Goal: Transaction & Acquisition: Purchase product/service

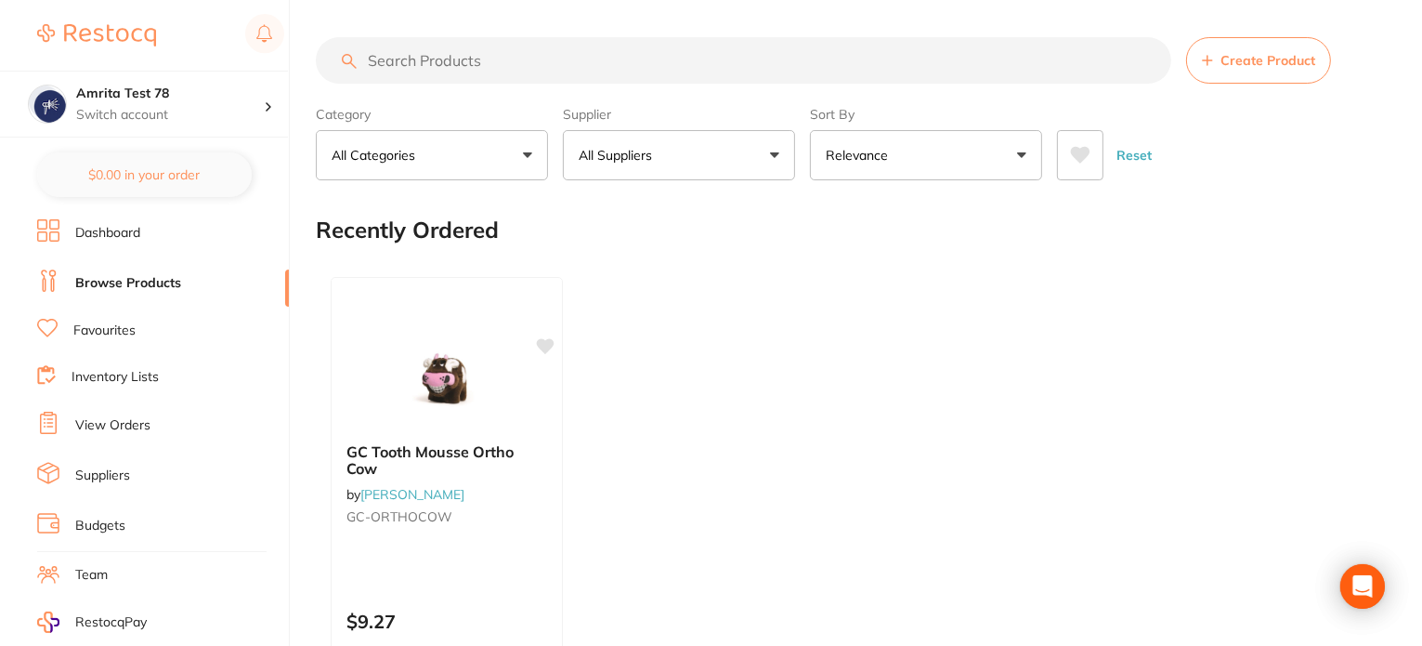
click at [134, 240] on link "Dashboard" at bounding box center [107, 233] width 65 height 19
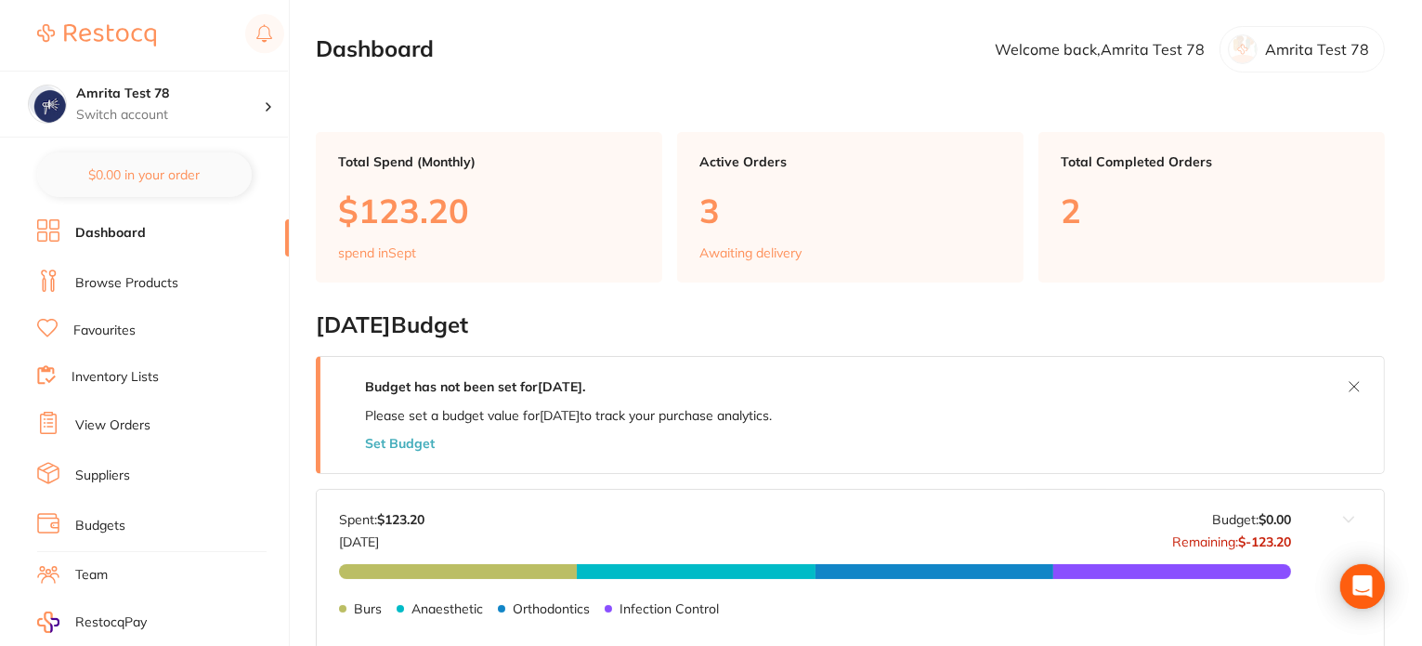
click at [163, 285] on link "Browse Products" at bounding box center [126, 283] width 103 height 19
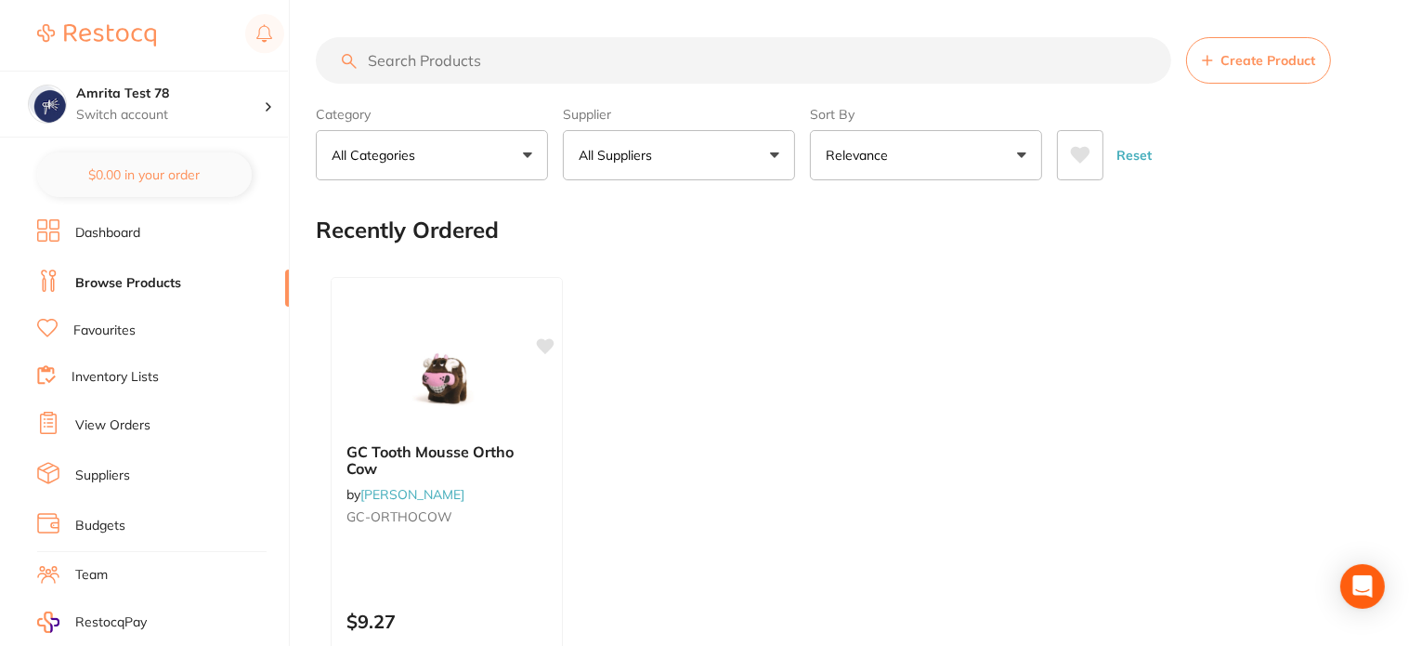
click at [657, 166] on button "All Suppliers" at bounding box center [679, 155] width 232 height 50
type input "heal"
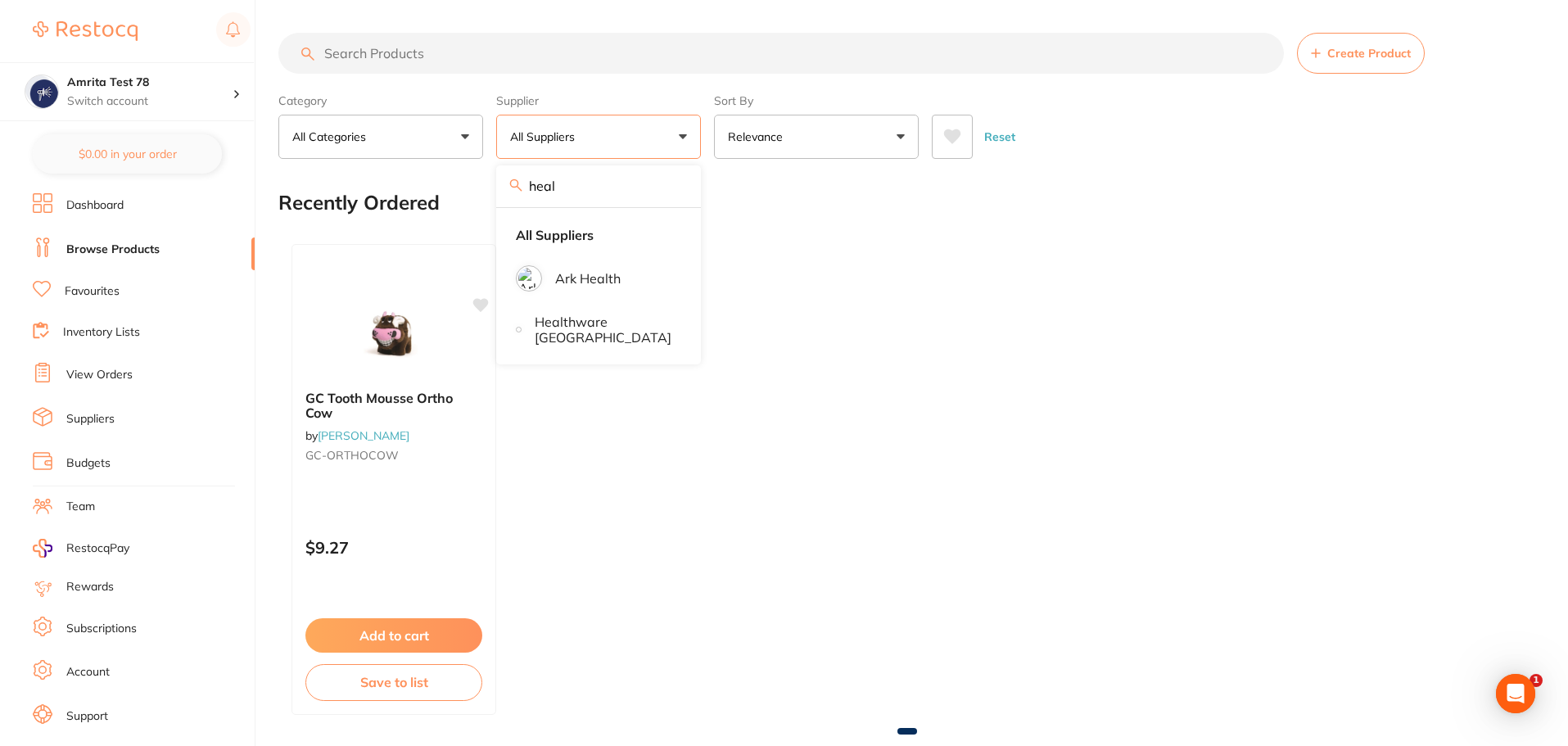
click at [117, 207] on link "Dashboard" at bounding box center [94, 205] width 57 height 17
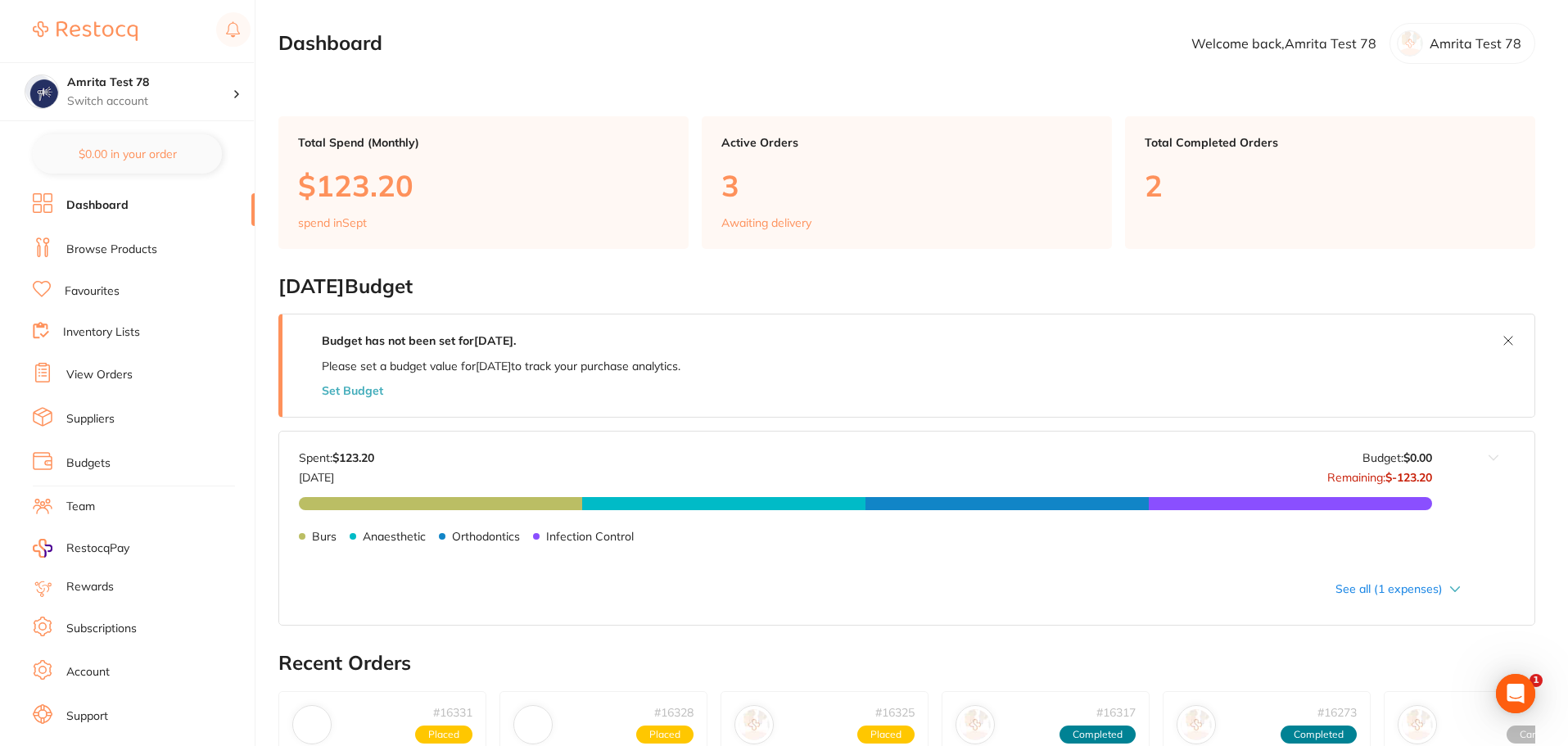
click at [88, 425] on link "Suppliers" at bounding box center [90, 419] width 48 height 17
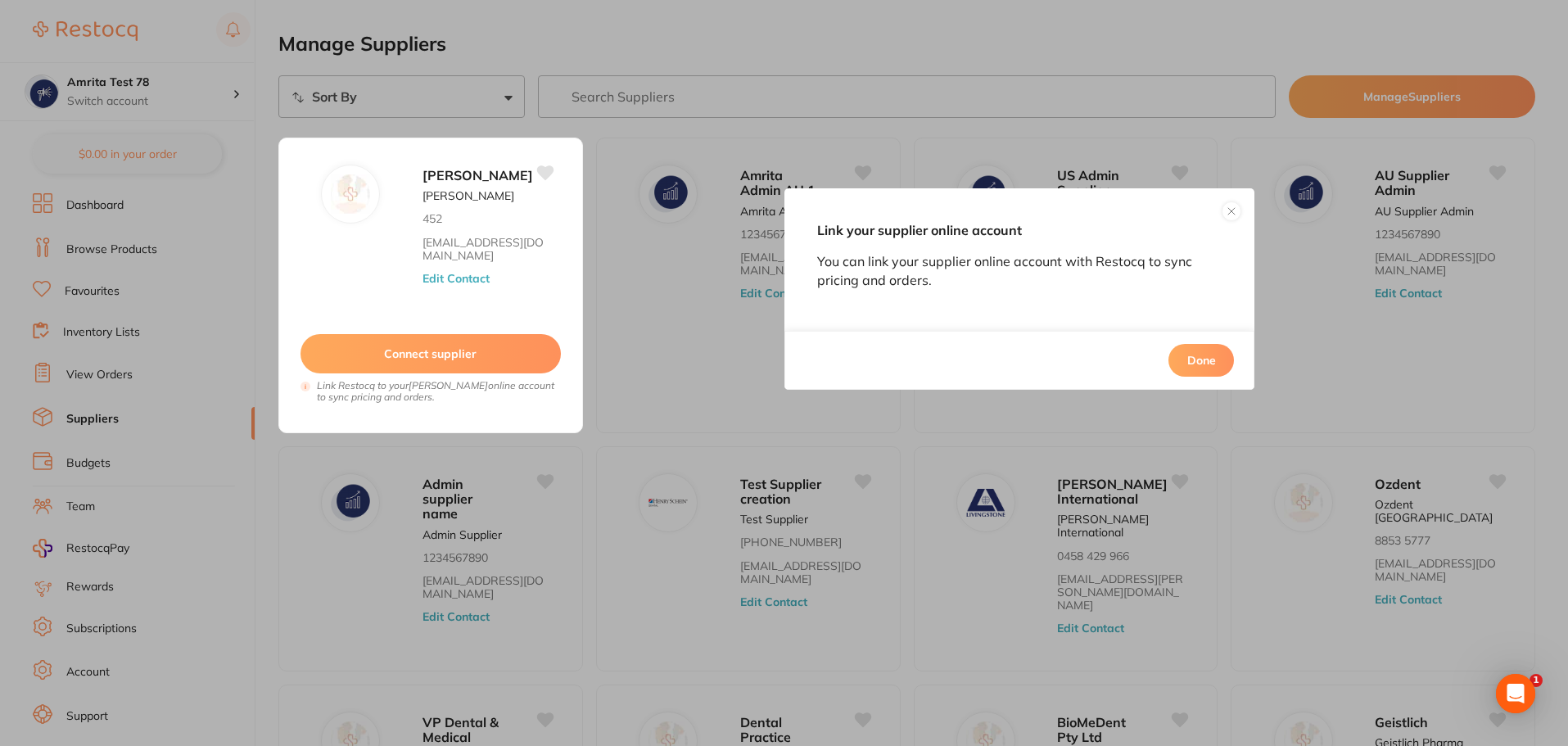
click at [1215, 360] on button "Done" at bounding box center [1201, 360] width 65 height 33
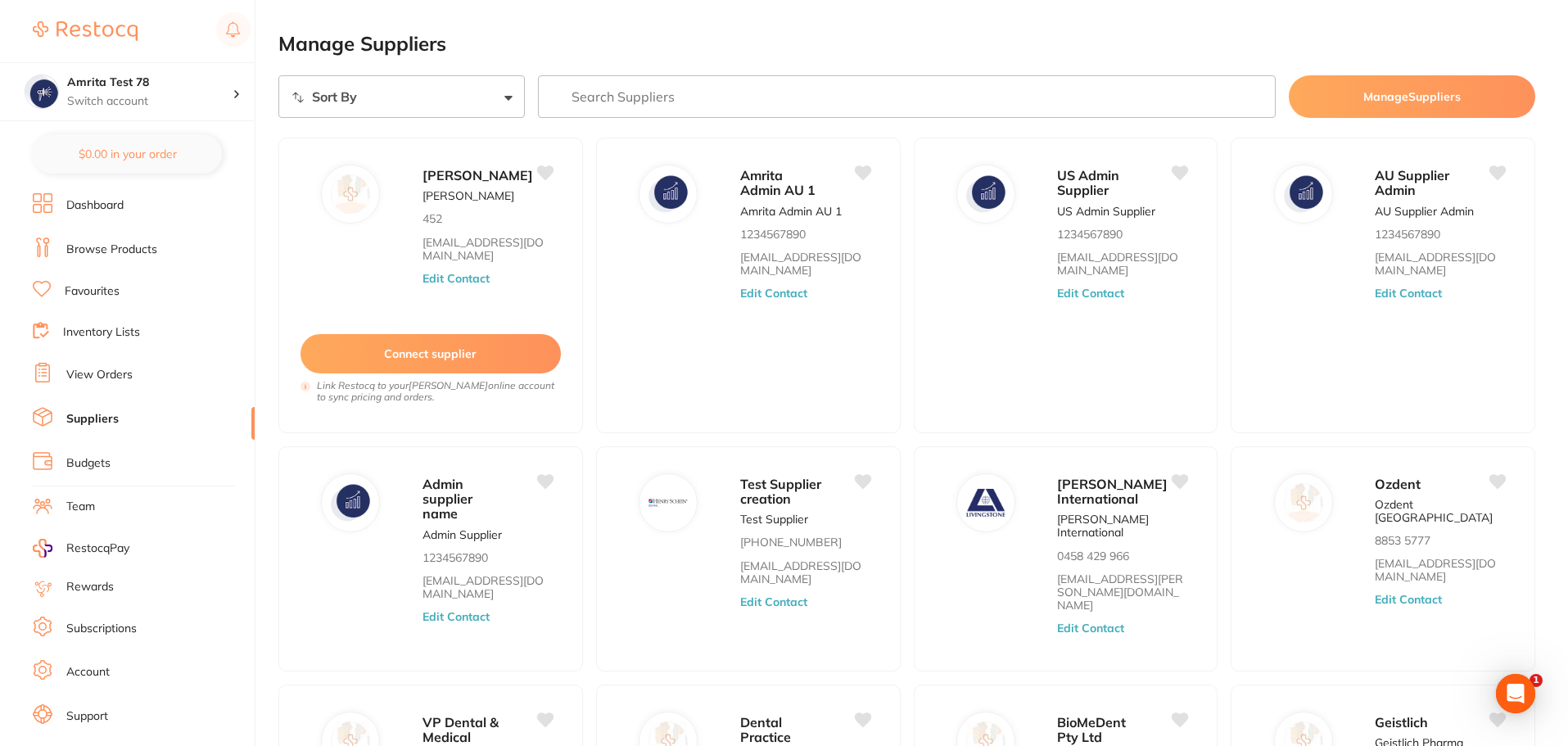
click at [435, 90] on select "Sort By A-Z Z-A" at bounding box center [402, 96] width 247 height 42
select select "searchable_suppliers_v3/sort/name:asc"
click at [279, 75] on select "Sort By A-Z Z-A" at bounding box center [402, 96] width 247 height 42
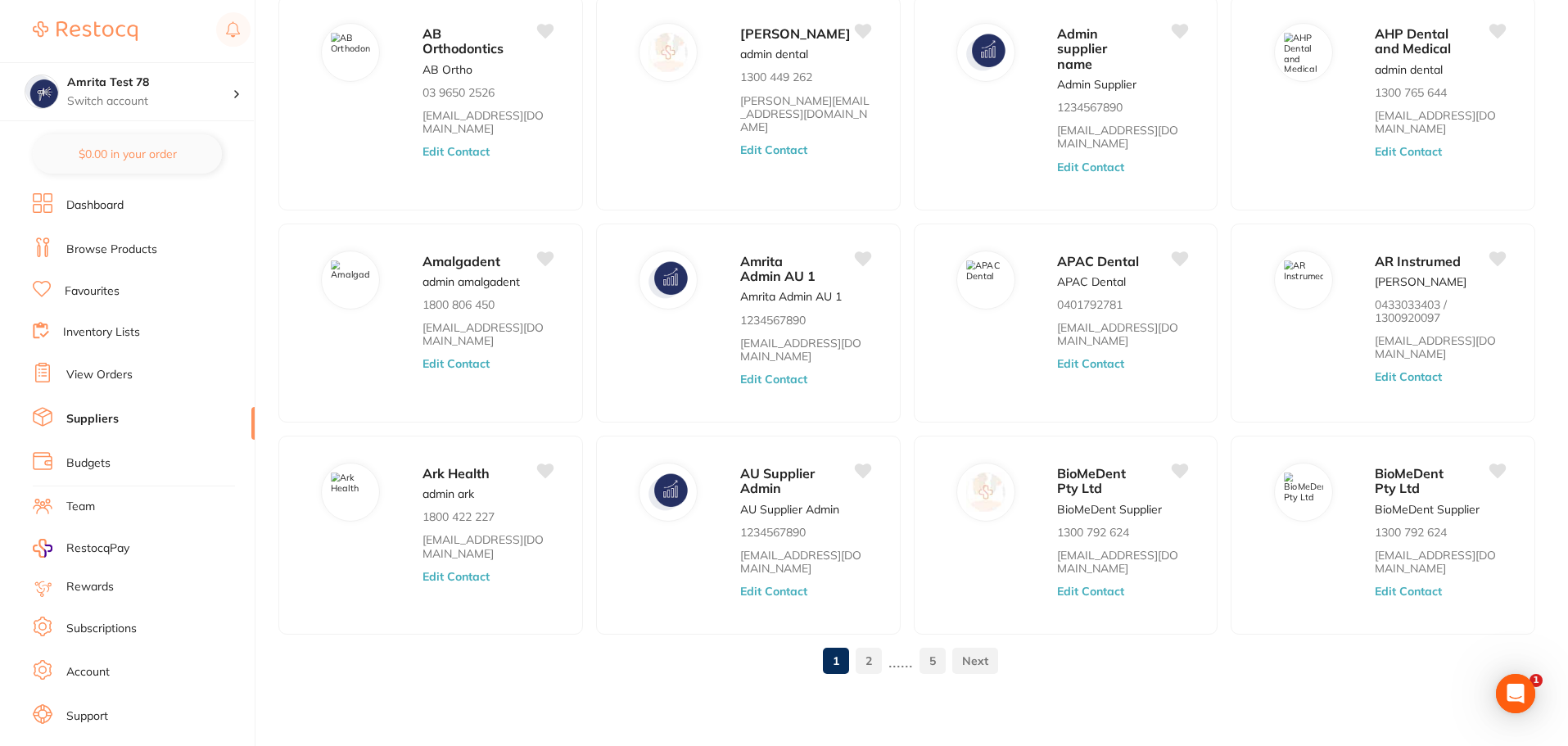
click at [870, 569] on link "2" at bounding box center [869, 660] width 26 height 33
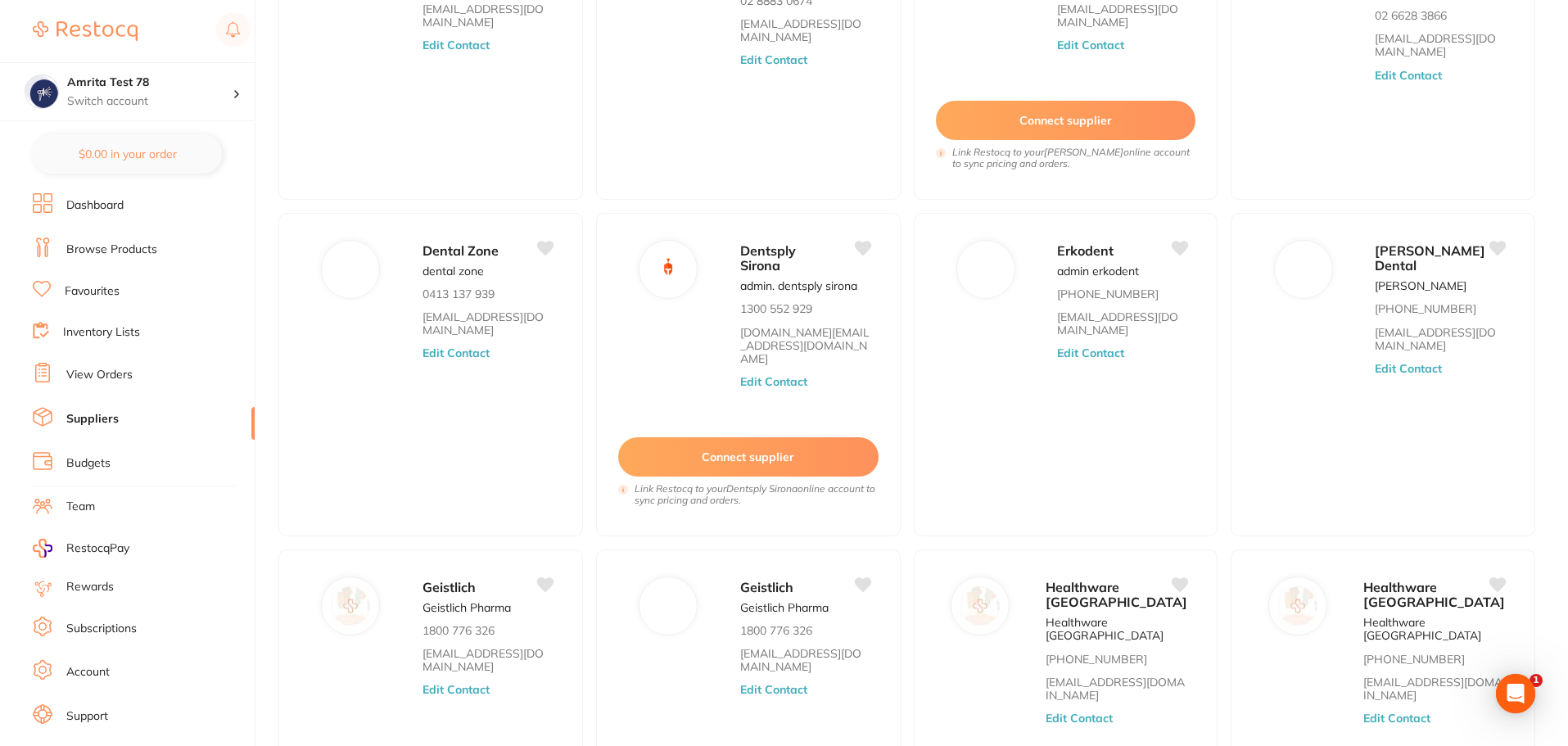
scroll to position [334, 0]
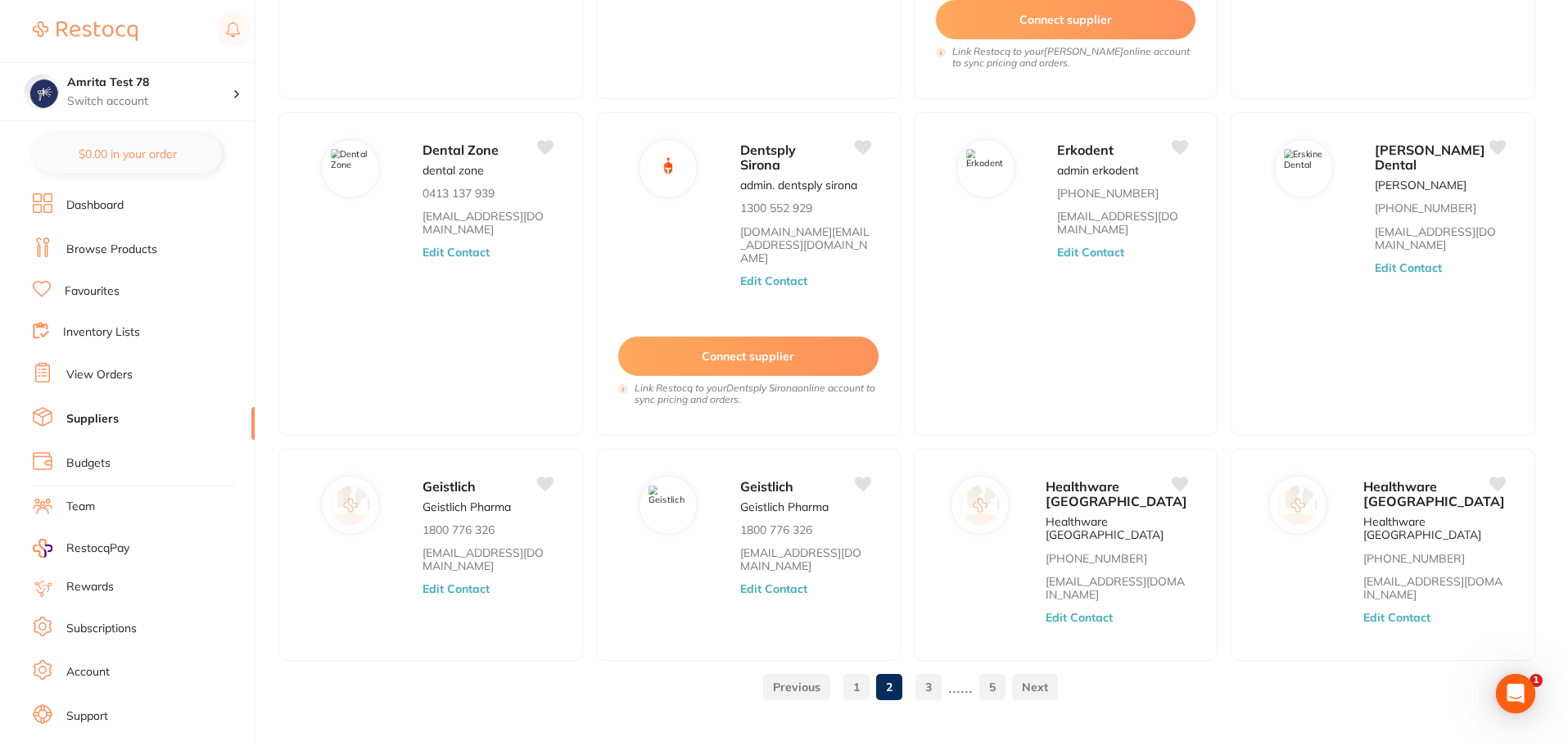
click at [925, 569] on link "3" at bounding box center [929, 687] width 26 height 33
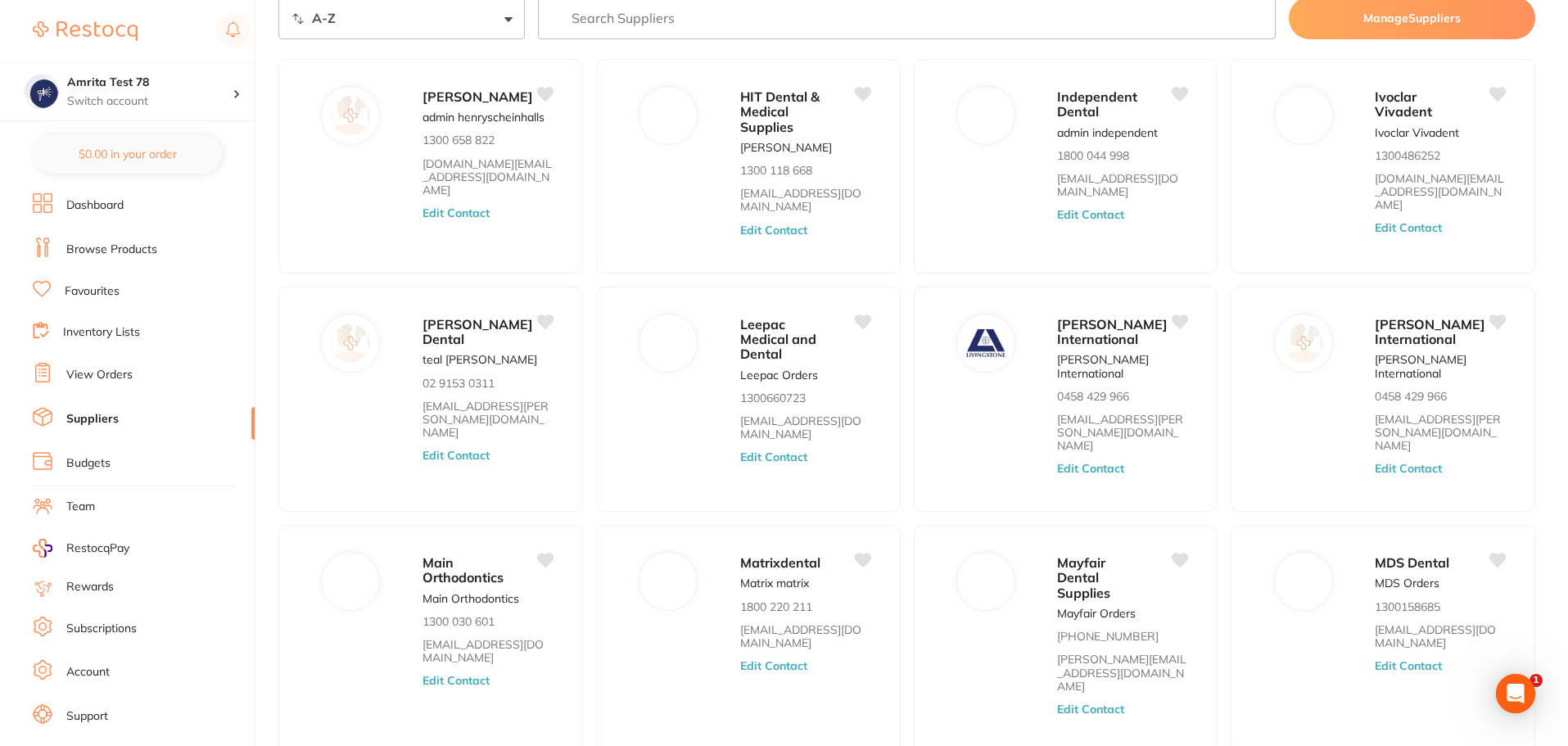
scroll to position [0, 0]
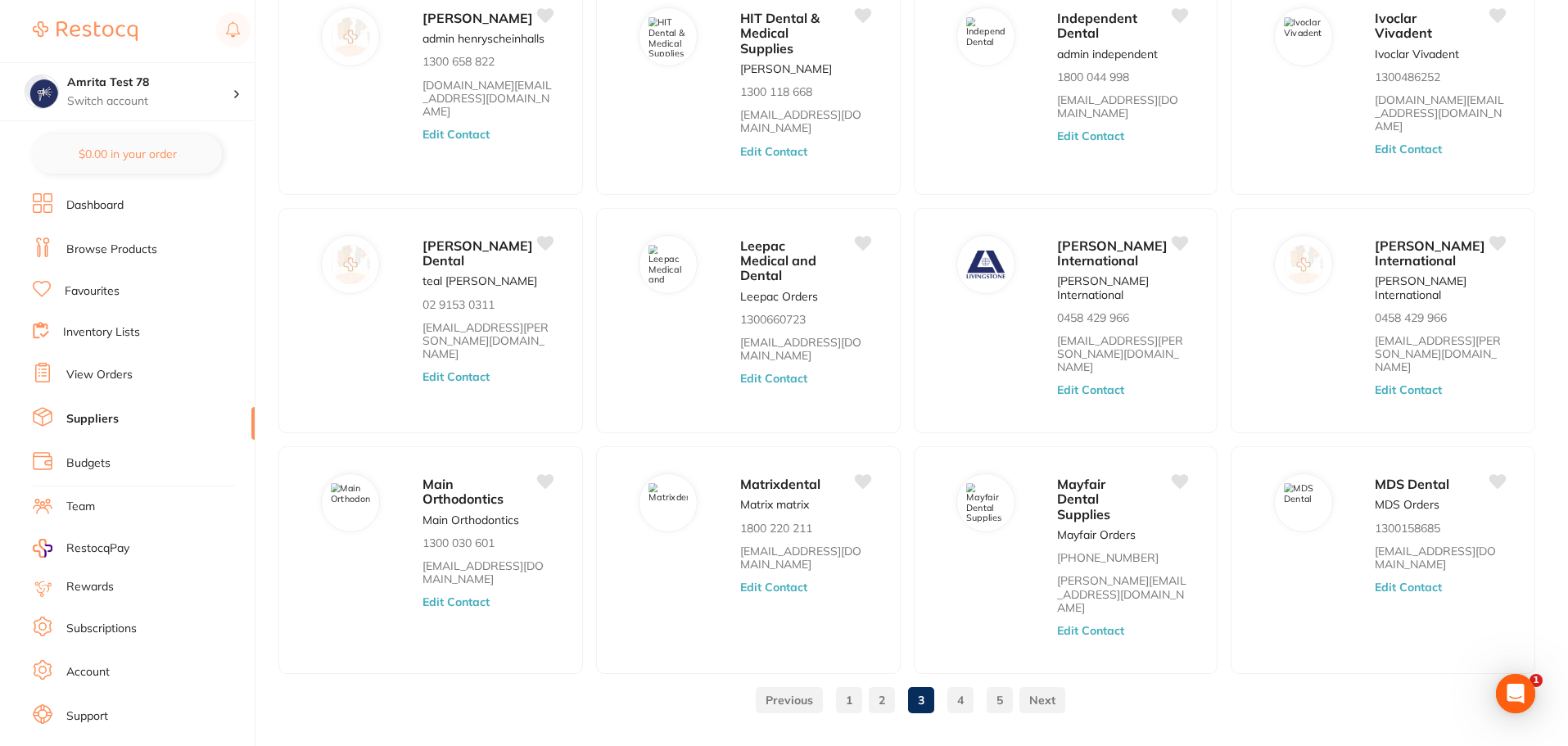
click at [886, 569] on link "2" at bounding box center [882, 700] width 26 height 33
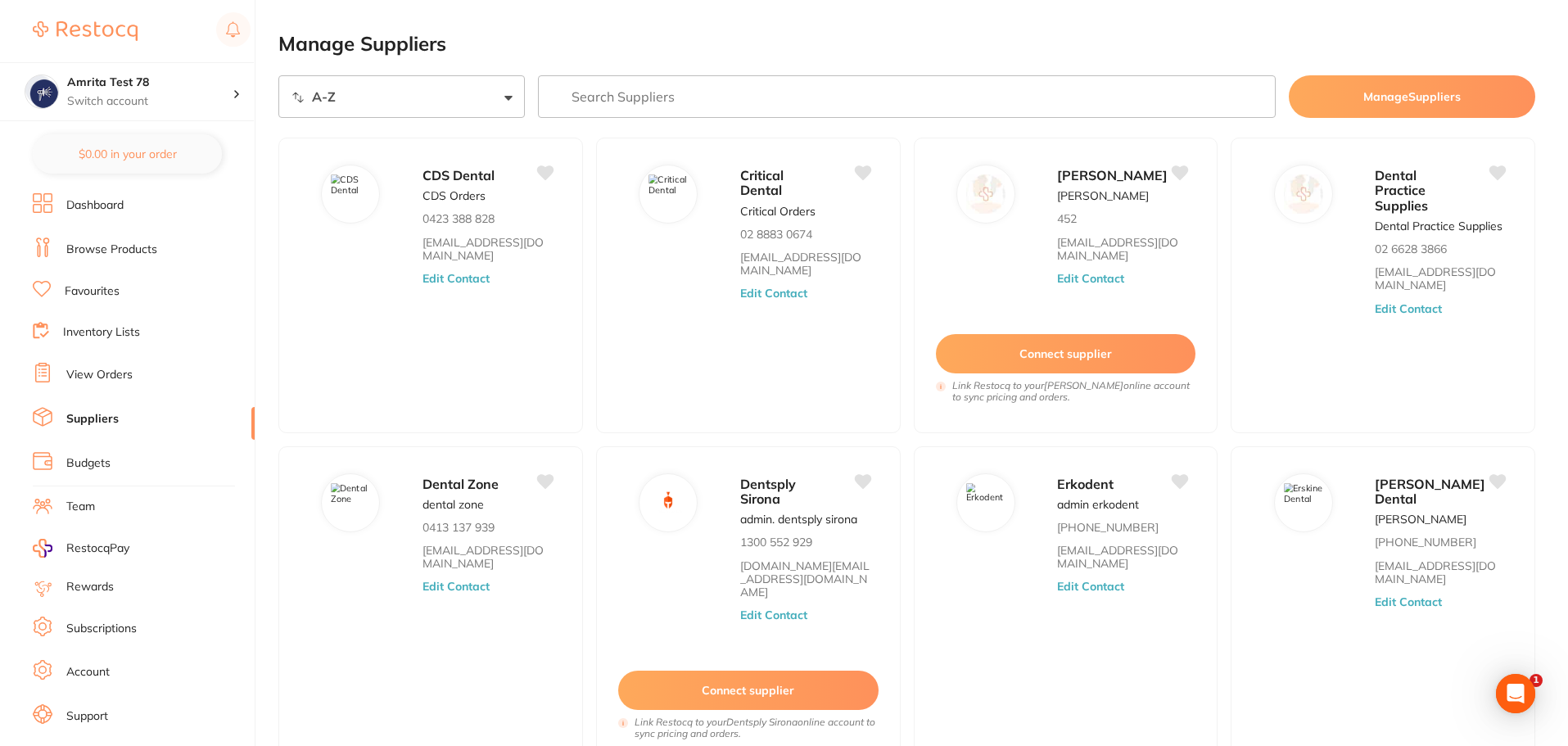
click at [1257, 95] on button "Manage Suppliers" at bounding box center [1412, 96] width 247 height 42
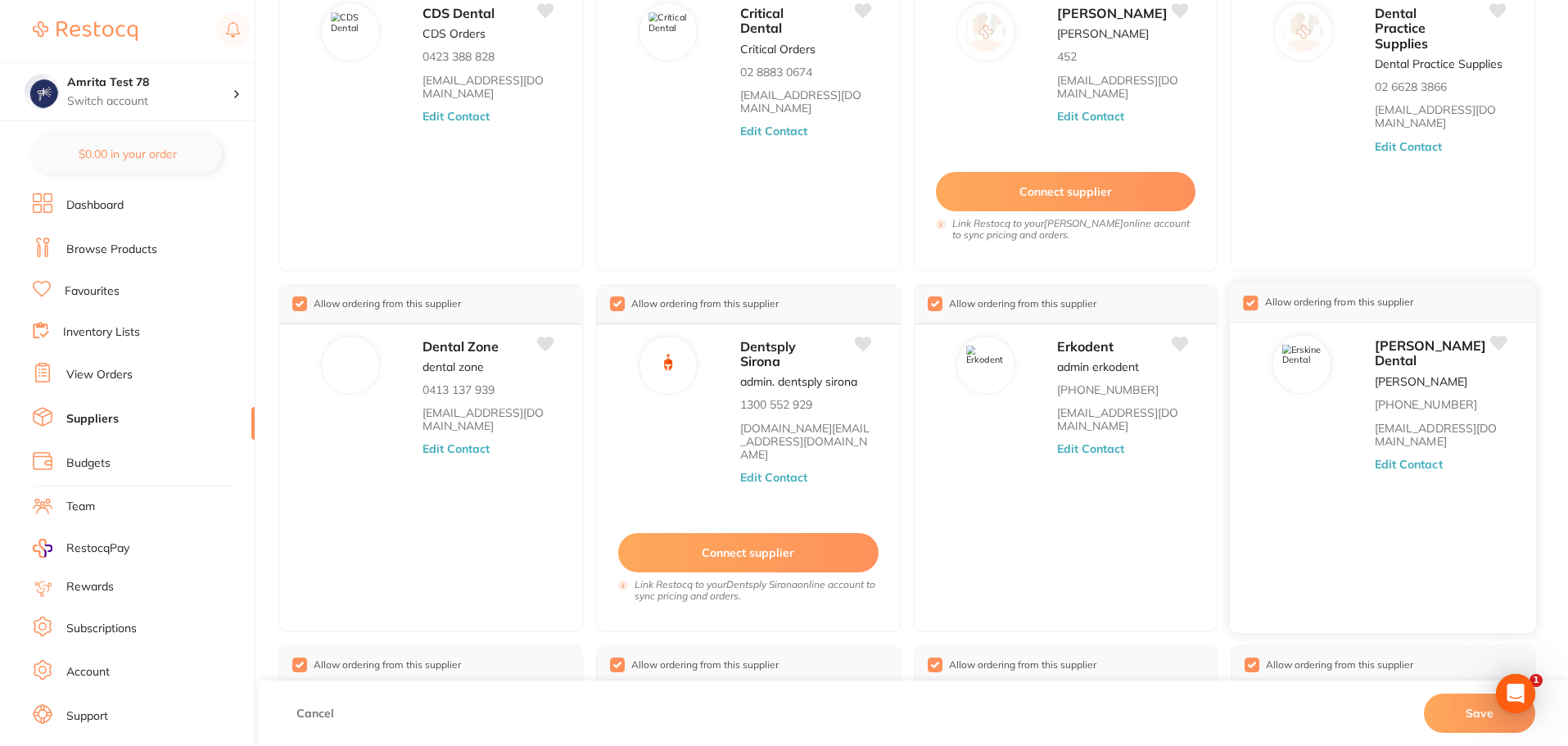
scroll to position [408, 0]
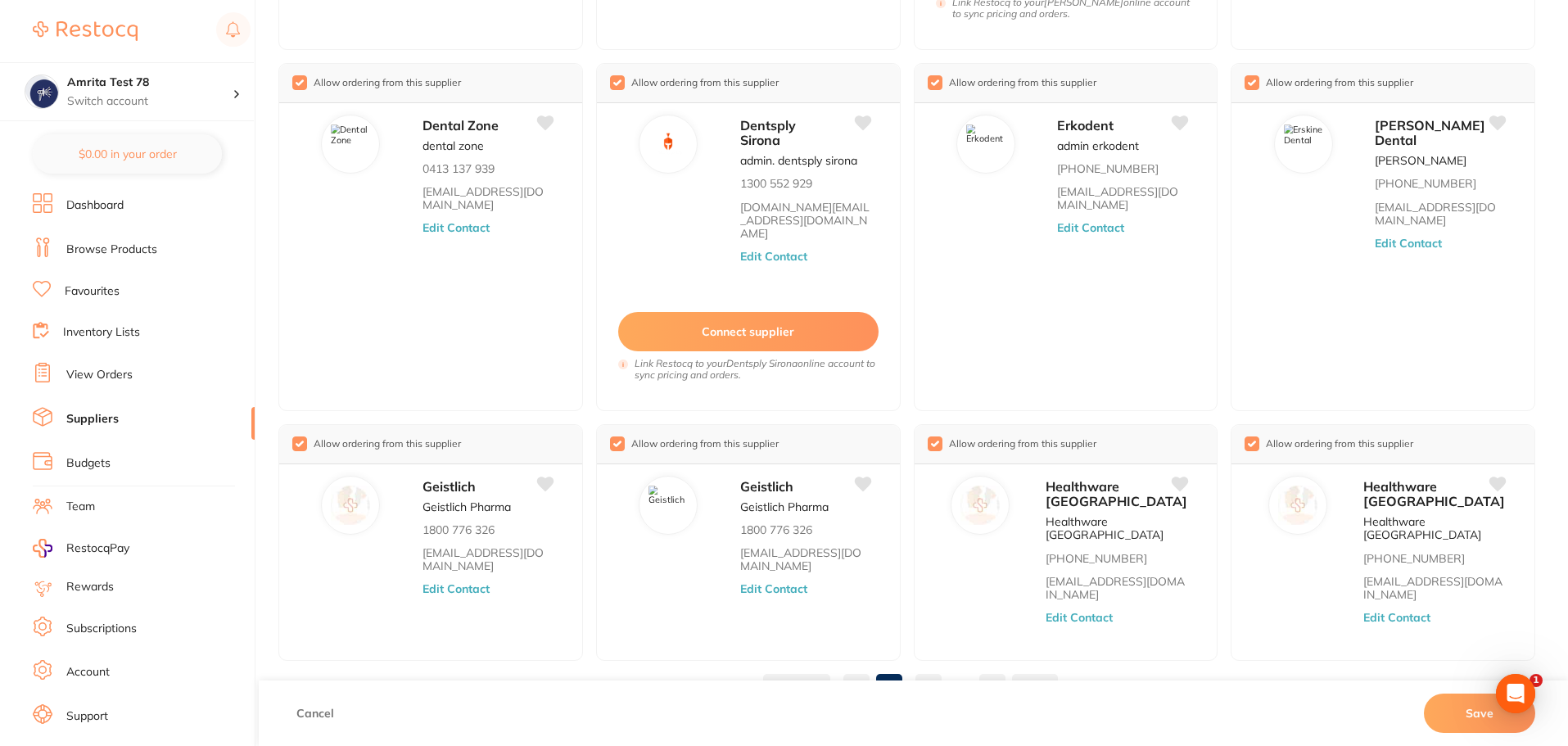
click at [1257, 569] on button "Save" at bounding box center [1480, 713] width 111 height 40
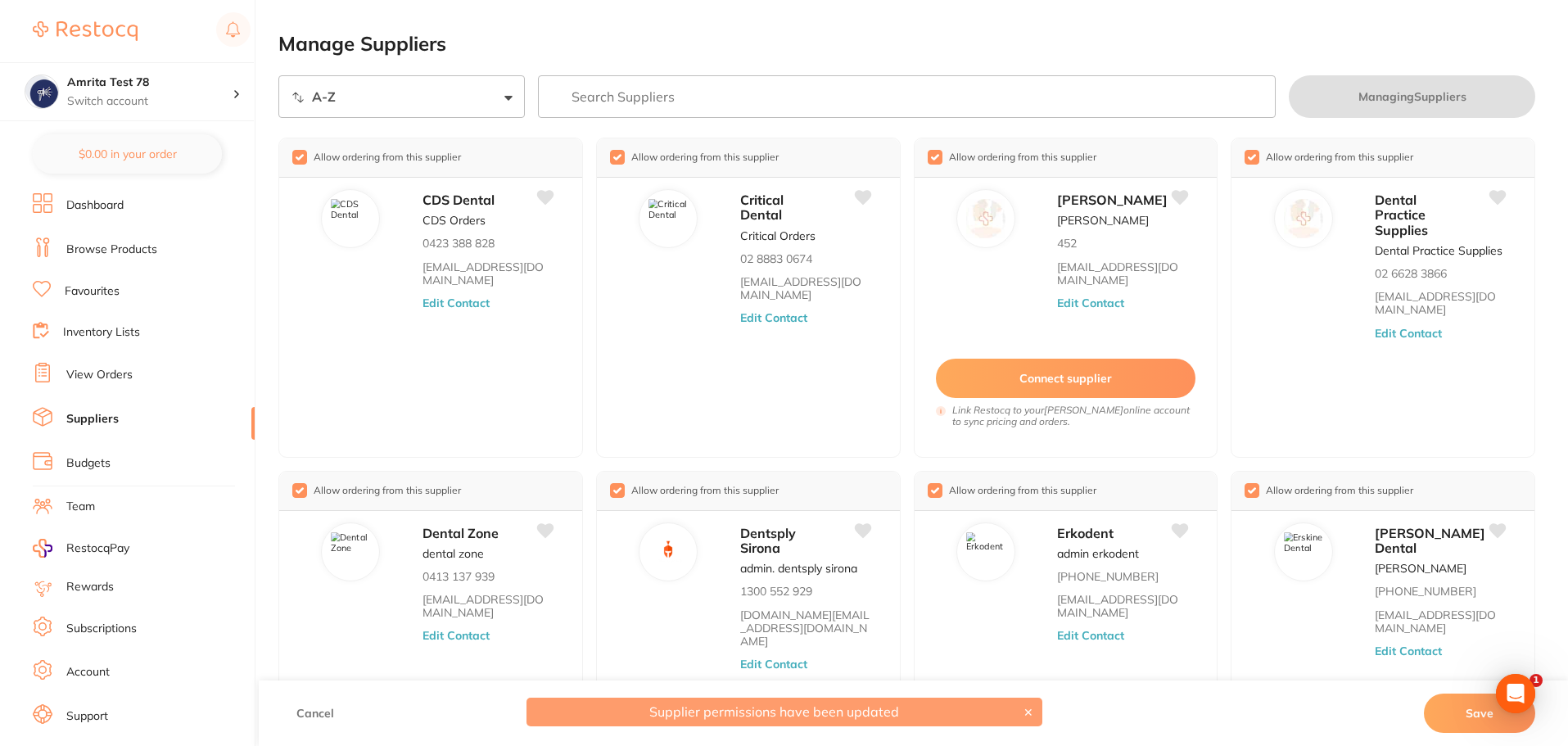
click at [137, 247] on link "Browse Products" at bounding box center [111, 250] width 91 height 17
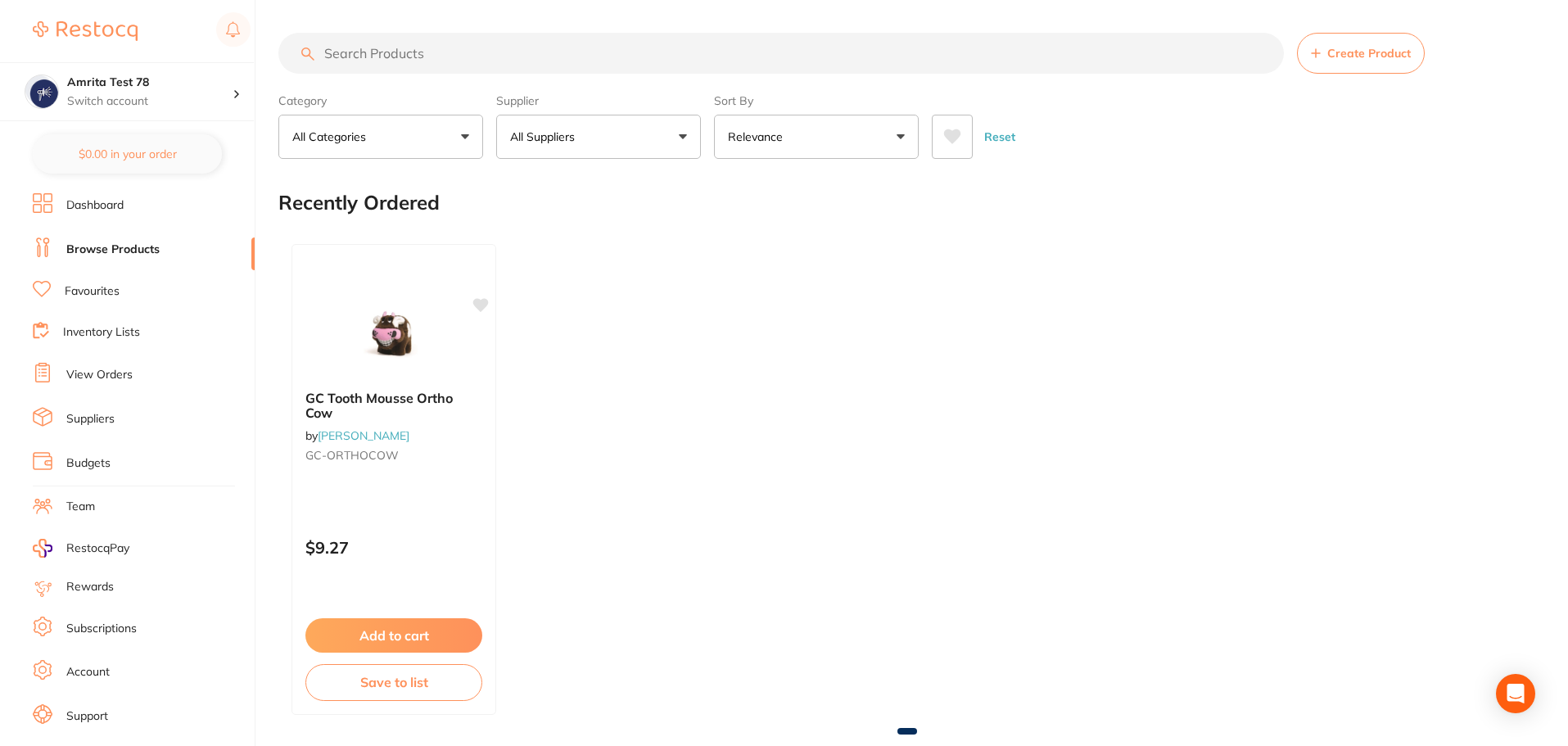
click at [616, 144] on button "All Suppliers" at bounding box center [598, 137] width 204 height 44
click at [614, 139] on button "All Suppliers" at bounding box center [598, 137] width 204 height 44
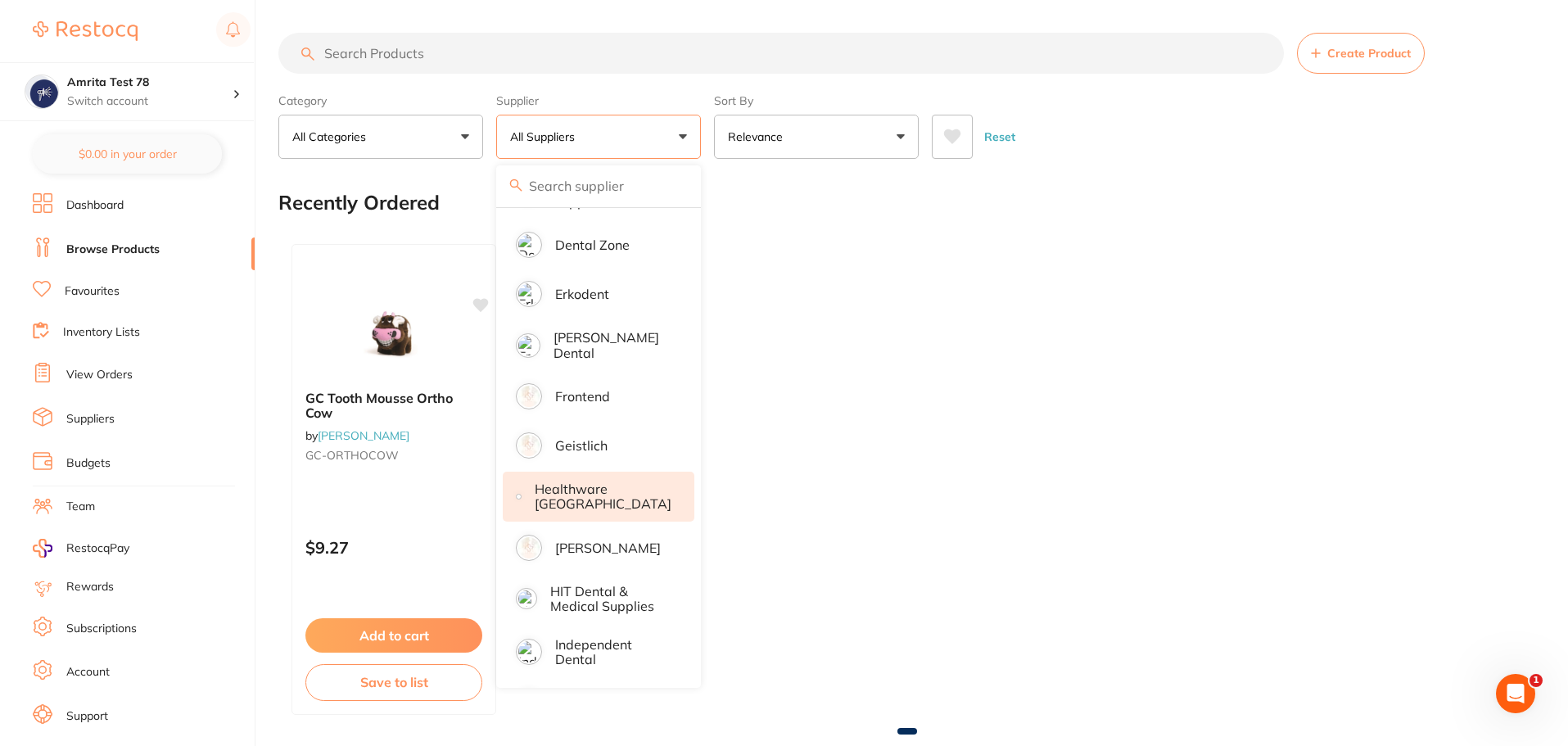
click at [623, 482] on p "Healthware [GEOGRAPHIC_DATA]" at bounding box center [603, 496] width 137 height 30
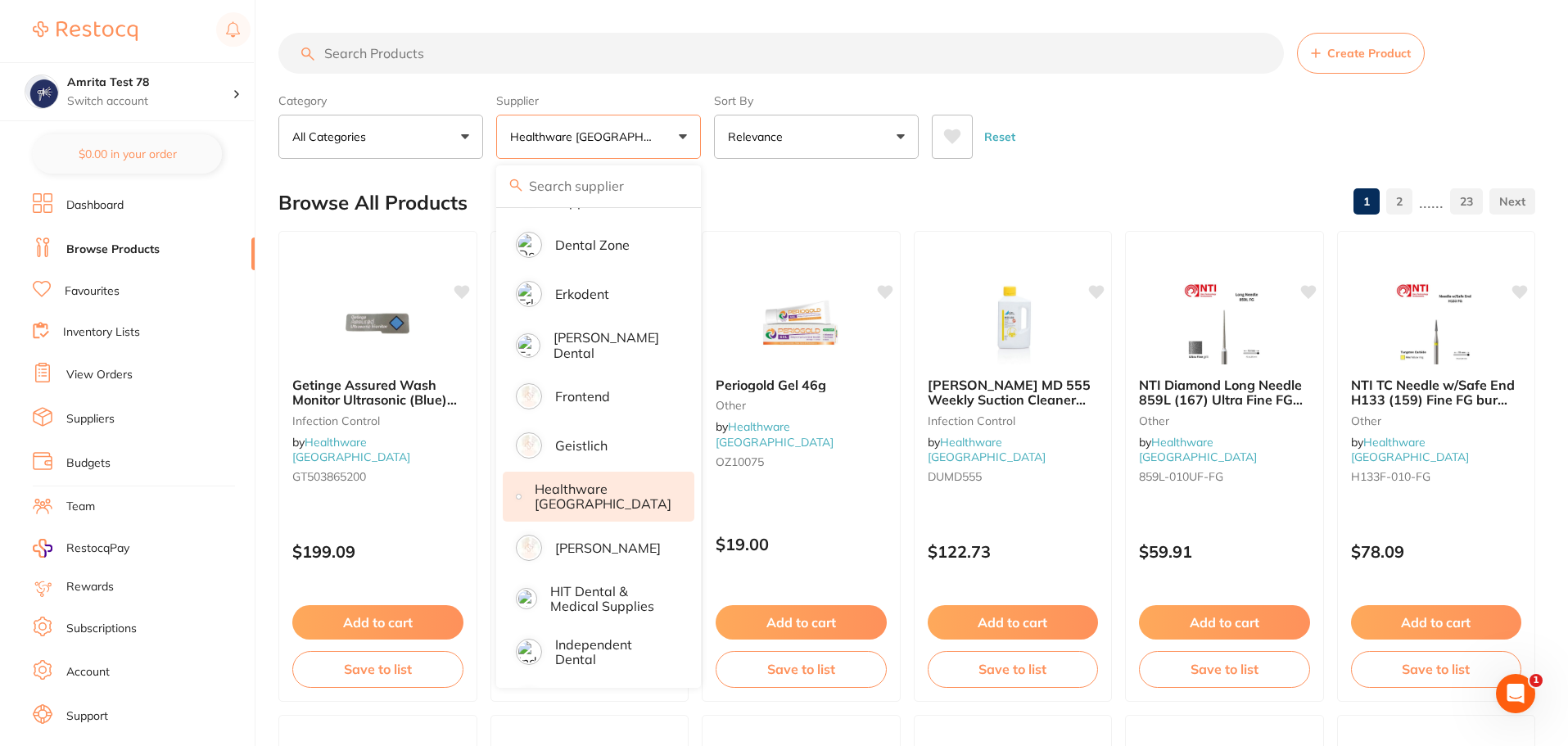
click at [701, 146] on div "Category All Categories All Categories Crown & Bridge Disposables Endodontics E…" at bounding box center [907, 123] width 1257 height 72
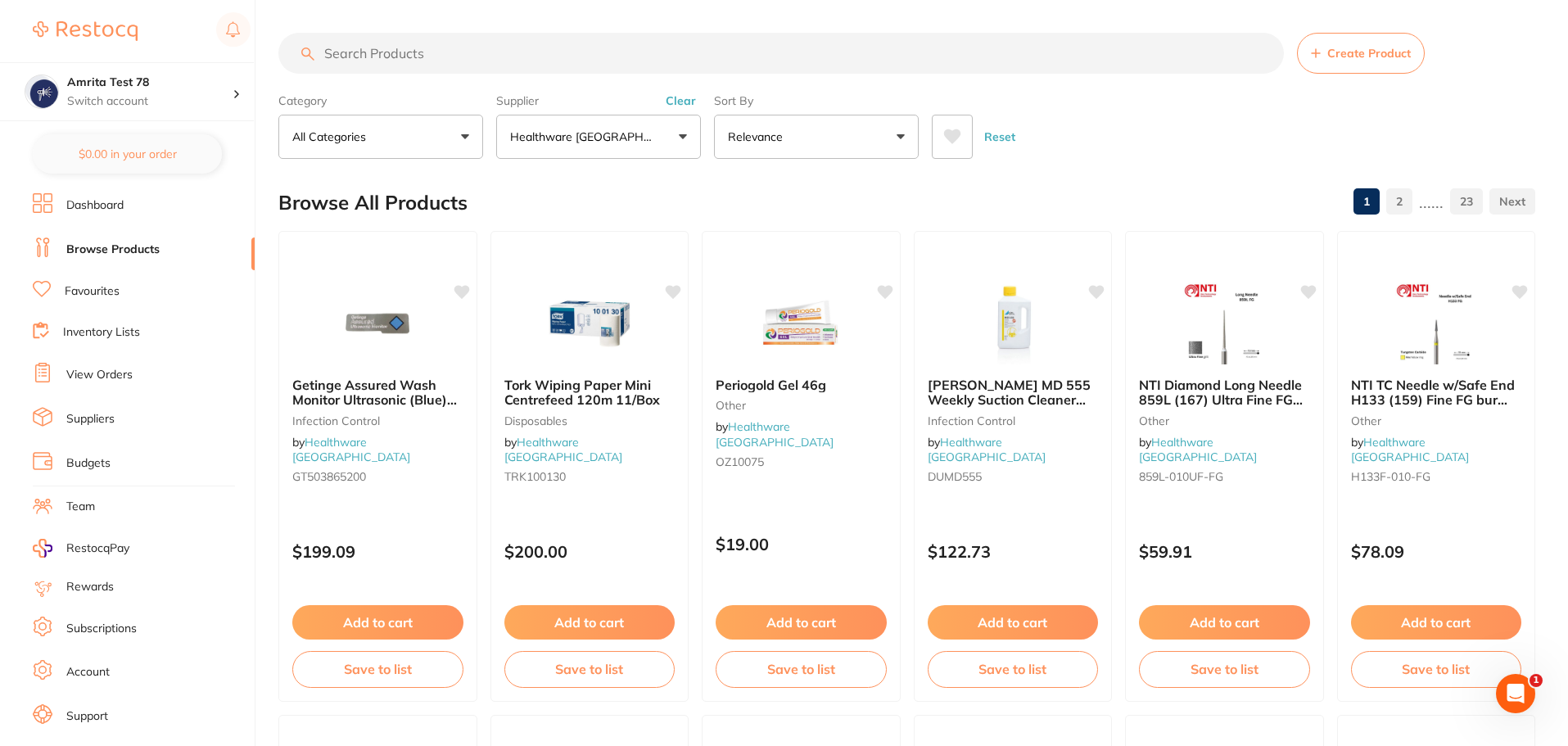
click at [1478, 206] on link "23" at bounding box center [1466, 201] width 33 height 33
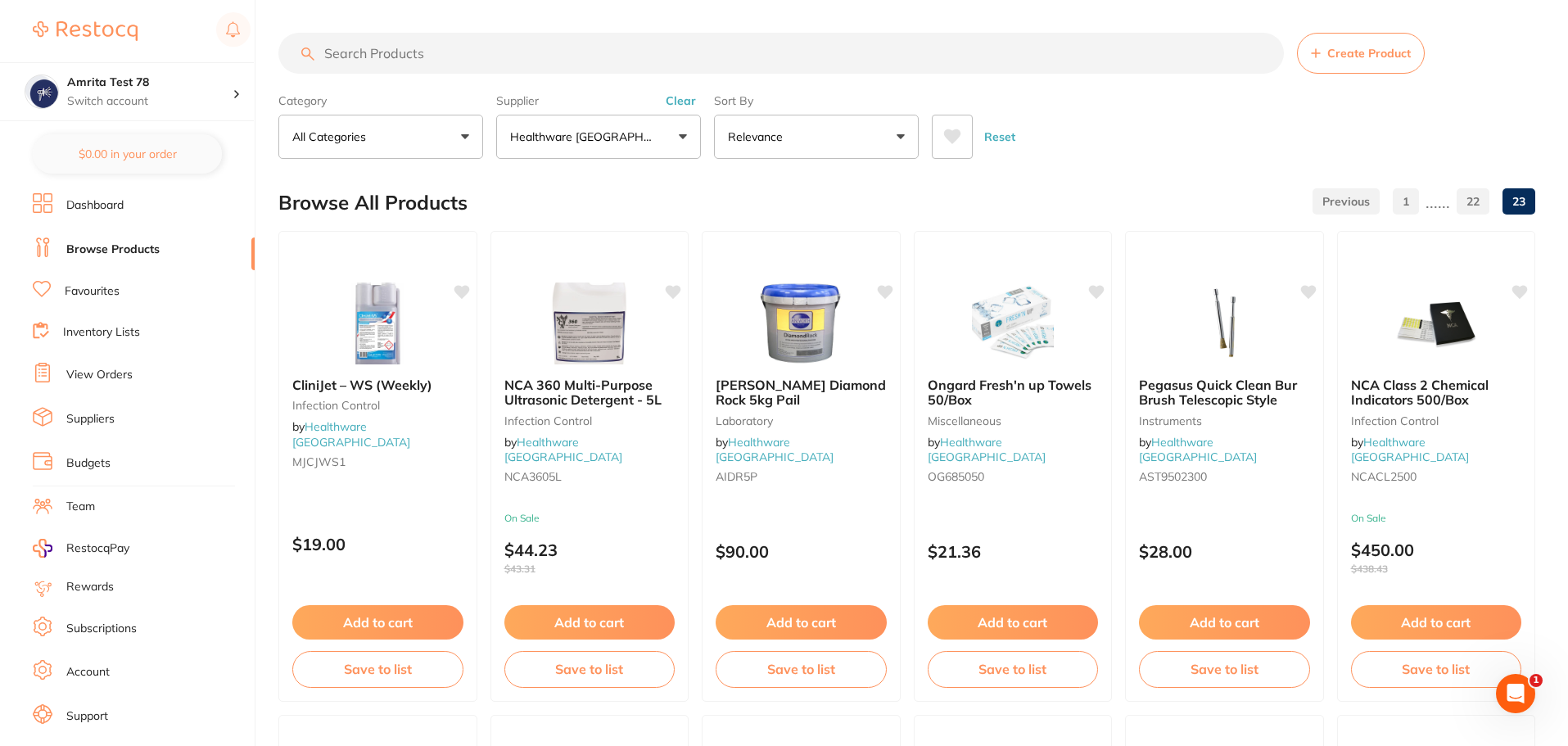
click at [1398, 205] on link "1" at bounding box center [1406, 201] width 26 height 33
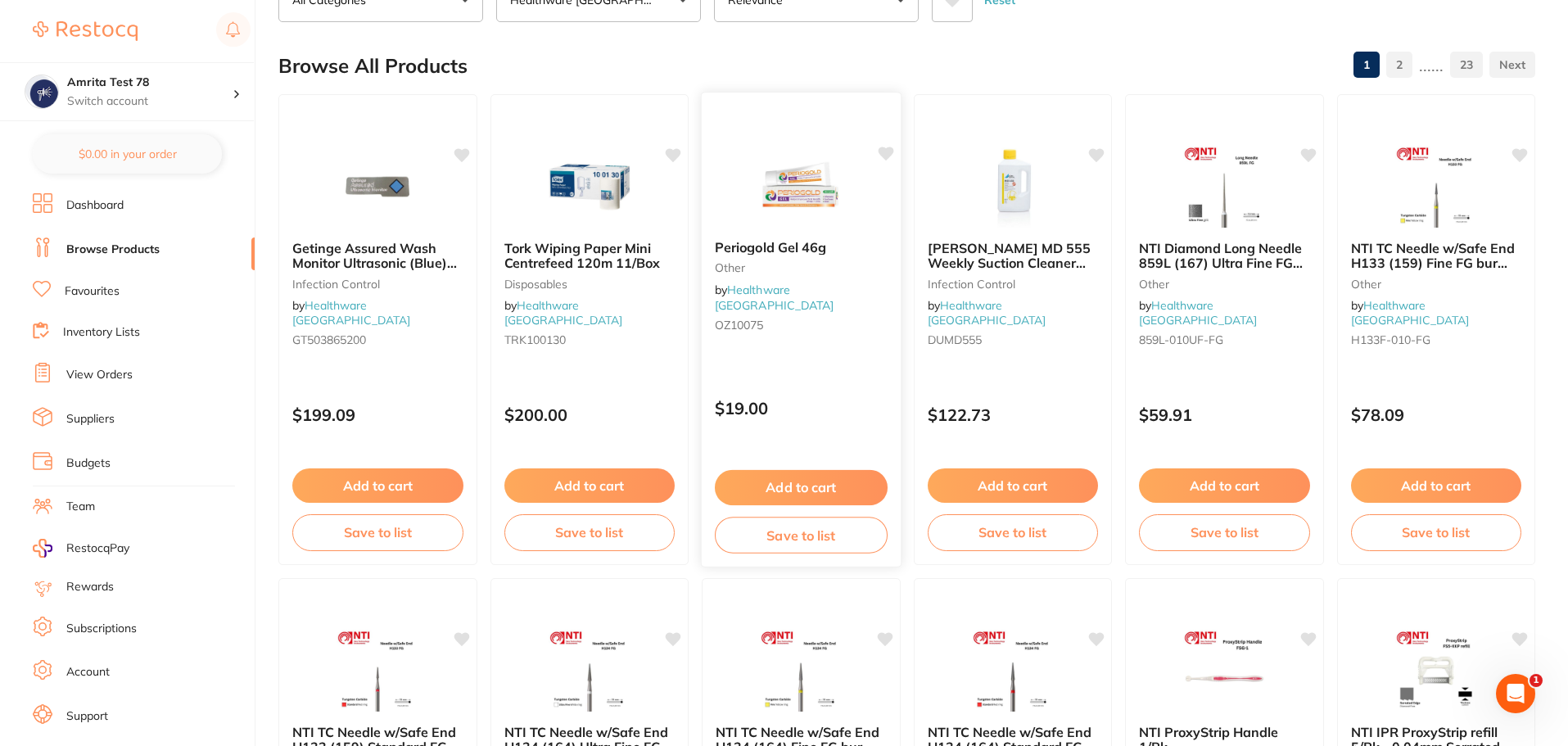
scroll to position [164, 0]
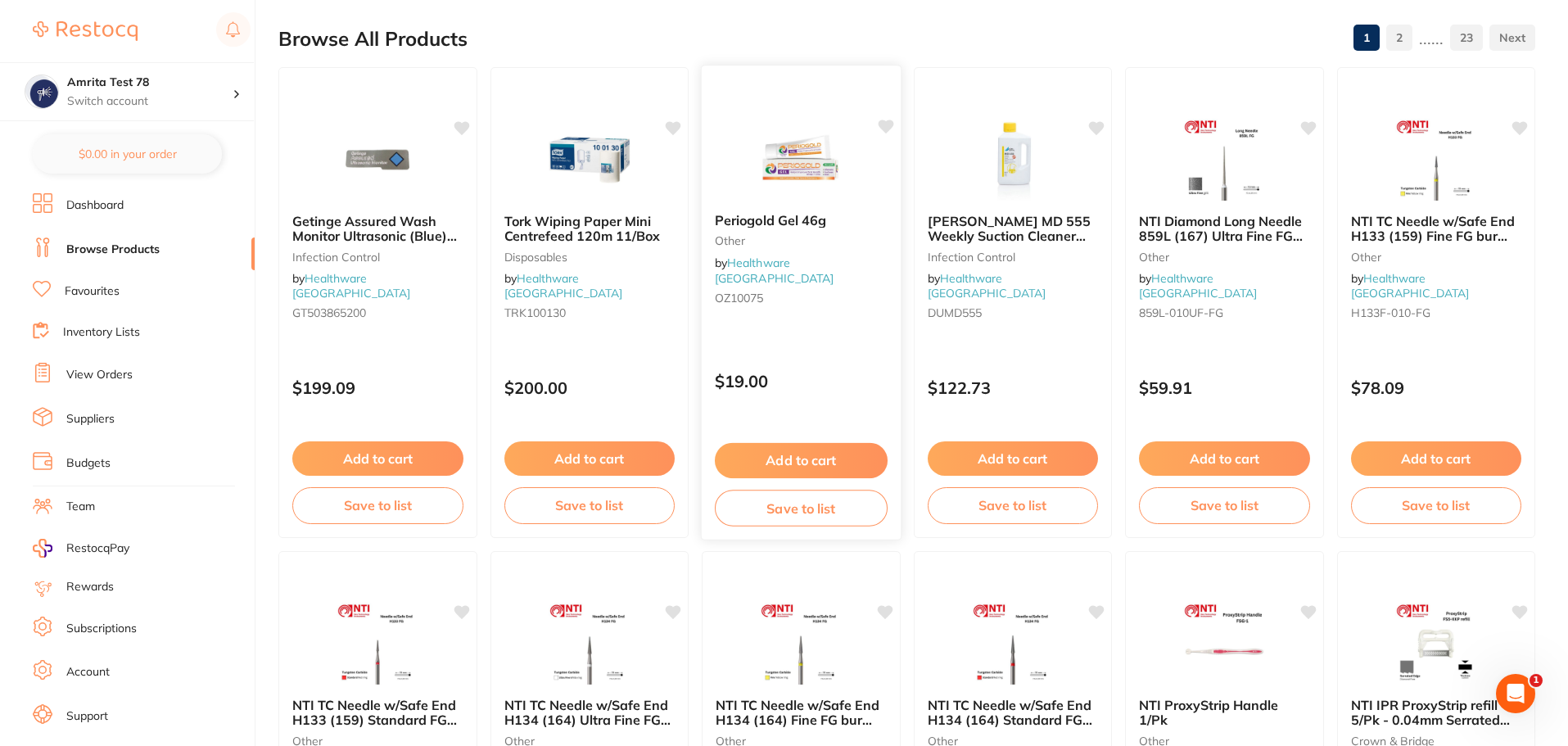
click at [838, 396] on div "Periogold Gel 46g other by Healthware Australia OZ10075 $19.00 Add to cart Save…" at bounding box center [801, 302] width 201 height 476
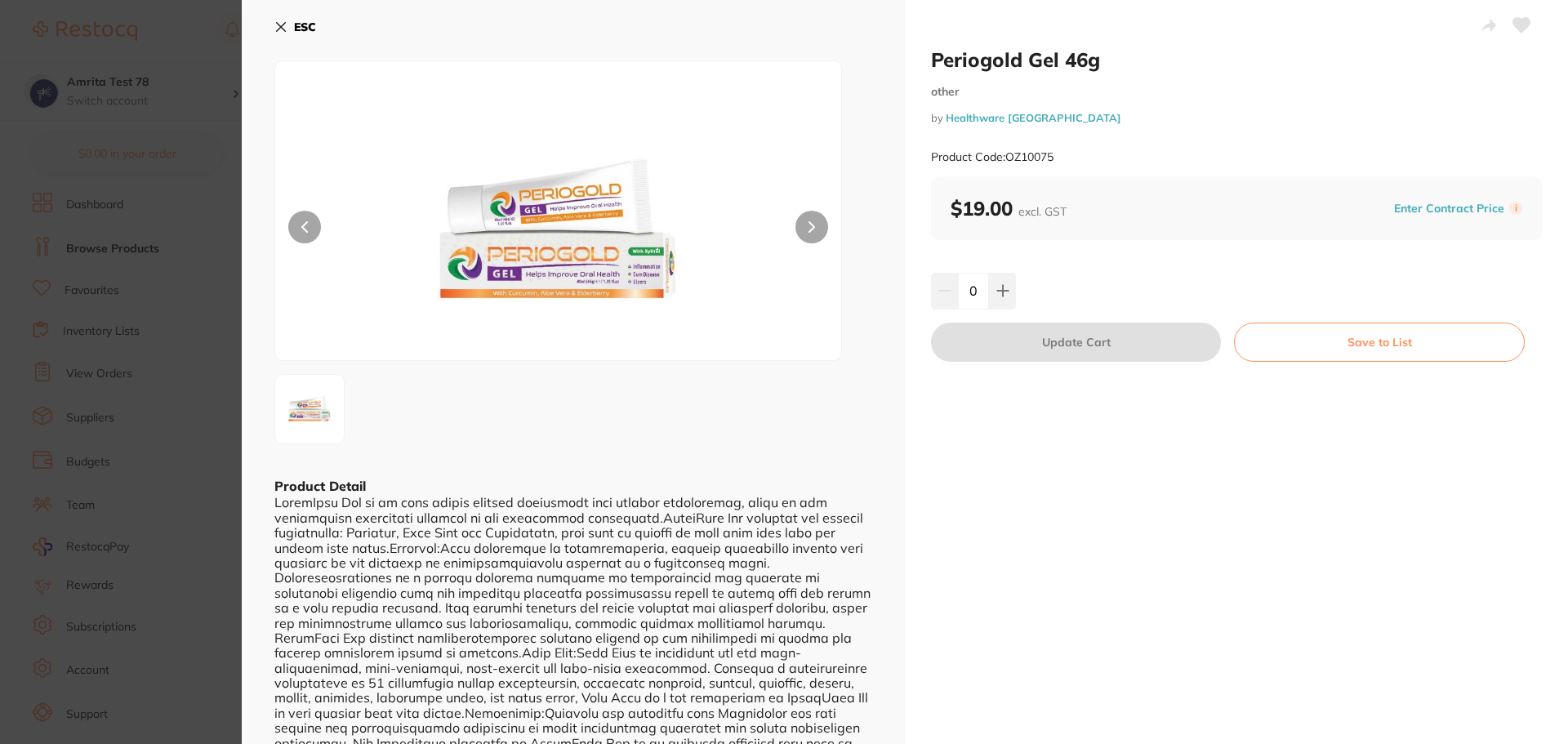
click at [5, 369] on section "Periogold Gel 46g other by Healthware Australia Product Code: OZ10075 ESC Produ…" at bounding box center [784, 372] width 1568 height 744
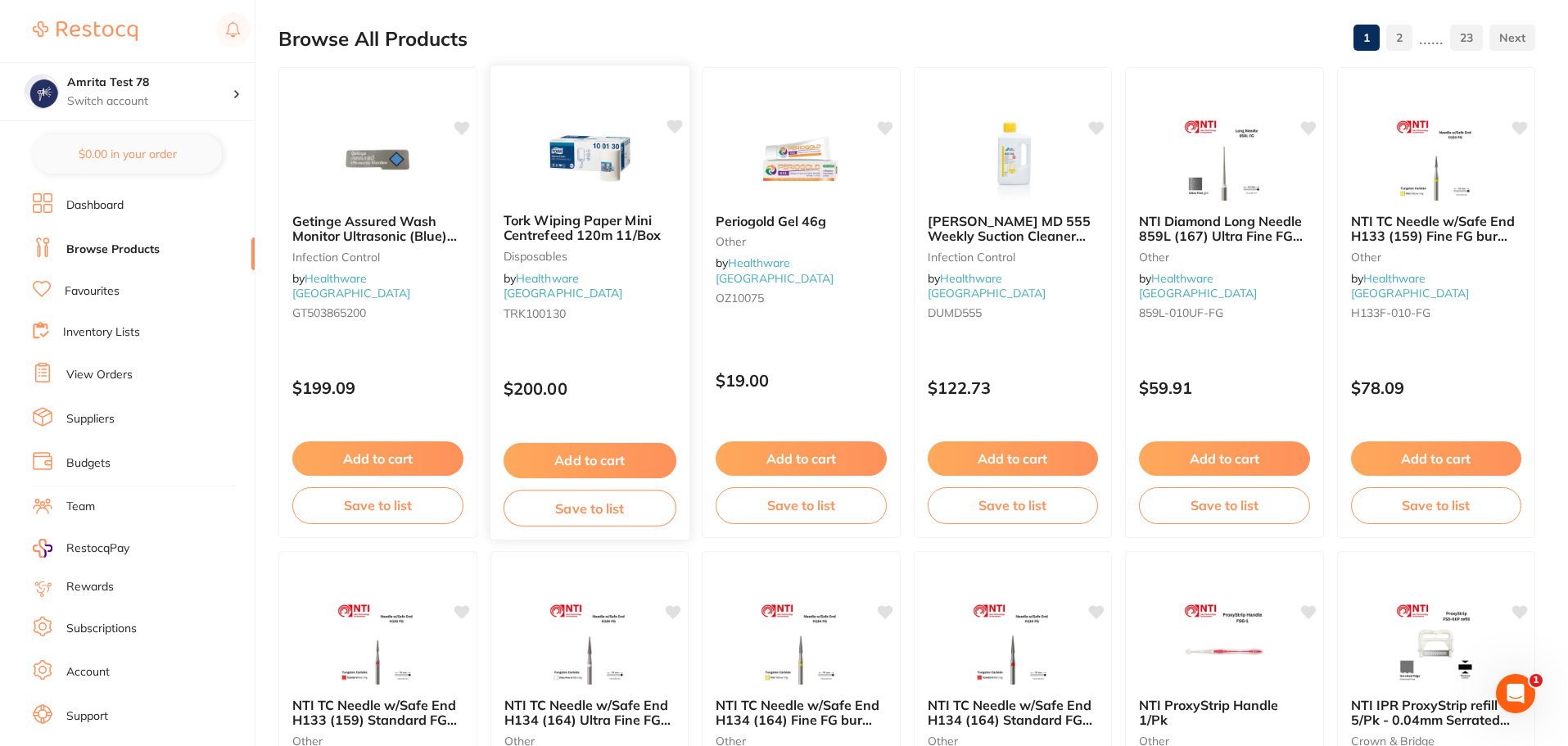
click at [614, 368] on div "$200.00" at bounding box center [590, 385] width 199 height 44
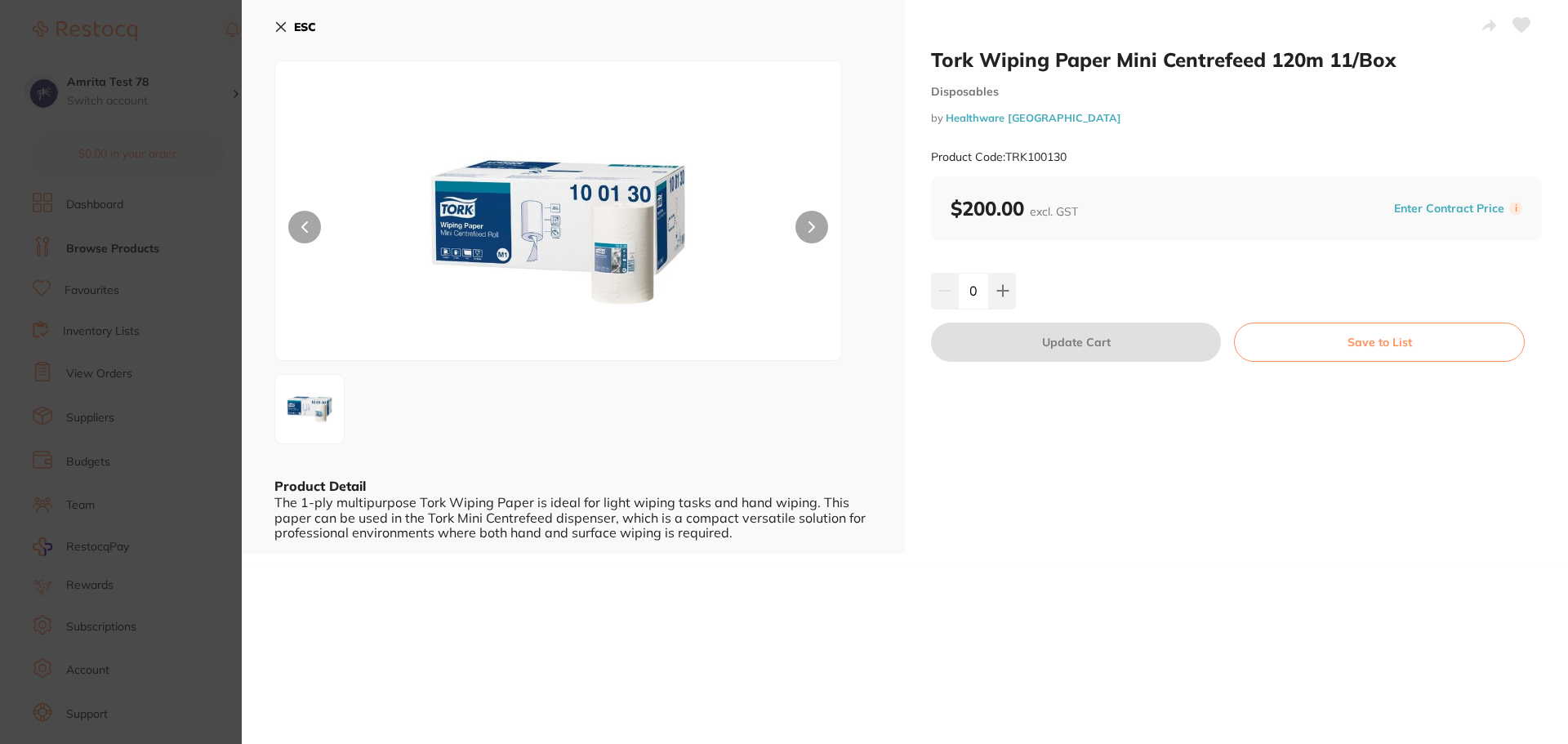
click at [140, 321] on section "Tork Wiping Paper Mini Centrefeed 120m 11/Box Disposables by Healthware Austral…" at bounding box center [784, 372] width 1568 height 744
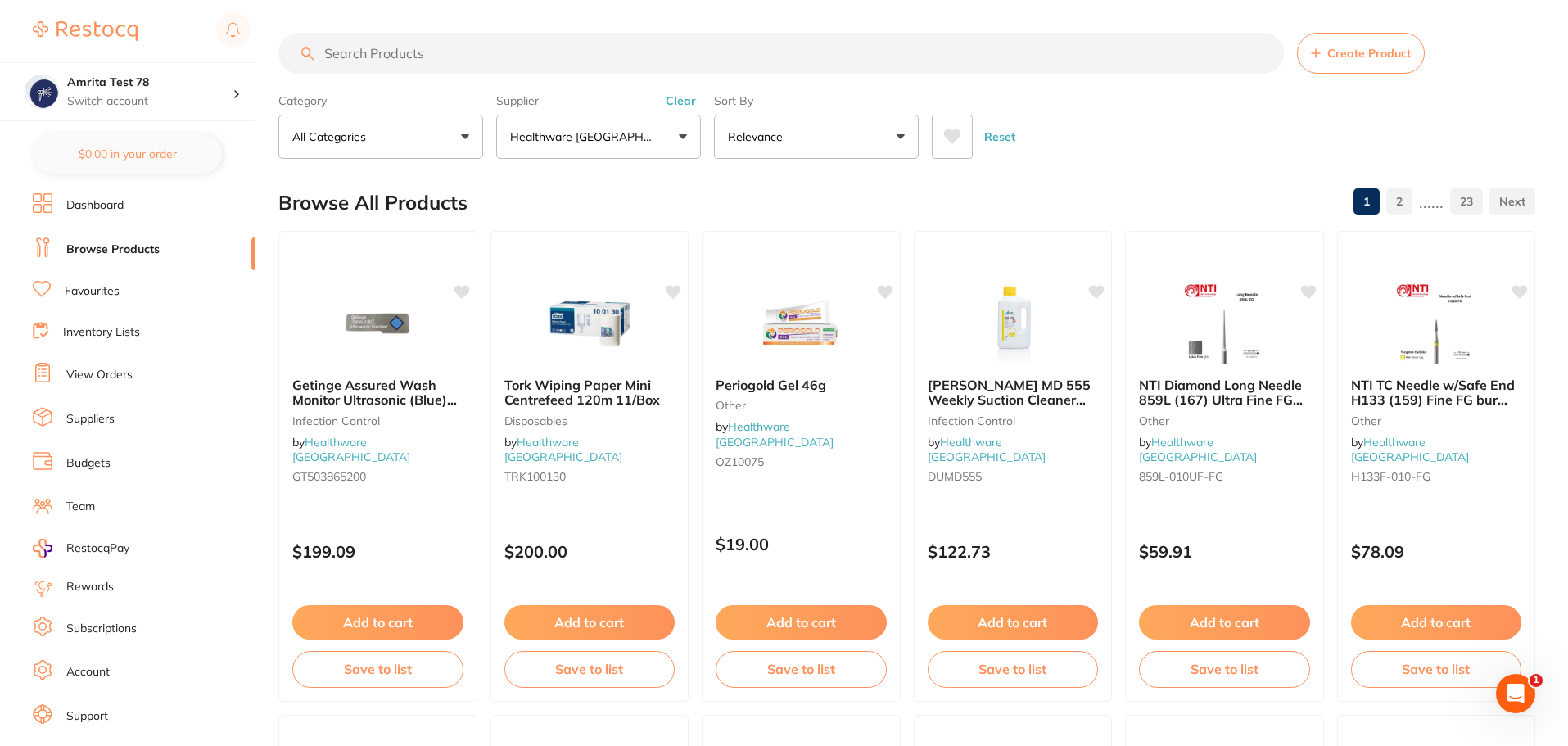
click at [851, 147] on button "Relevance" at bounding box center [816, 137] width 204 height 44
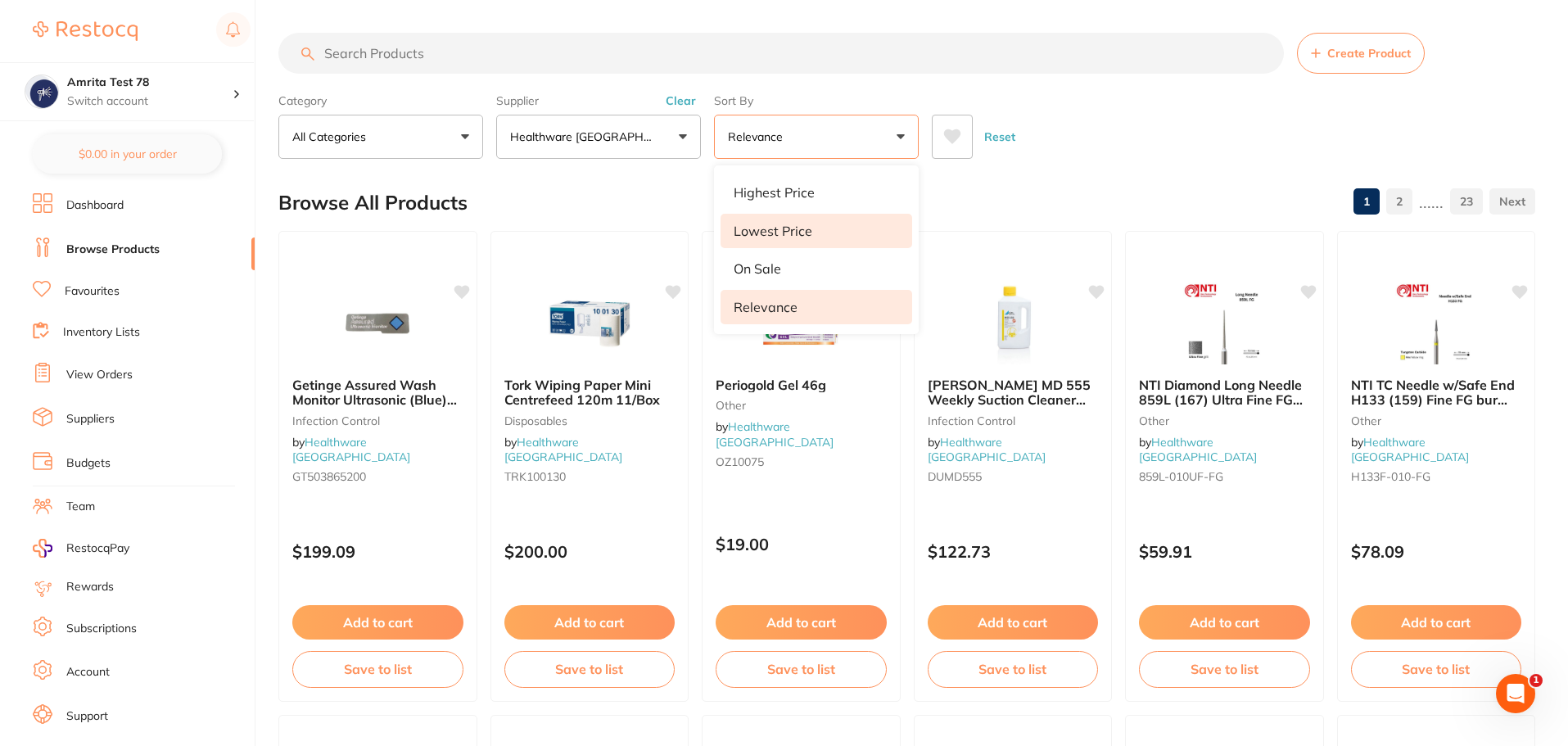
click at [833, 223] on li "Lowest Price" at bounding box center [816, 230] width 191 height 34
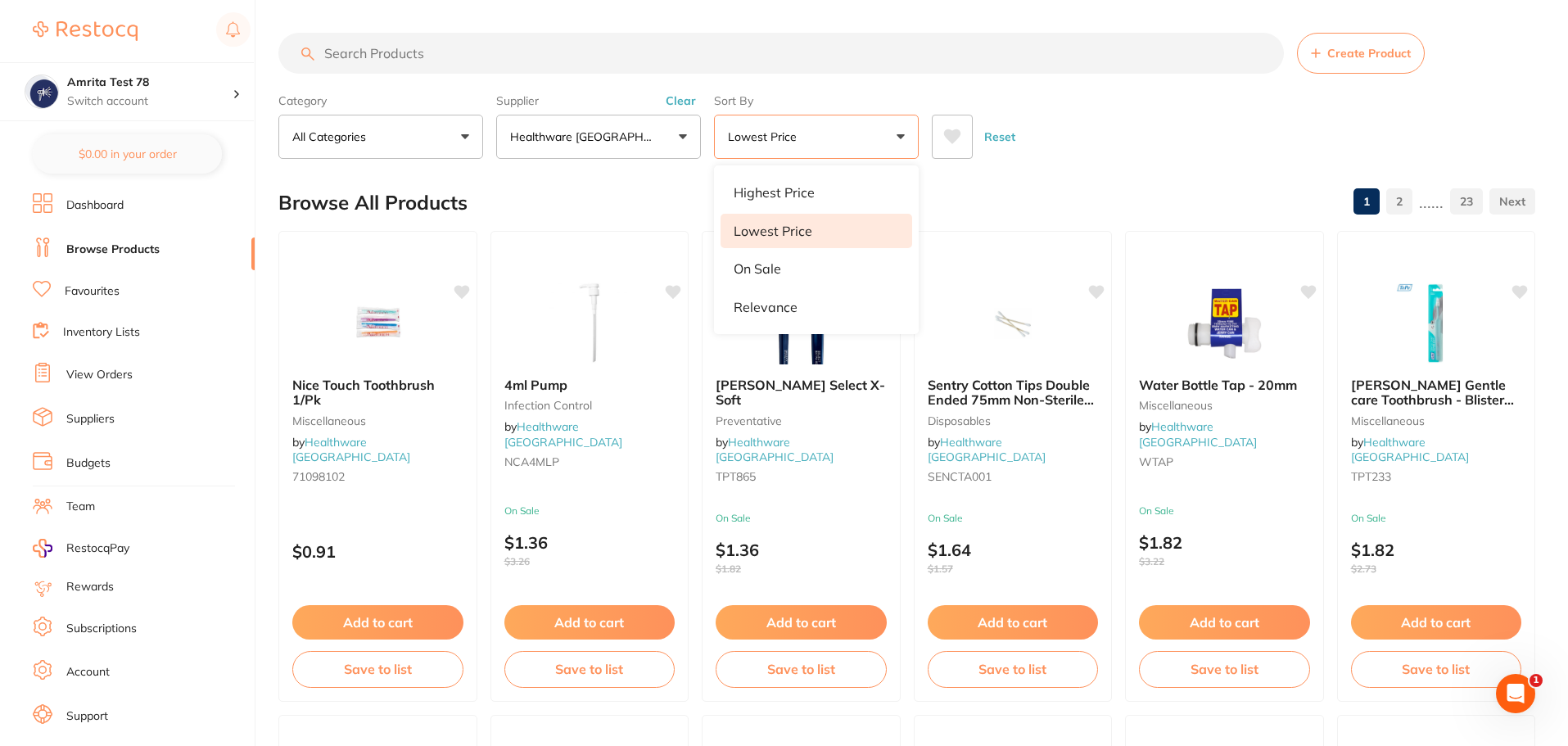
click at [1113, 114] on div "Reset" at bounding box center [1227, 130] width 591 height 57
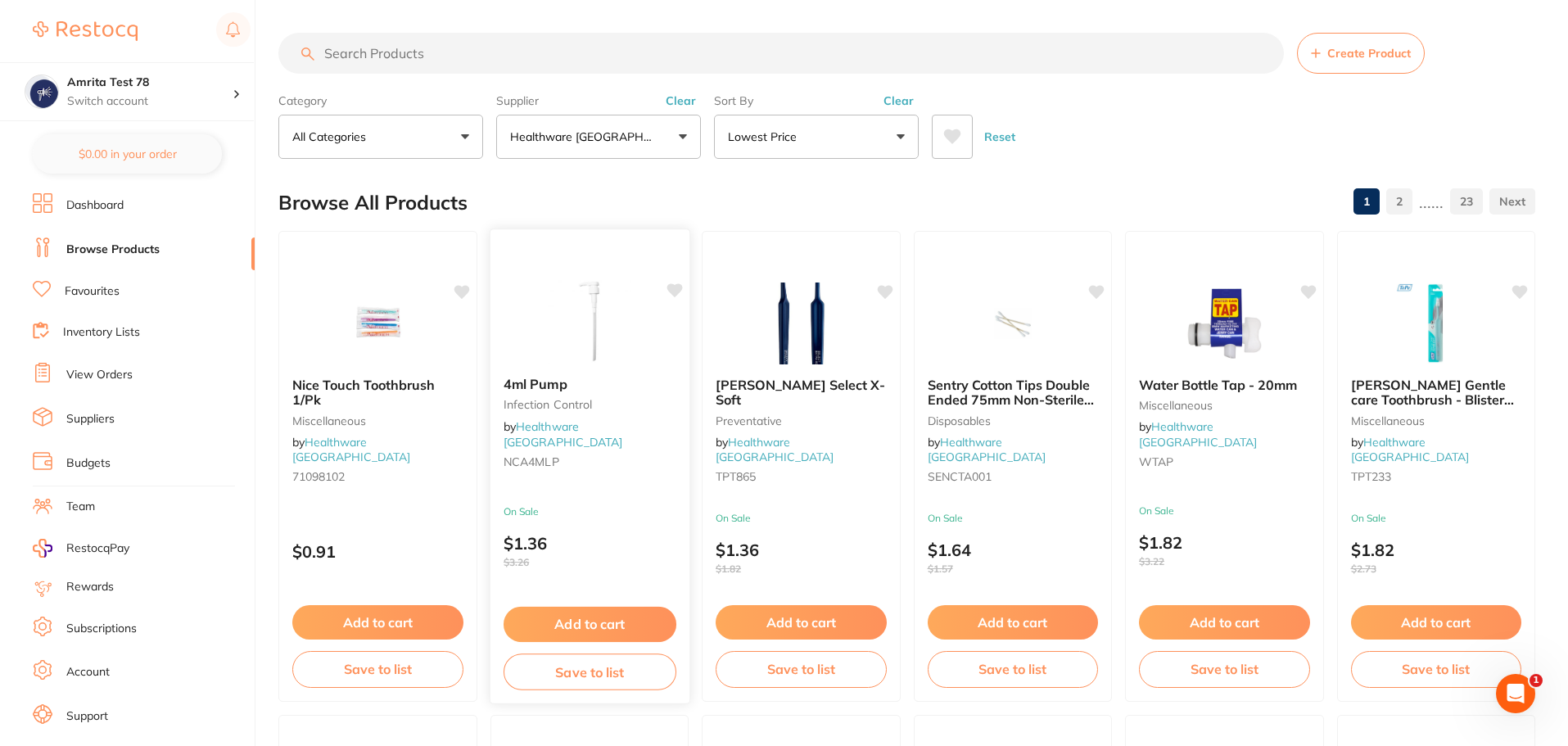
click at [606, 567] on div "On Sale $1.36 $3.26" at bounding box center [590, 541] width 199 height 71
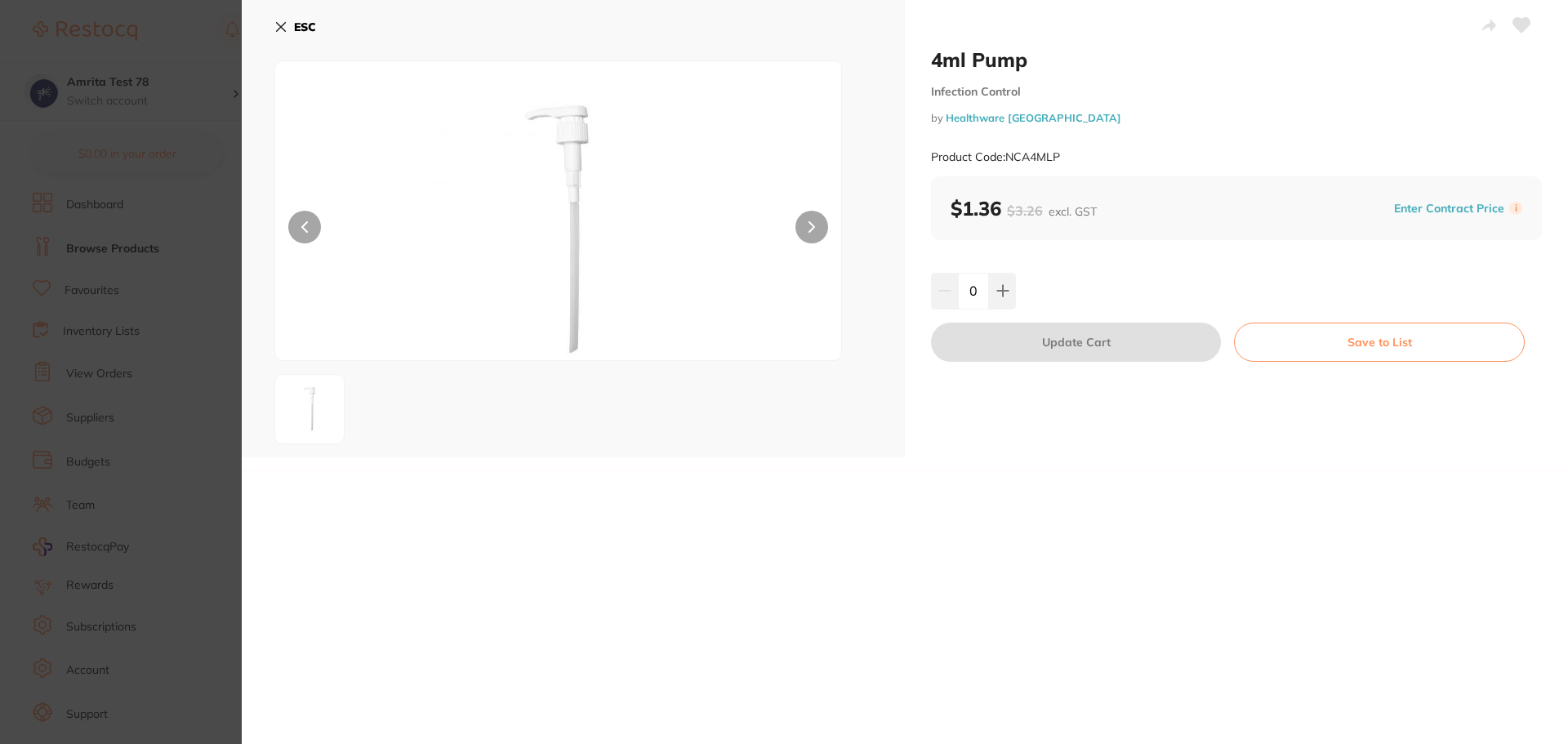
click at [161, 443] on section "4ml Pump Infection Control by Healthware Australia Product Code: NCA4MLP ESC 4m…" at bounding box center [784, 372] width 1568 height 744
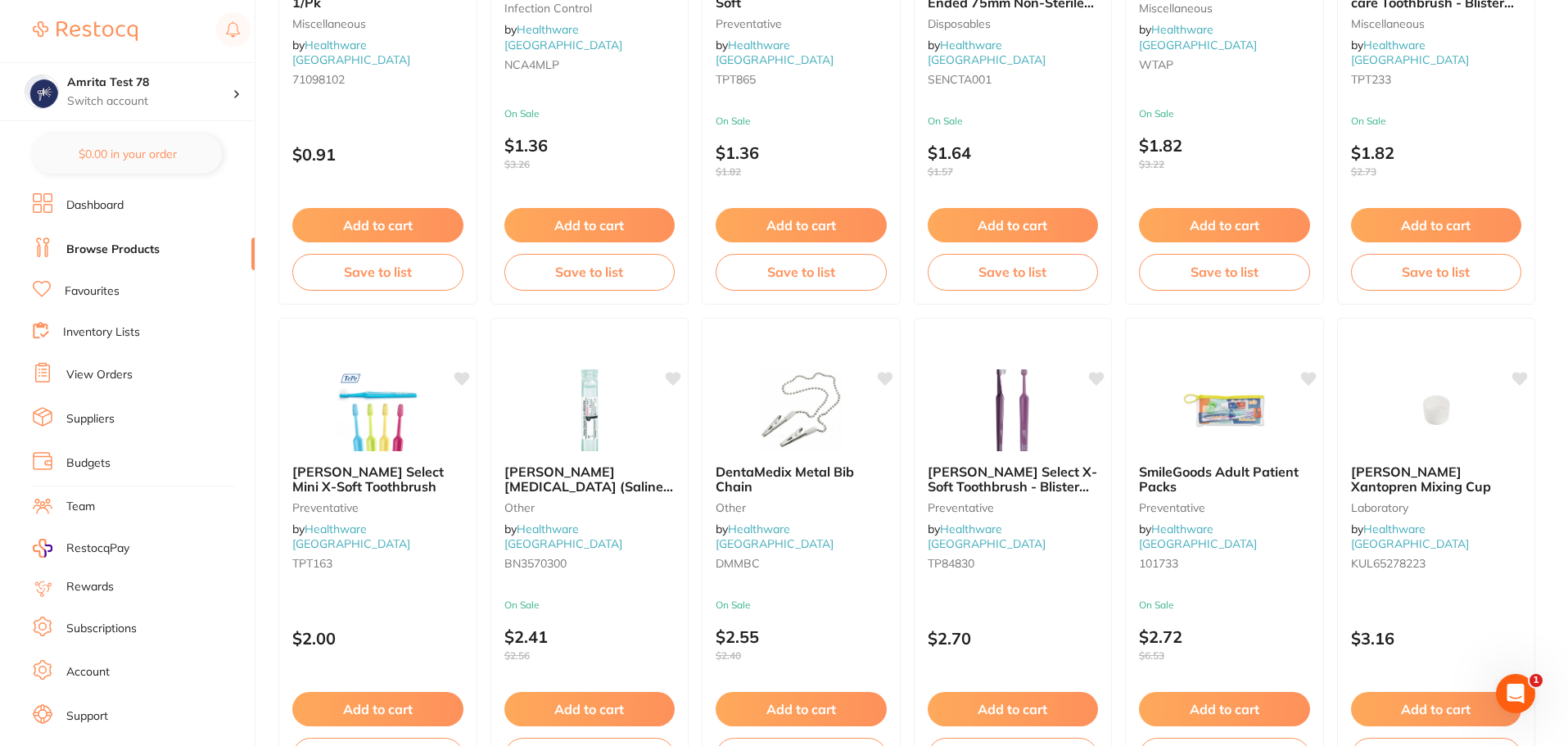
scroll to position [492, 0]
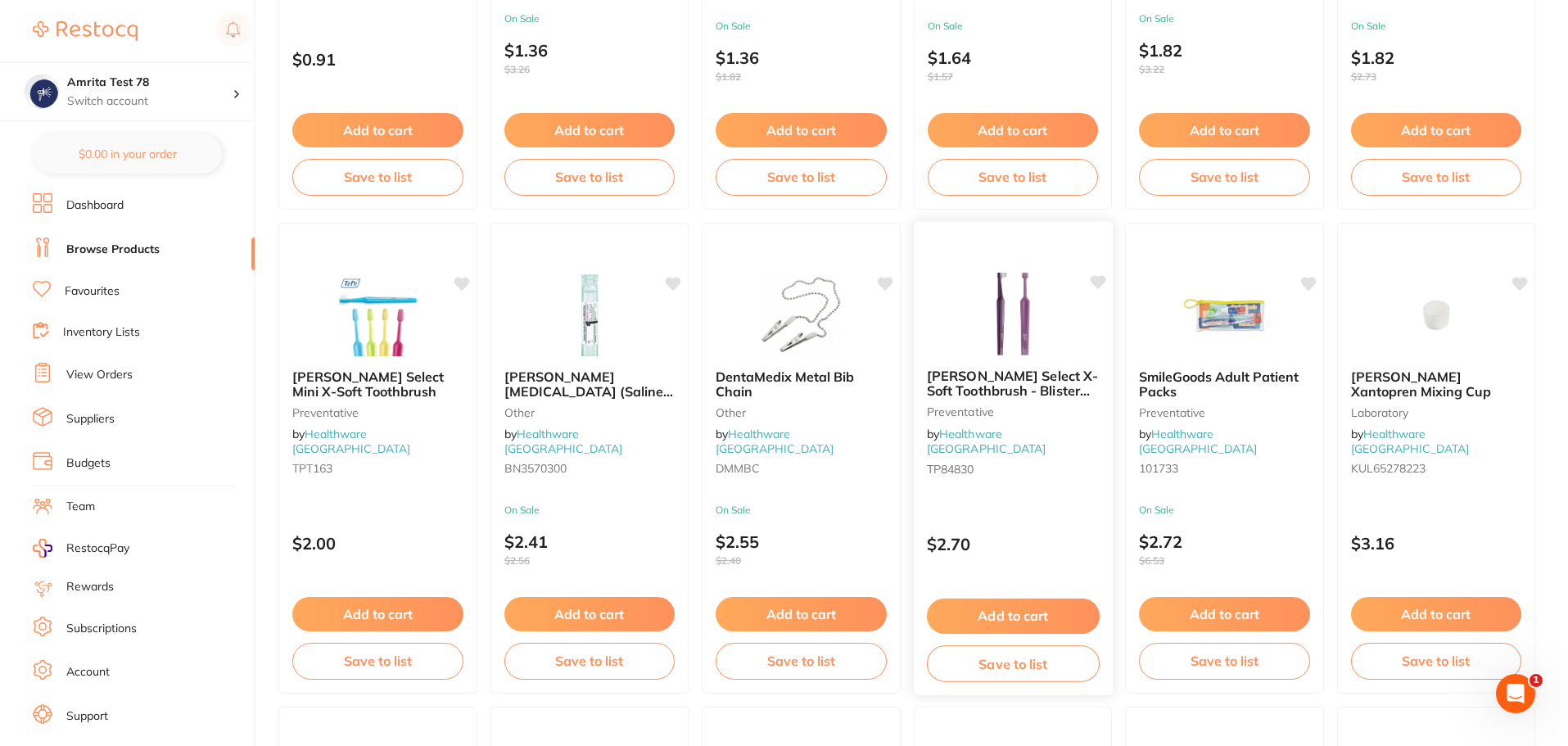
click at [1054, 484] on div "[PERSON_NAME] Select X-Soft Toothbrush - Blister Pack Preventative by Healthwar…" at bounding box center [1013, 459] width 201 height 476
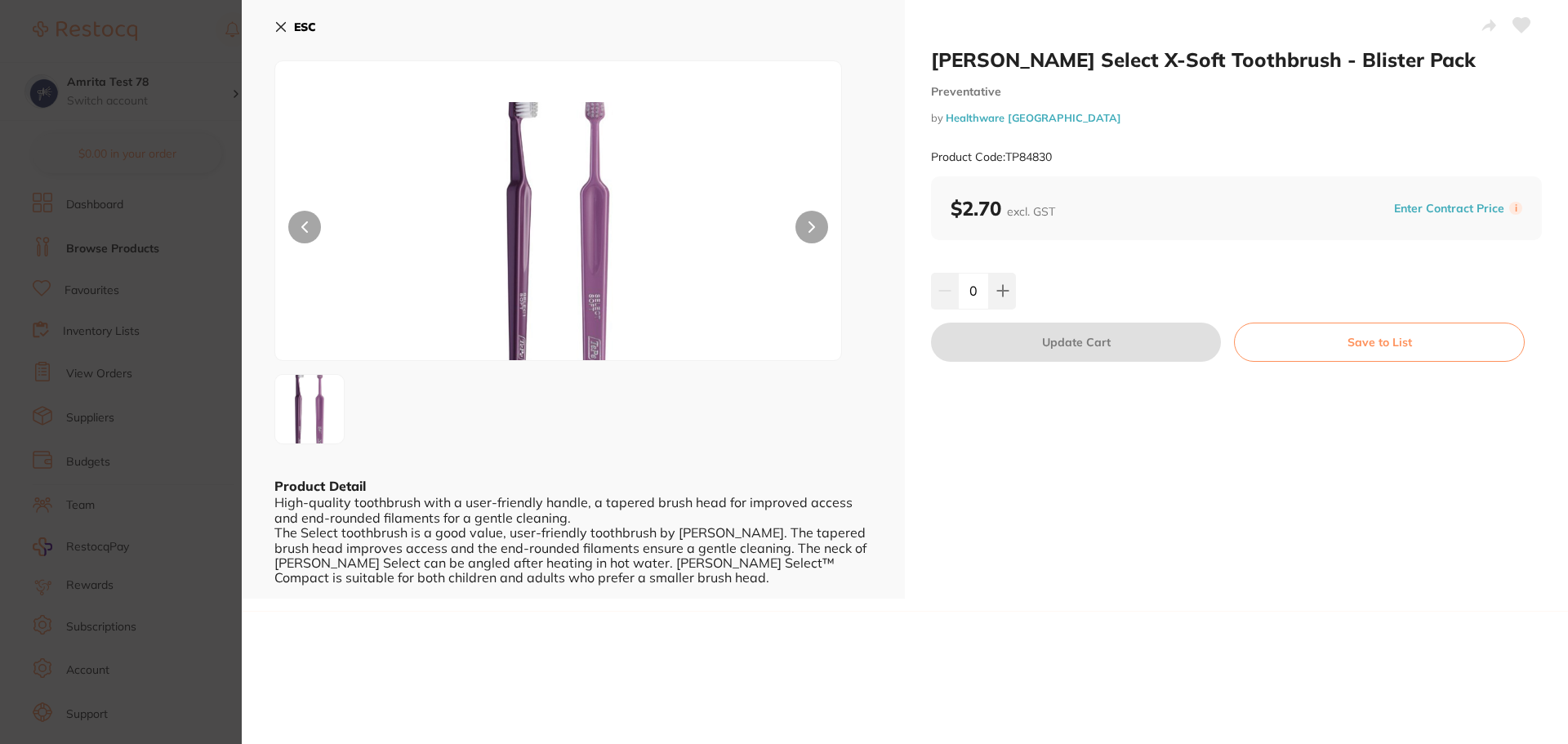
click at [188, 340] on section "[PERSON_NAME] Select X-Soft Toothbrush - Blister Pack Preventative by Healthwar…" at bounding box center [784, 372] width 1568 height 744
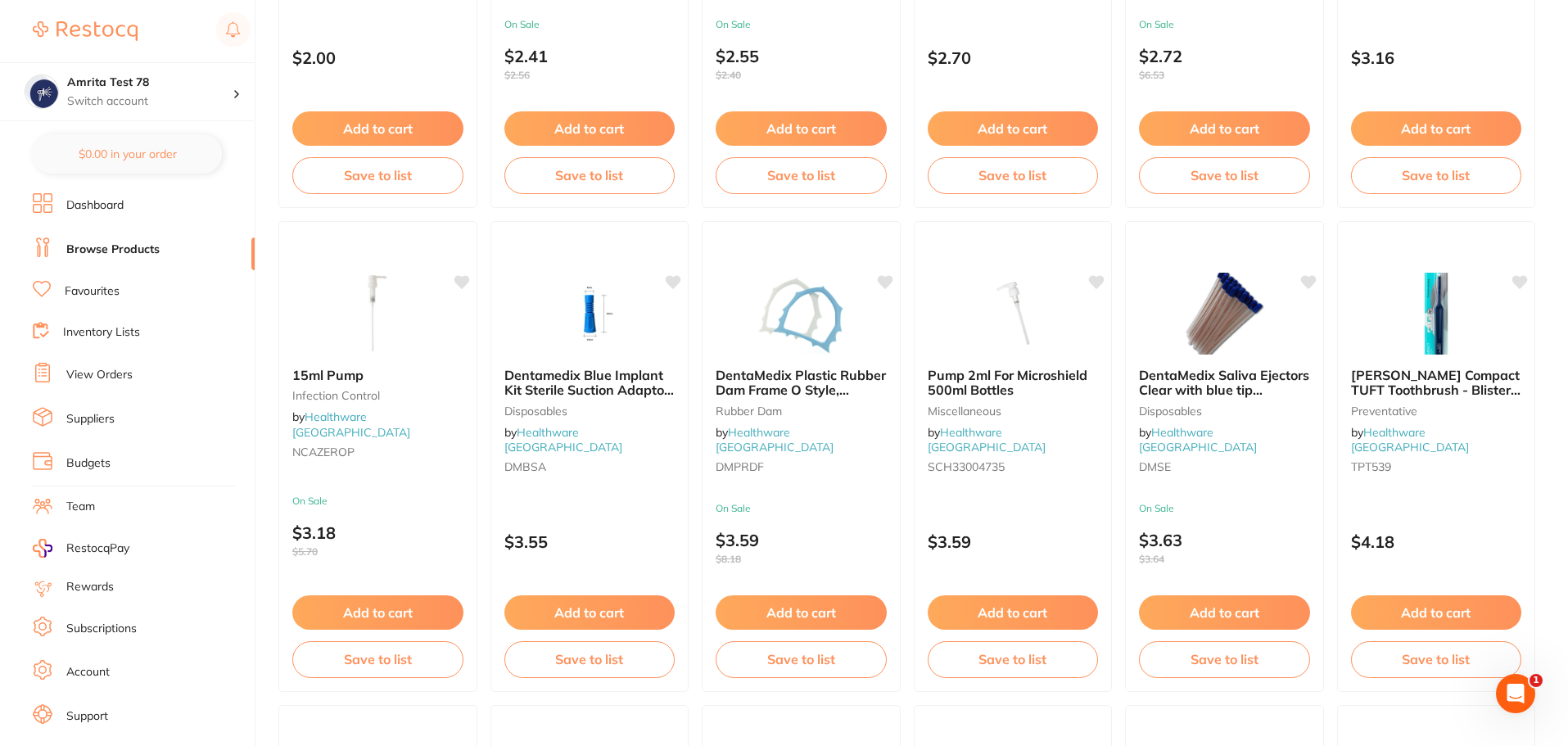
scroll to position [983, 0]
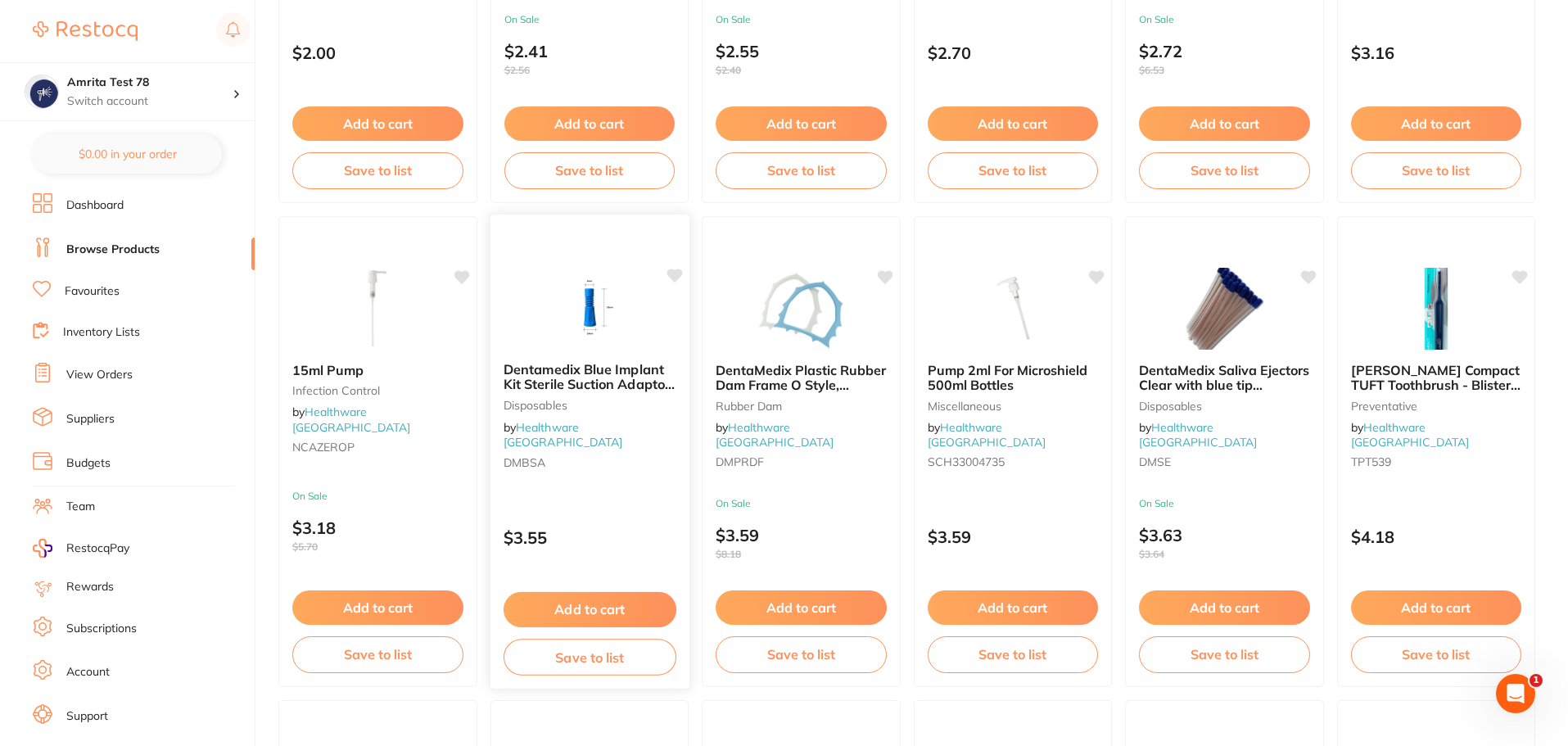
click at [584, 494] on div "Dentamedix Blue Implant Kit Sterile Suction Adaptor 1/Pk Disposables by Healthw…" at bounding box center [590, 451] width 201 height 476
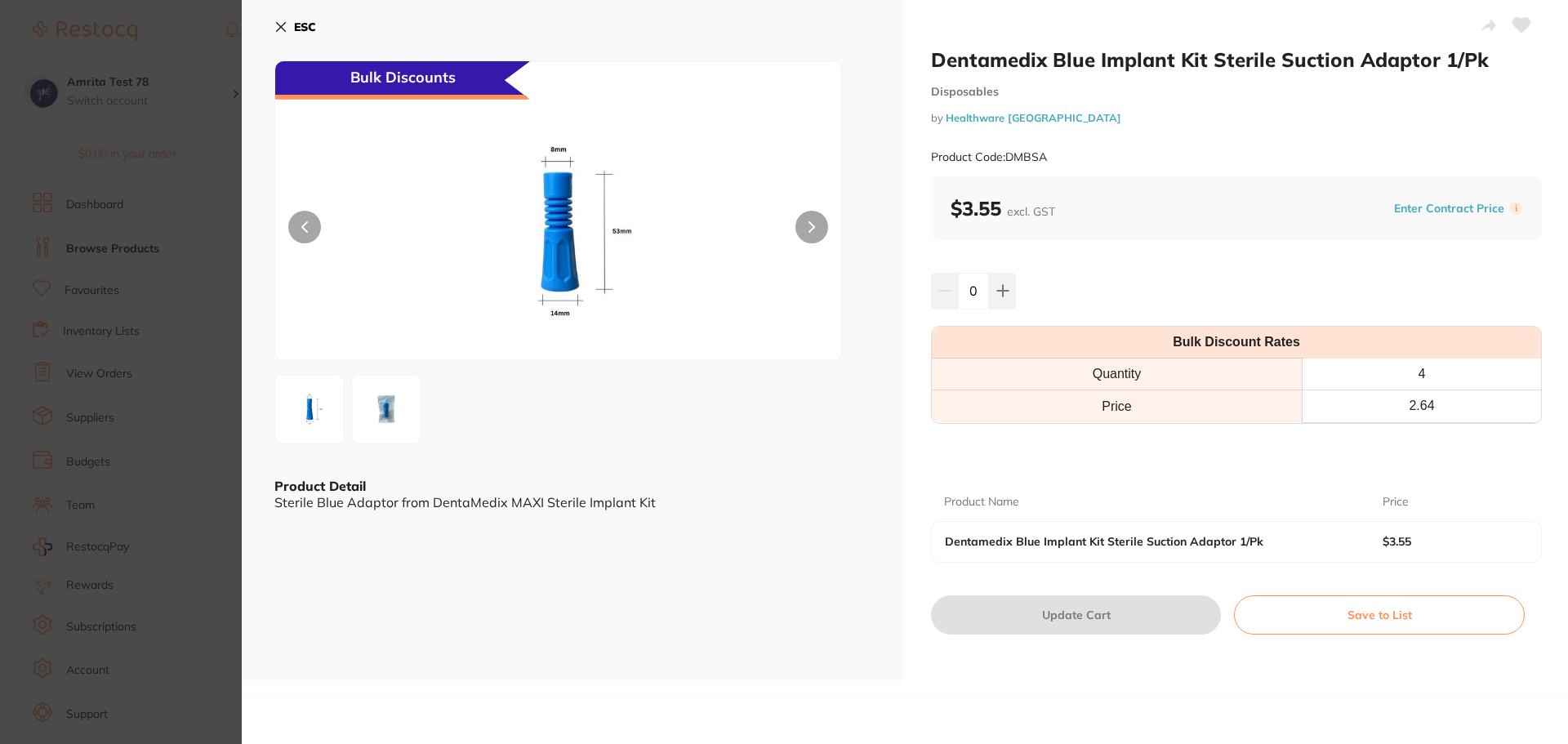
click at [123, 317] on section "Dentamedix Blue Implant Kit Sterile Suction Adaptor 1/Pk Disposables by Healthw…" at bounding box center [784, 372] width 1568 height 744
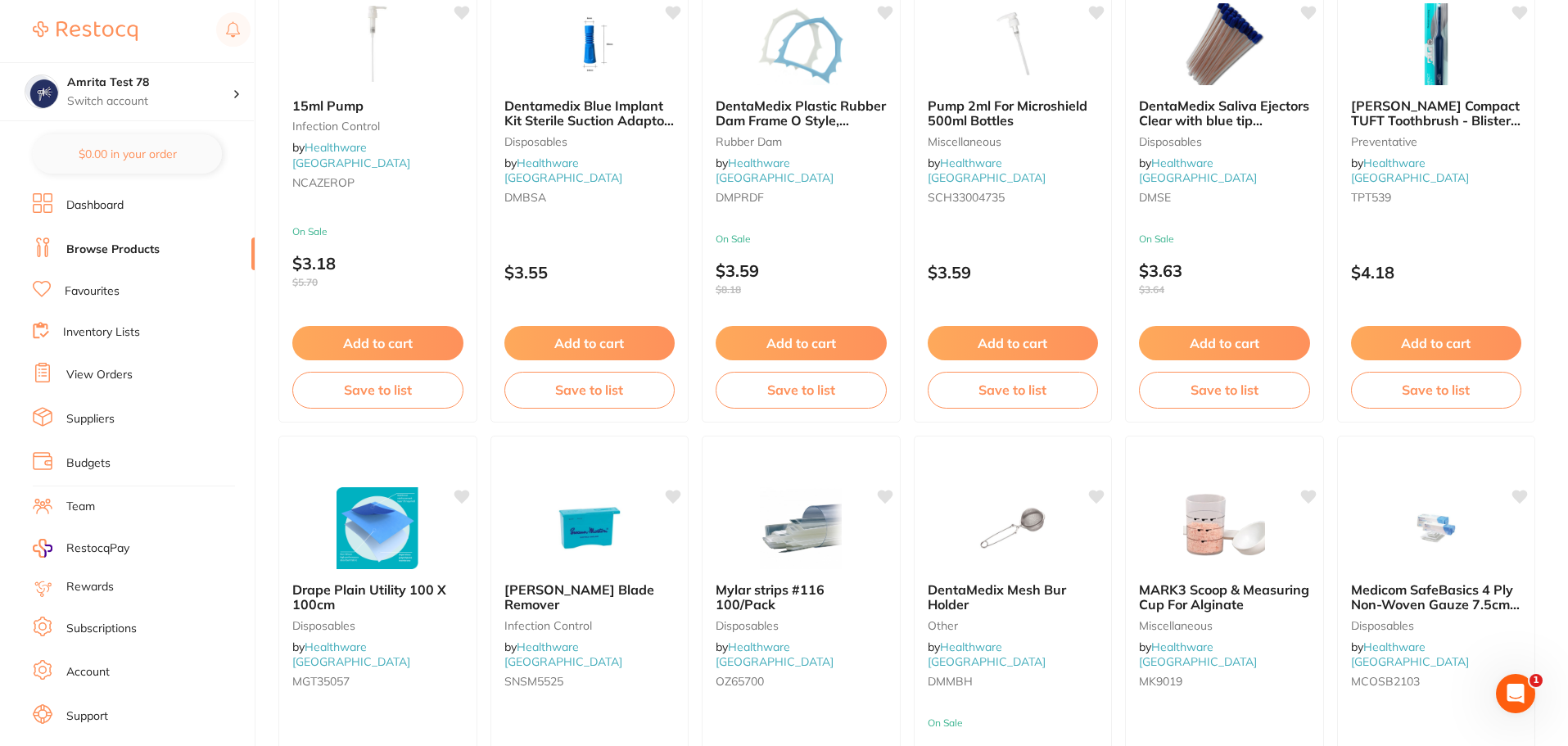
scroll to position [1392, 0]
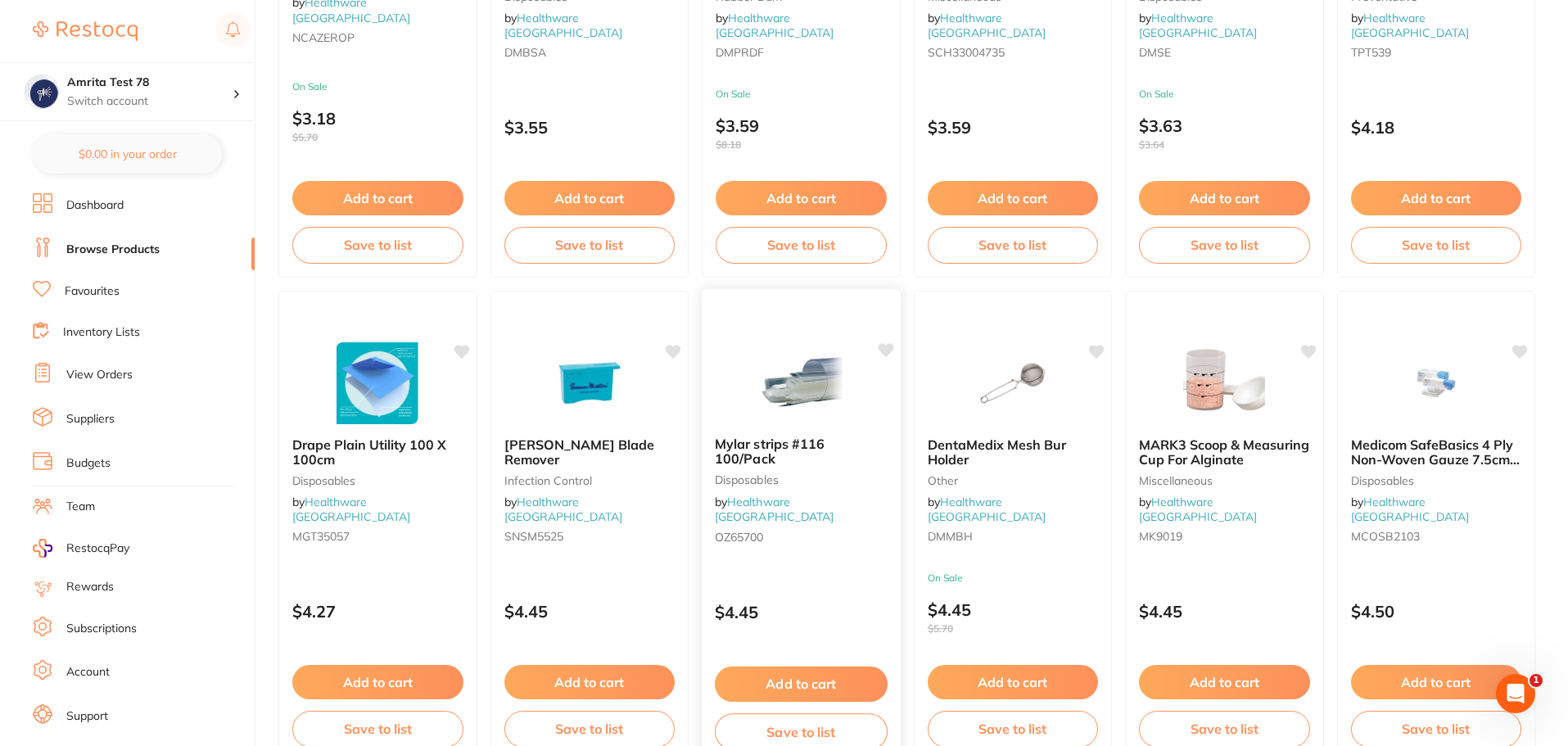
click at [860, 548] on div "Mylar strips #116 100/Pack Disposables by Healthware Australia OZ65700 $4.45 Ad…" at bounding box center [801, 526] width 201 height 476
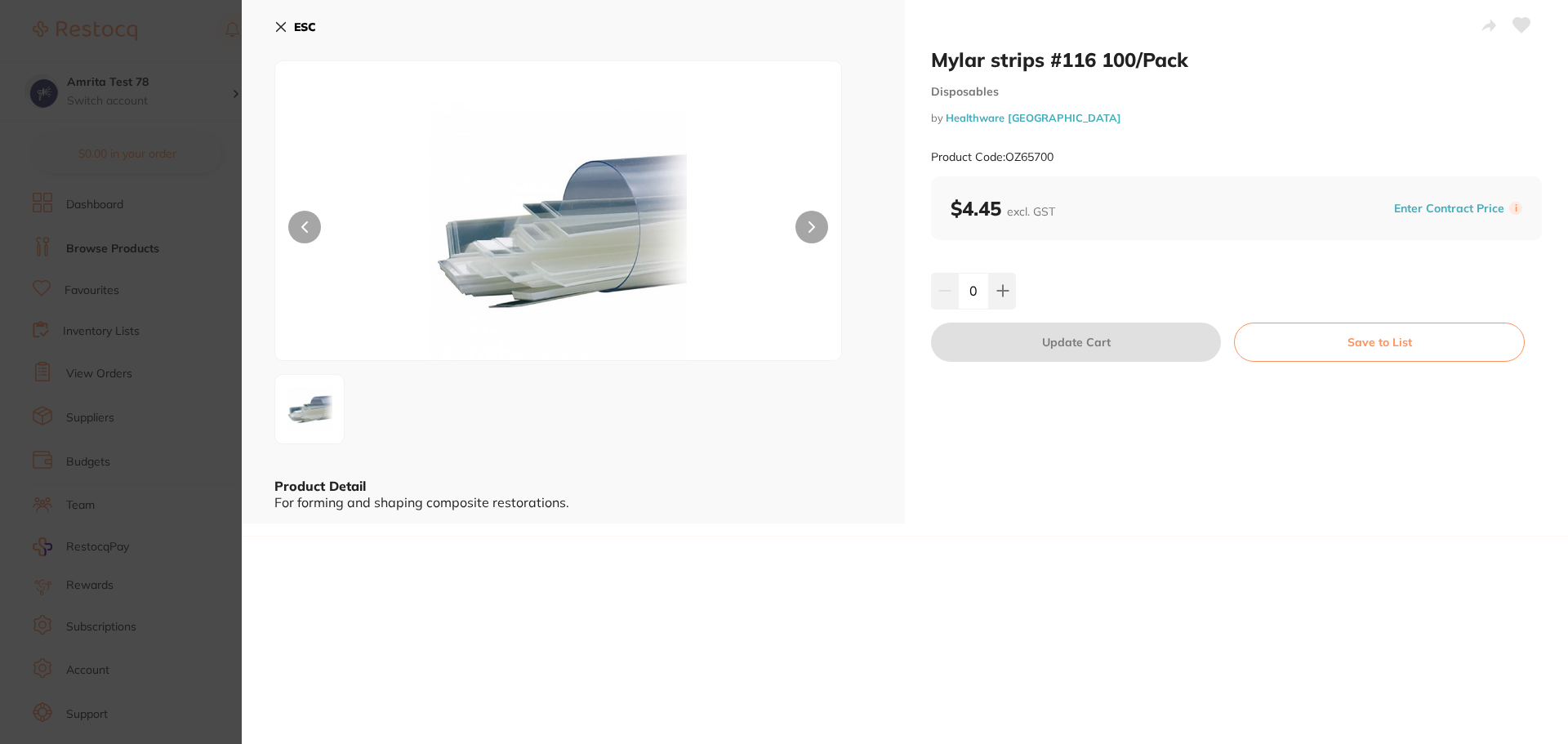
click at [157, 339] on section "Mylar strips #116 100/Pack Disposables by Healthware Australia Product Code: OZ…" at bounding box center [784, 372] width 1568 height 744
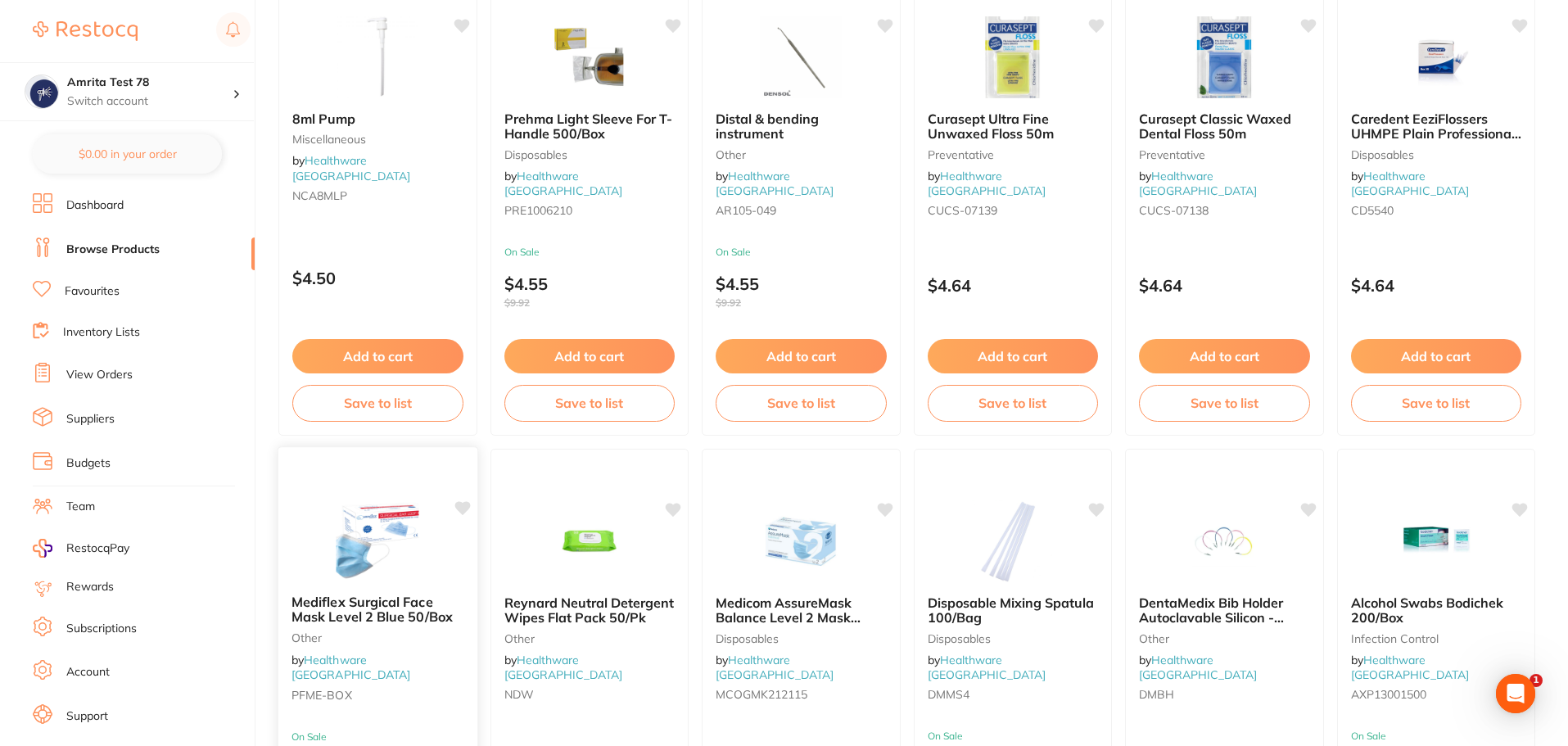
scroll to position [2294, 0]
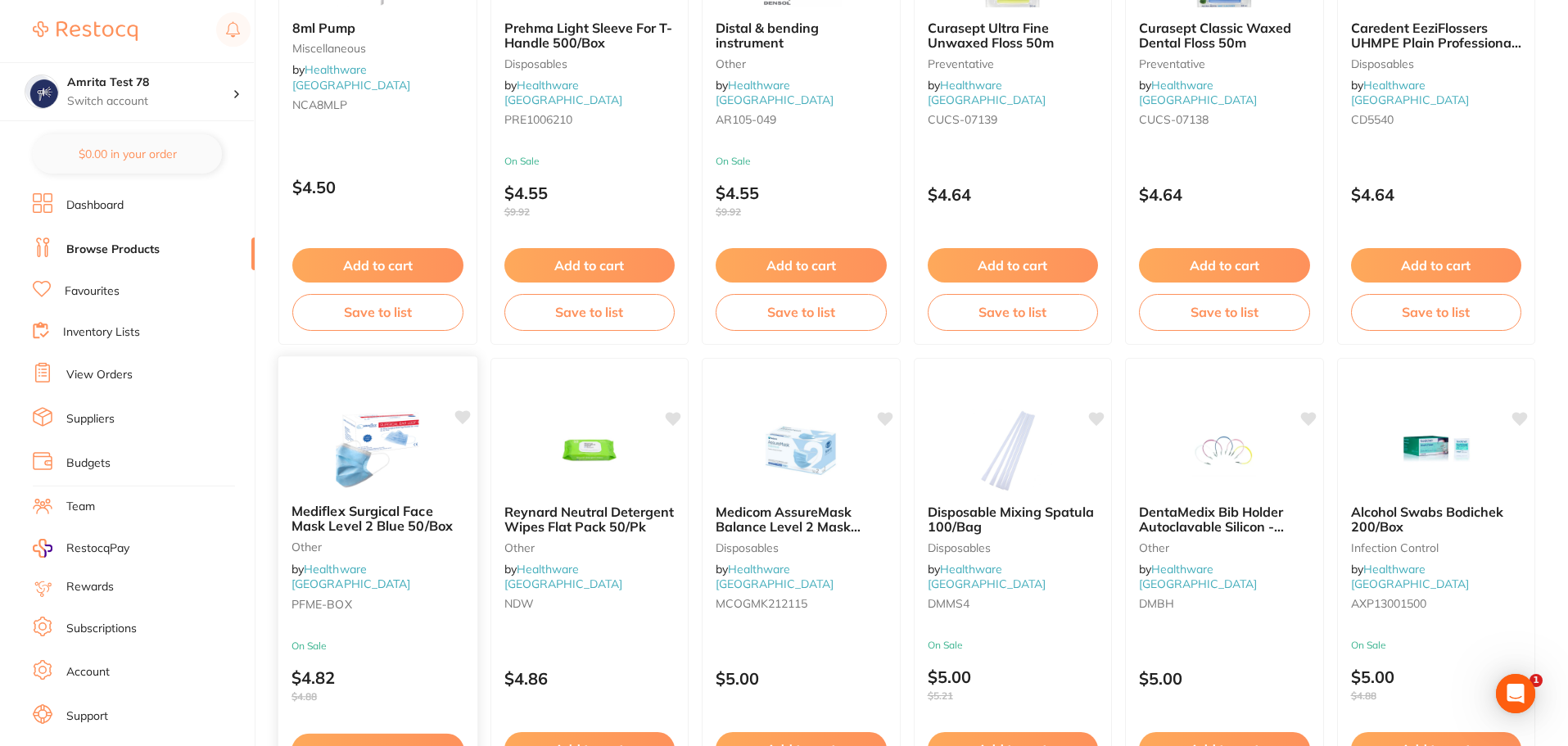
click at [432, 641] on small "On Sale" at bounding box center [378, 646] width 173 height 11
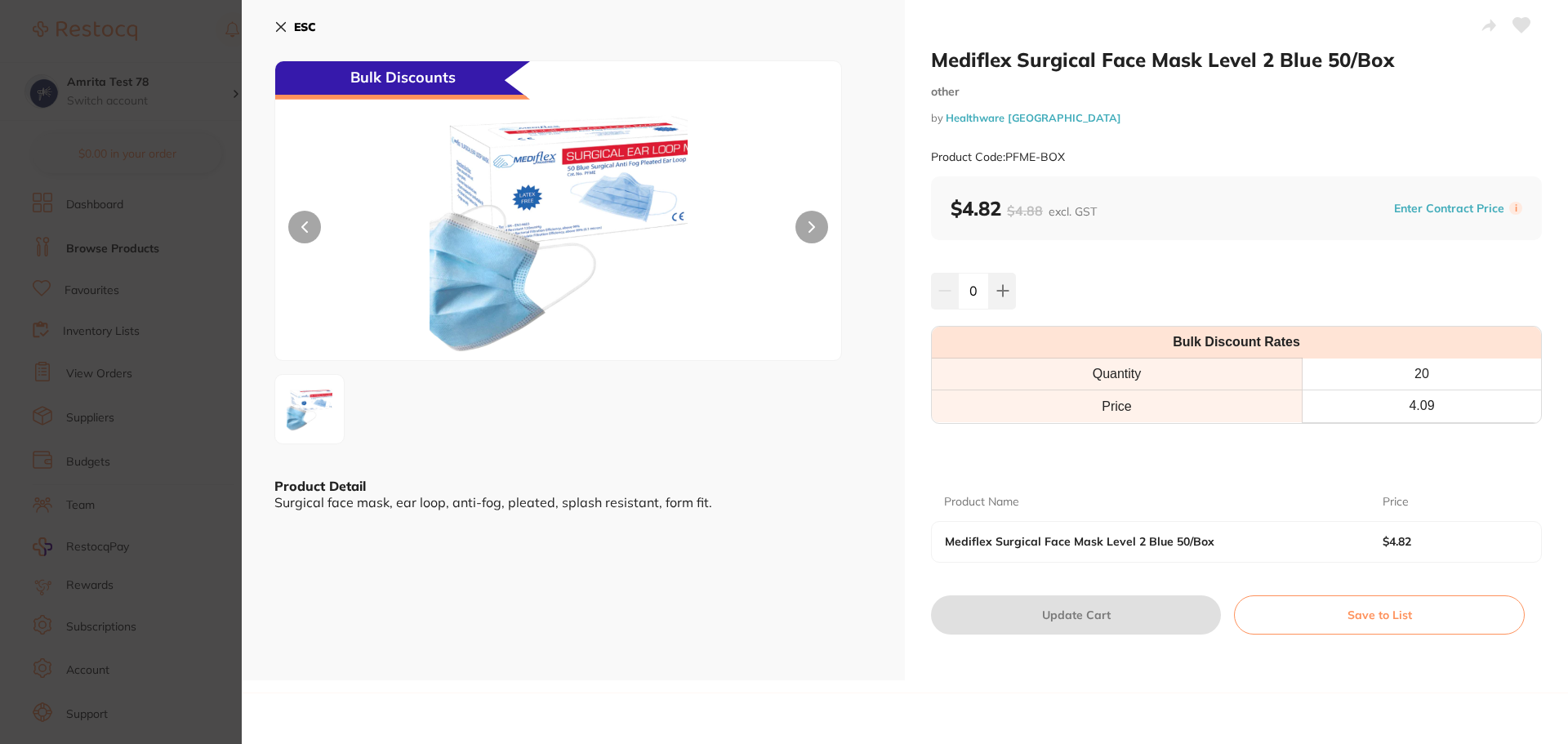
click at [101, 423] on section "Mediflex Surgical Face Mask Level 2 Blue 50/Box other by Healthware Australia P…" at bounding box center [784, 372] width 1568 height 744
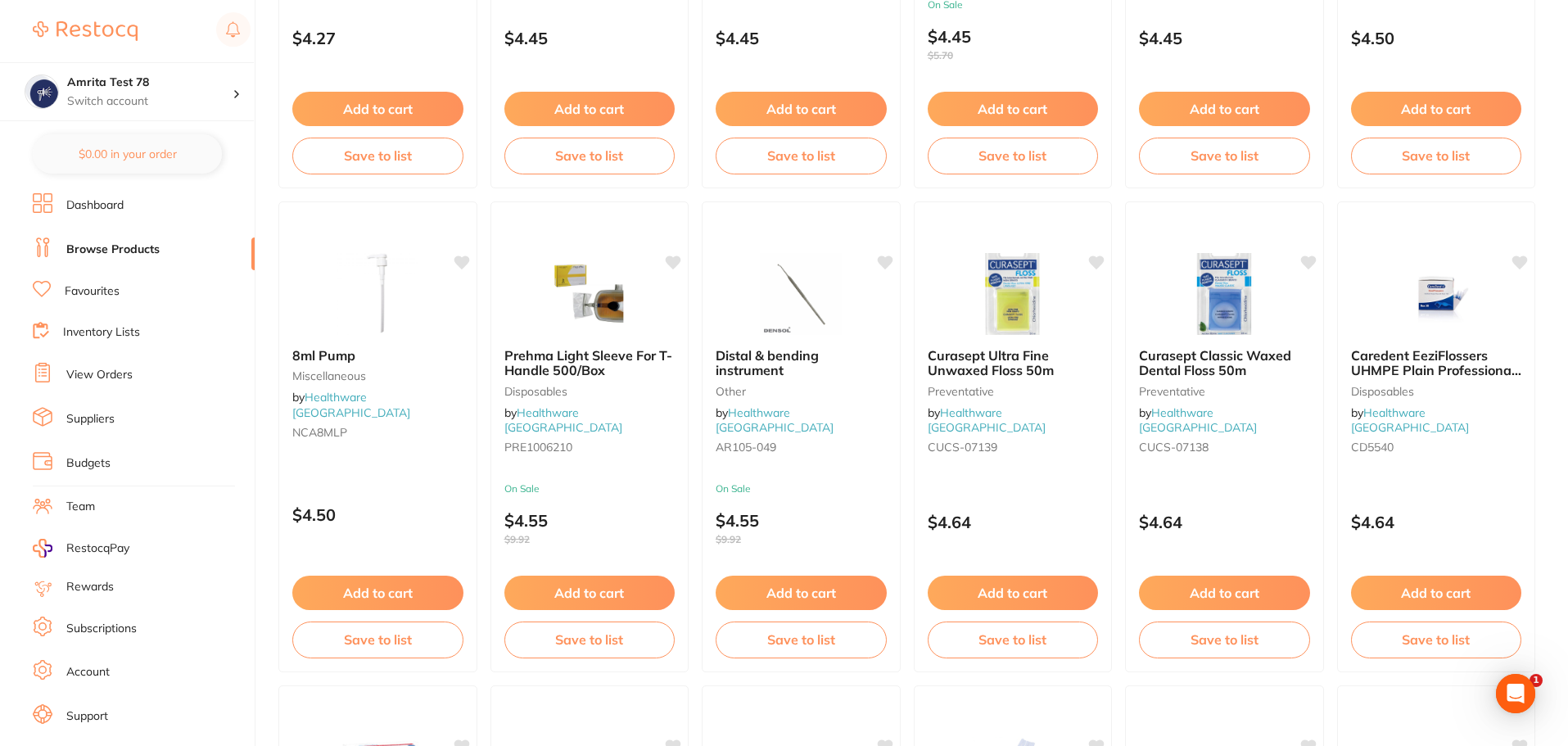
scroll to position [2294, 0]
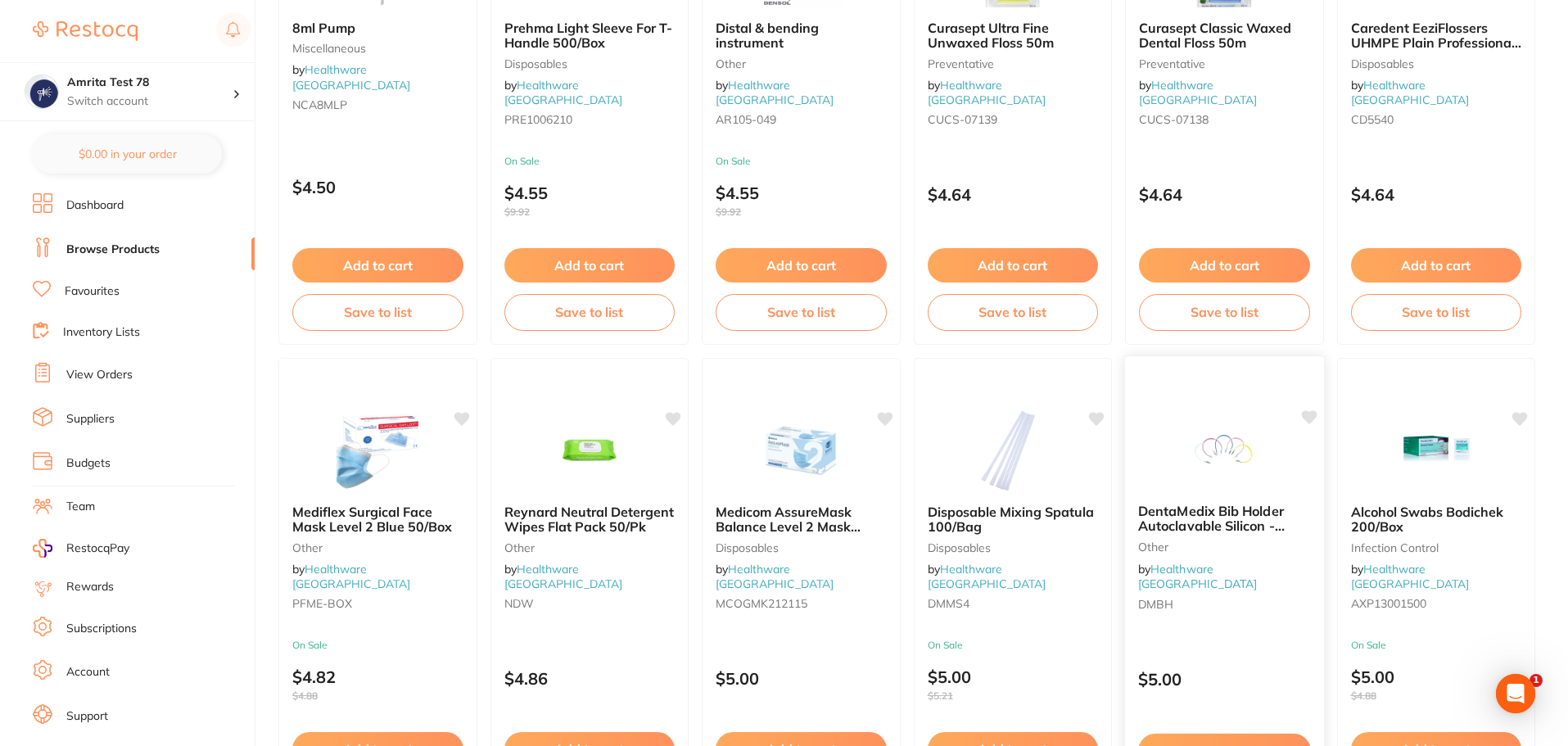
click at [1276, 631] on div "DentaMedix Bib Holder Autoclavable Silicon - 1/pack other by Healthware Austral…" at bounding box center [1225, 593] width 201 height 476
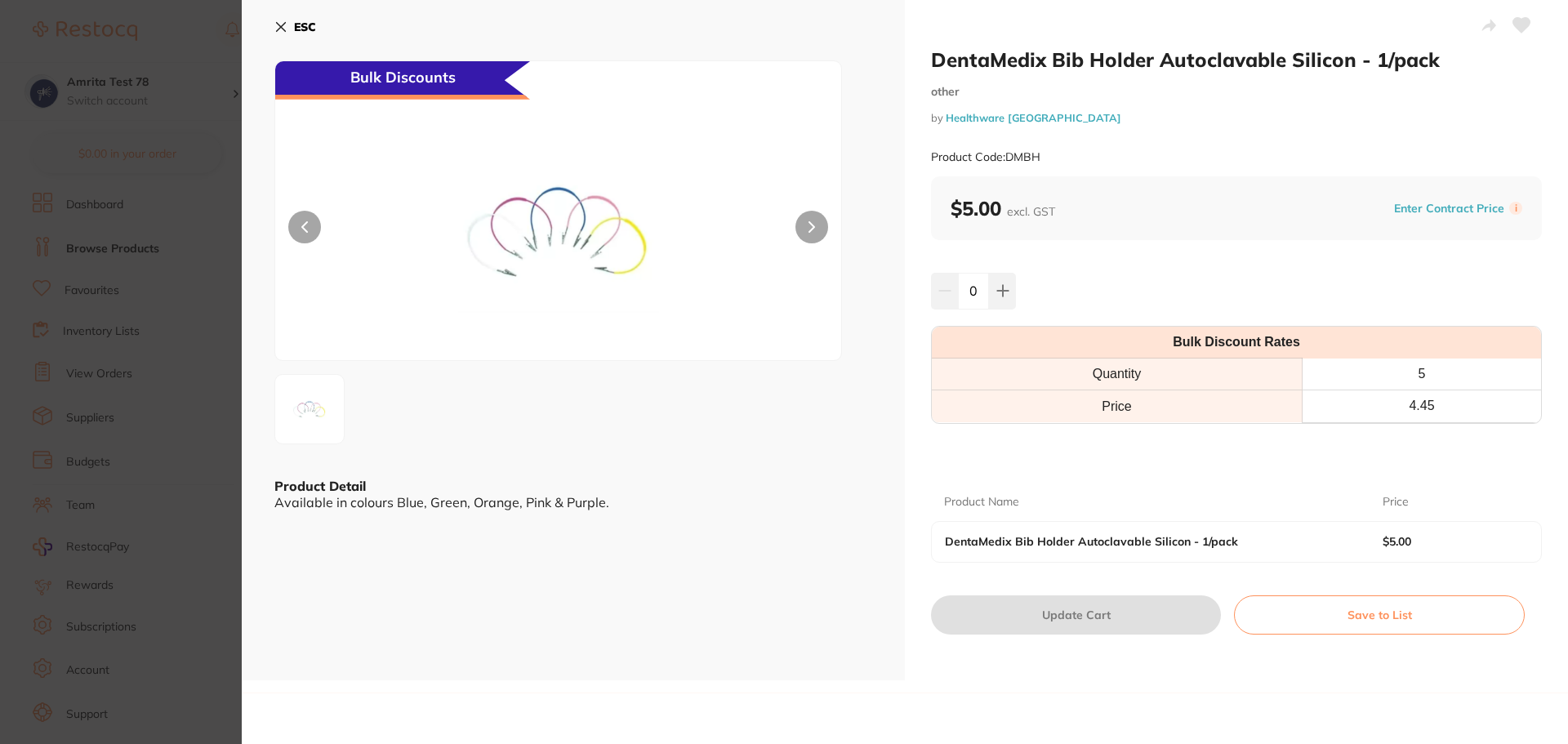
click at [114, 359] on section "DentaMedix Bib Holder Autoclavable Silicon - 1/pack other by Healthware Austral…" at bounding box center [784, 372] width 1568 height 744
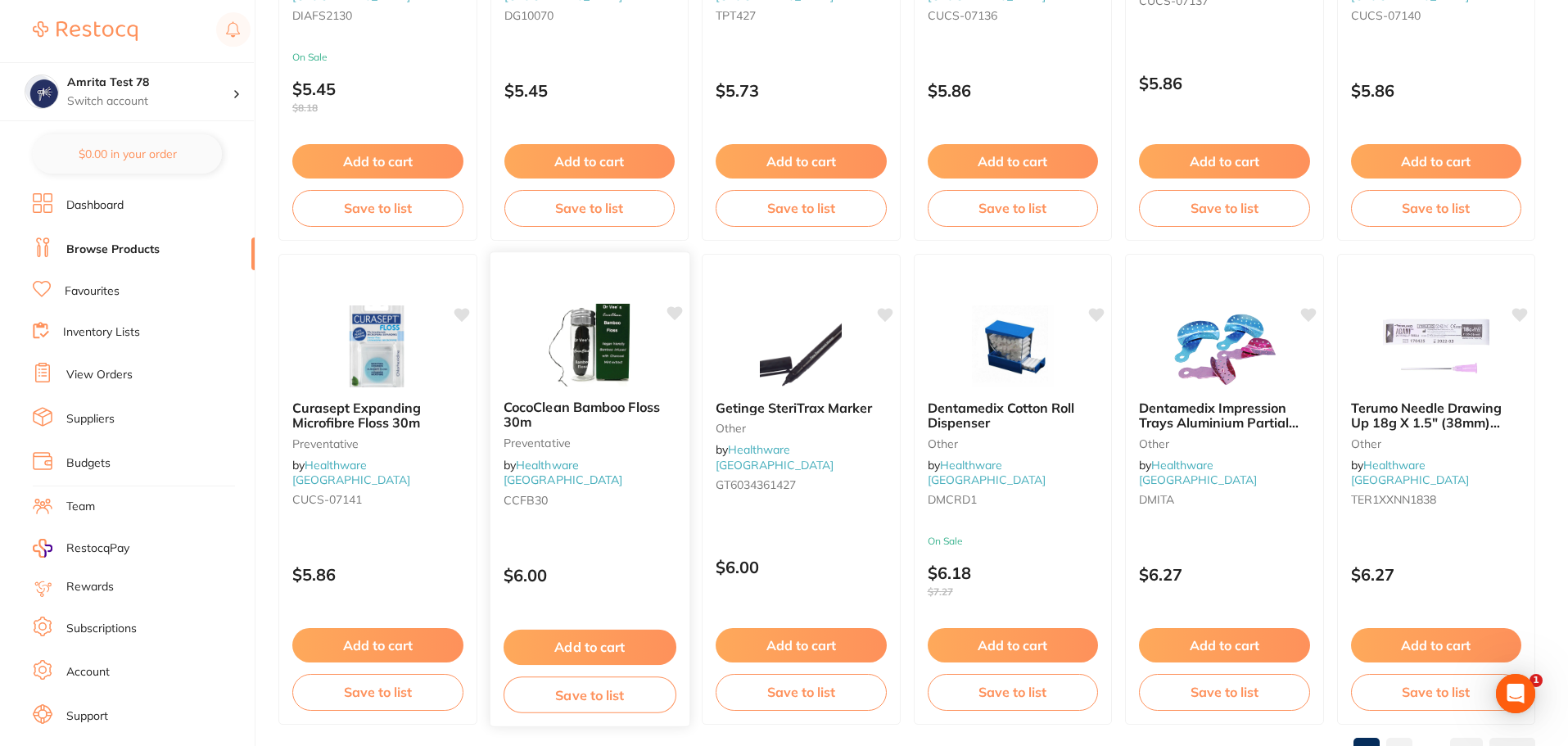
click at [635, 549] on div "$6.00" at bounding box center [590, 571] width 199 height 44
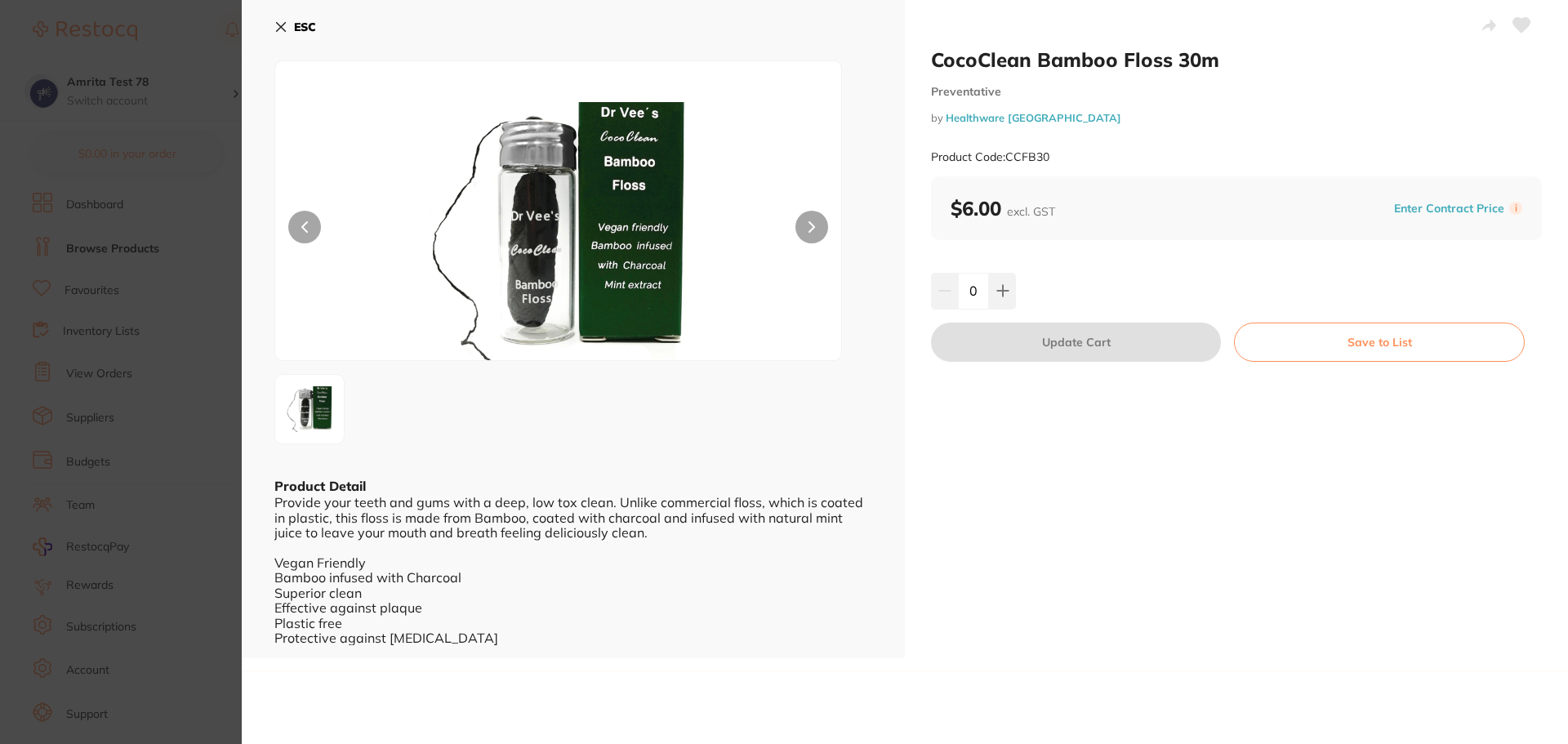
click at [120, 402] on section "CocoClean Bamboo Floss 30m Preventative by Healthware Australia Product Code: C…" at bounding box center [784, 372] width 1568 height 744
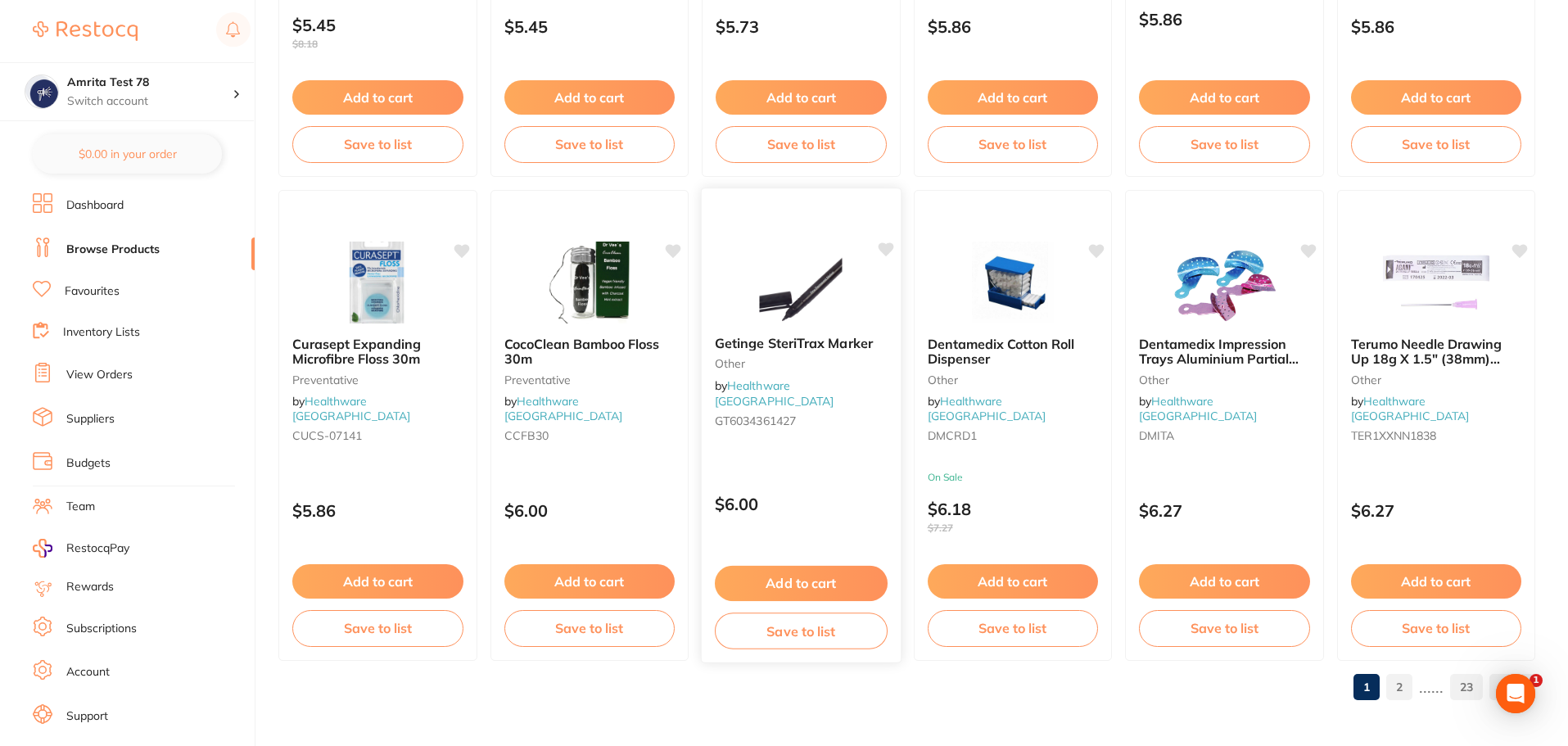
click at [844, 504] on p "$6.00" at bounding box center [801, 504] width 173 height 19
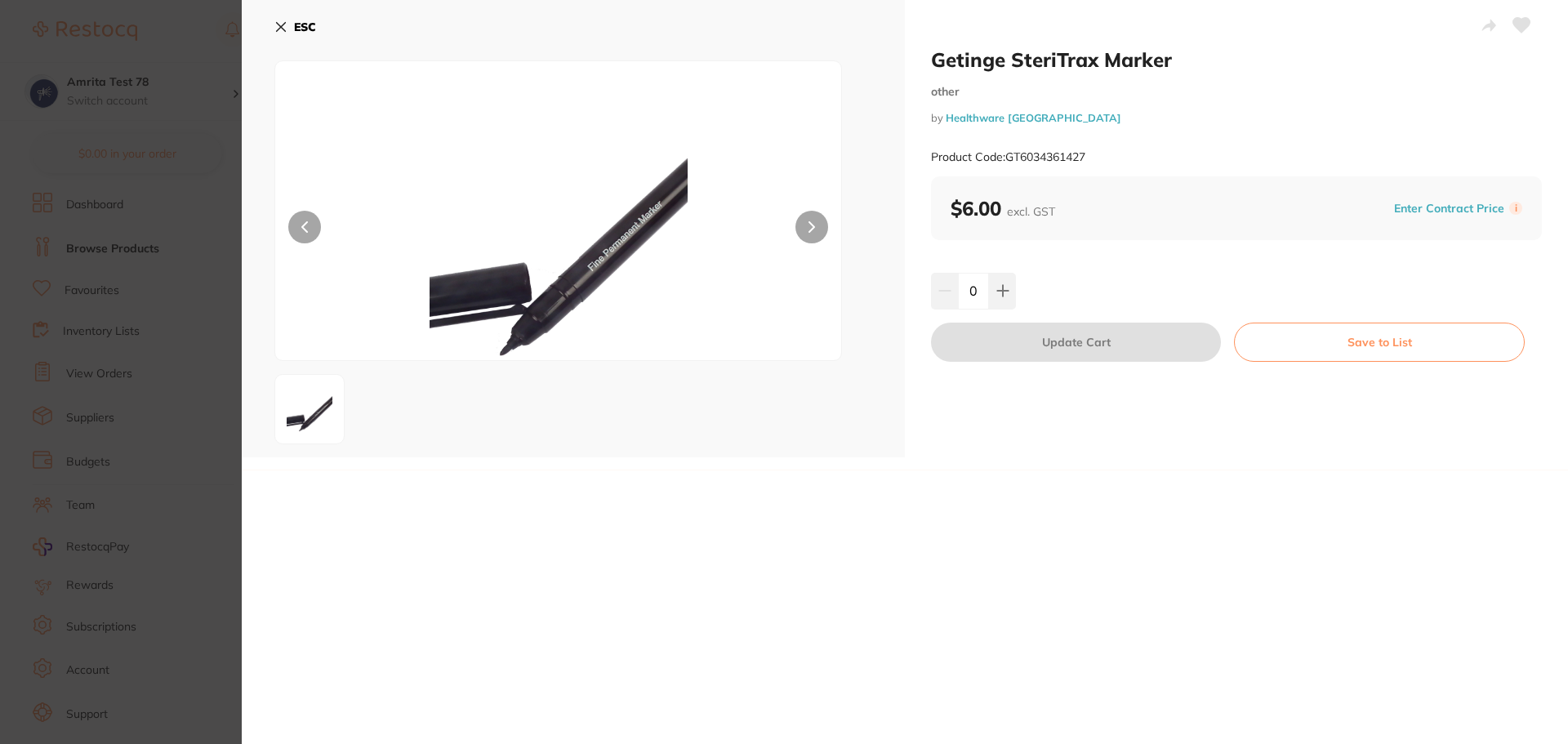
click at [180, 315] on section "Getinge SteriTrax Marker other by Healthware Australia Product Code: GT60343614…" at bounding box center [784, 372] width 1568 height 744
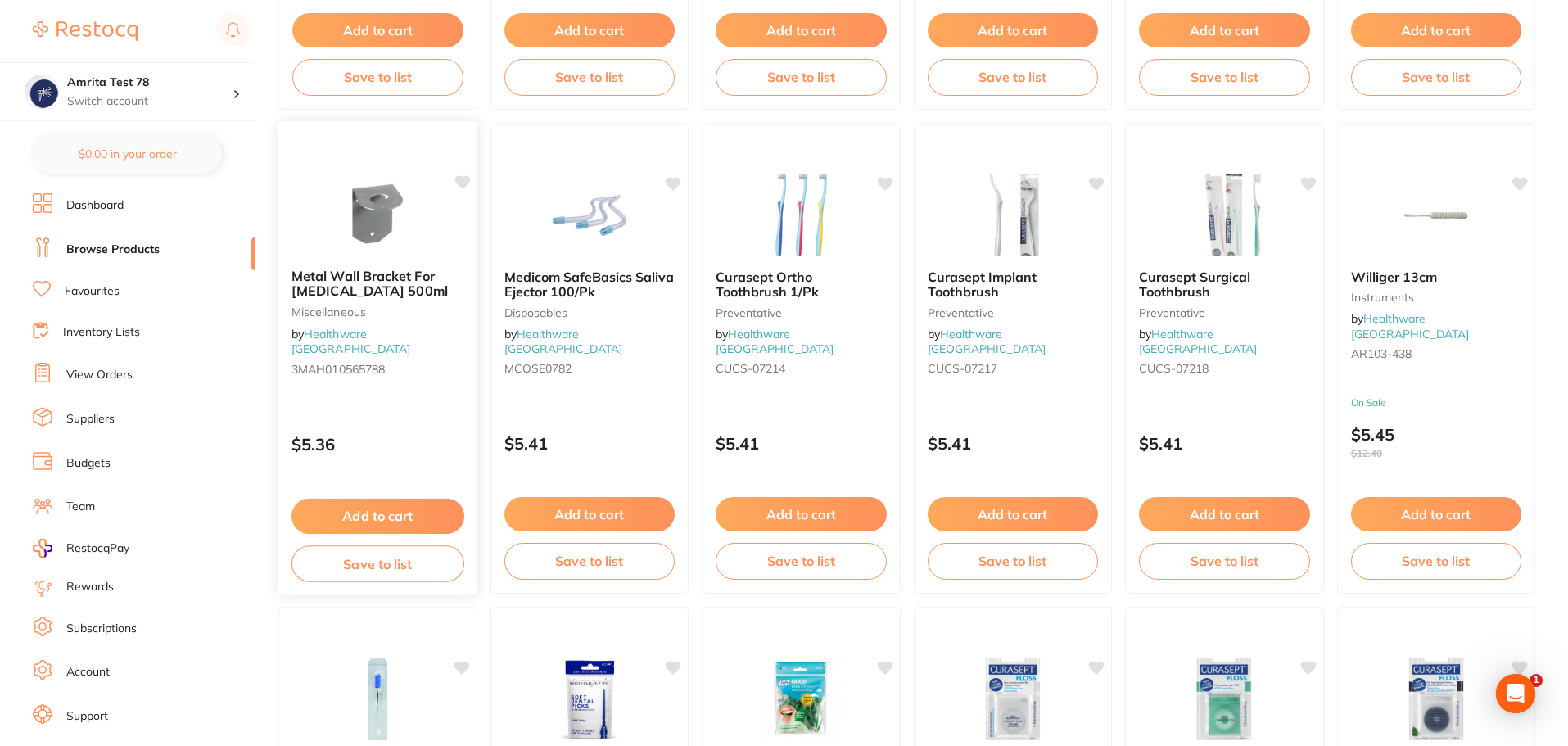
click at [452, 387] on div "Metal Wall Bracket For [MEDICAL_DATA] 500ml Miscellaneous by Healthware Austral…" at bounding box center [378, 359] width 201 height 476
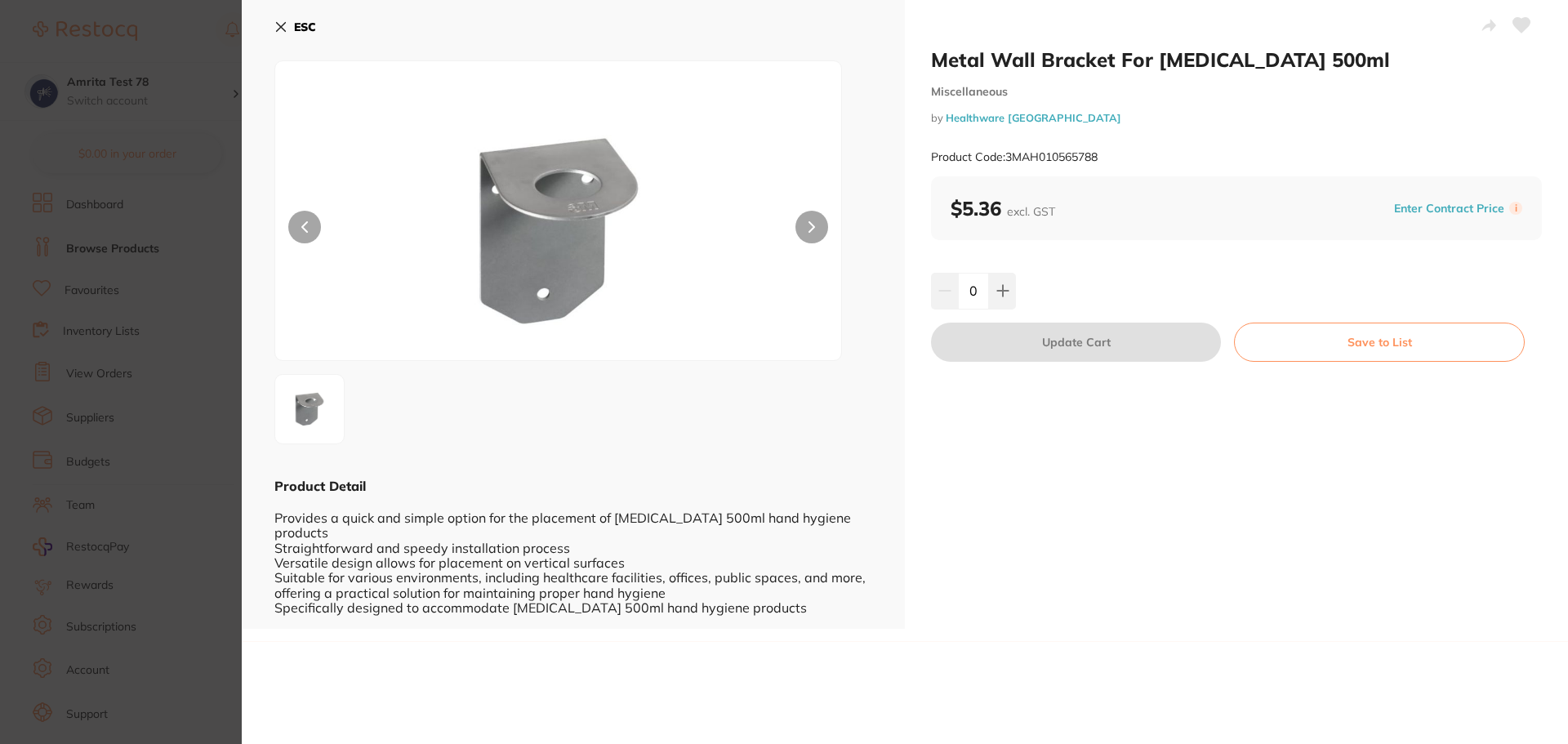
click at [134, 349] on section "Metal Wall Bracket For [MEDICAL_DATA] 500ml Miscellaneous by Healthware Austral…" at bounding box center [784, 372] width 1568 height 744
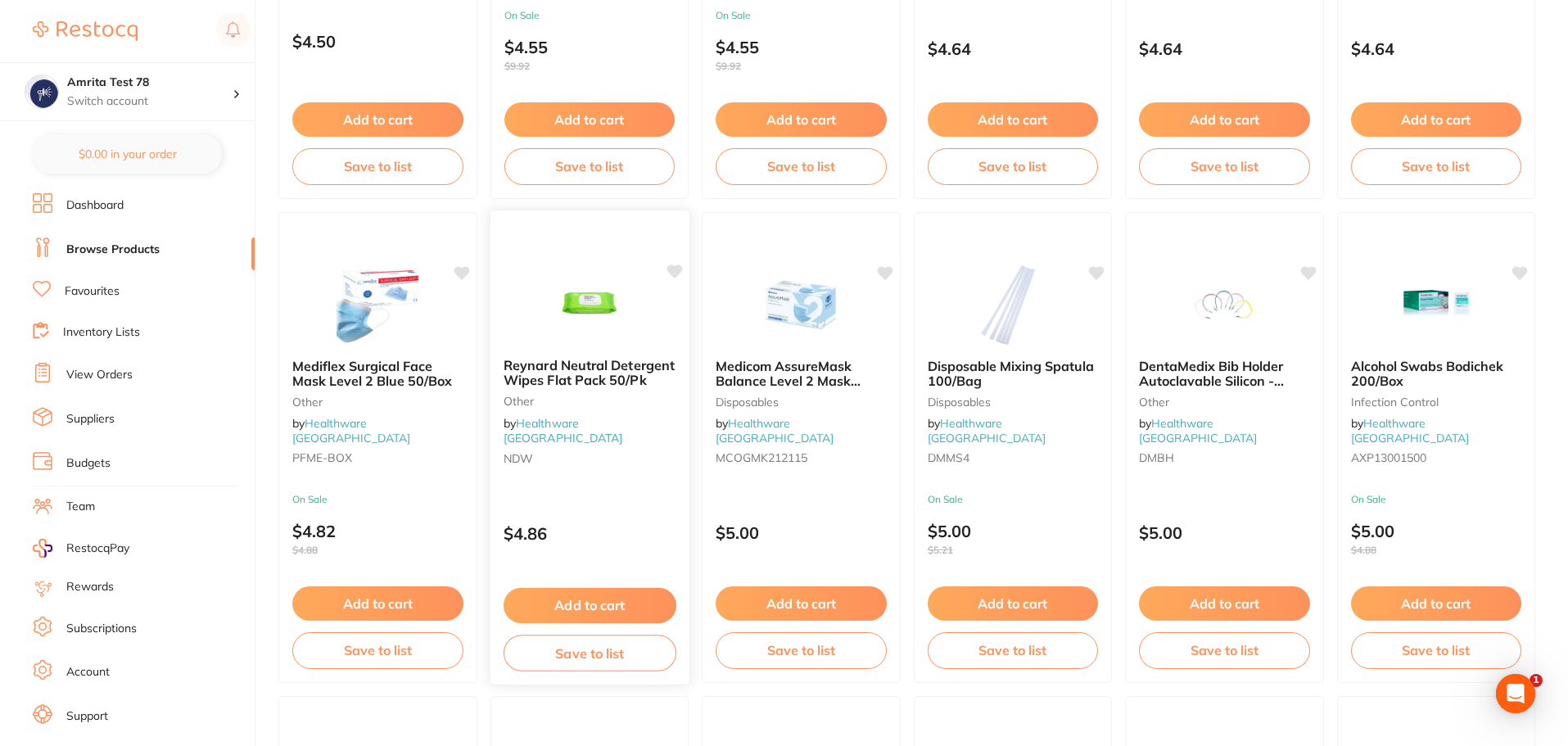
click at [625, 484] on div "Reynard Neutral Detergent Wipes Flat Pack 50/Pk other by Healthware Australia N…" at bounding box center [590, 448] width 201 height 476
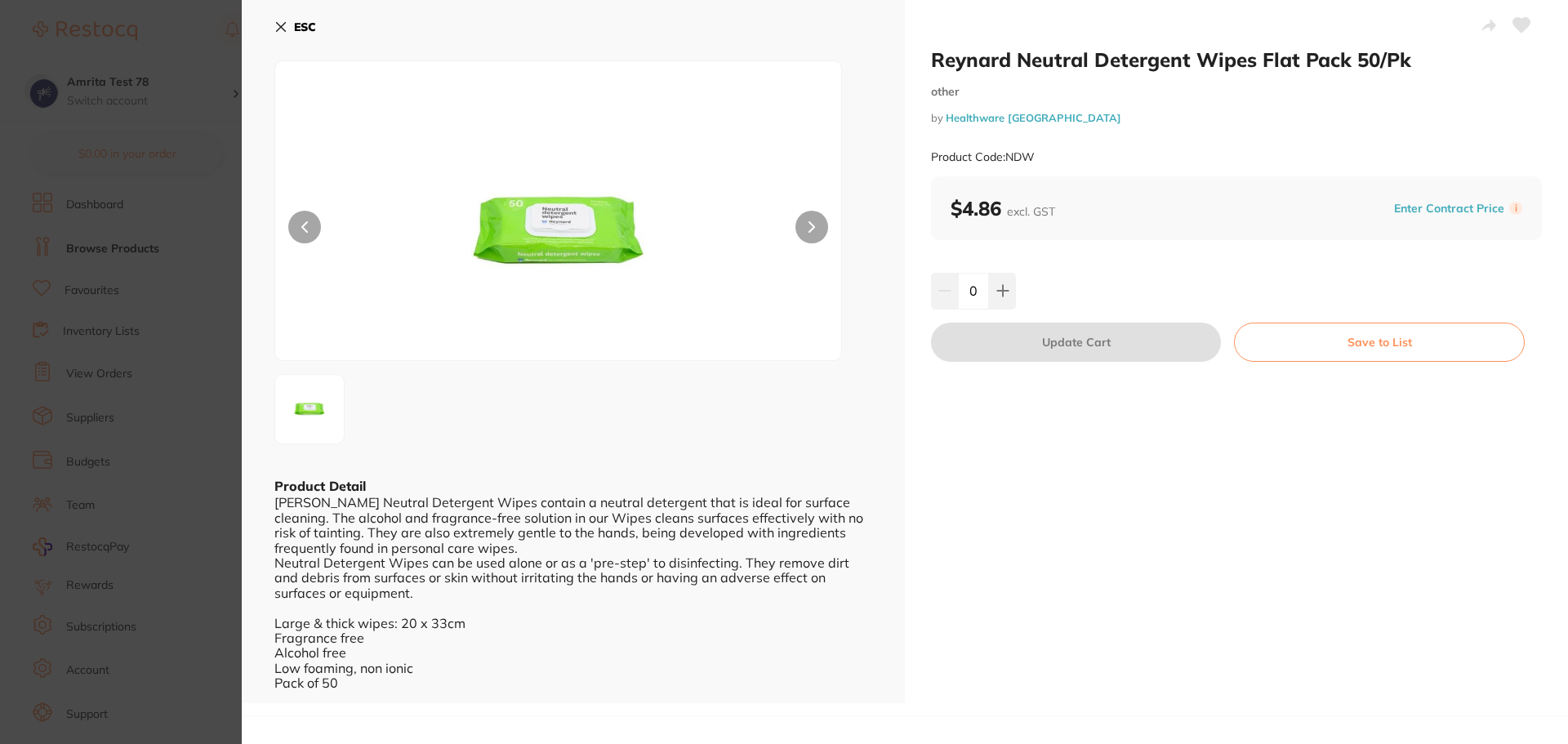
click at [191, 346] on section "Reynard Neutral Detergent Wipes Flat Pack 50/Pk other by Healthware Australia P…" at bounding box center [784, 372] width 1568 height 744
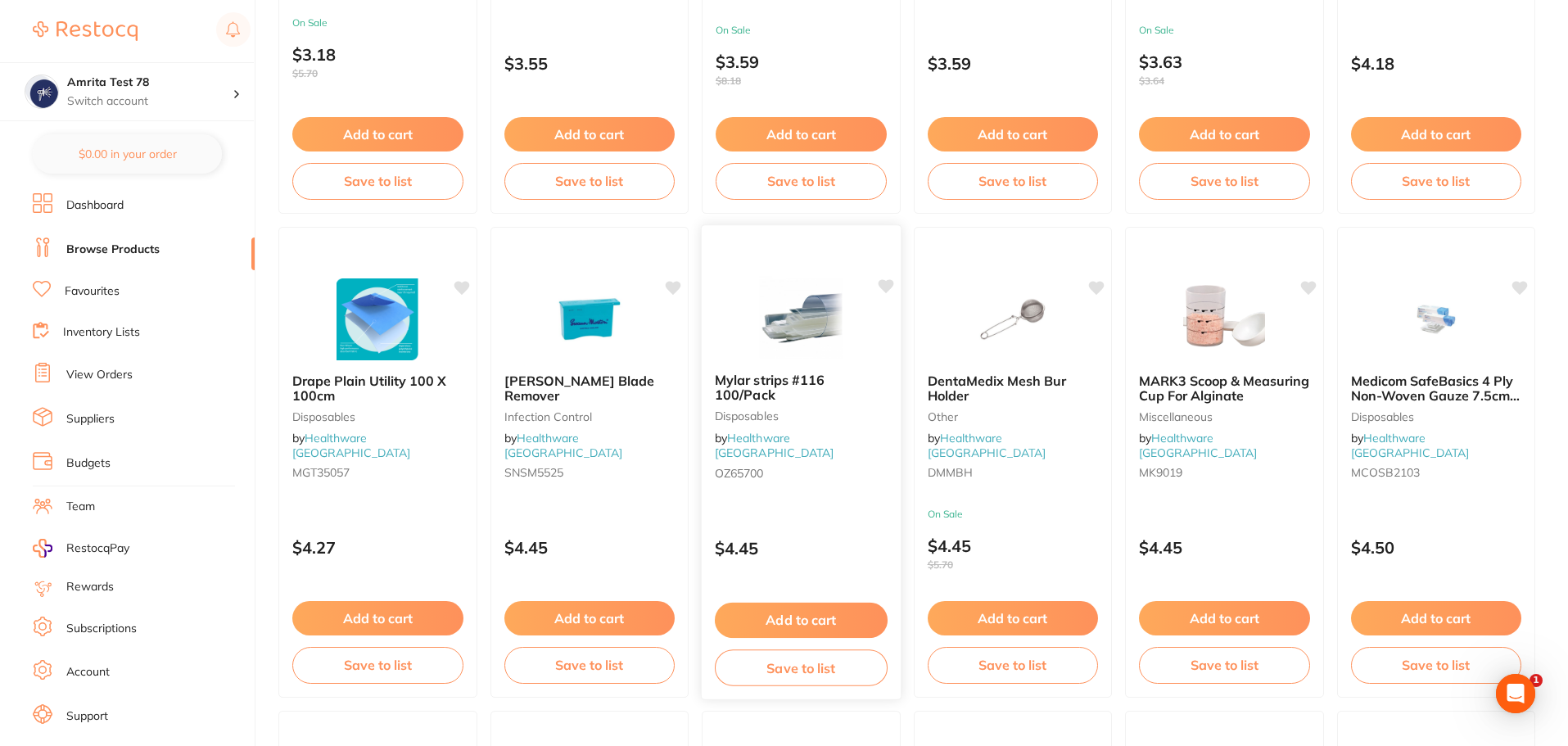
click at [836, 523] on div "$4.45" at bounding box center [801, 545] width 199 height 44
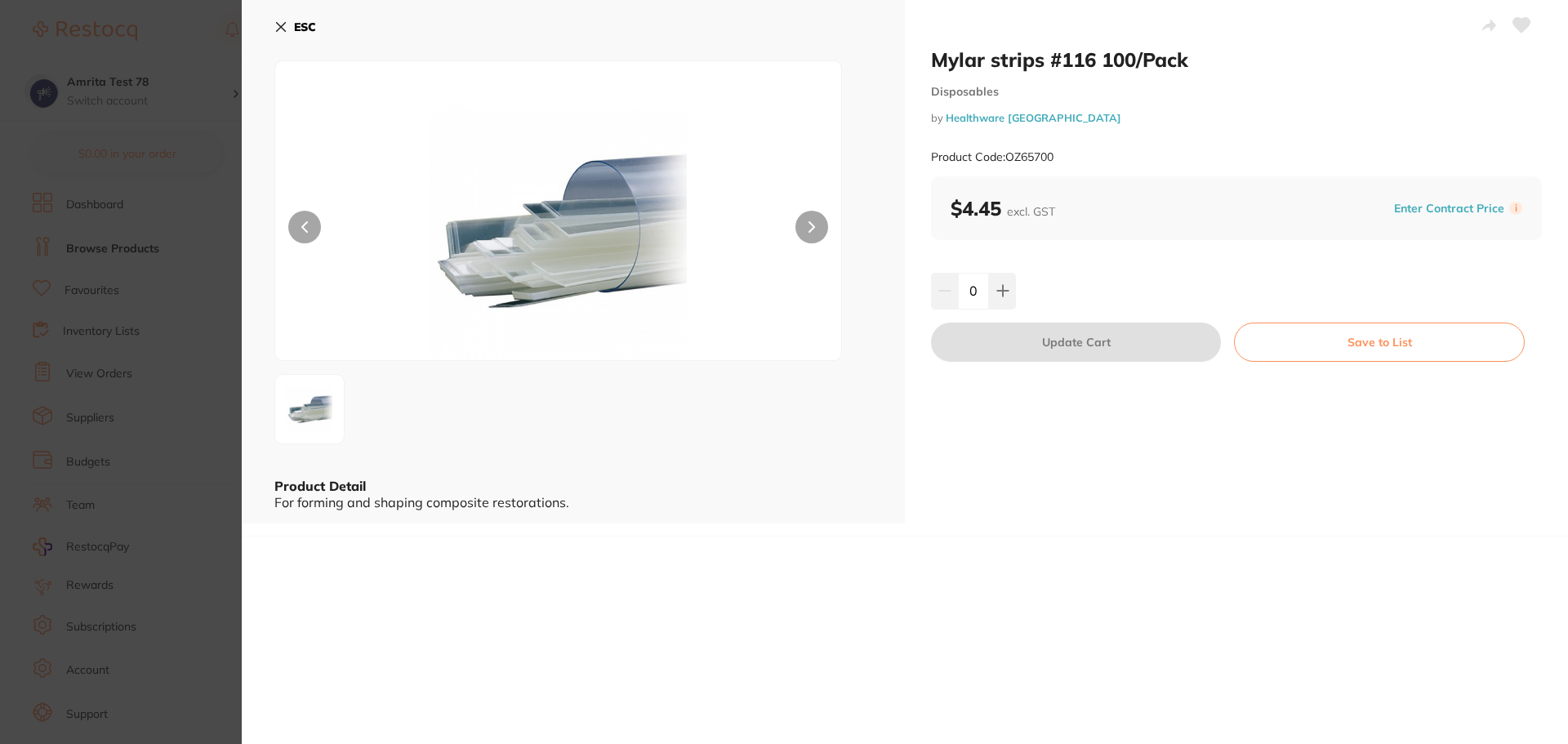
click at [127, 430] on section "Mylar strips #116 100/Pack Disposables by Healthware Australia Product Code: OZ…" at bounding box center [784, 372] width 1568 height 744
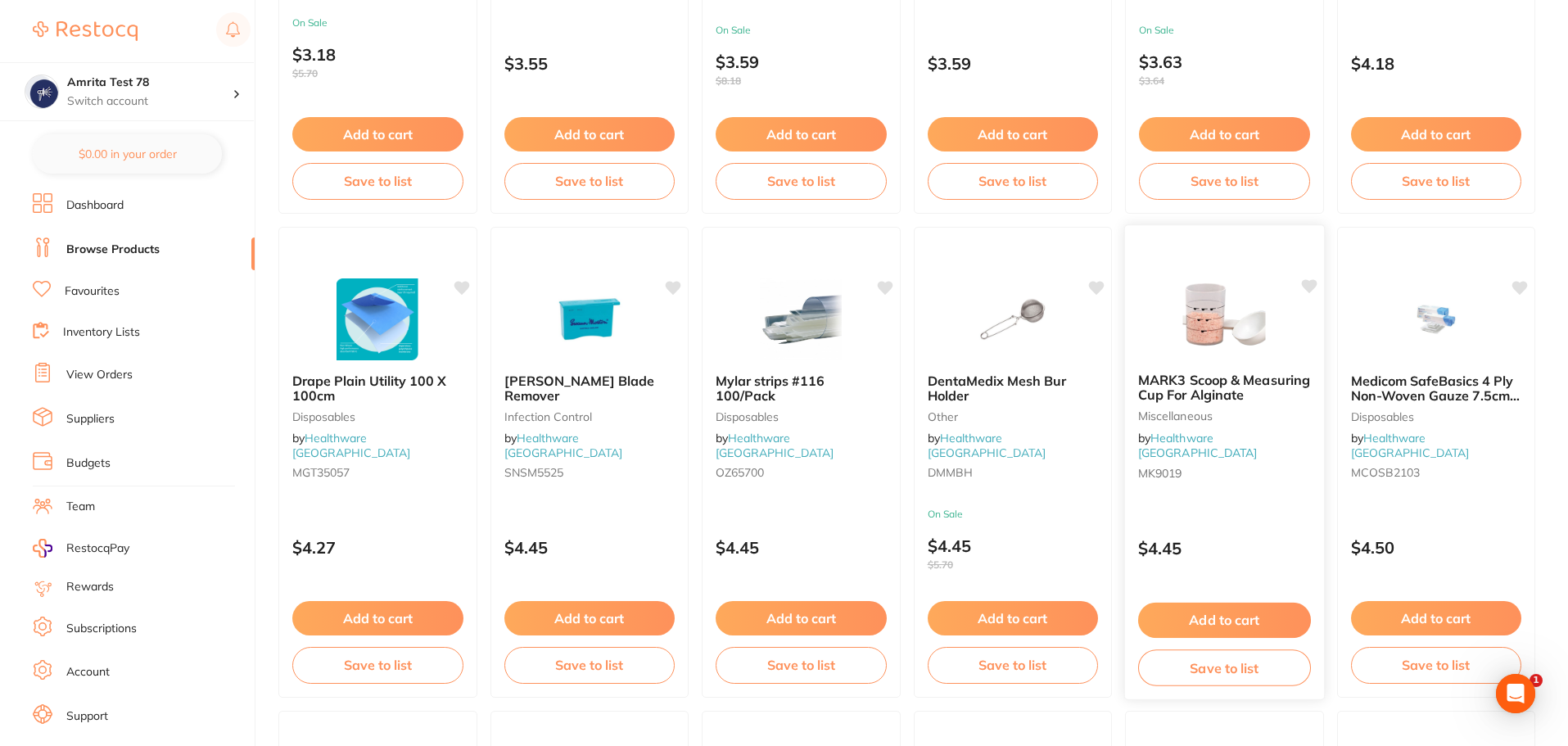
click at [1215, 625] on button "Add to cart" at bounding box center [1224, 621] width 173 height 35
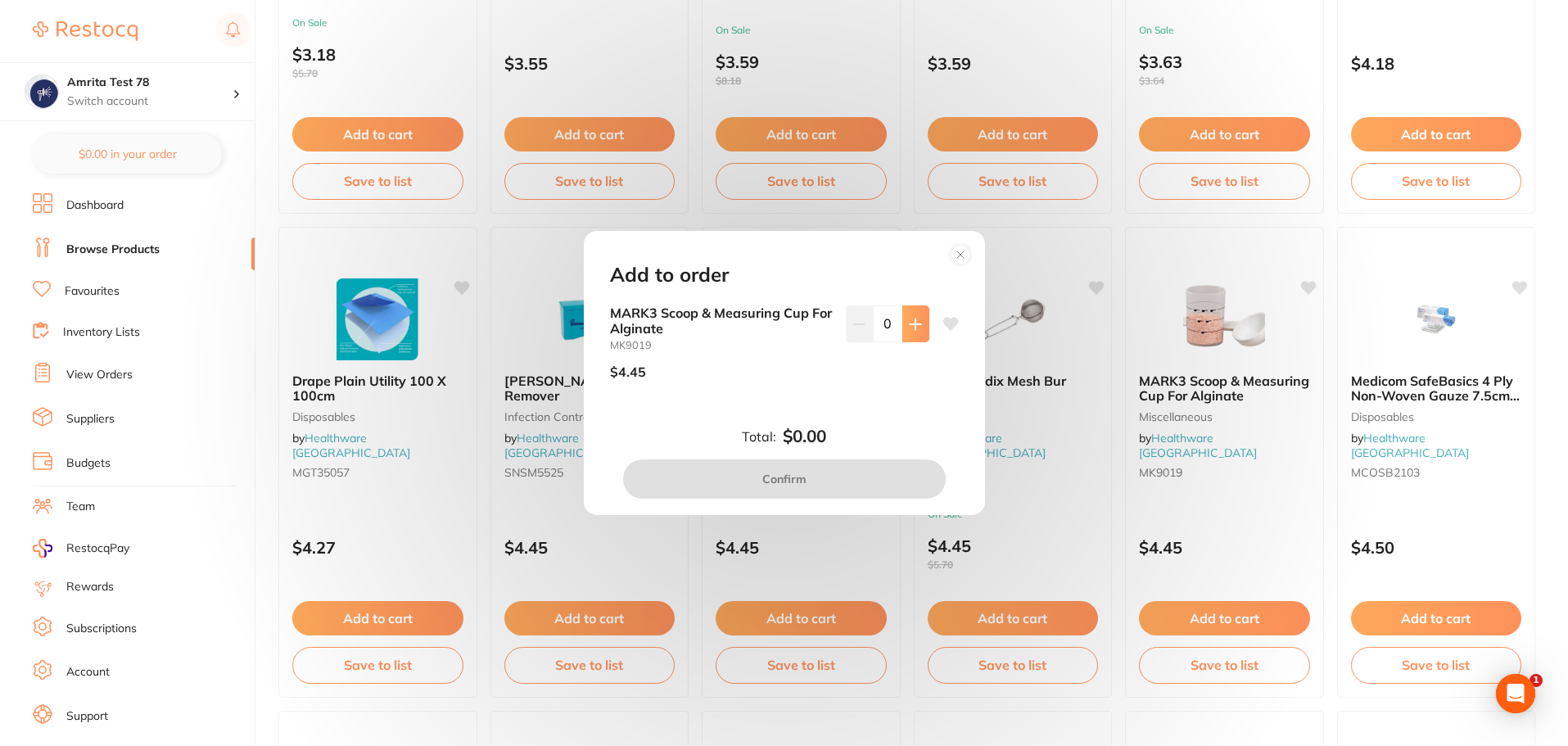
click at [917, 329] on icon at bounding box center [915, 324] width 13 height 13
type input "1"
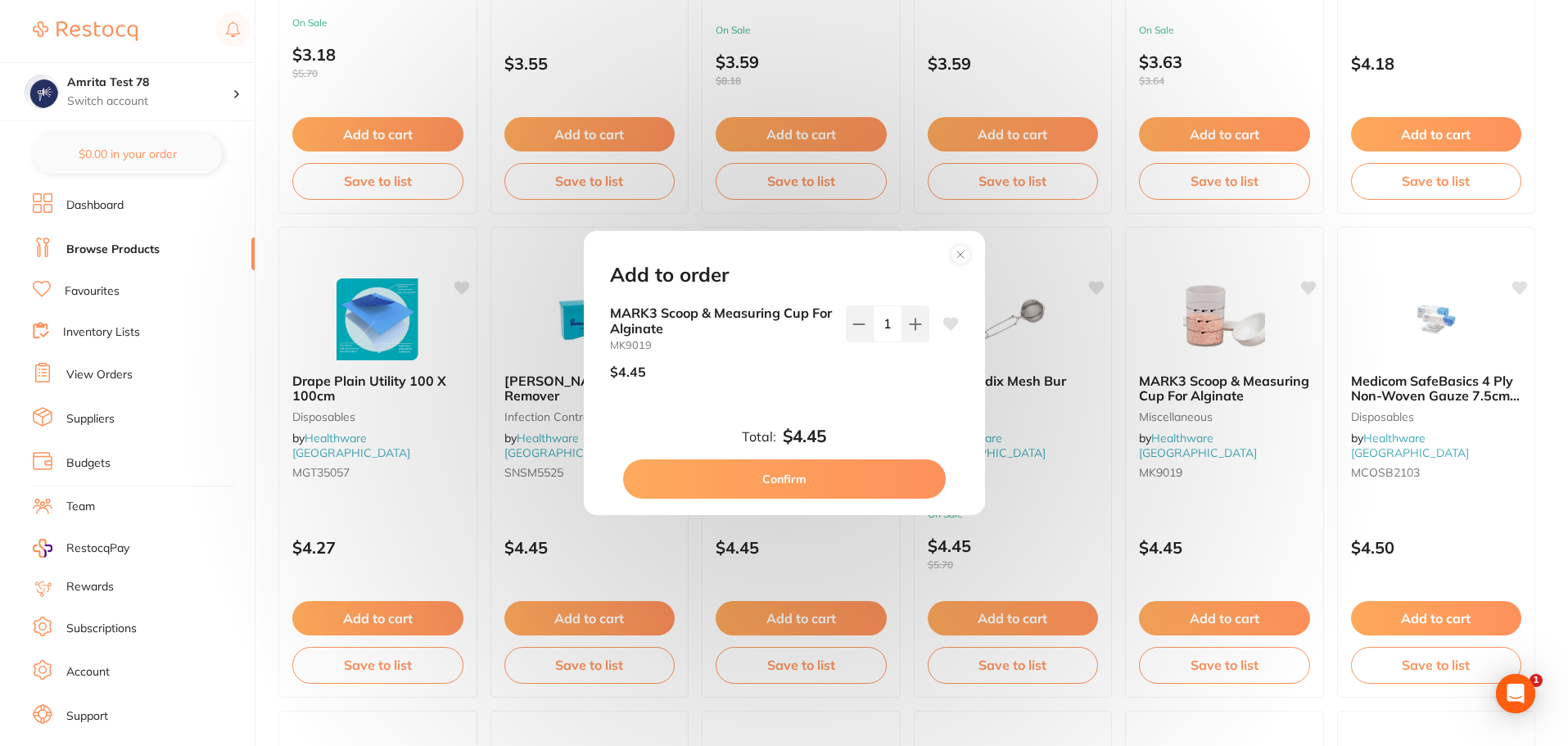
click at [862, 481] on button "Confirm" at bounding box center [784, 479] width 323 height 40
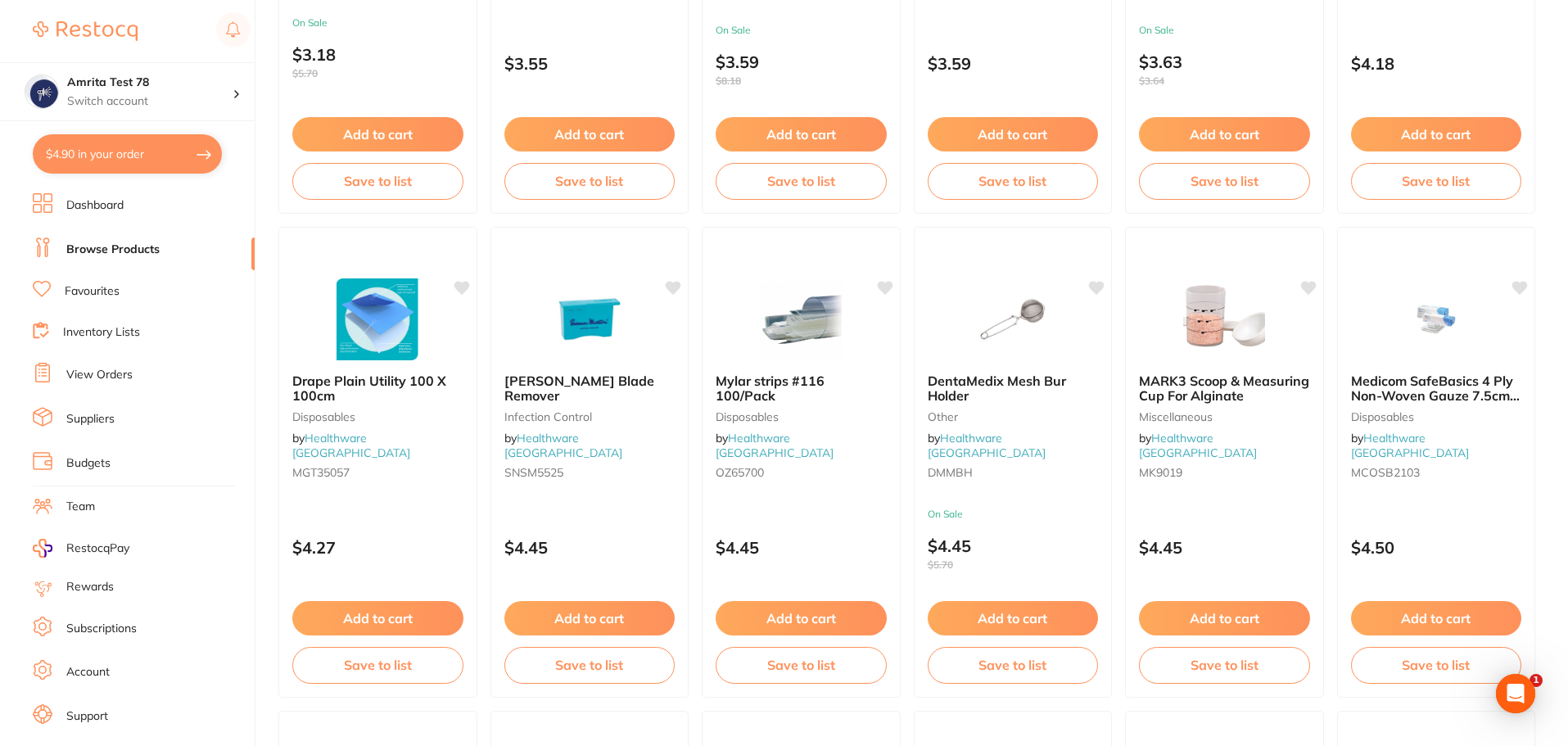
click at [168, 148] on button "$4.90 in your order" at bounding box center [127, 153] width 189 height 40
checkbox input "true"
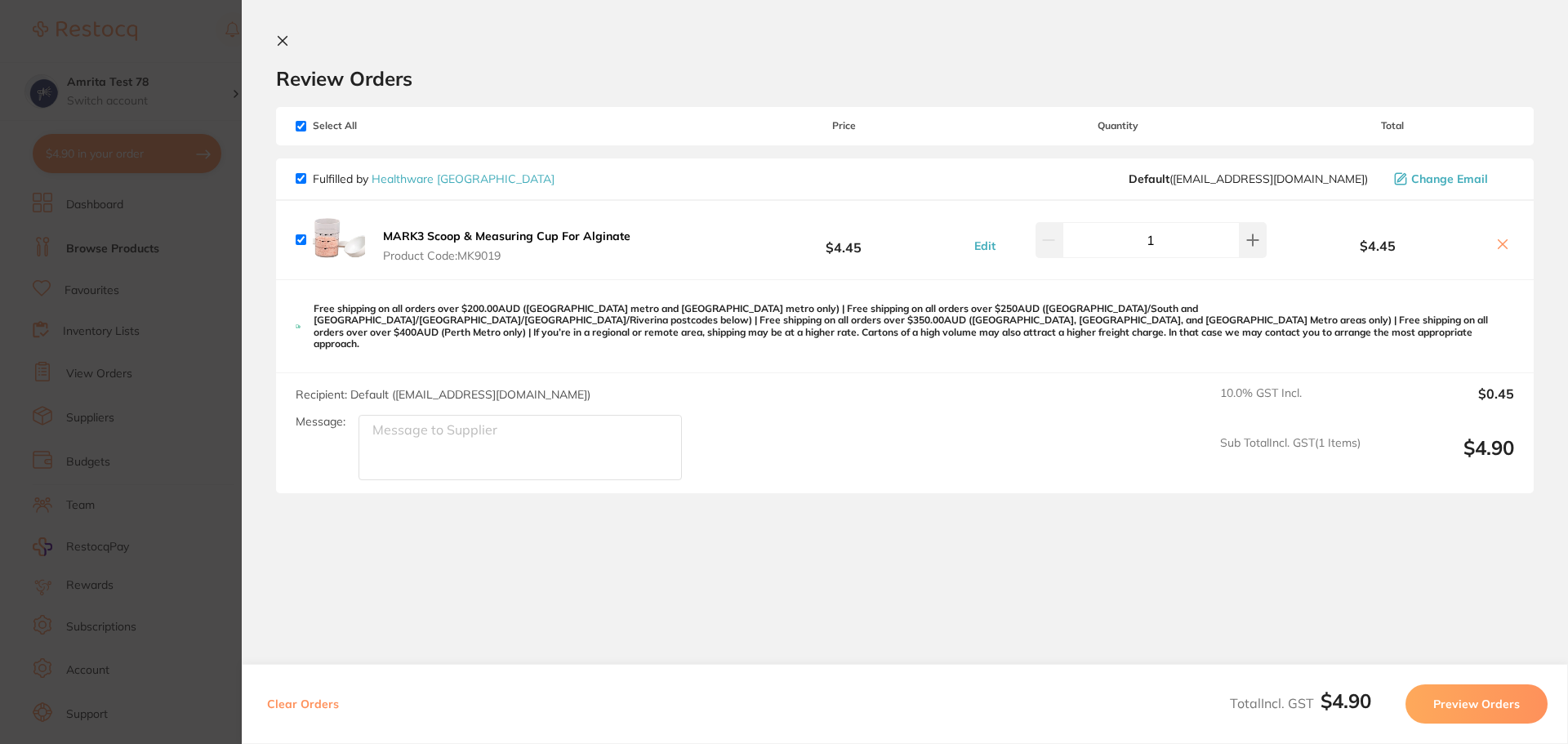
click at [1470, 709] on button "Preview Orders" at bounding box center [1477, 704] width 142 height 40
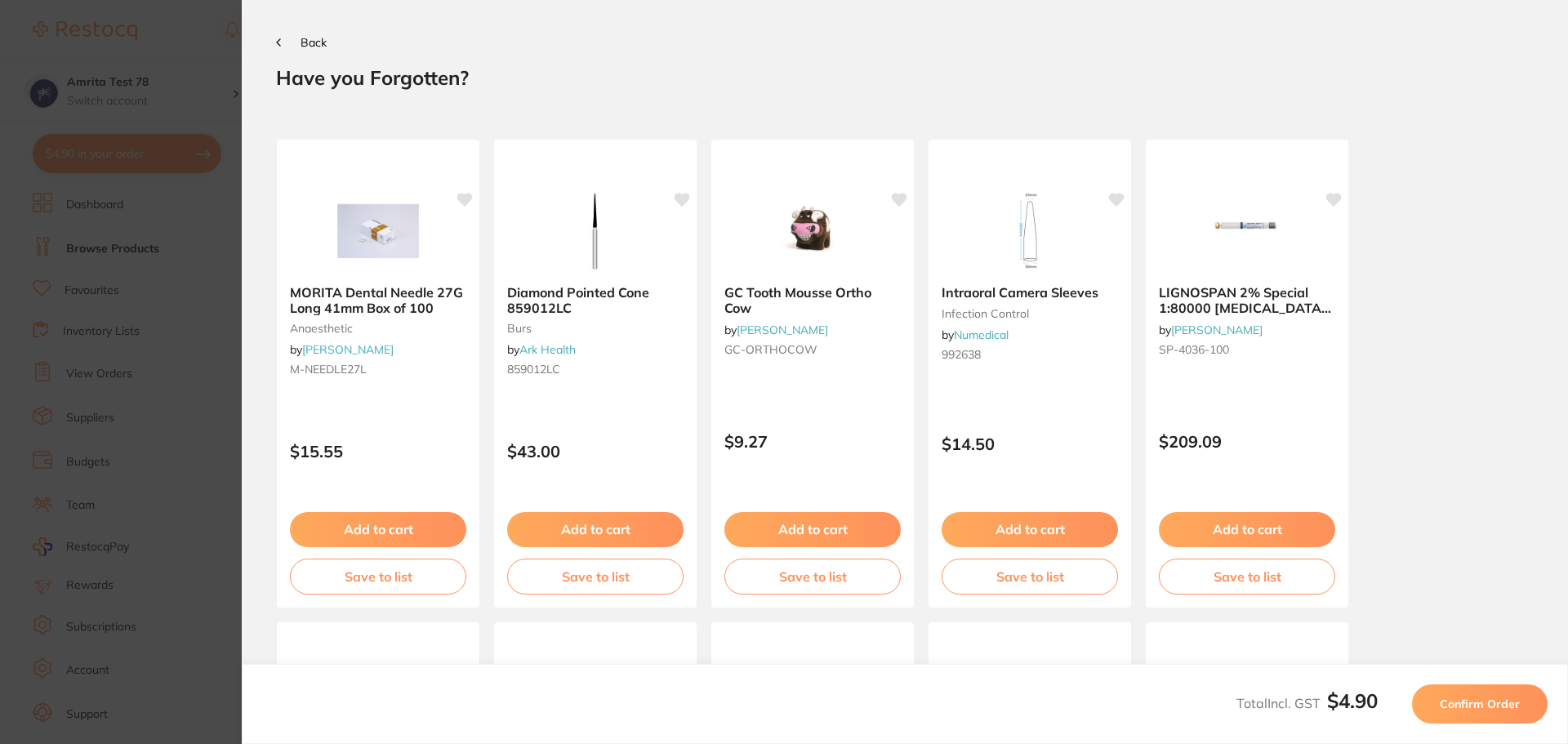
click at [1470, 709] on span "Confirm Order" at bounding box center [1479, 704] width 80 height 15
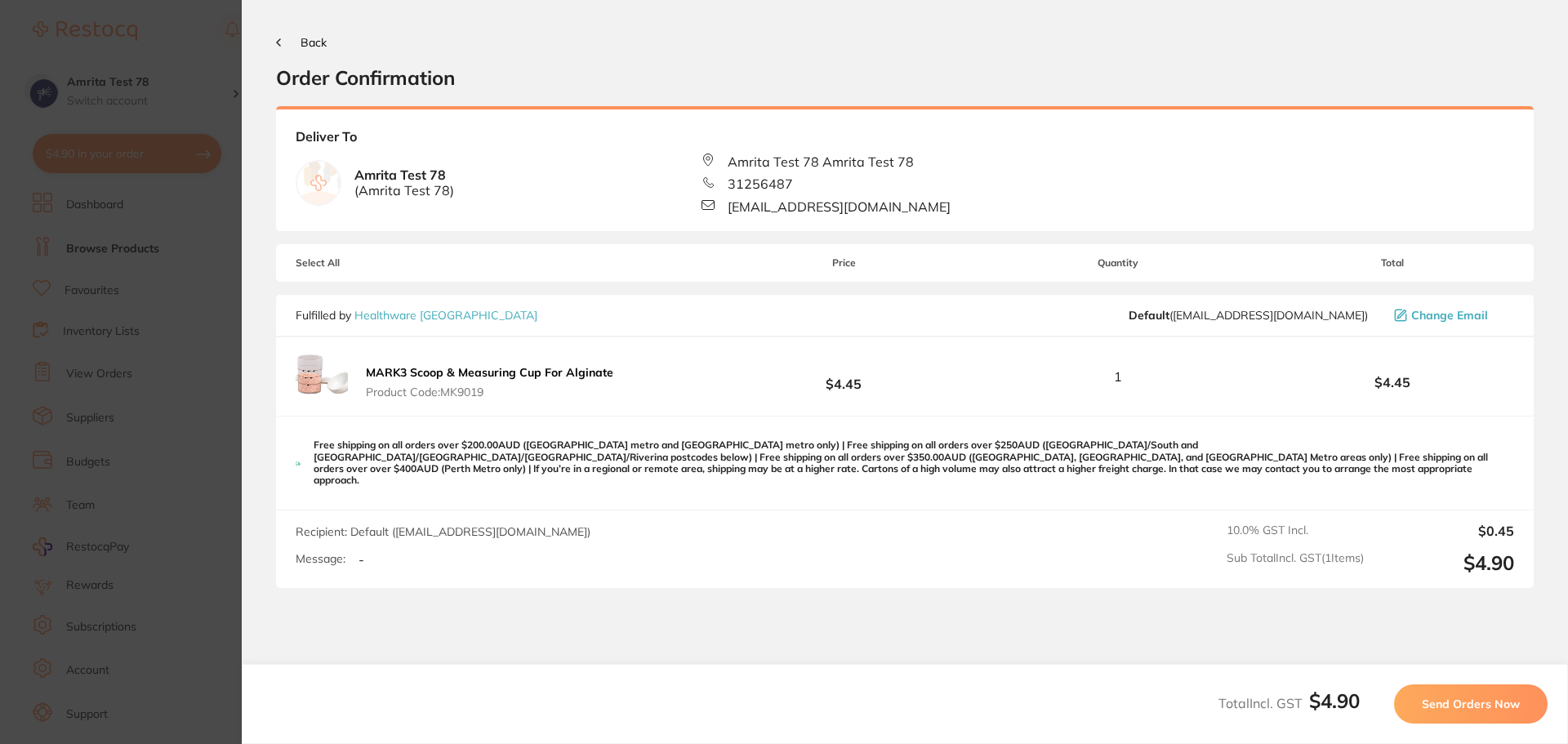
click at [1470, 709] on span "Send Orders Now" at bounding box center [1470, 704] width 98 height 15
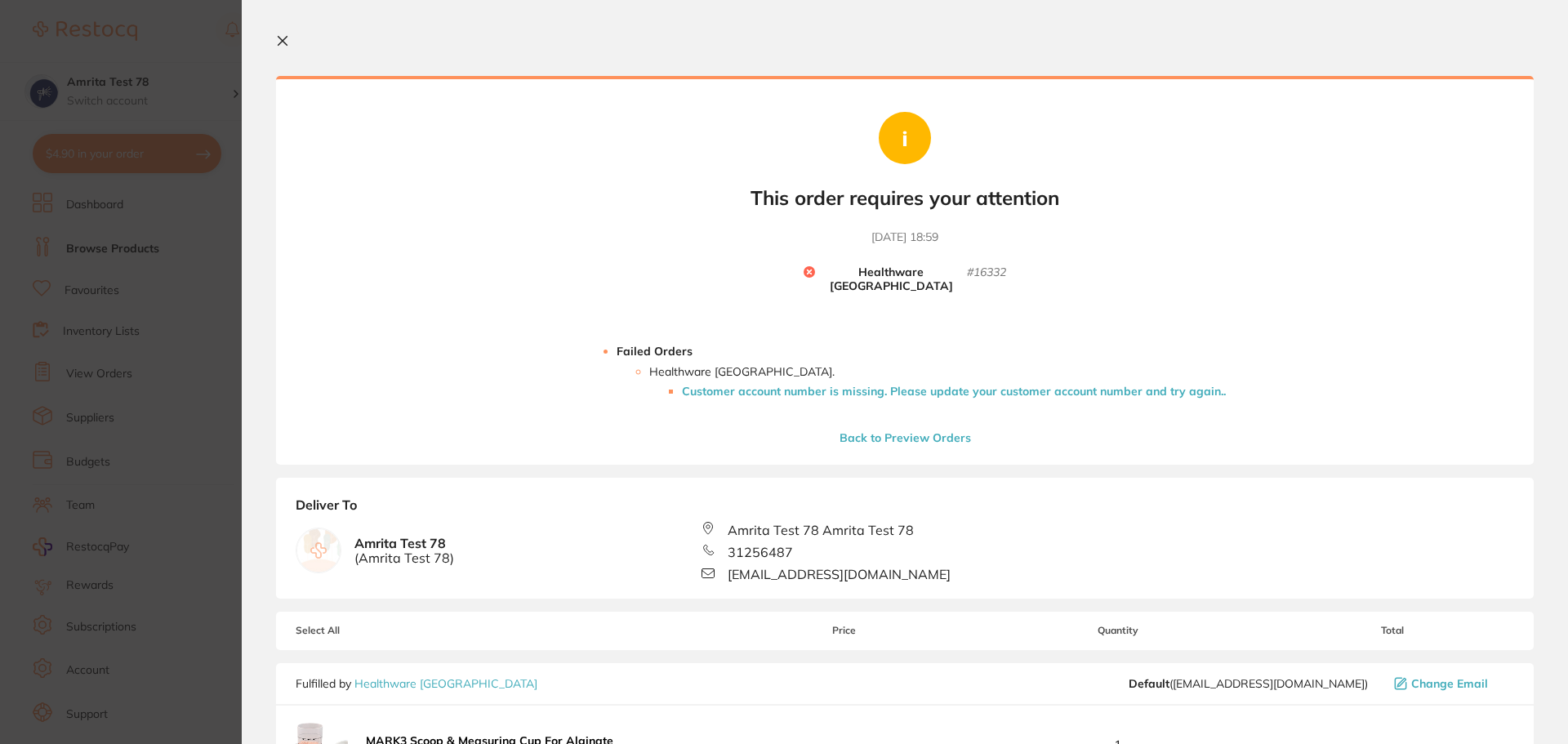
click at [808, 385] on li "Customer account number is missing. Please update your customer account number …" at bounding box center [954, 391] width 544 height 13
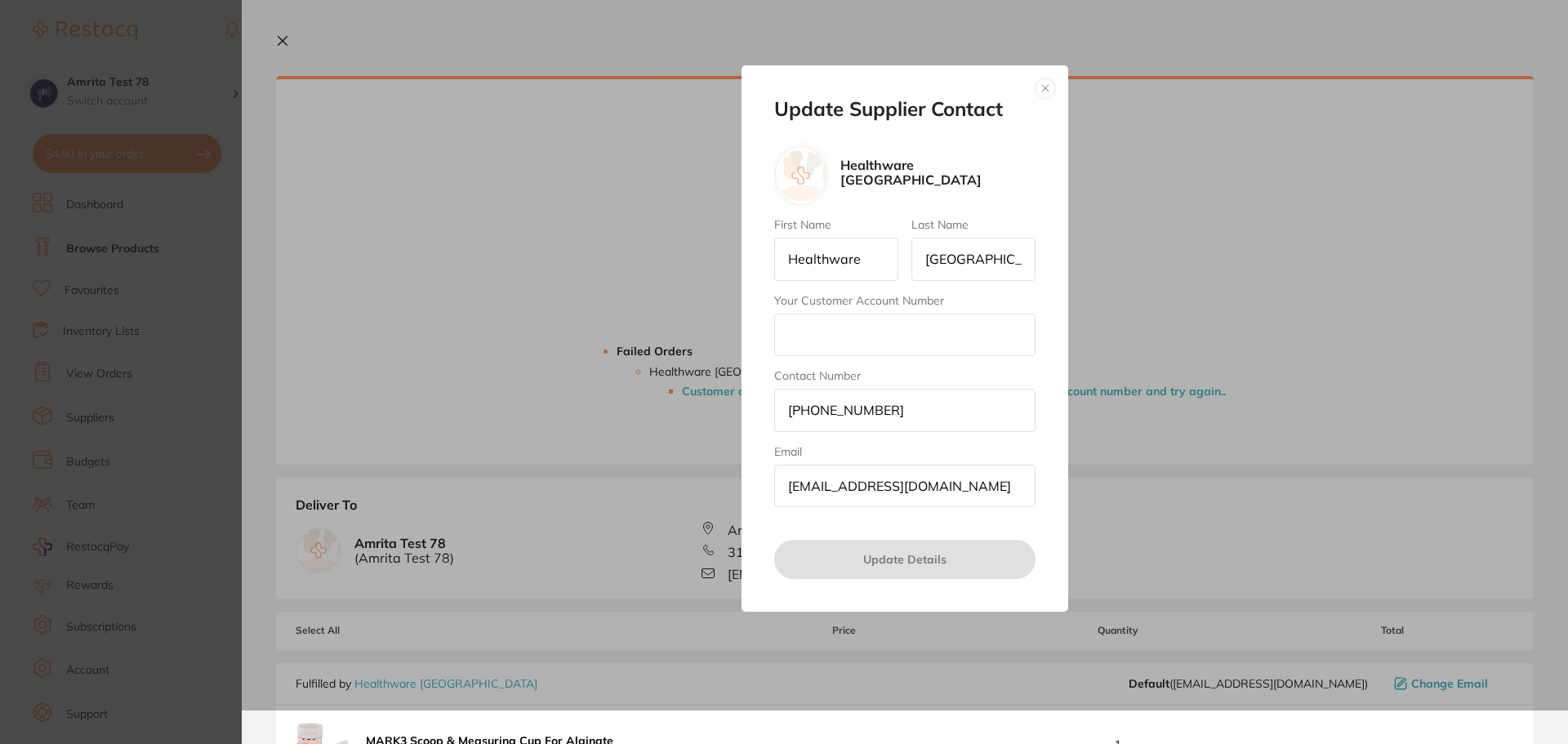
click at [816, 332] on input "Your Customer Account Number" at bounding box center [904, 335] width 261 height 42
type input "321"
click at [824, 555] on button "Update Details" at bounding box center [904, 559] width 261 height 40
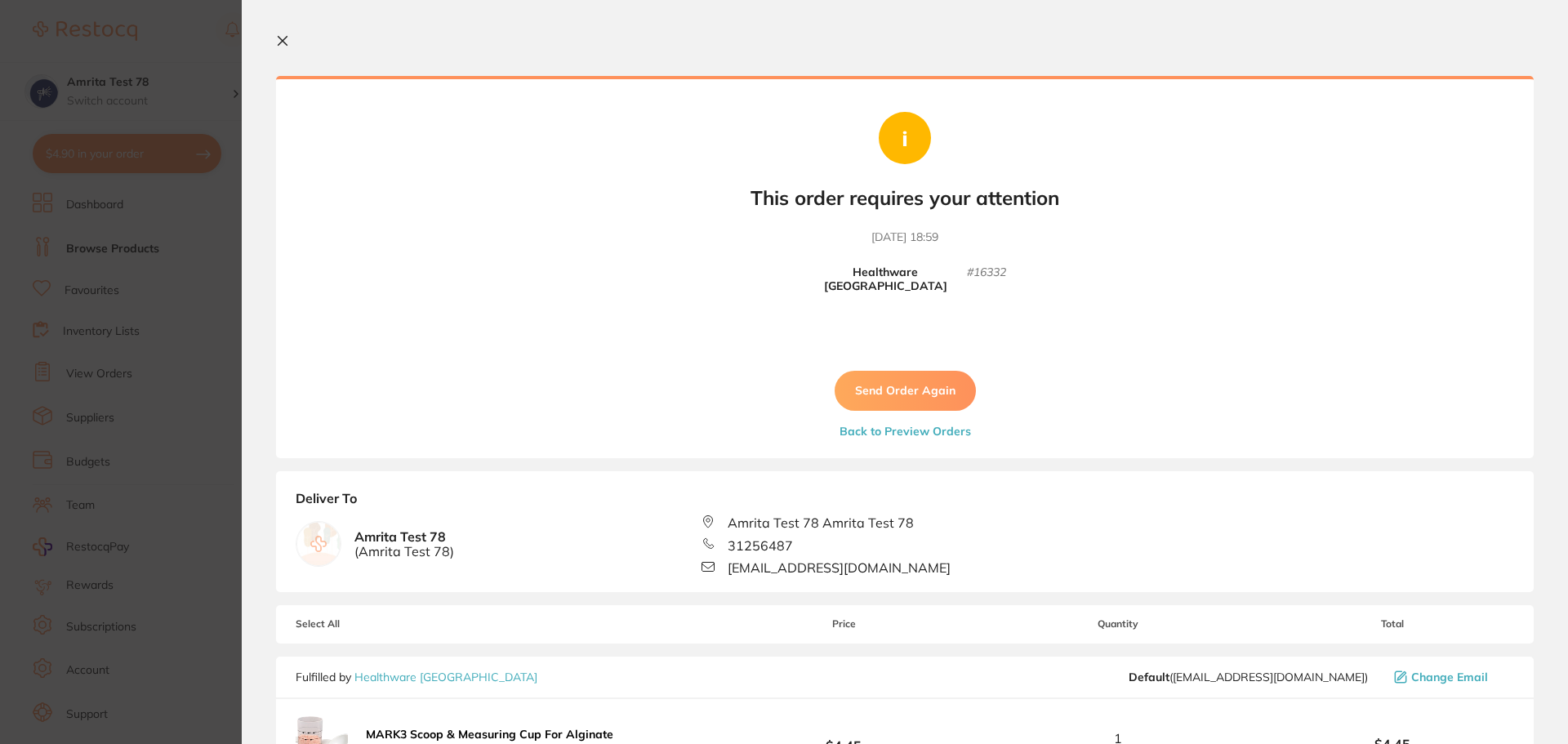
click at [906, 371] on button "Send Order Again" at bounding box center [905, 390] width 142 height 40
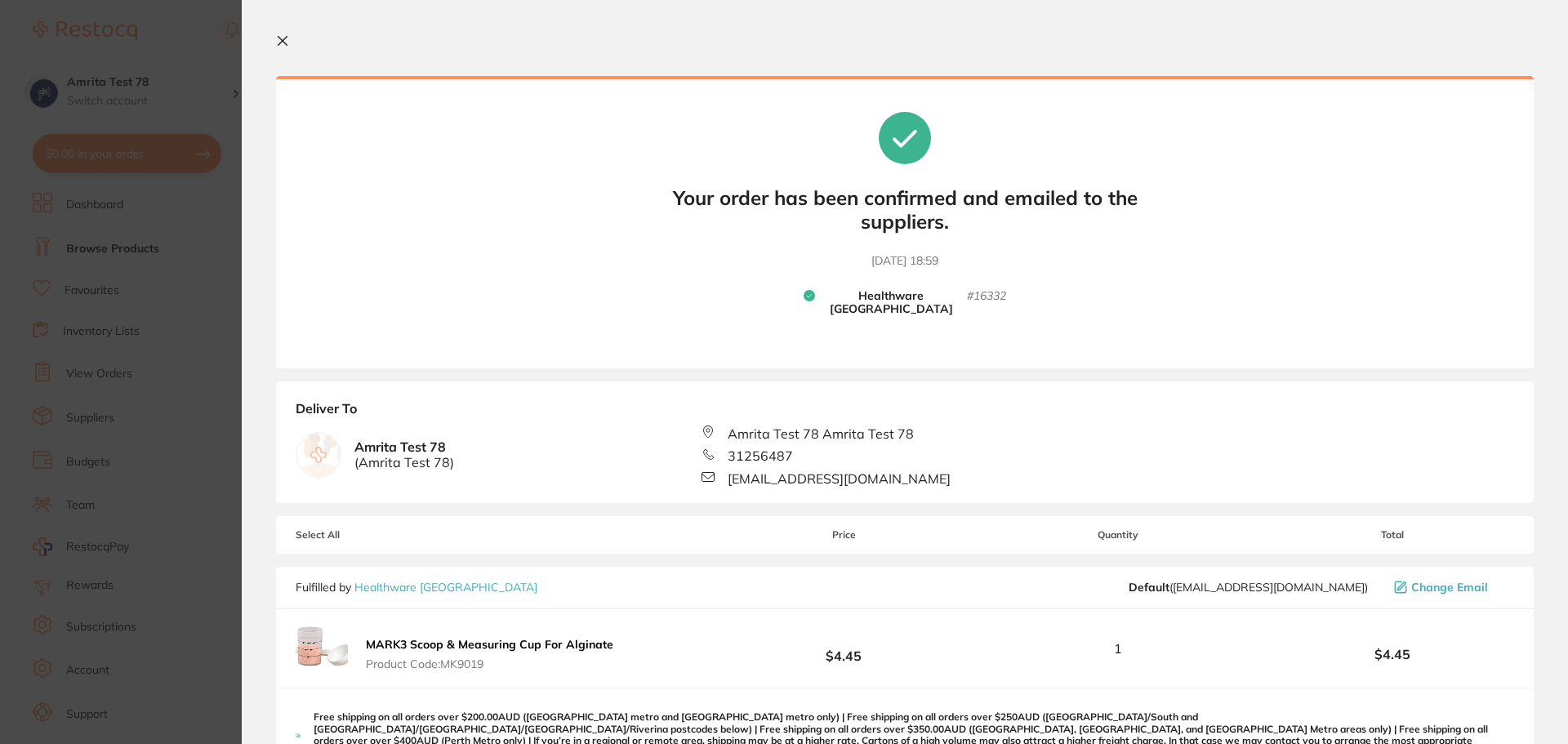
click at [281, 40] on icon at bounding box center [283, 41] width 9 height 9
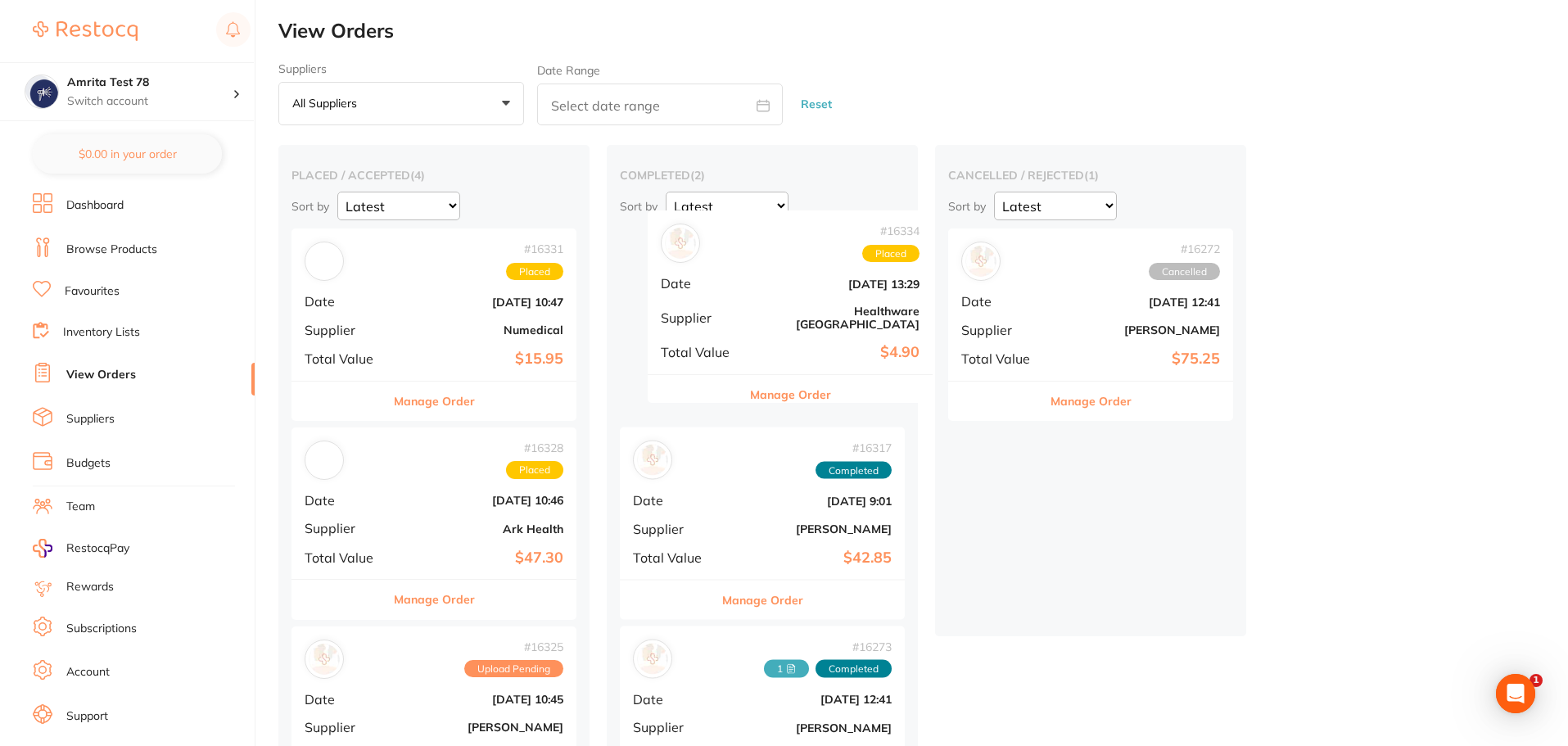
drag, startPoint x: 417, startPoint y: 328, endPoint x: 784, endPoint y: 299, distance: 368.1
click at [784, 299] on div "placed / accepted ( 4 ) Sort by Latest Notification # 16334 Placed Date [DATE] …" at bounding box center [923, 590] width 1289 height 891
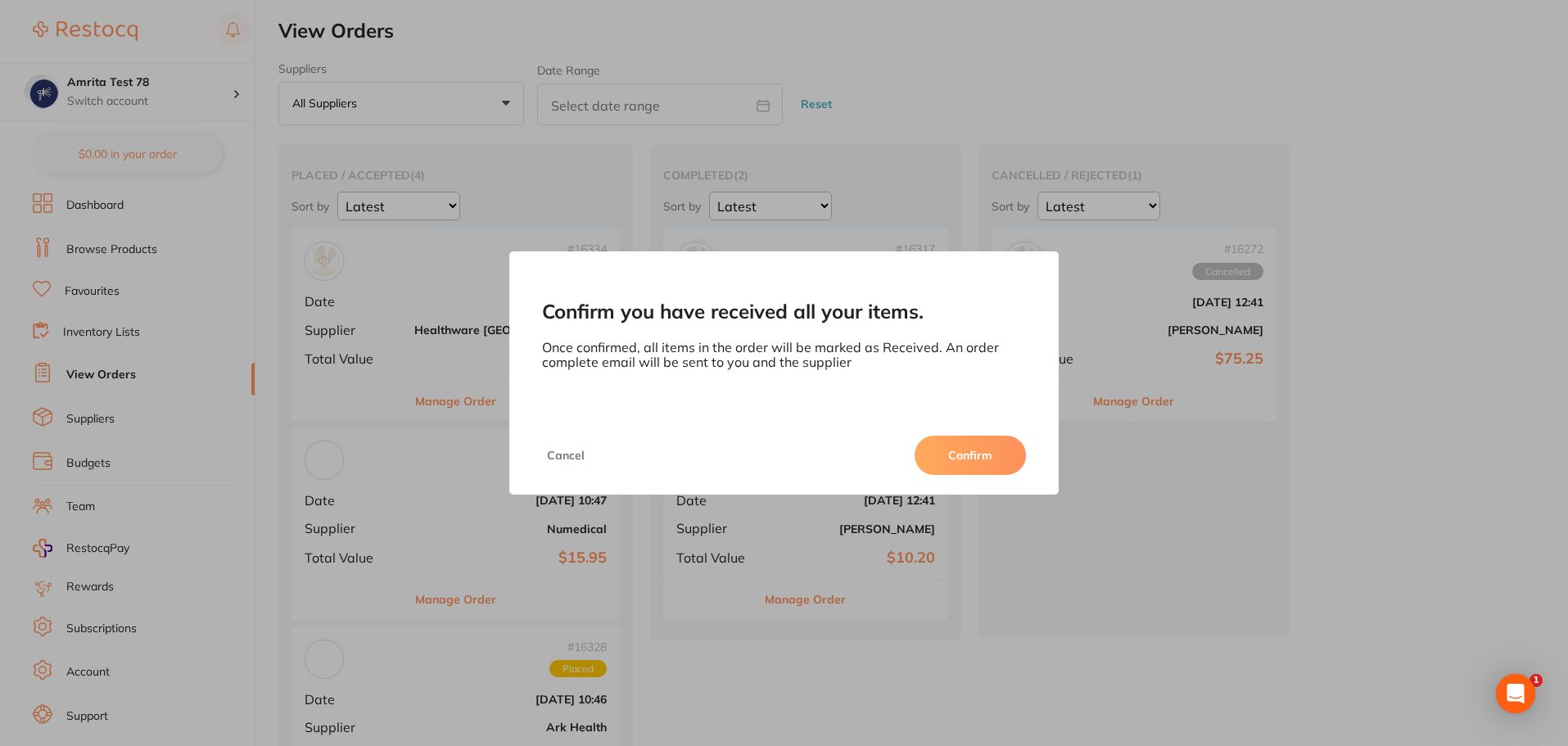
click at [945, 453] on button "Confirm" at bounding box center [970, 455] width 111 height 40
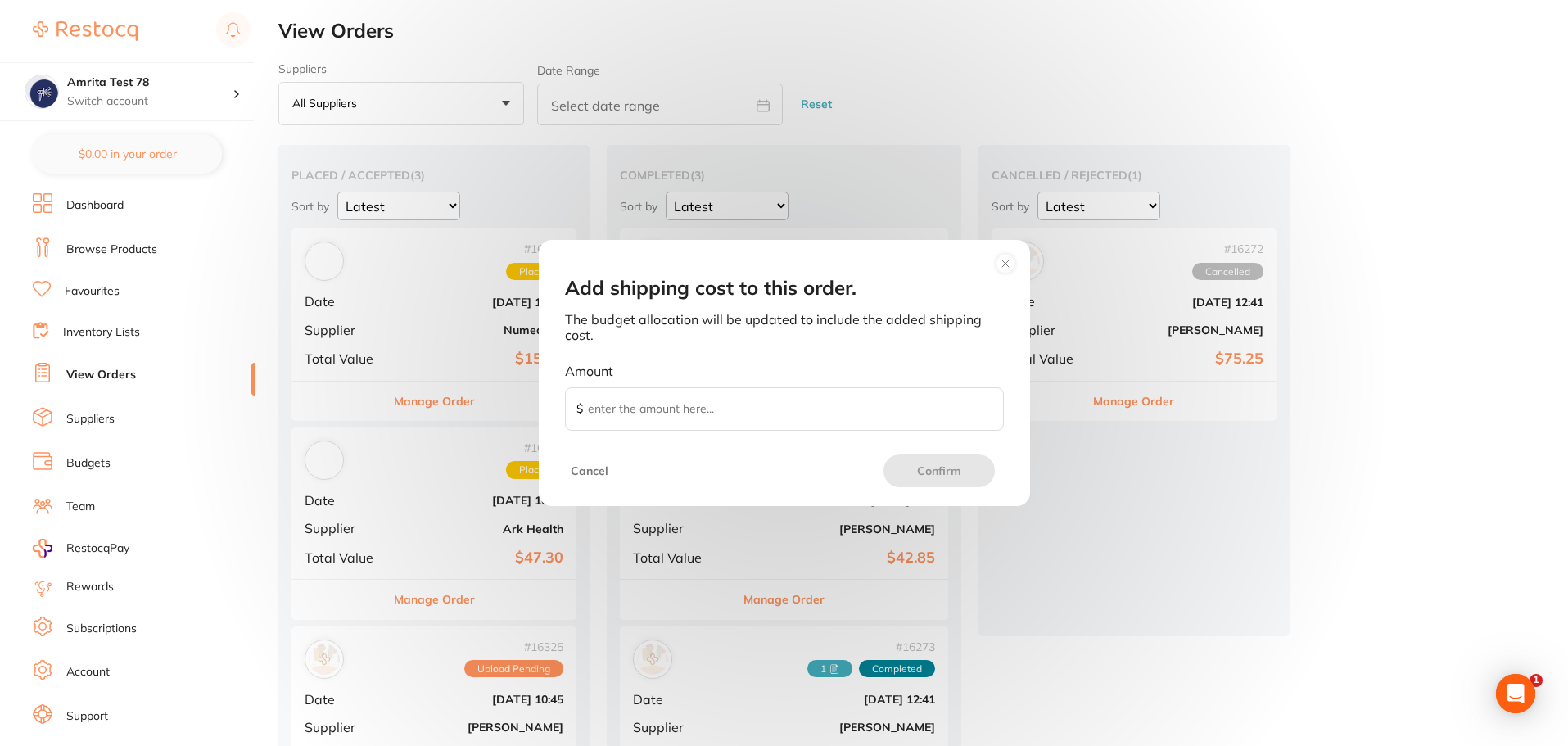
click at [1010, 265] on circle at bounding box center [1005, 263] width 19 height 19
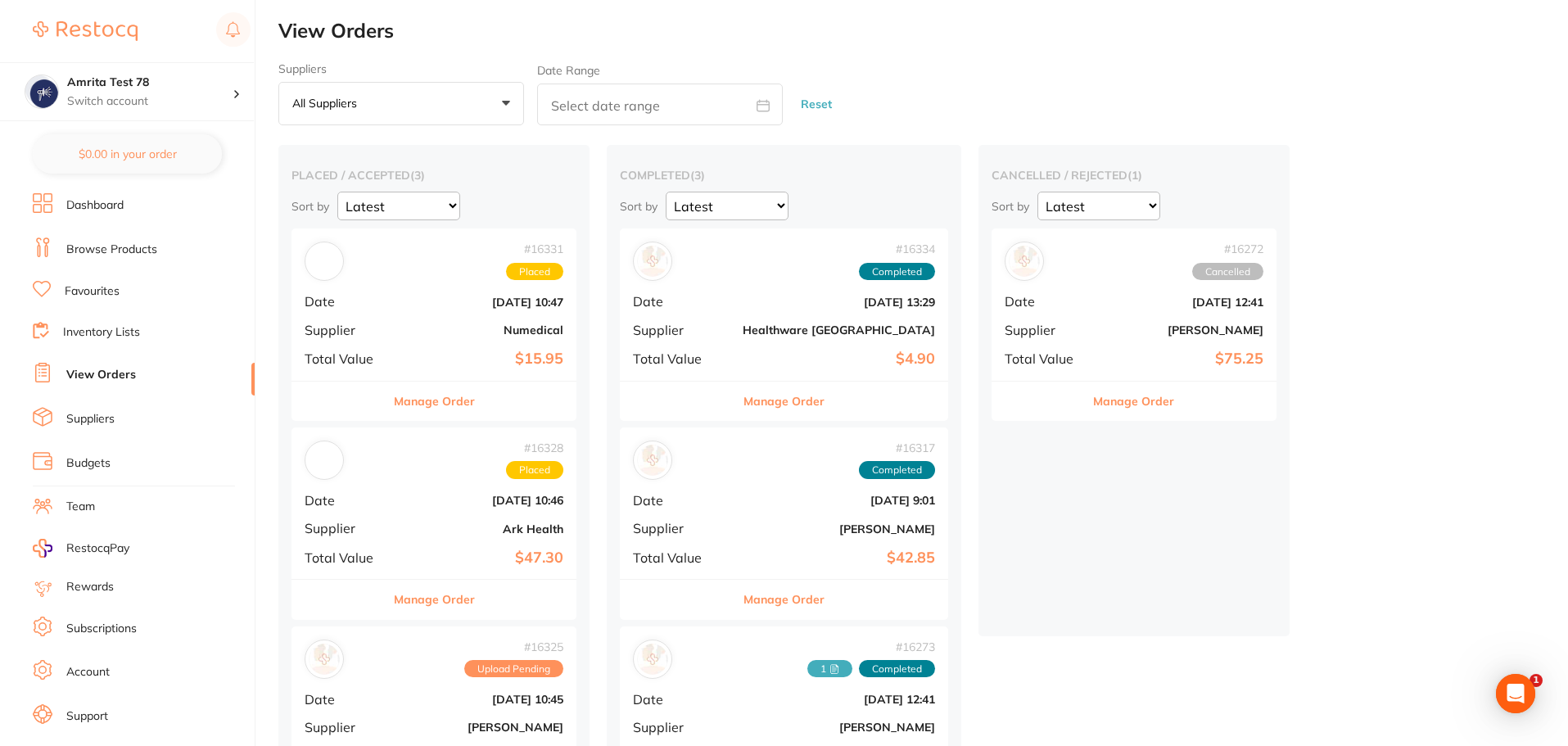
click at [106, 250] on link "Browse Products" at bounding box center [111, 250] width 91 height 17
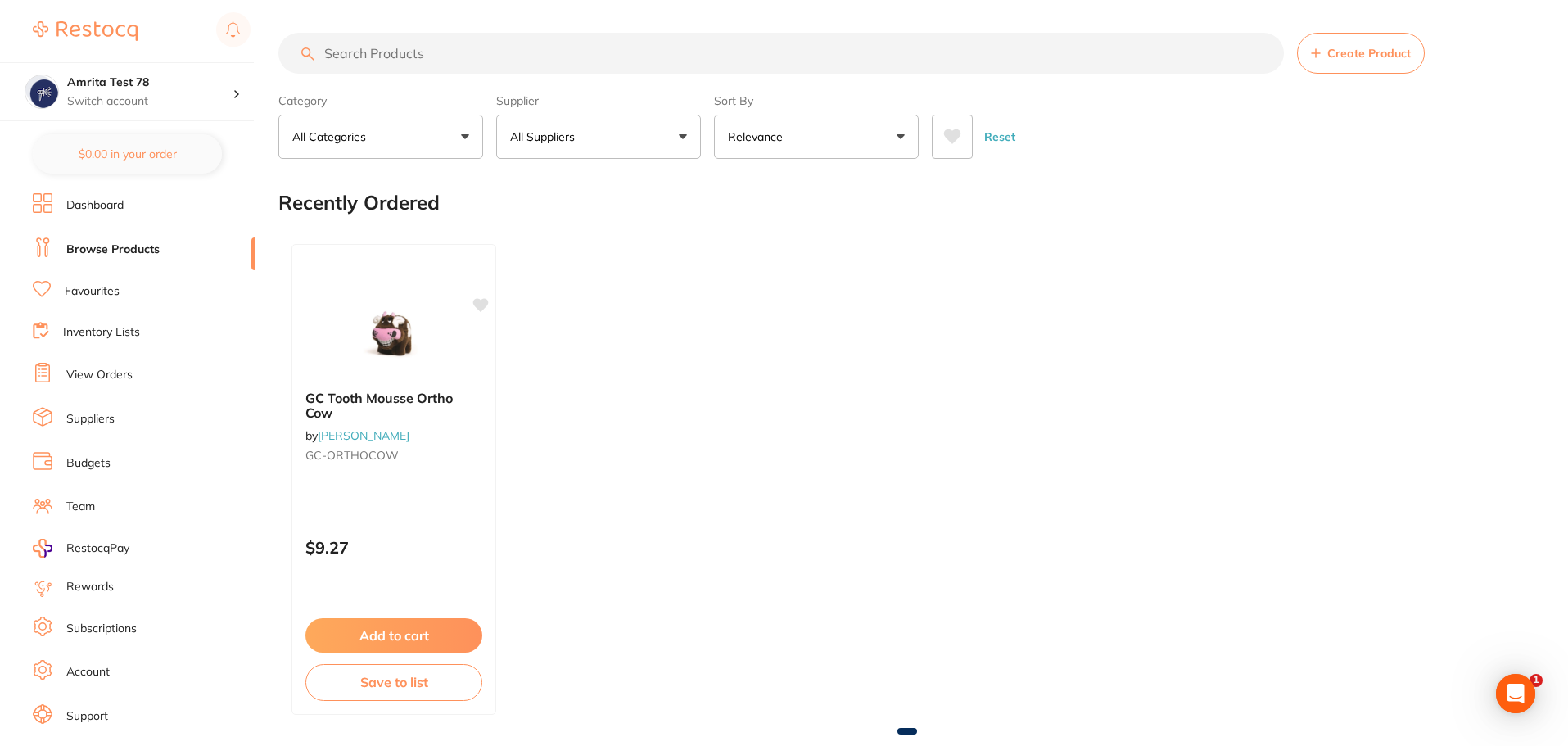
click at [626, 147] on button "All Suppliers" at bounding box center [598, 137] width 204 height 44
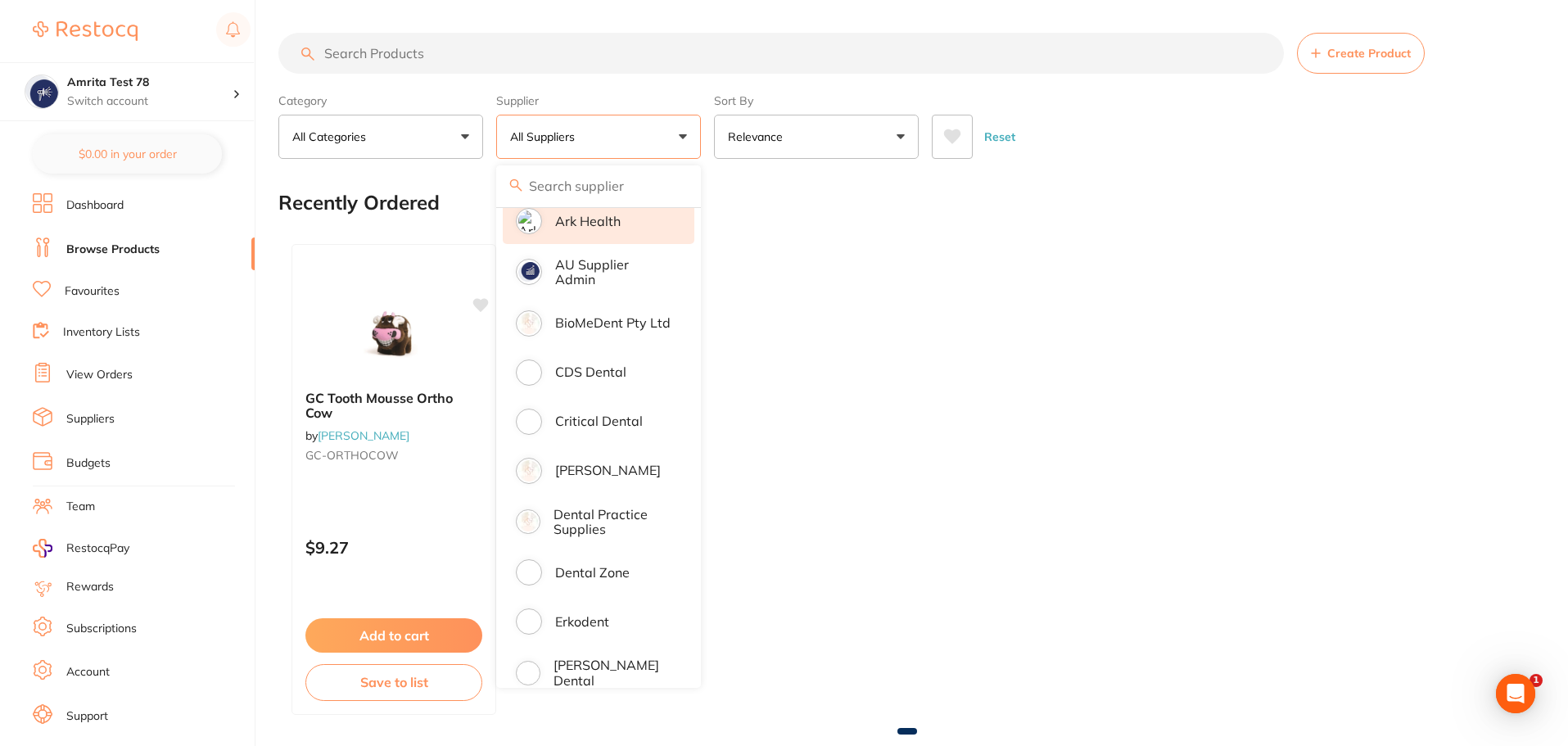
scroll to position [819, 0]
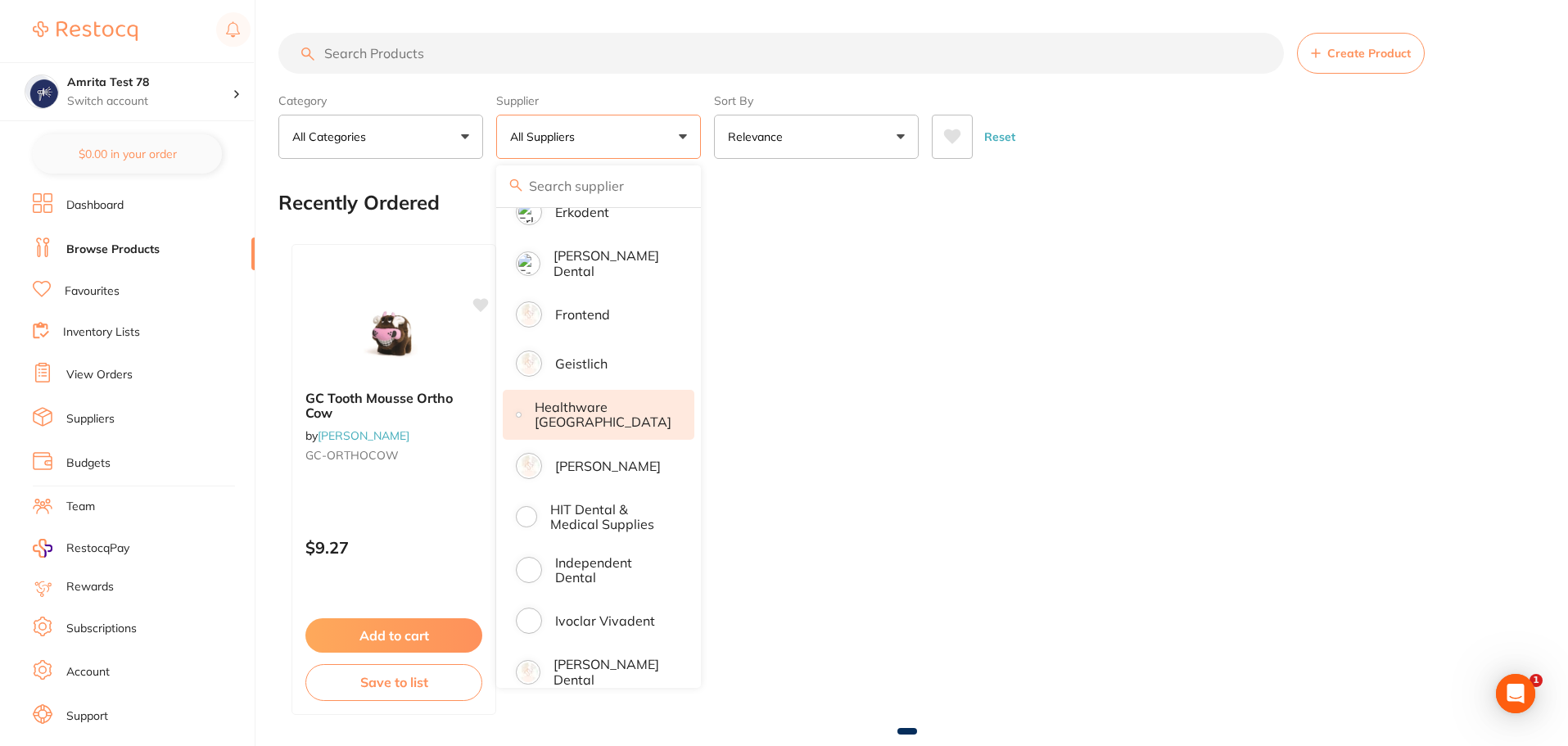
click at [609, 413] on p "Healthware [GEOGRAPHIC_DATA]" at bounding box center [603, 414] width 137 height 30
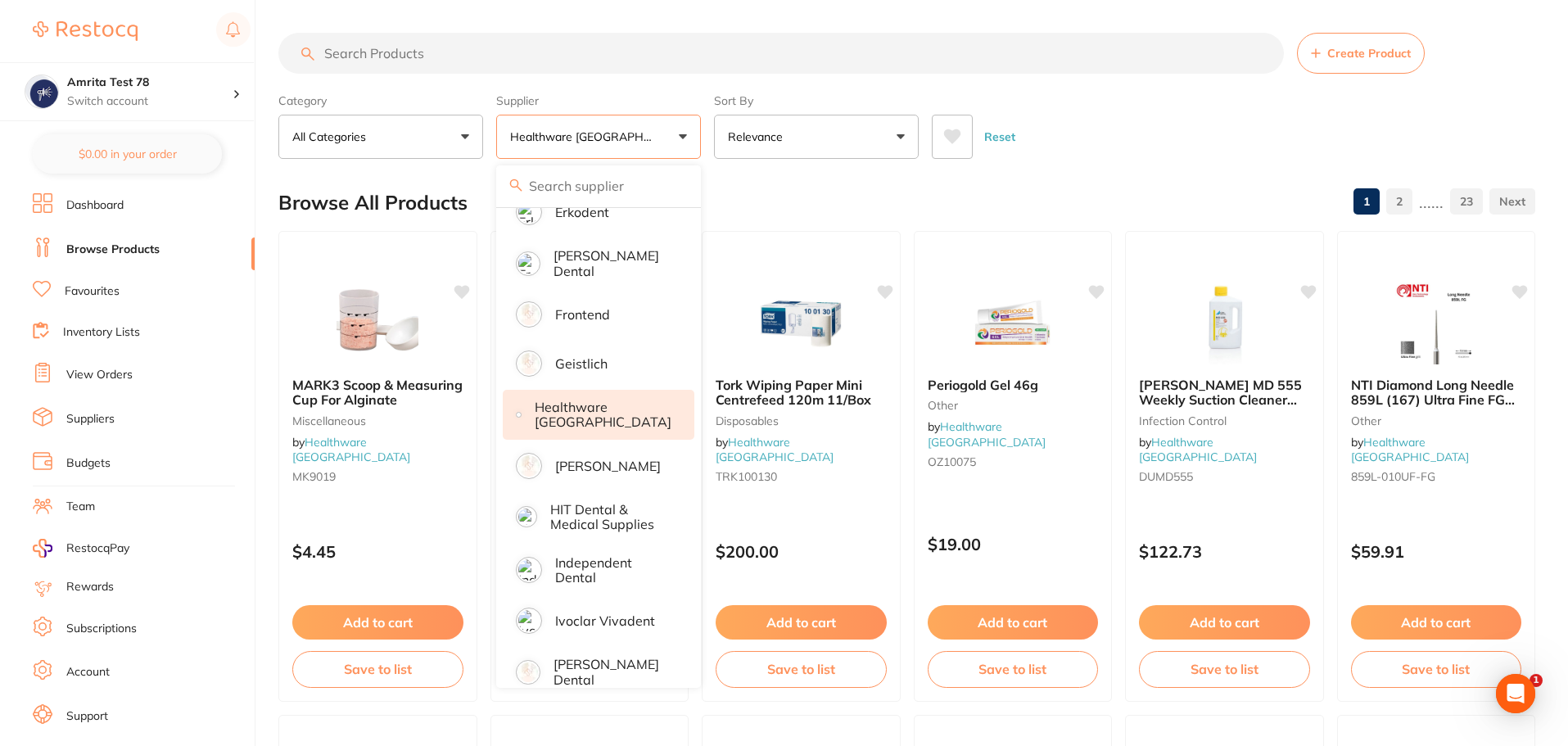
click at [706, 125] on div "Category All Categories All Categories Crown & Bridge Disposables Endodontics E…" at bounding box center [907, 123] width 1257 height 72
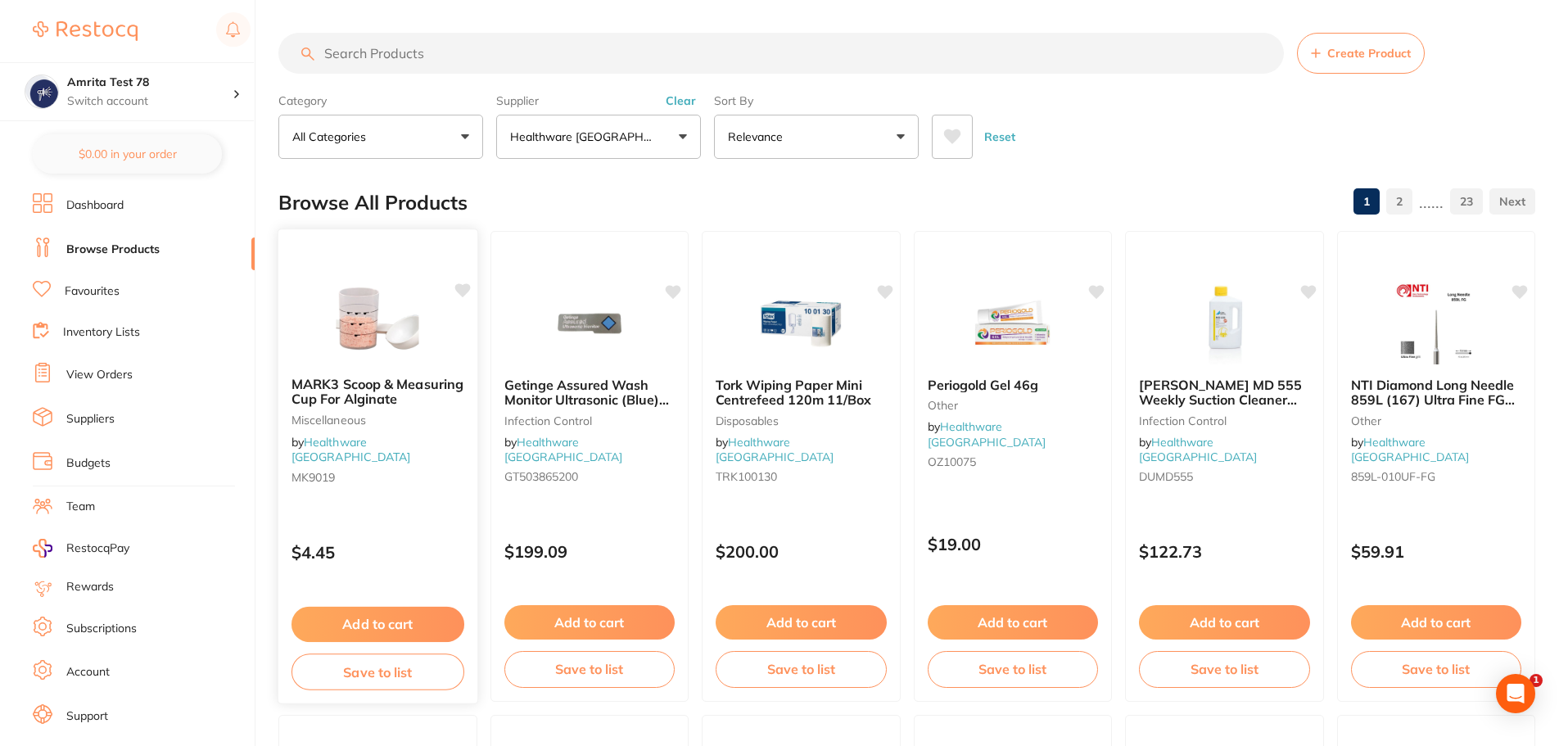
click at [456, 291] on icon at bounding box center [462, 291] width 17 height 17
click at [441, 390] on b "MARK3 Scoop & Measuring Cup For Alginate" at bounding box center [378, 392] width 173 height 30
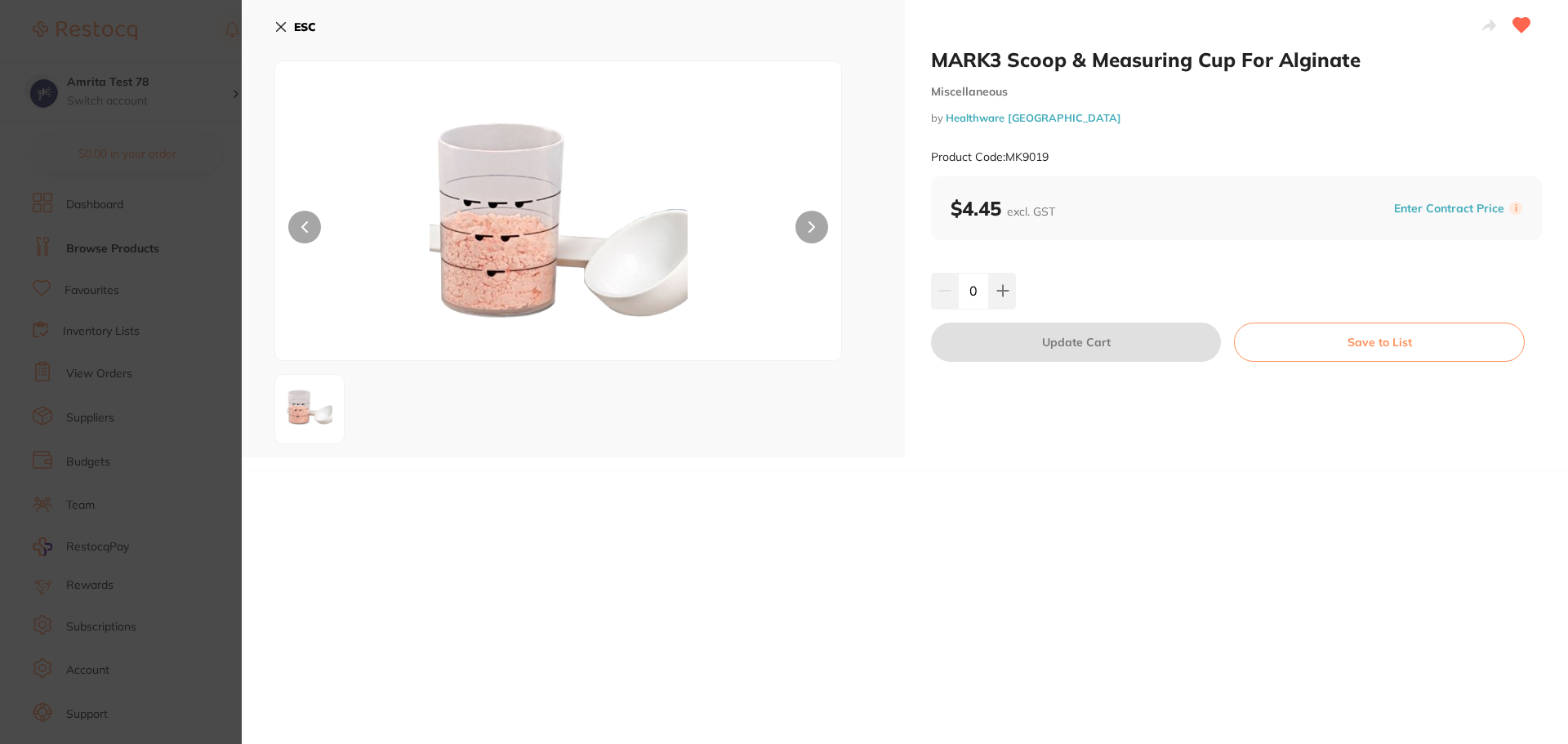
click at [137, 354] on section "MARK3 Scoop & Measuring Cup For Alginate Miscellaneous by Healthware Australia …" at bounding box center [784, 372] width 1568 height 744
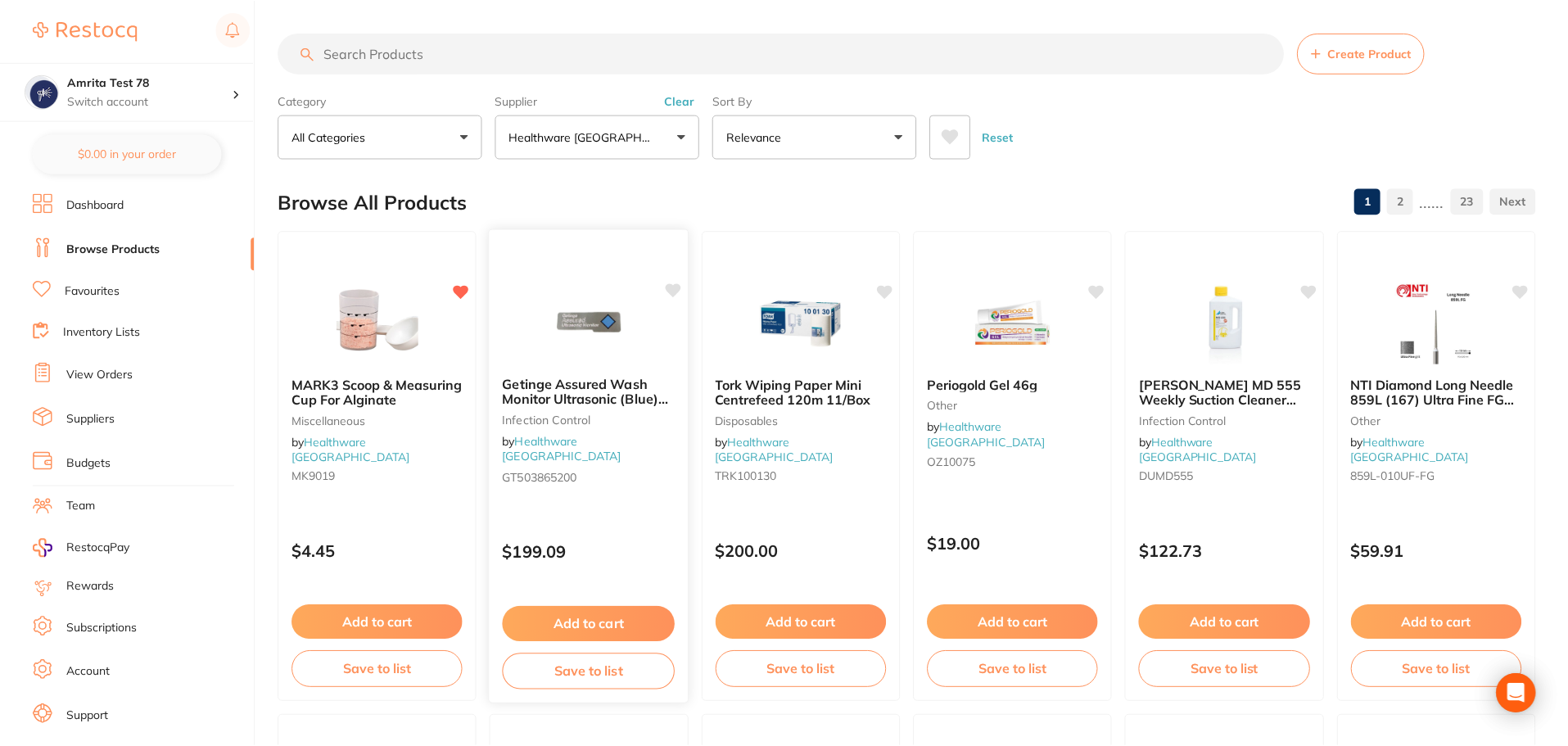
scroll to position [4, 0]
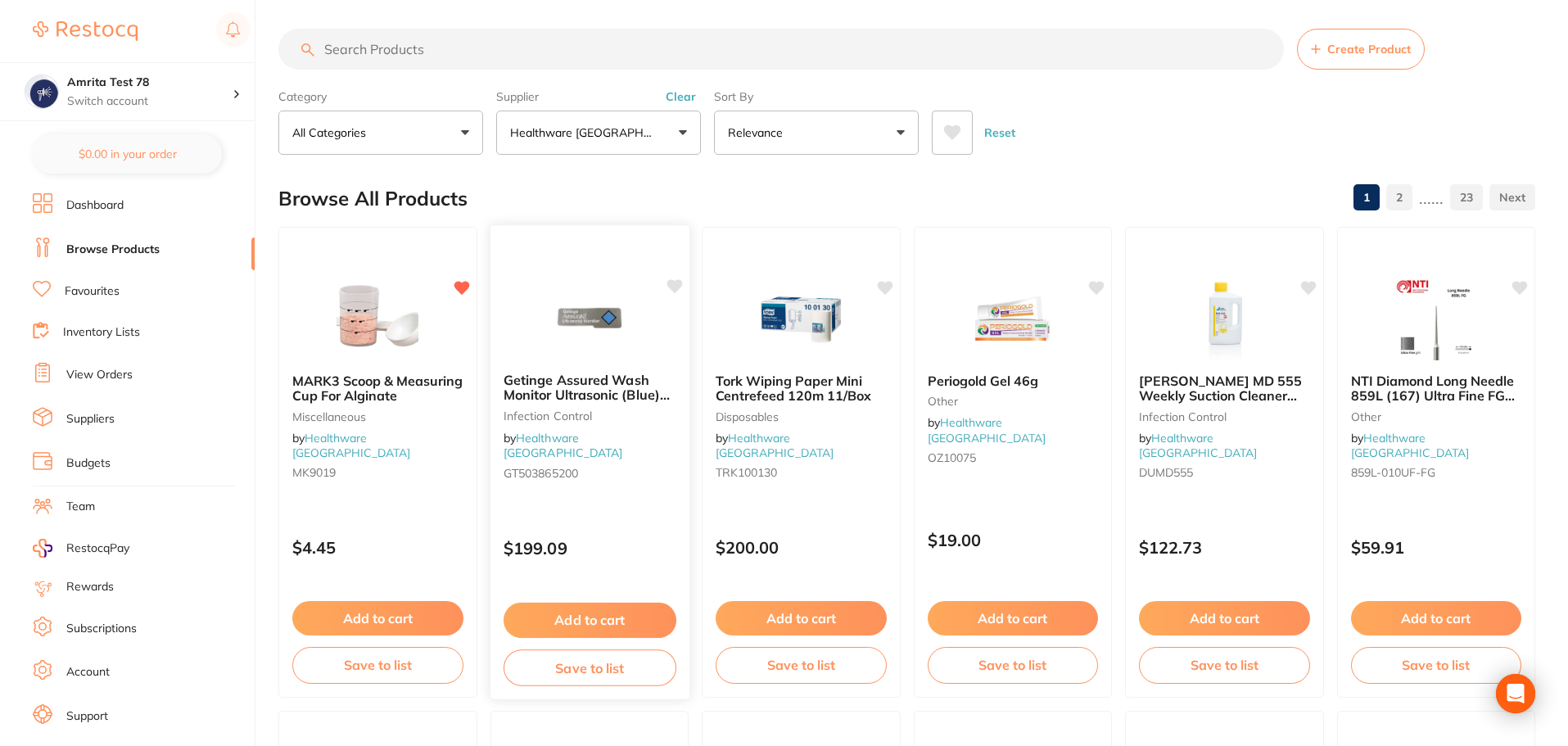
click at [661, 355] on div at bounding box center [590, 318] width 199 height 83
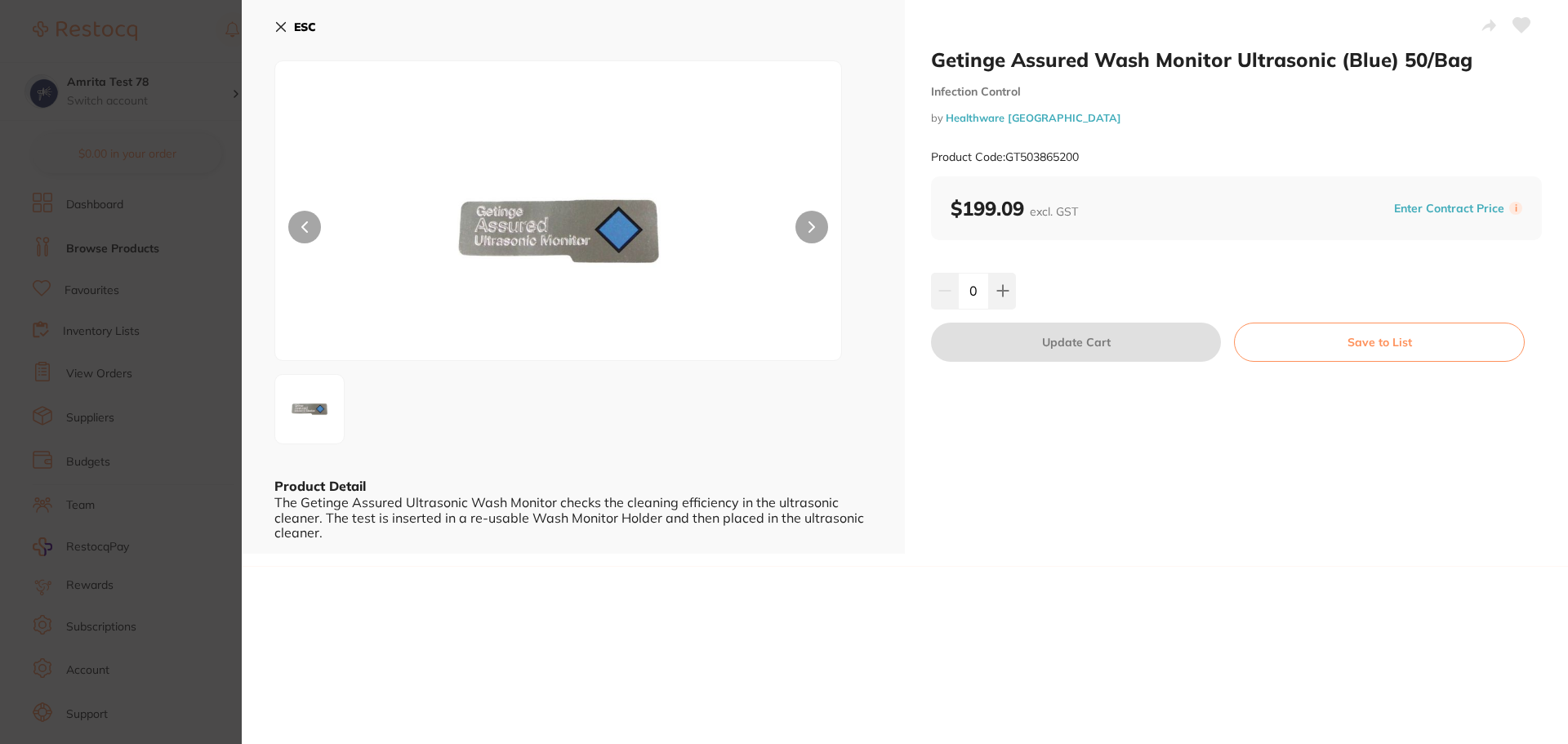
click at [1516, 26] on icon at bounding box center [1522, 25] width 18 height 15
click at [99, 274] on section "Getinge Assured Wash Monitor Ultrasonic (Blue) 50/Bag Infection Control by Heal…" at bounding box center [784, 372] width 1568 height 744
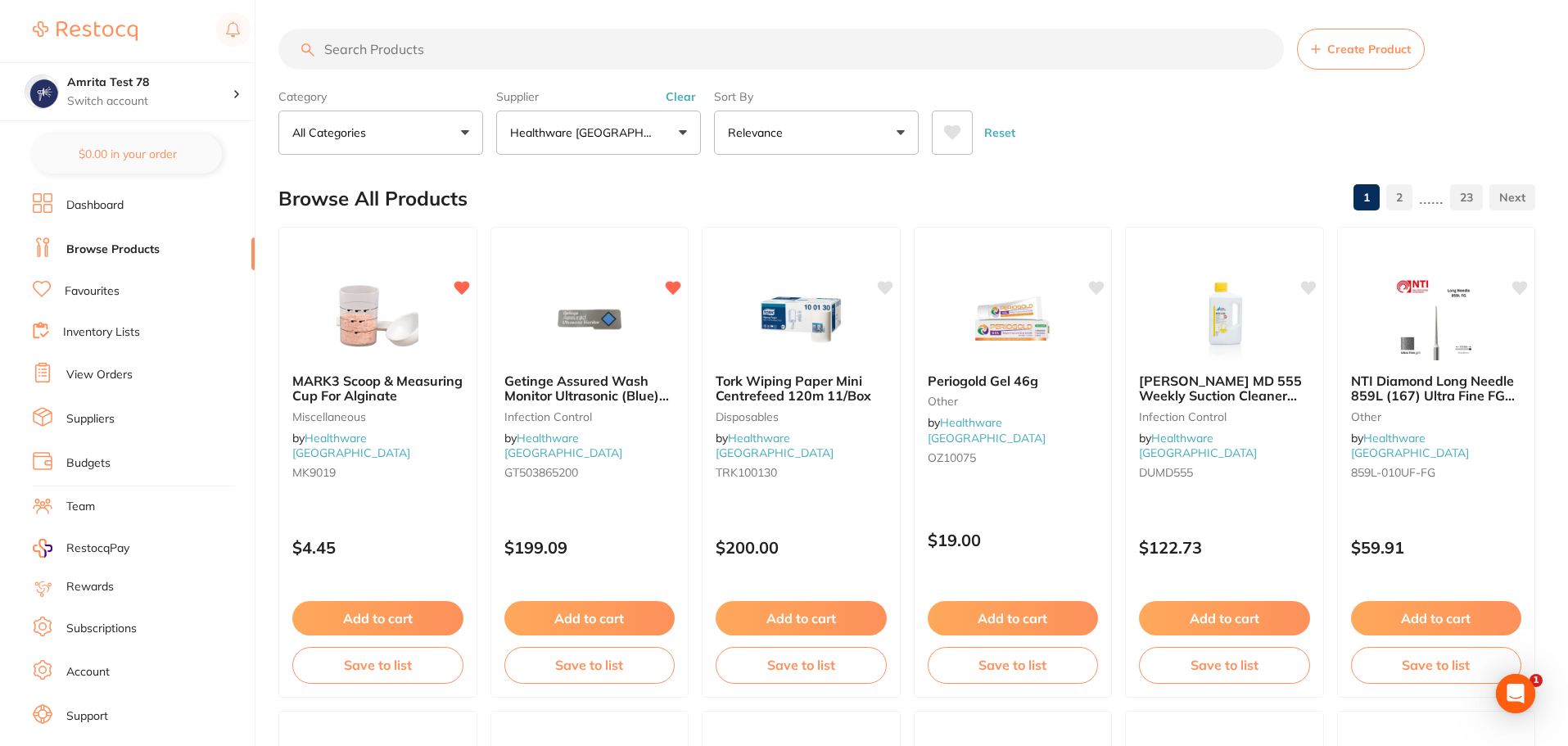
click at [75, 294] on link "Favourites" at bounding box center [92, 291] width 55 height 17
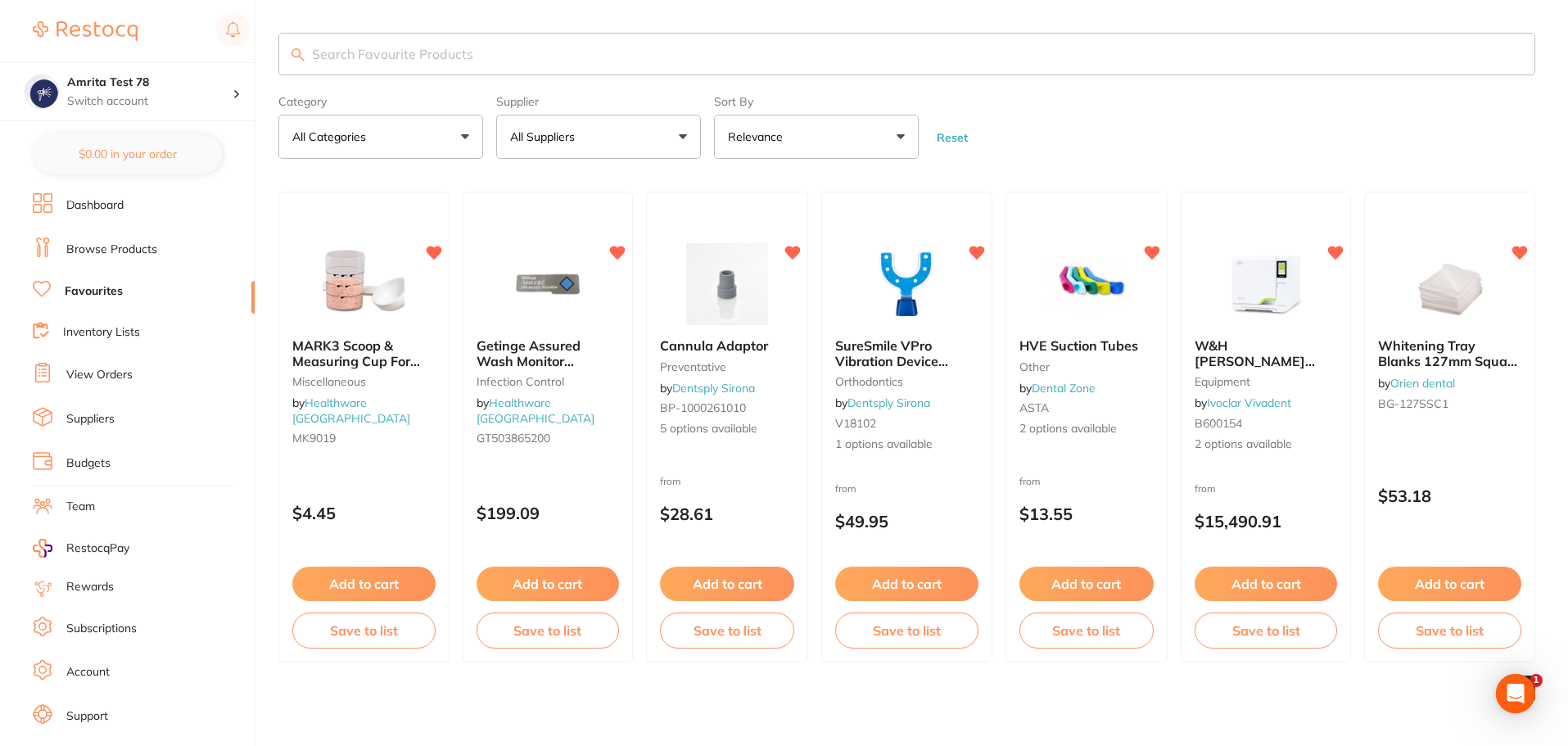
click at [591, 140] on button "All Suppliers" at bounding box center [598, 137] width 204 height 44
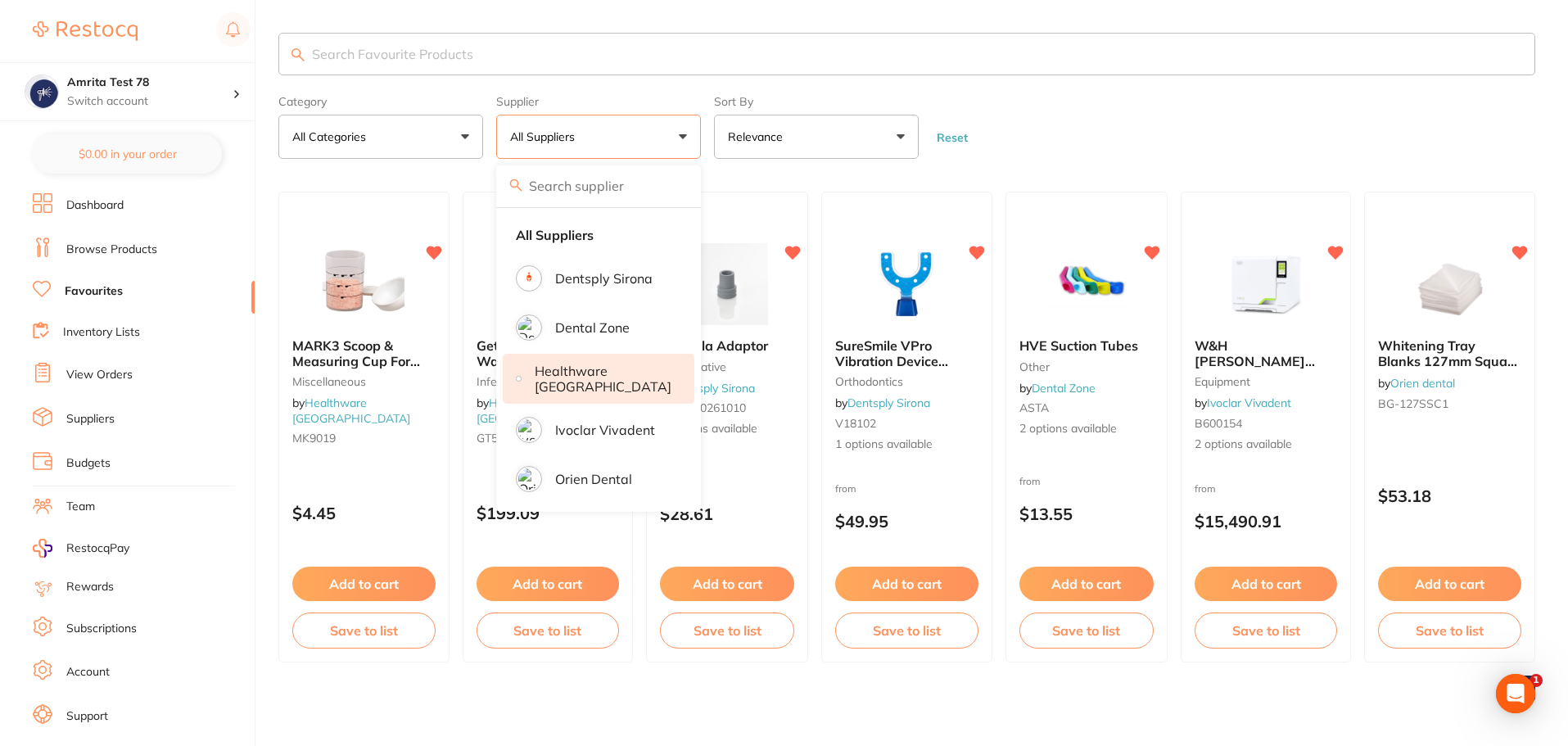
click at [591, 385] on p "Healthware [GEOGRAPHIC_DATA]" at bounding box center [603, 379] width 137 height 30
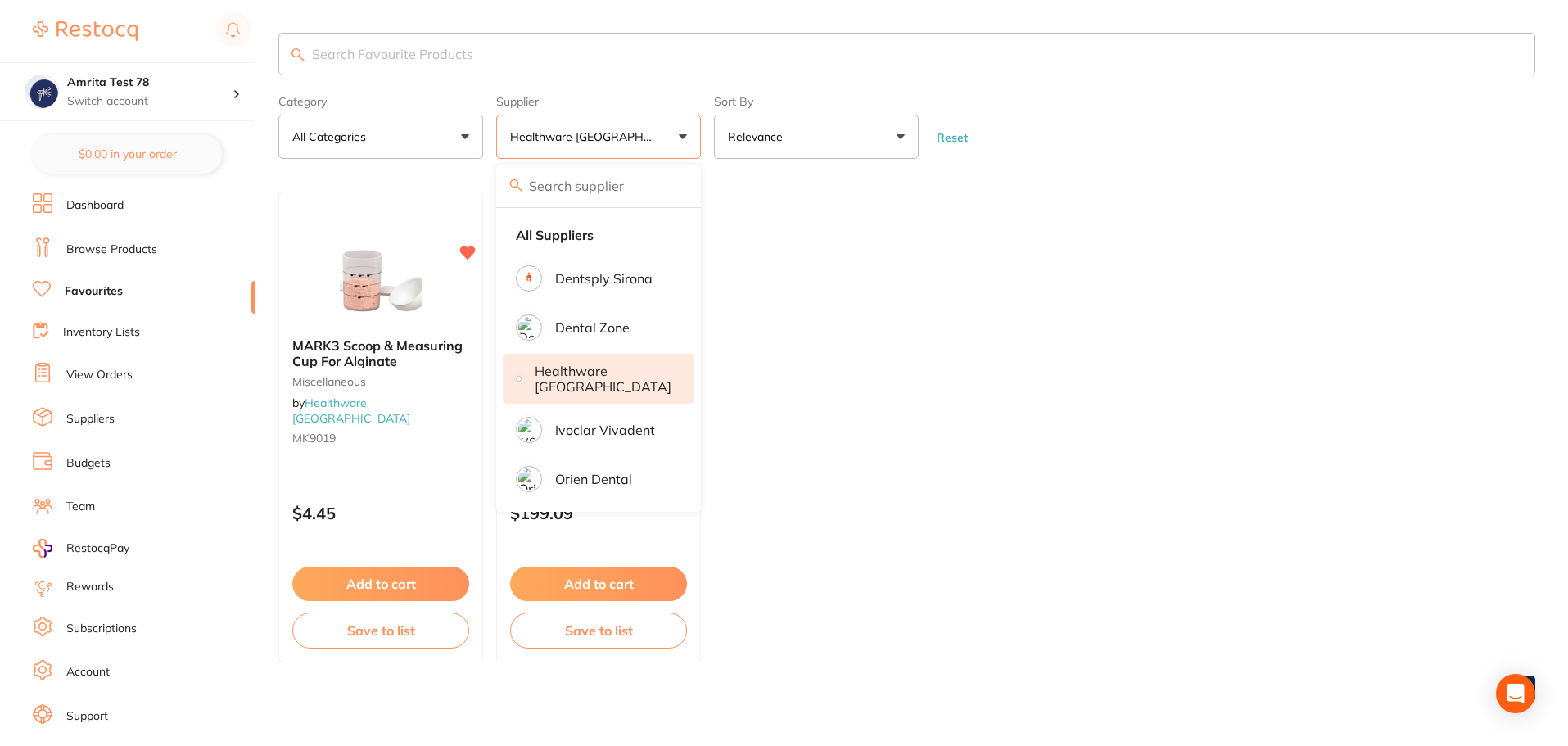
click at [1043, 119] on form "Category All Categories All Categories Infection Control Miscellaneous Clear Ca…" at bounding box center [907, 123] width 1257 height 71
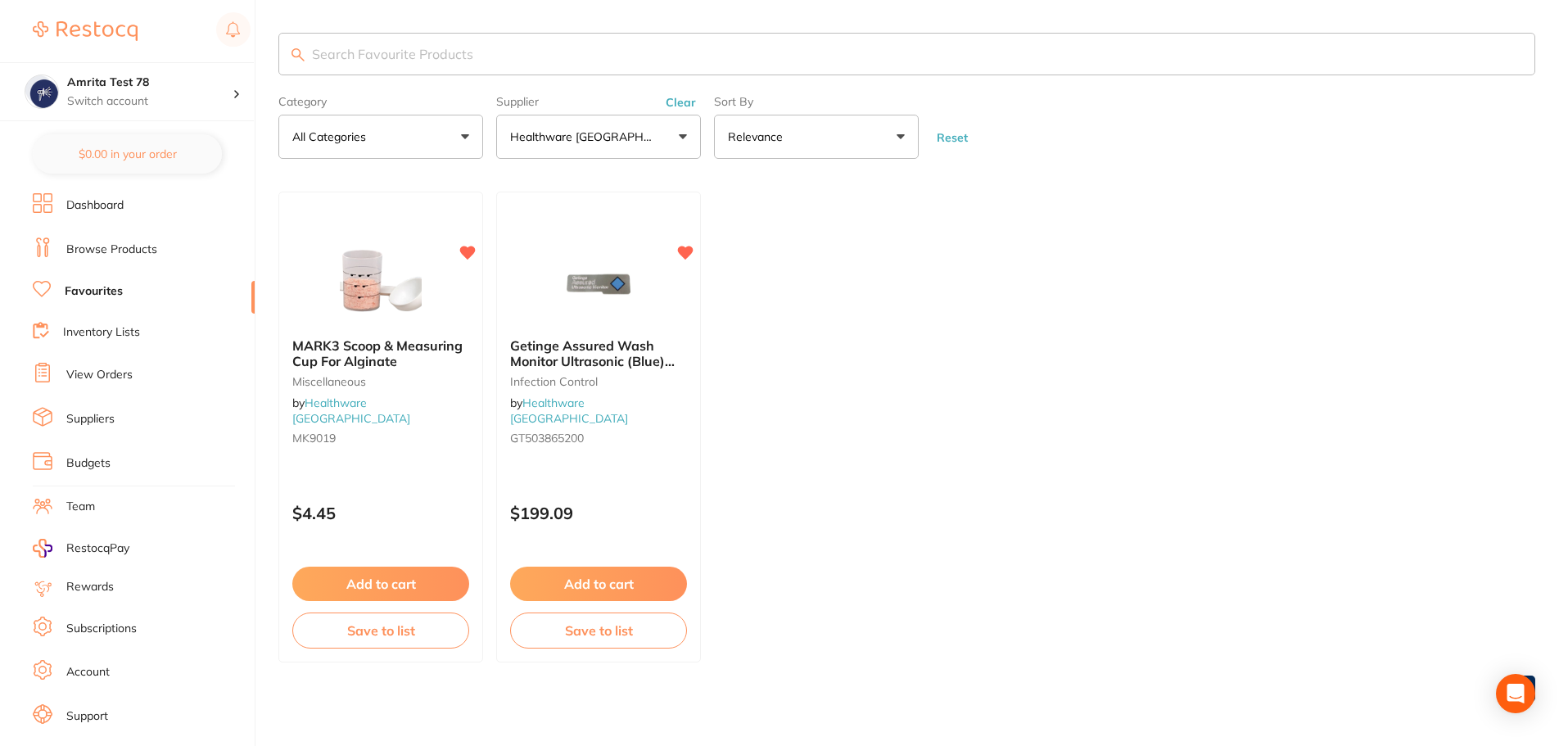
click at [112, 248] on link "Browse Products" at bounding box center [111, 250] width 91 height 17
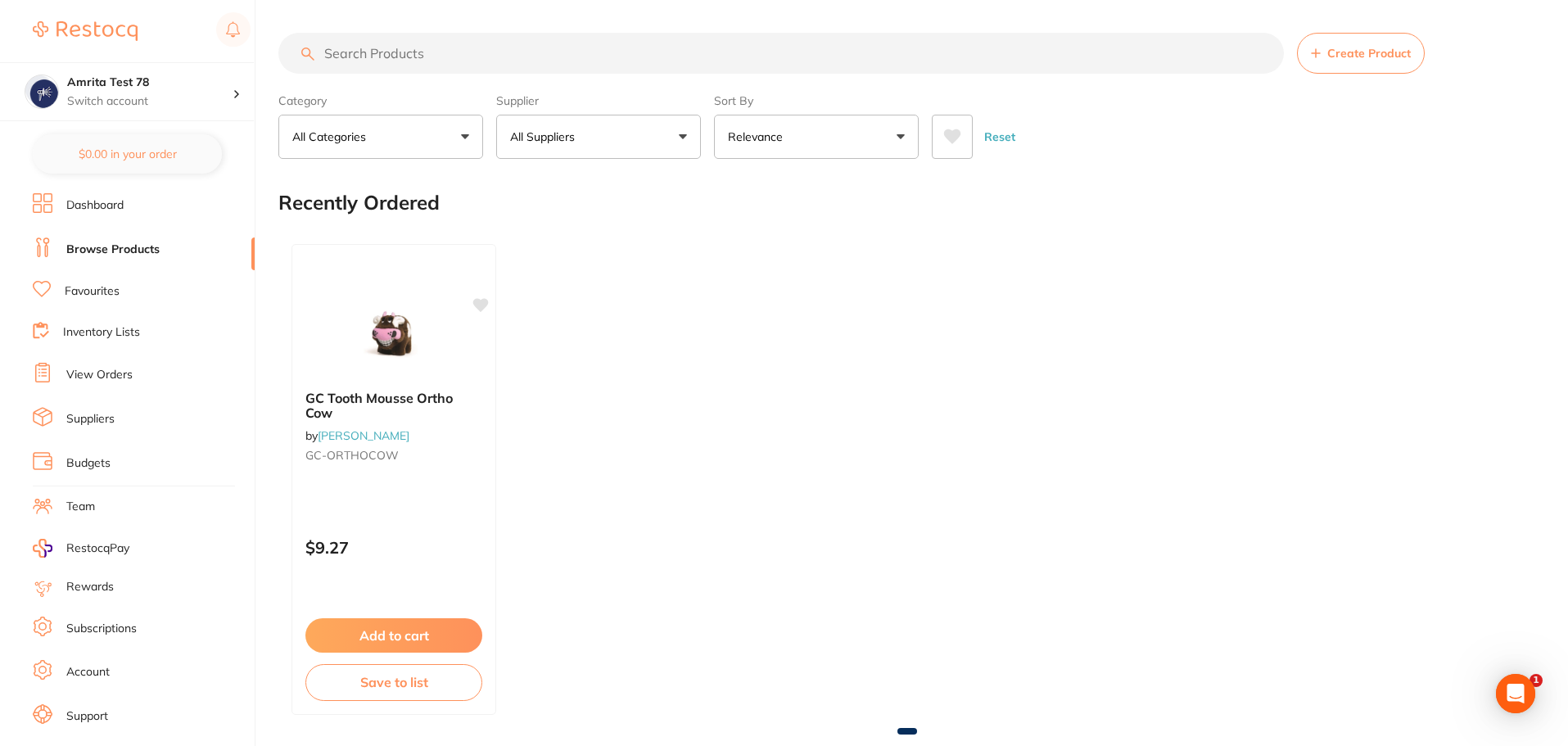
click at [581, 139] on p "All Suppliers" at bounding box center [546, 137] width 71 height 17
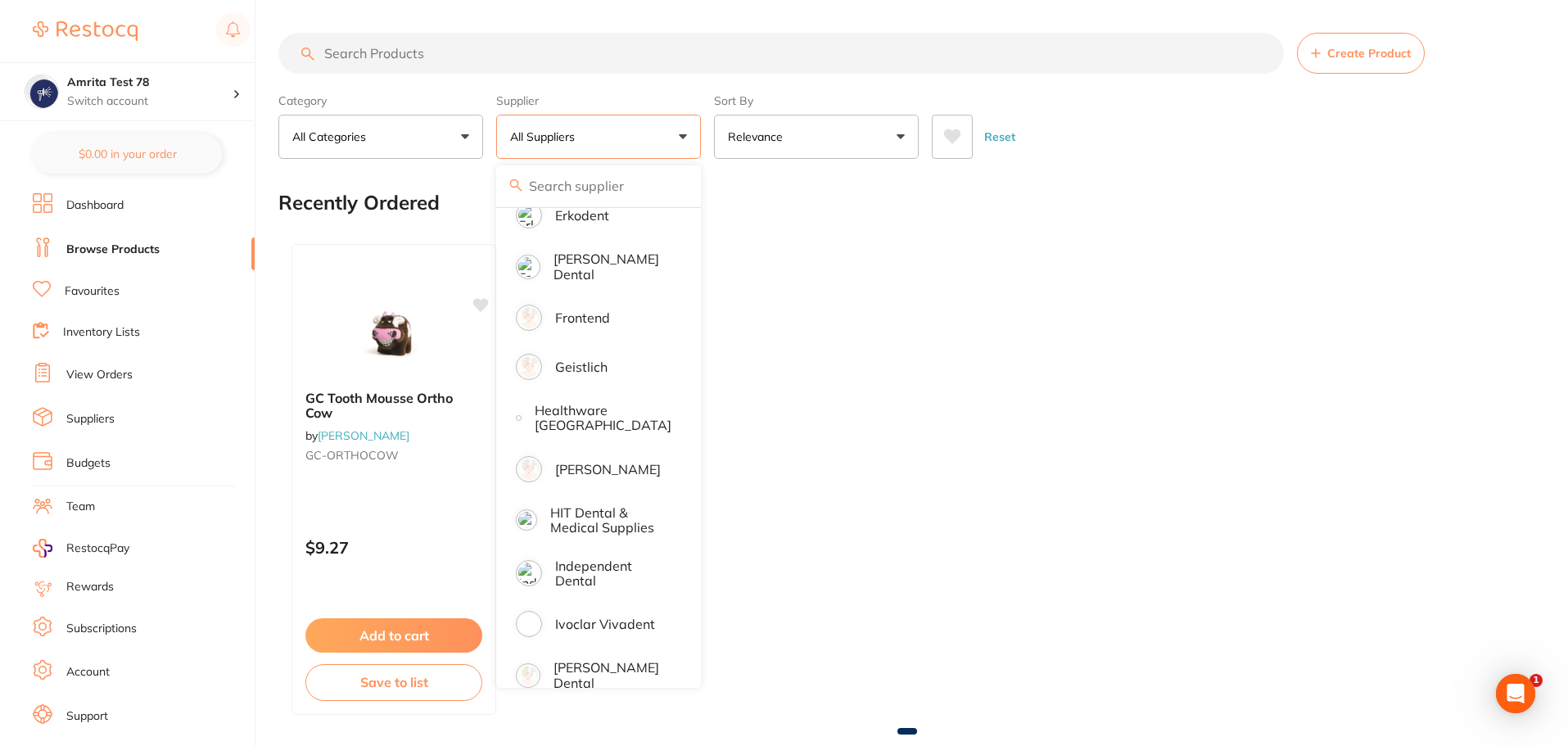
scroll to position [819, 0]
click at [624, 420] on p "Healthware [GEOGRAPHIC_DATA]" at bounding box center [603, 414] width 137 height 30
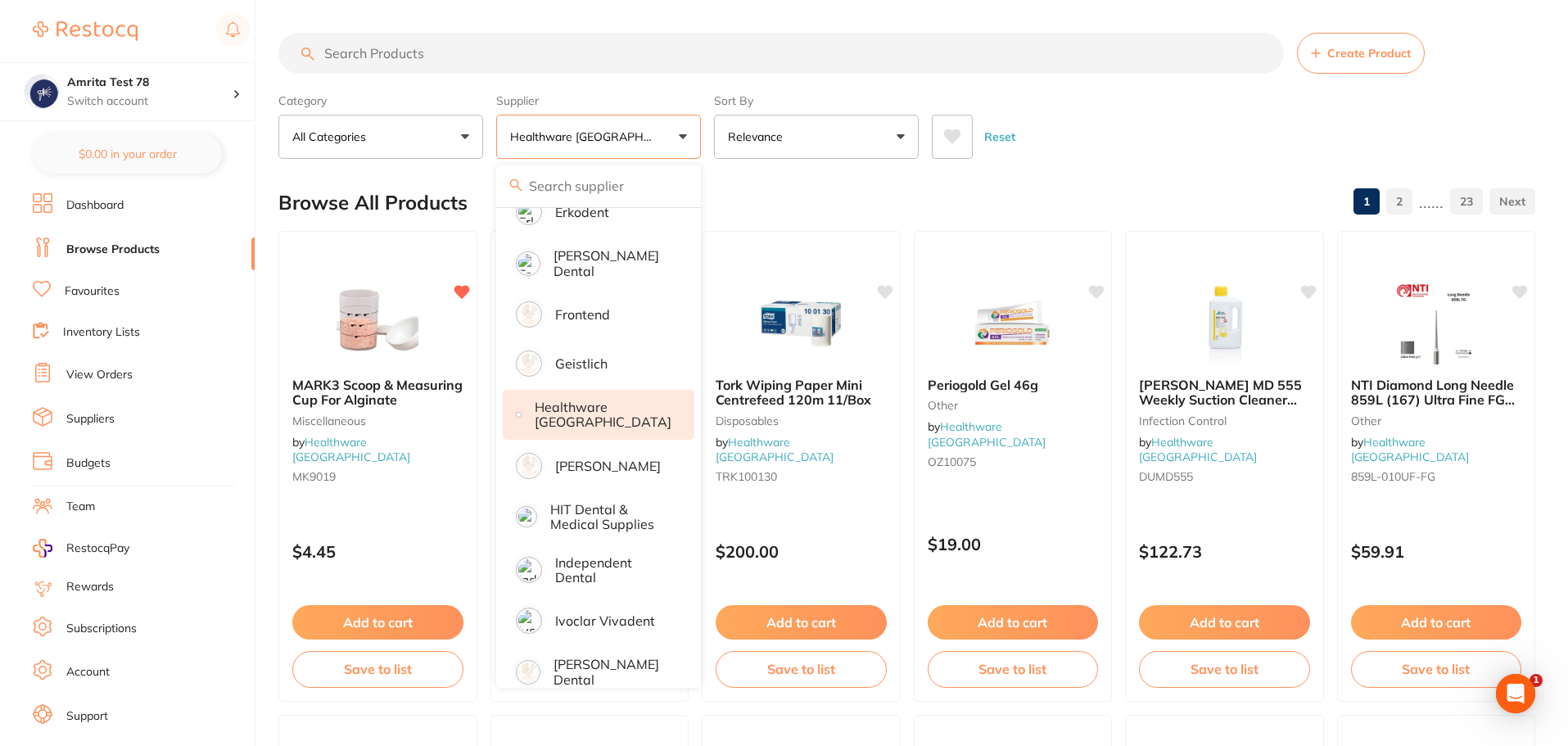
click at [709, 145] on div "Category All Categories All Categories Crown & Bridge Disposables Endodontics E…" at bounding box center [907, 123] width 1257 height 72
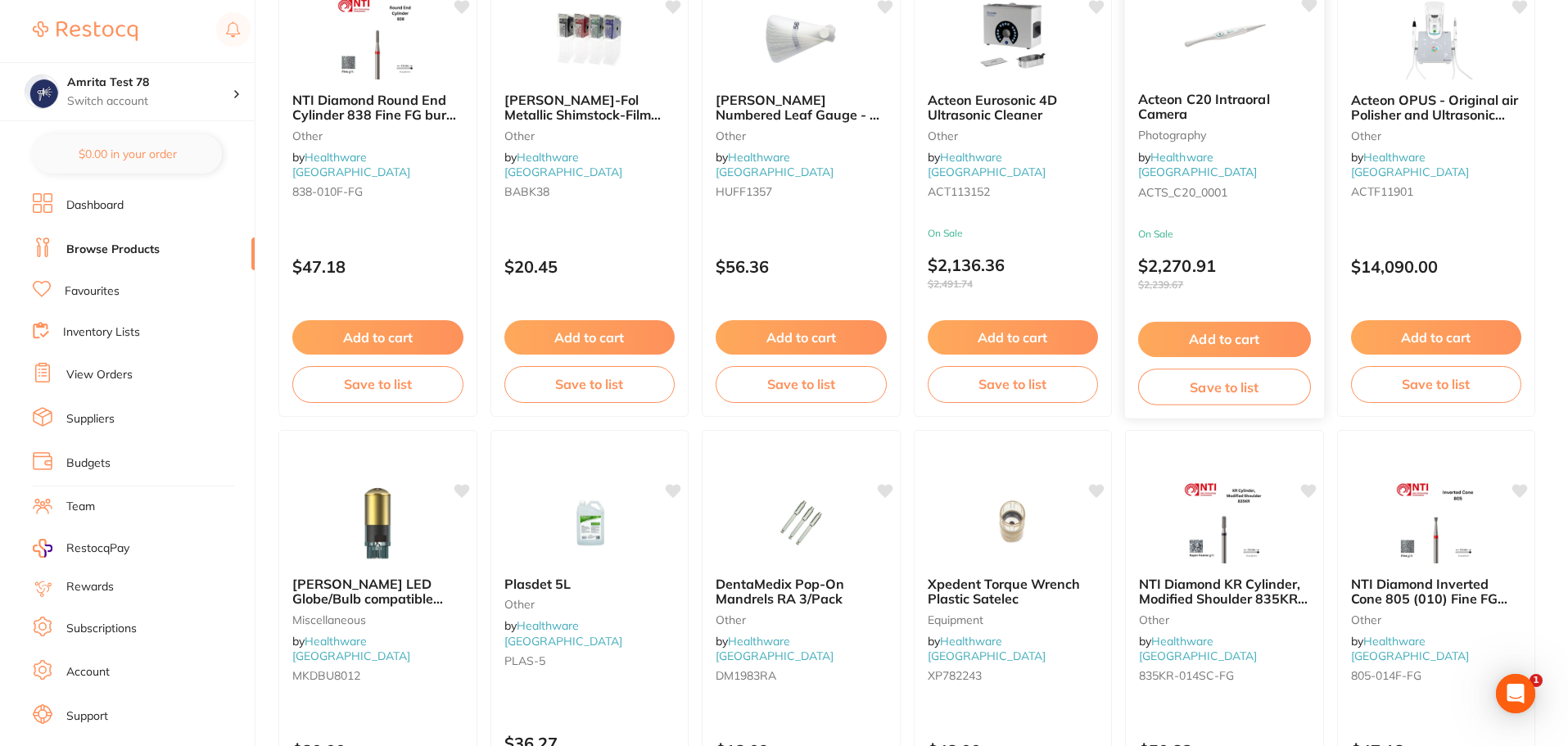
scroll to position [1966, 0]
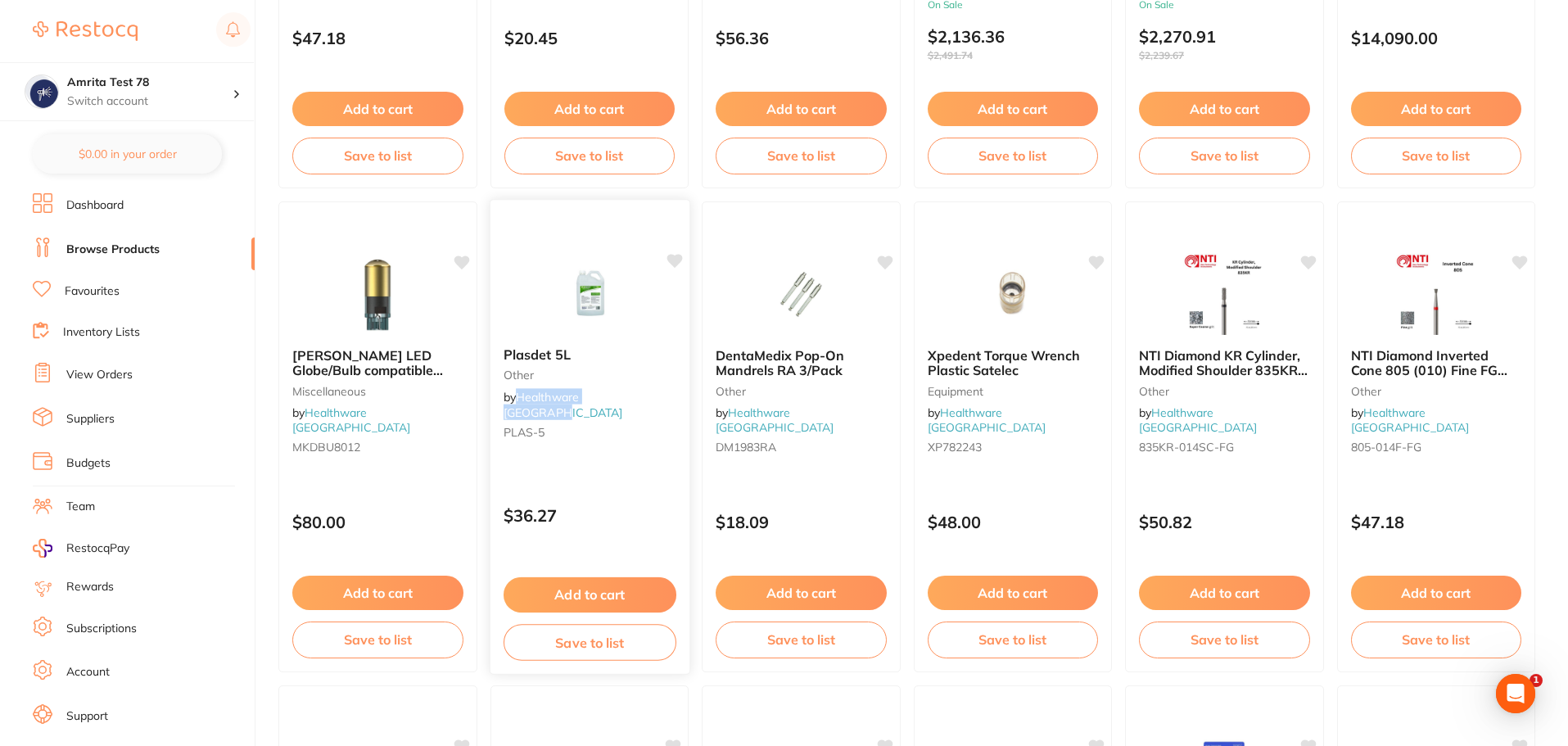
drag, startPoint x: 645, startPoint y: 400, endPoint x: 520, endPoint y: 399, distance: 125.0
click at [520, 399] on div "Plasdet 5L other by Healthware Australia PLAS-5" at bounding box center [590, 397] width 199 height 125
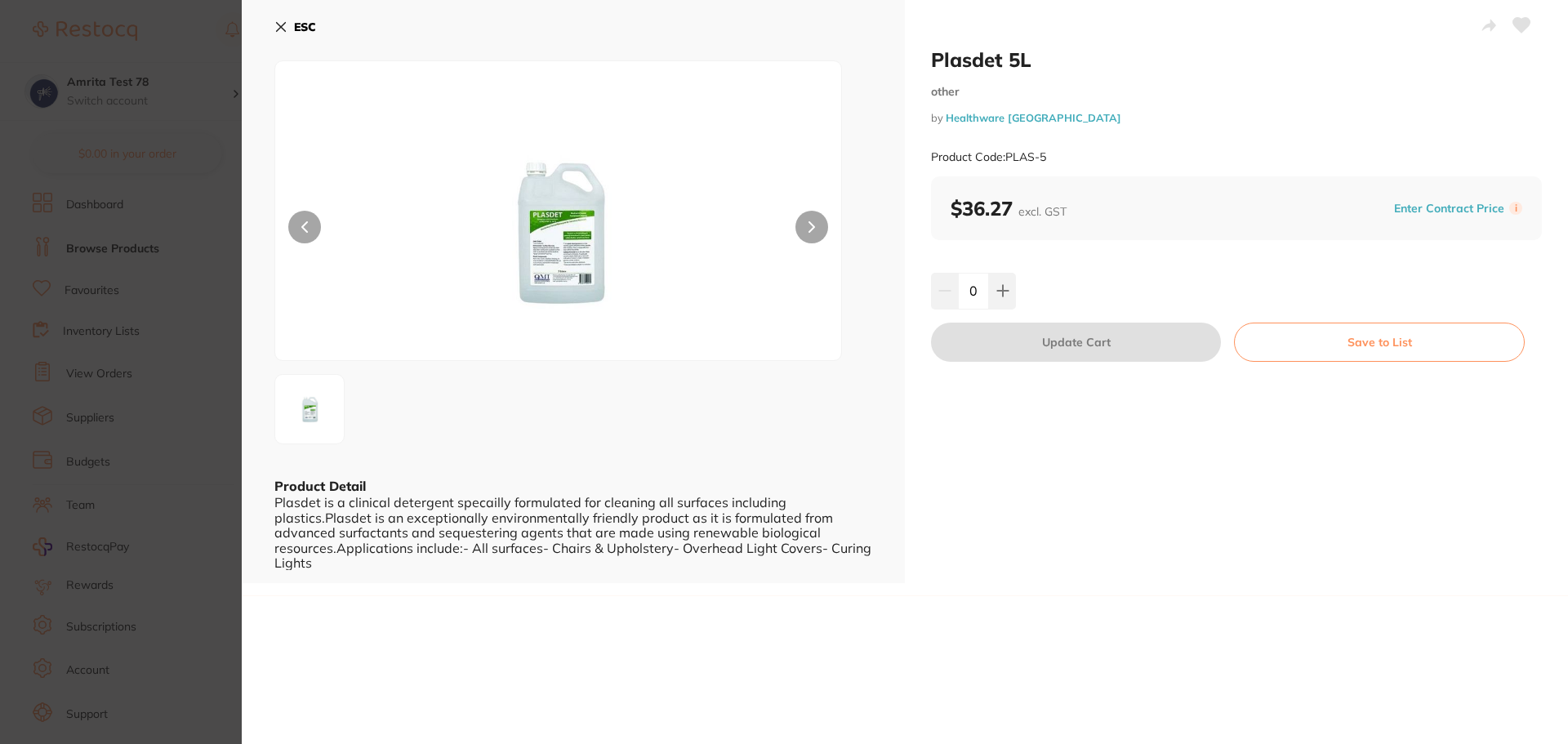
click at [150, 346] on section "Plasdet 5L other by Healthware Australia Product Code: PLAS-5 ESC Product Detai…" at bounding box center [784, 372] width 1568 height 744
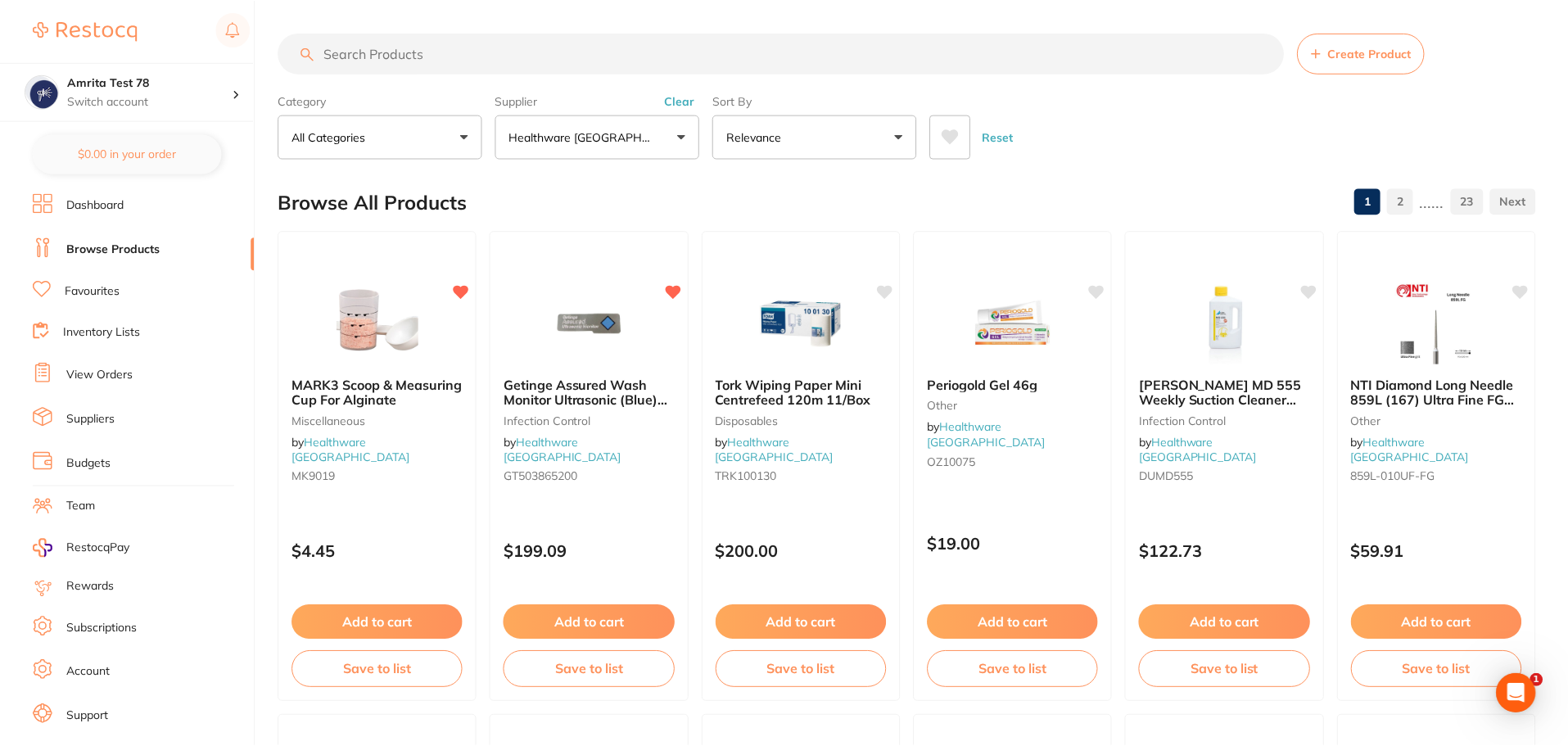
scroll to position [1966, 0]
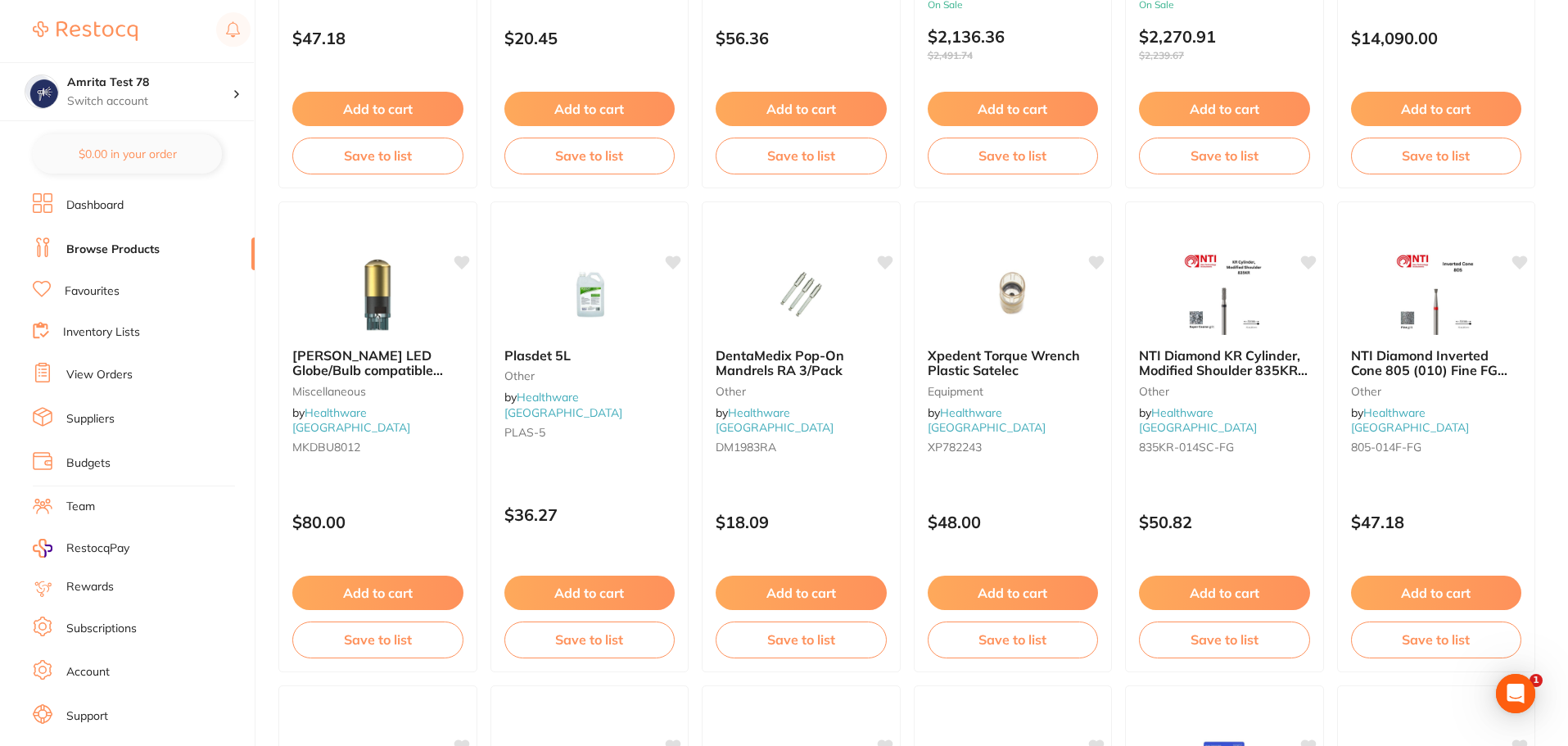
click at [93, 421] on link "Suppliers" at bounding box center [90, 419] width 48 height 17
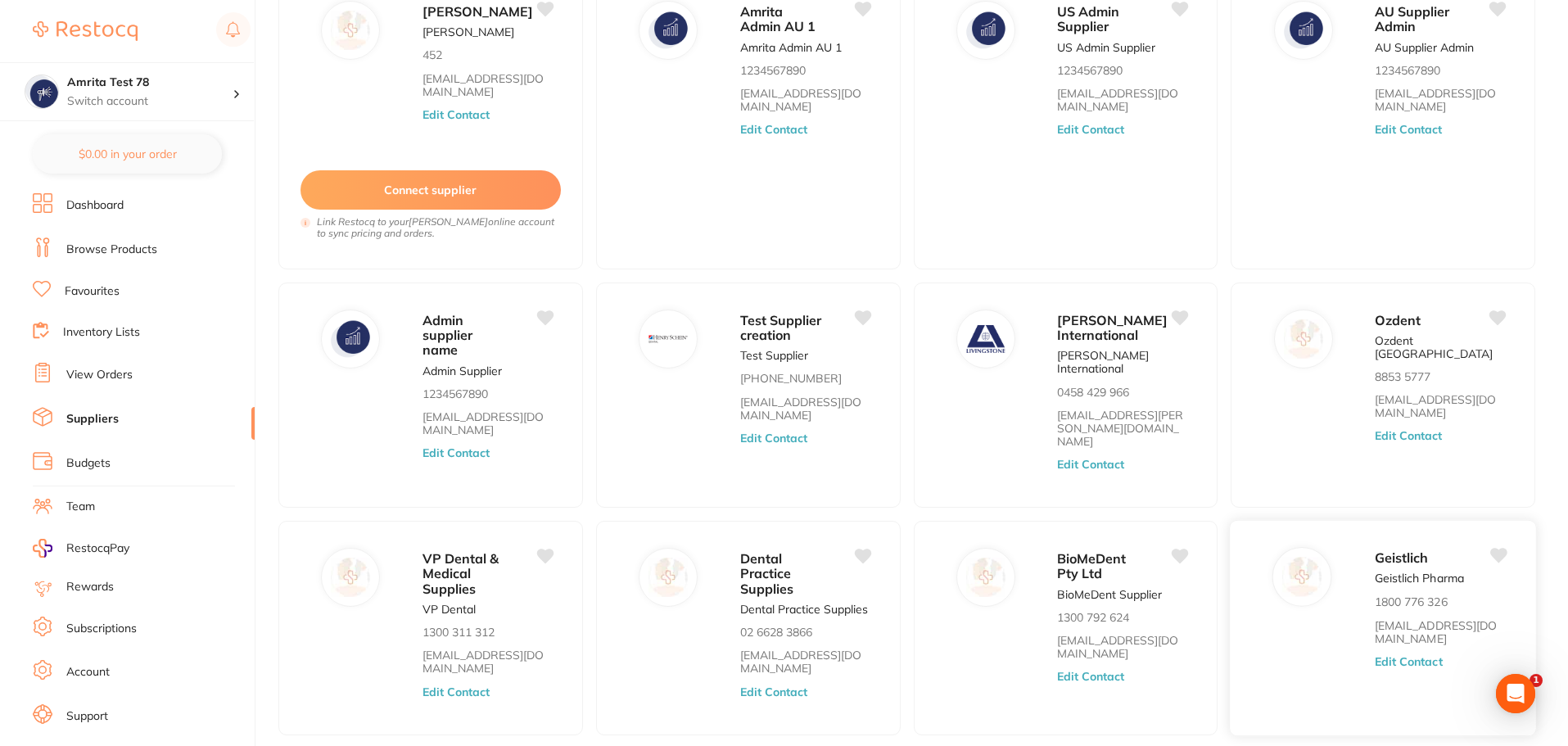
scroll to position [253, 0]
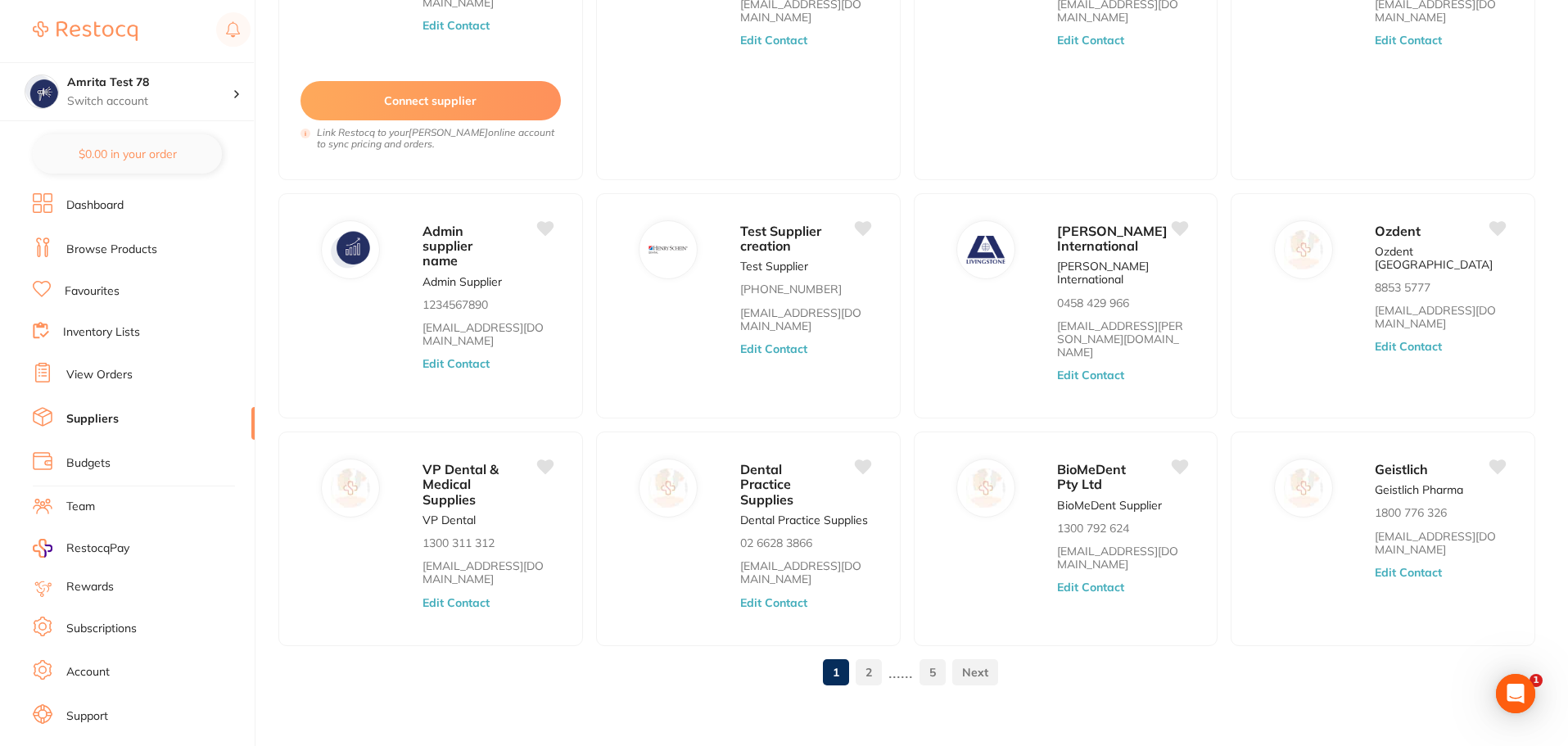
click at [866, 664] on link "2" at bounding box center [869, 672] width 26 height 33
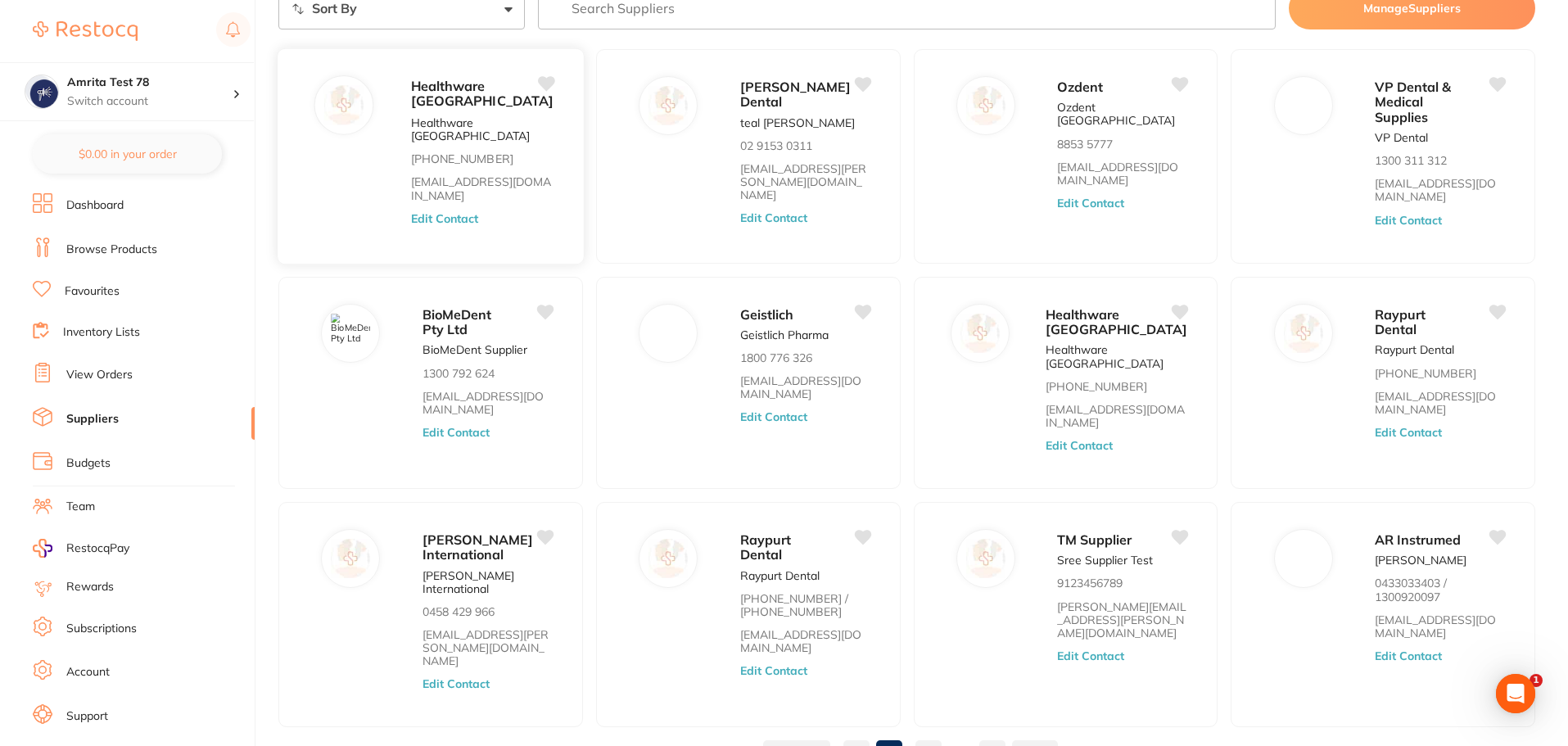
scroll to position [0, 0]
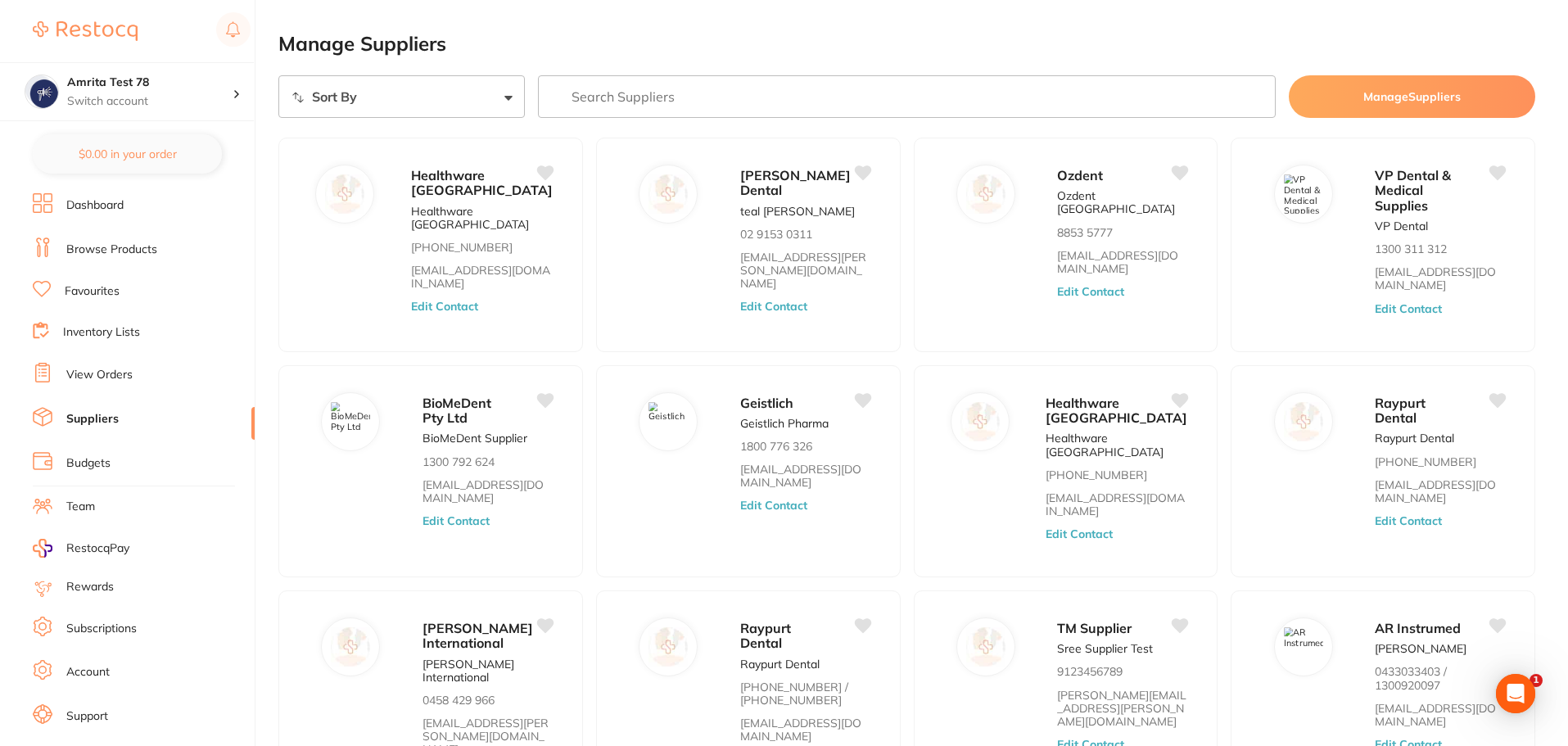
click at [420, 92] on select "Sort By A-Z Z-A" at bounding box center [402, 96] width 247 height 42
select select "searchable_suppliers_v3/sort/name:asc"
click at [279, 75] on select "Sort By A-Z Z-A" at bounding box center [402, 96] width 247 height 42
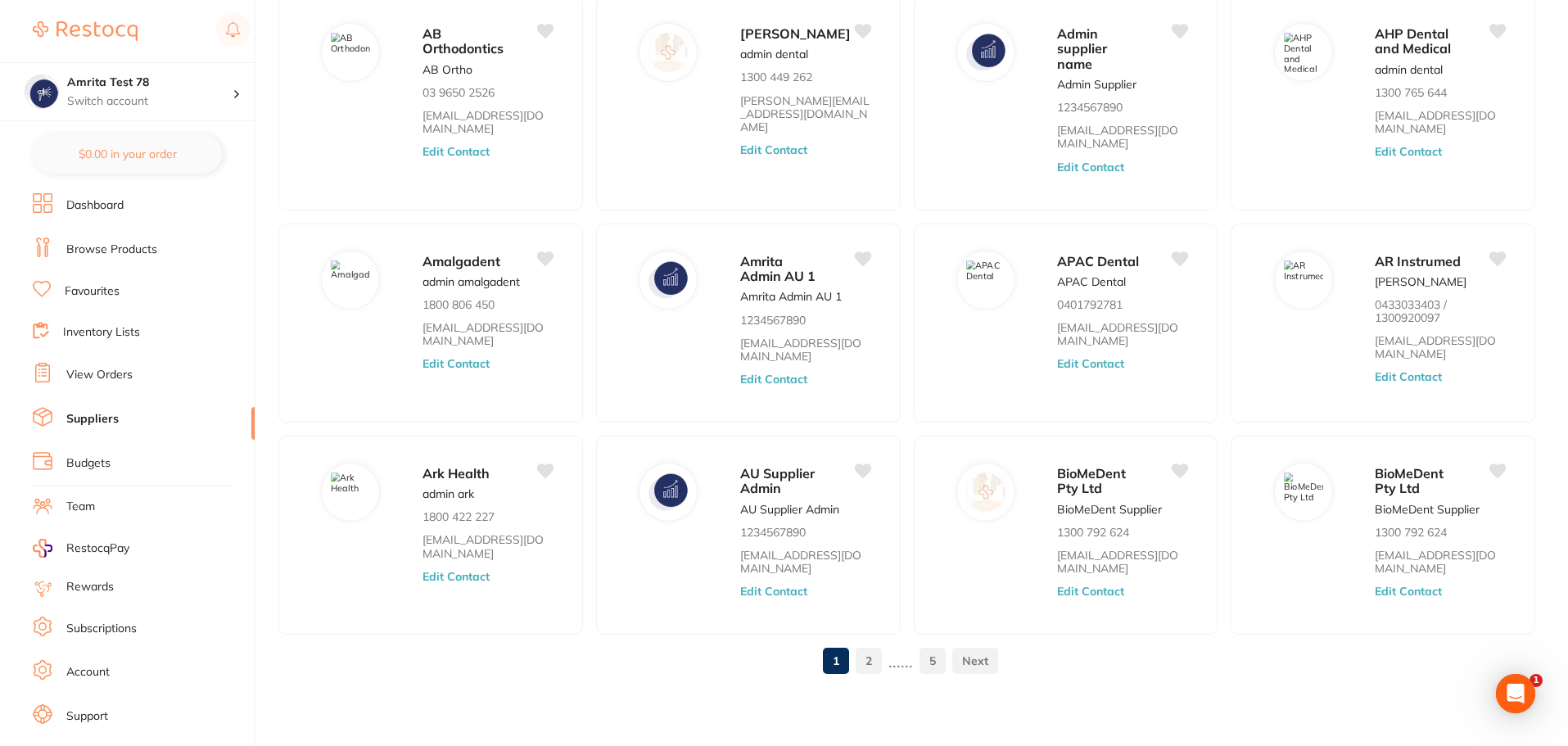
click at [877, 660] on link "2" at bounding box center [869, 660] width 26 height 33
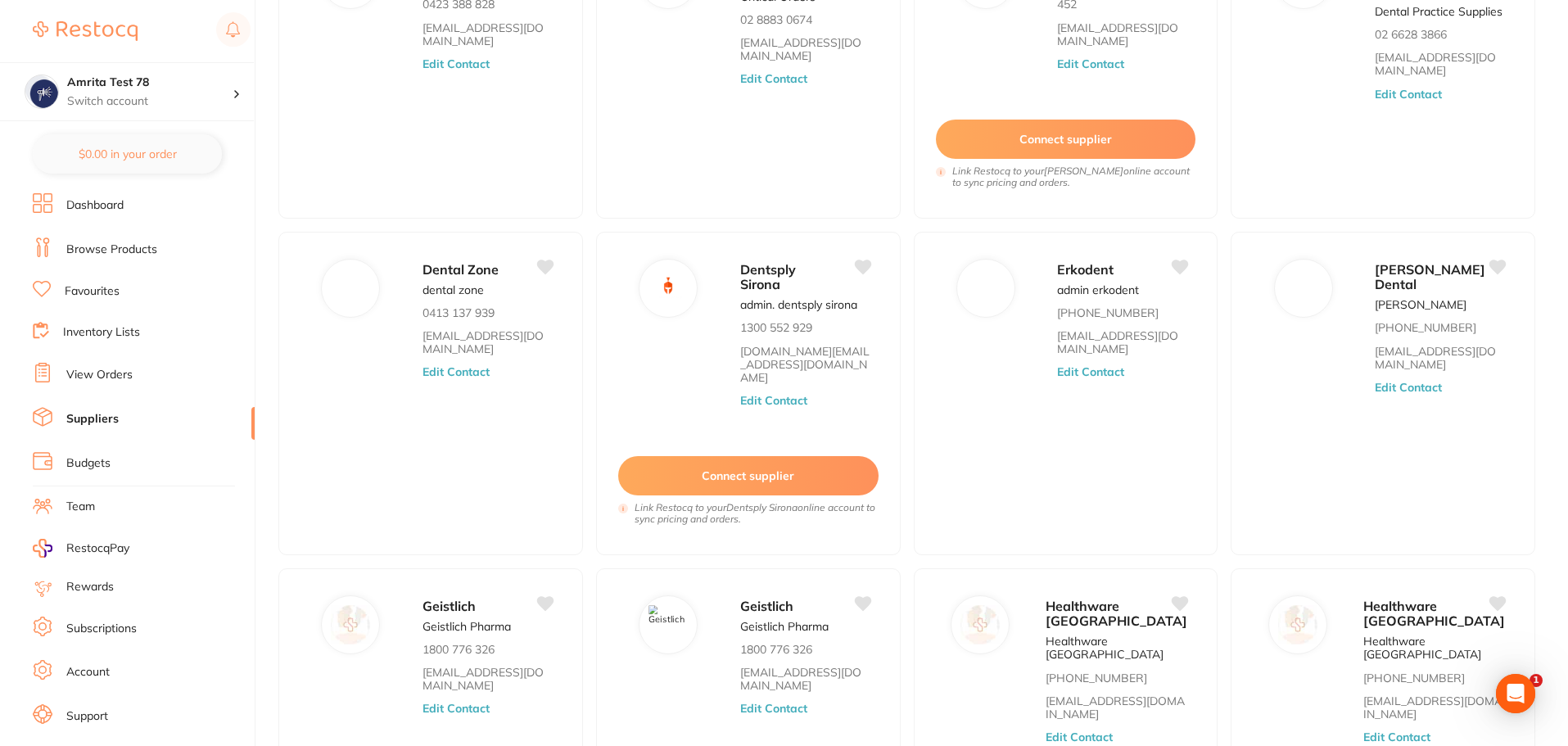
scroll to position [334, 0]
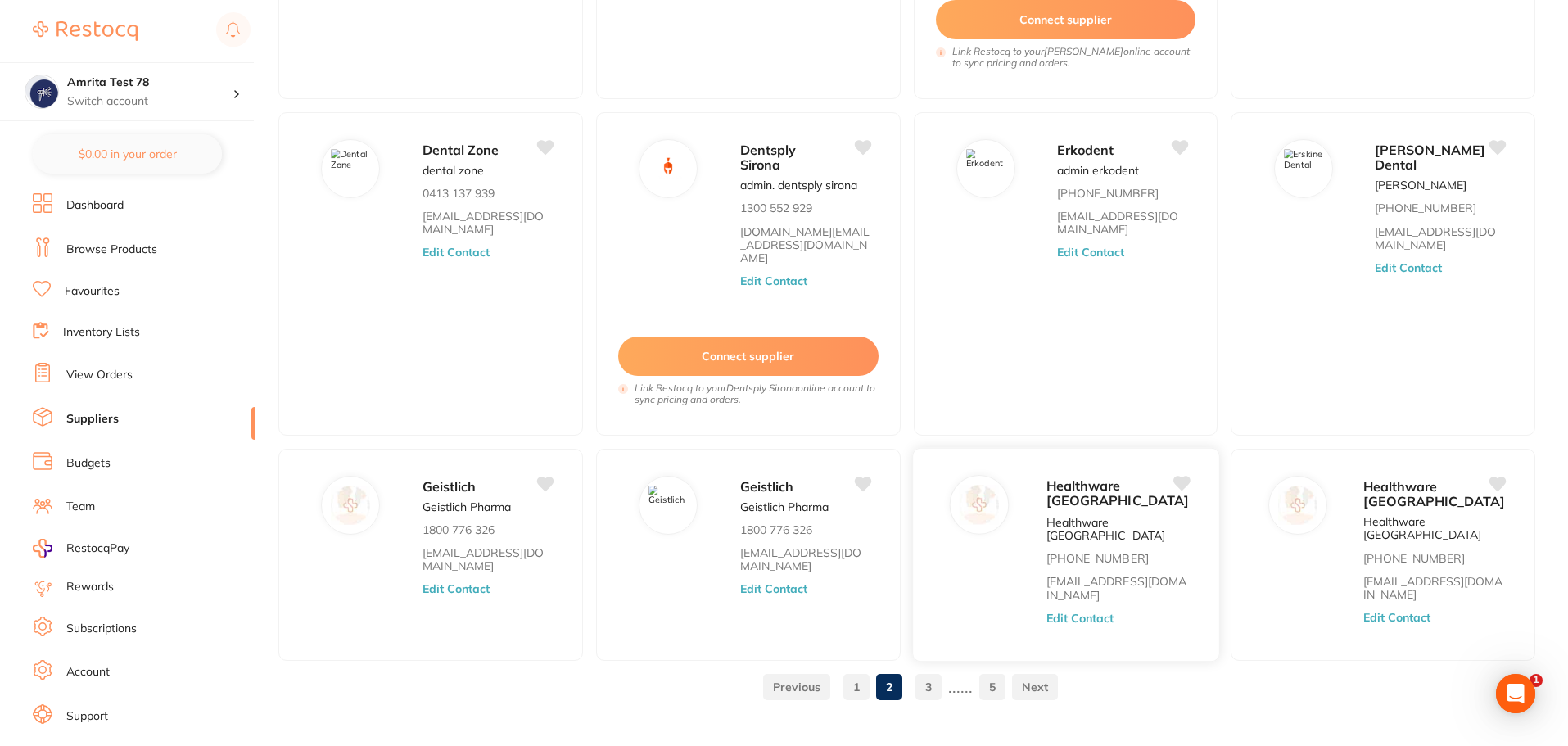
click at [1114, 611] on button "Edit Contact" at bounding box center [1079, 617] width 68 height 13
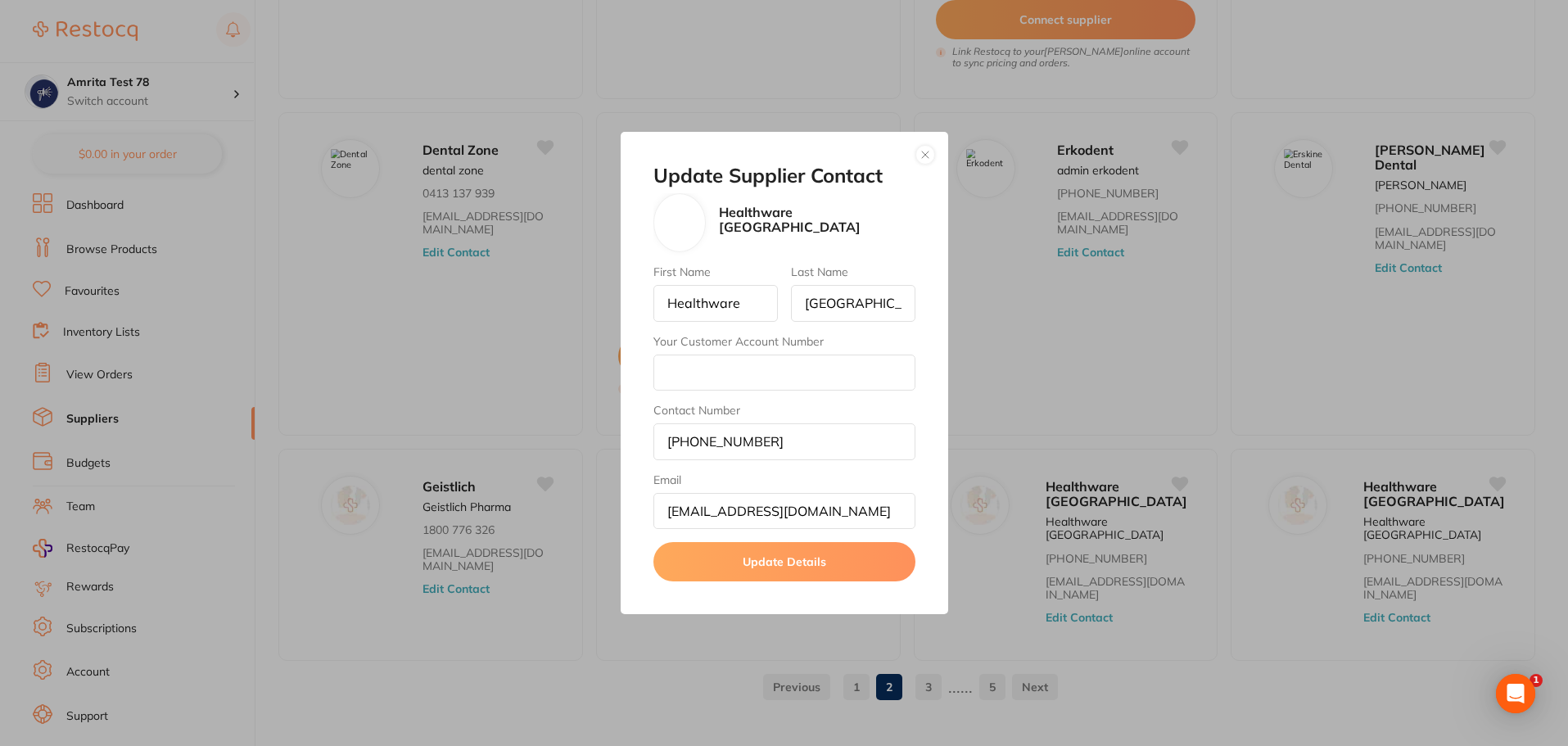
click at [1157, 455] on div "Update Supplier Contact Healthware [GEOGRAPHIC_DATA] First Name Healthware Last…" at bounding box center [784, 373] width 1568 height 746
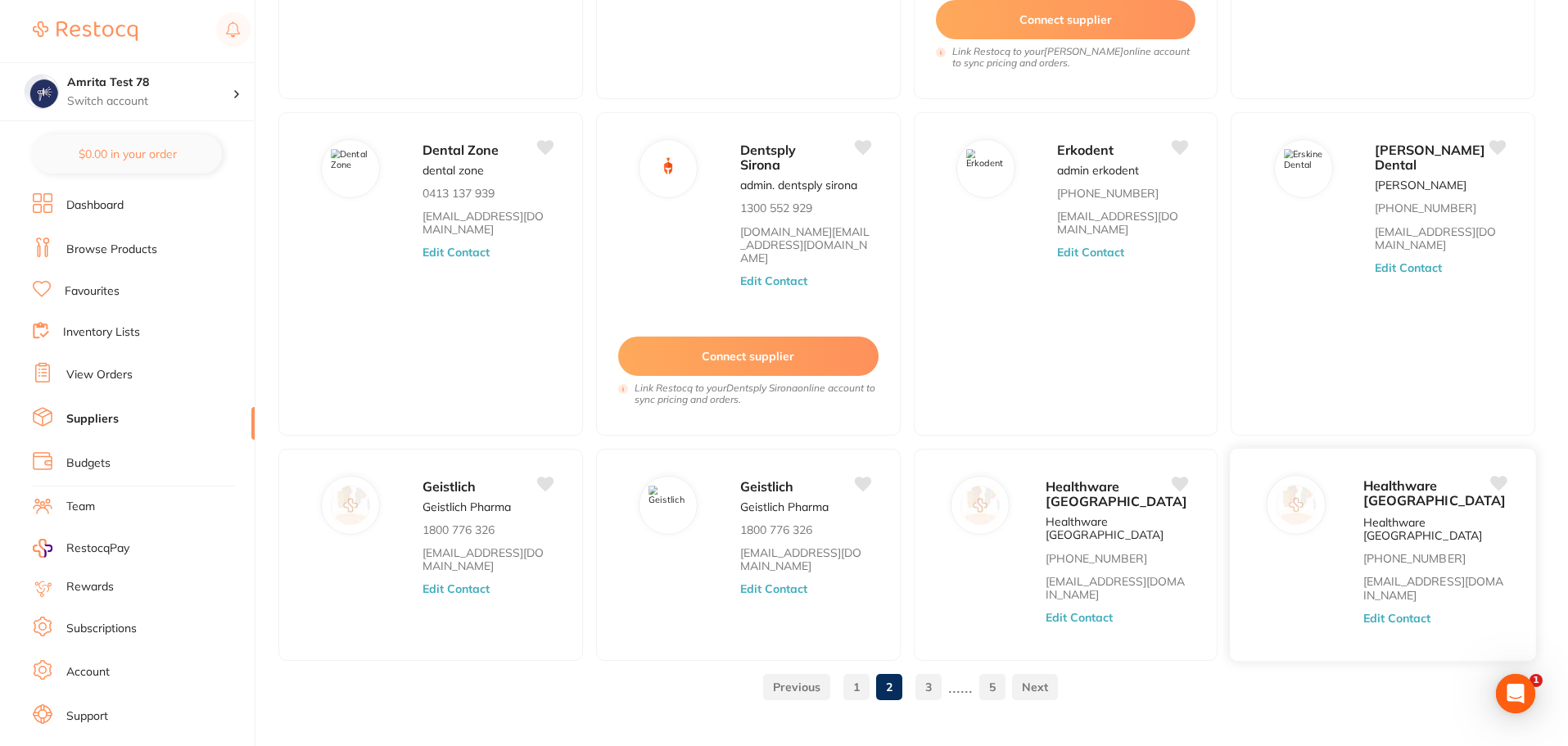
click at [1393, 611] on button "Edit Contact" at bounding box center [1397, 617] width 68 height 13
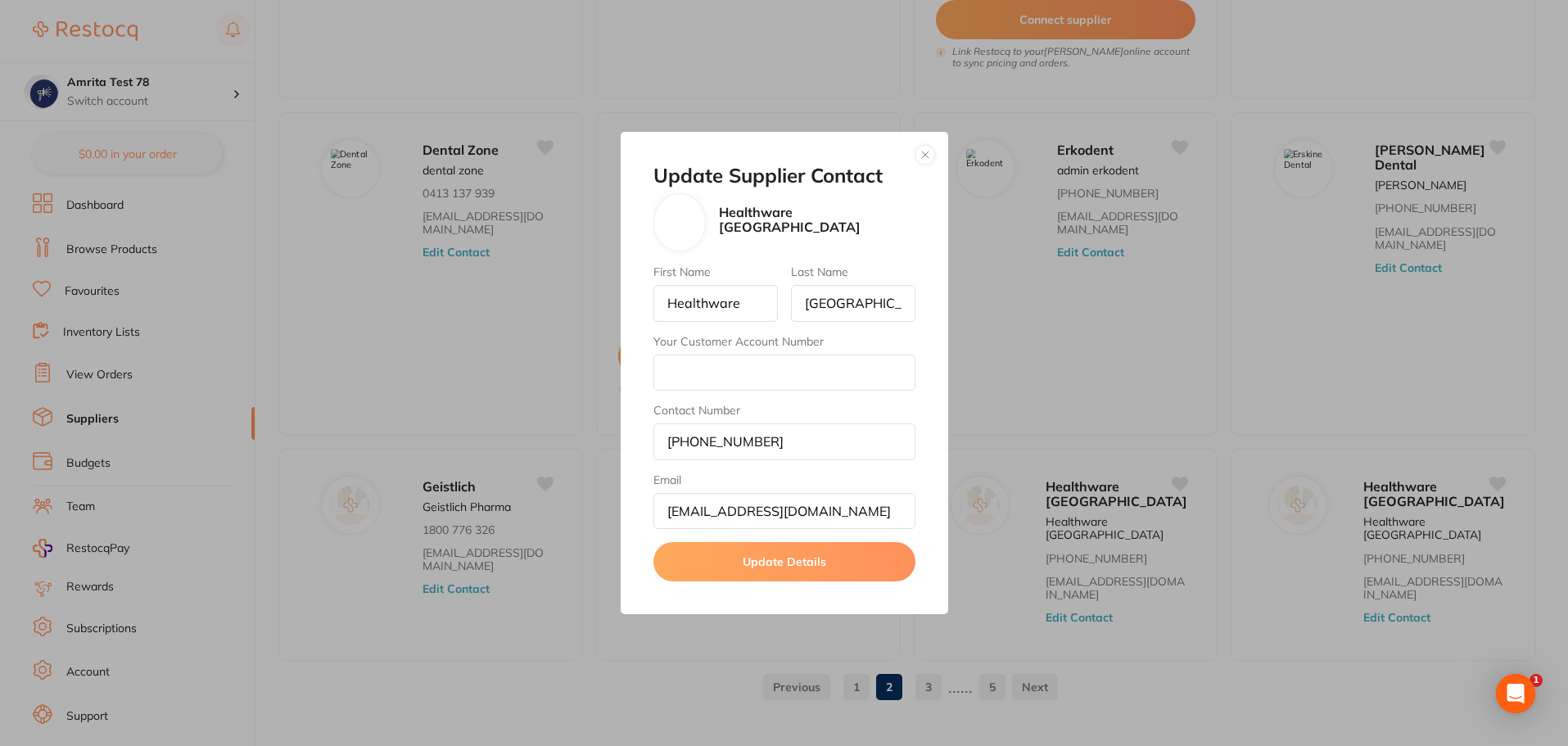
click at [1026, 412] on div "Update Supplier Contact Healthware [GEOGRAPHIC_DATA] First Name Healthware Last…" at bounding box center [784, 373] width 1568 height 746
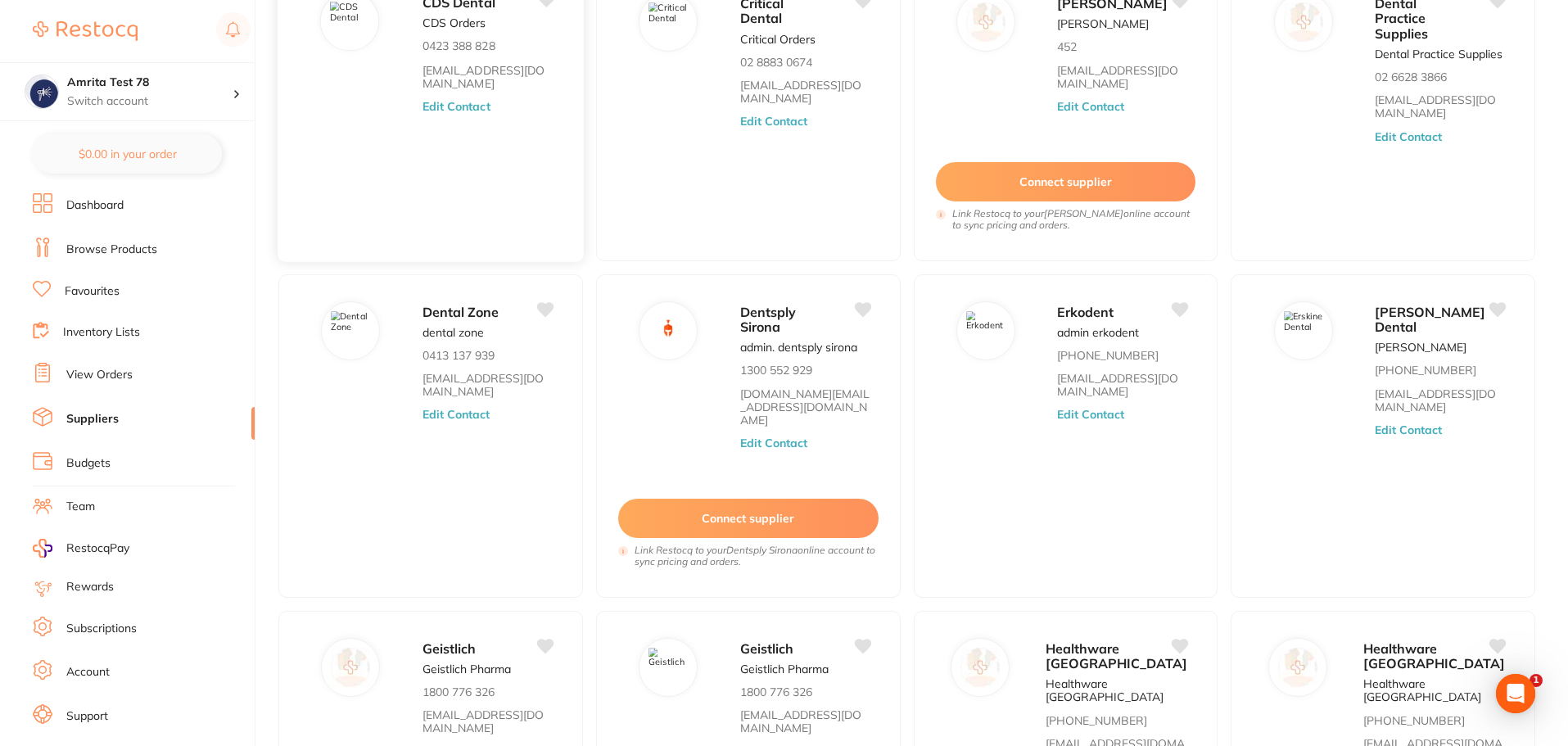
scroll to position [0, 0]
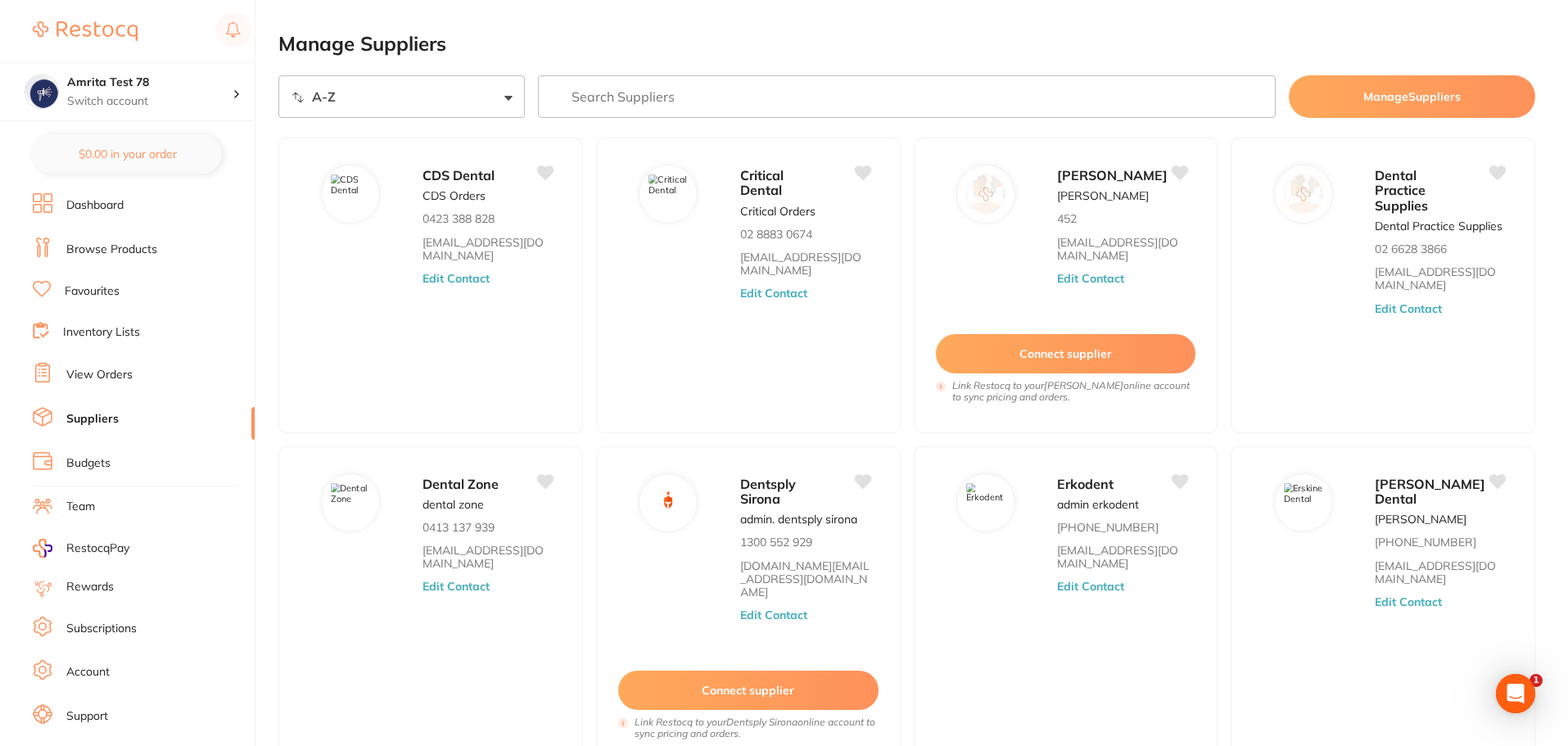
click at [153, 262] on ul "Dashboard Browse Products Favourites Inventory Lists View Orders Suppliers Budg…" at bounding box center [144, 475] width 222 height 565
click at [150, 249] on link "Browse Products" at bounding box center [111, 250] width 91 height 17
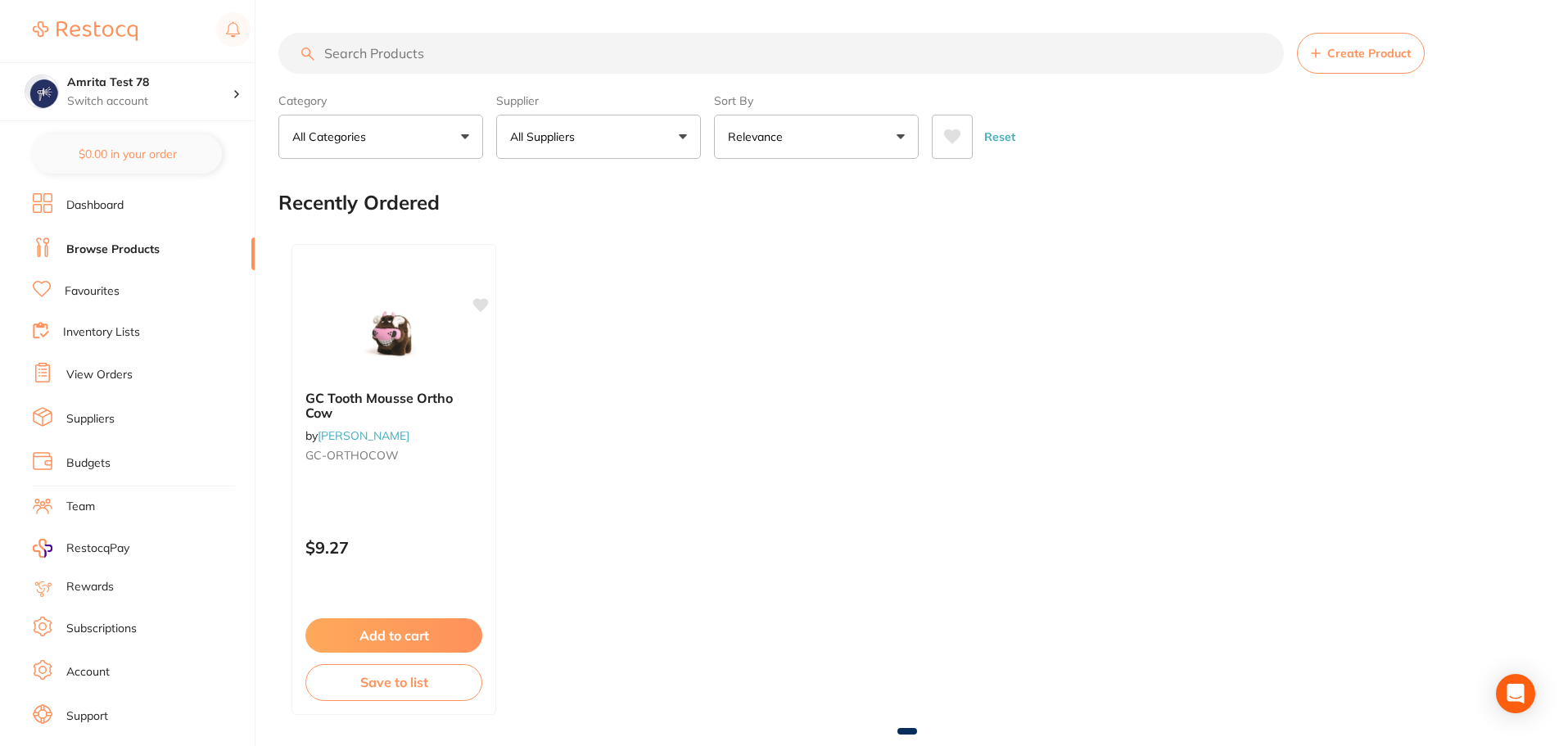
click at [547, 145] on button "All Suppliers" at bounding box center [598, 137] width 204 height 44
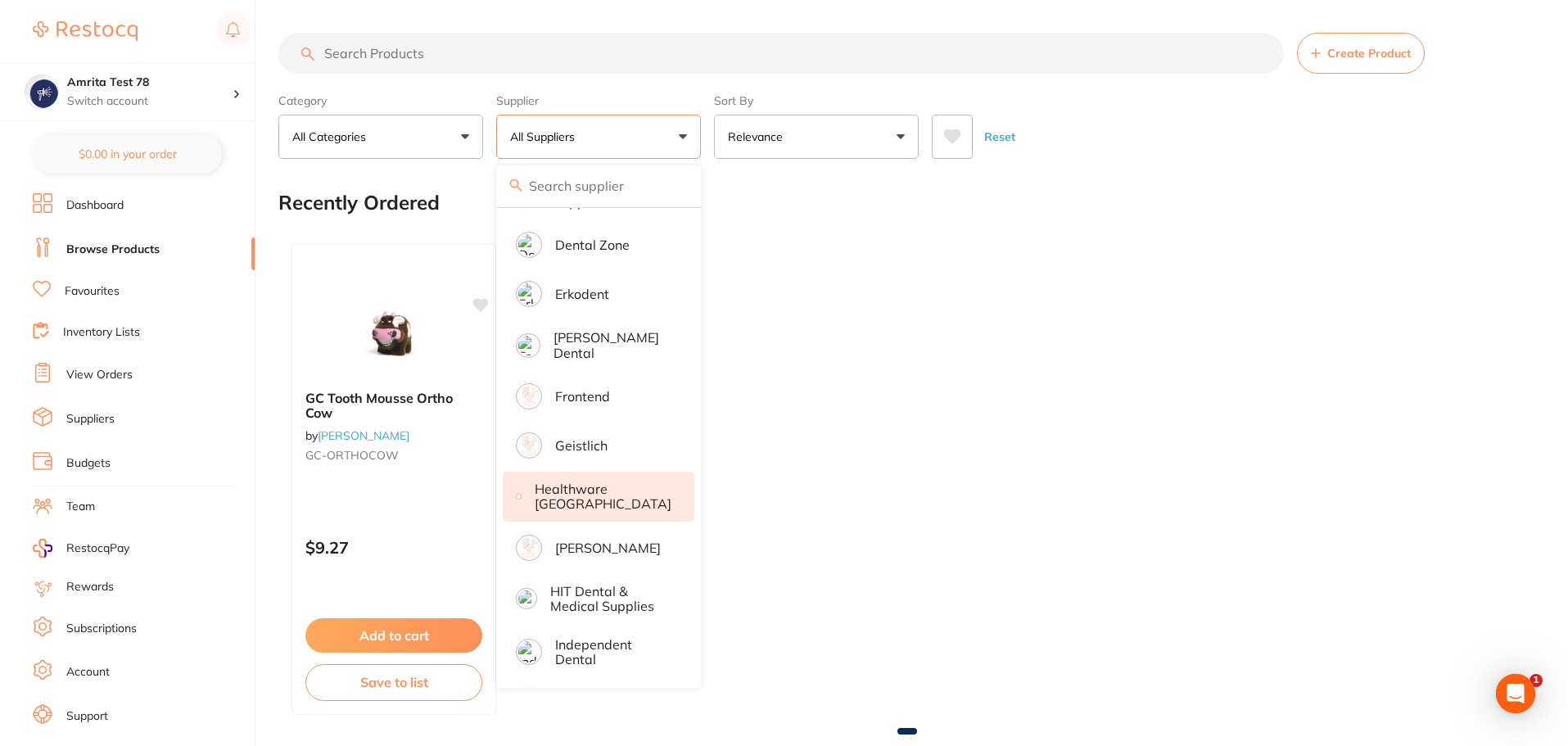
scroll to position [819, 0]
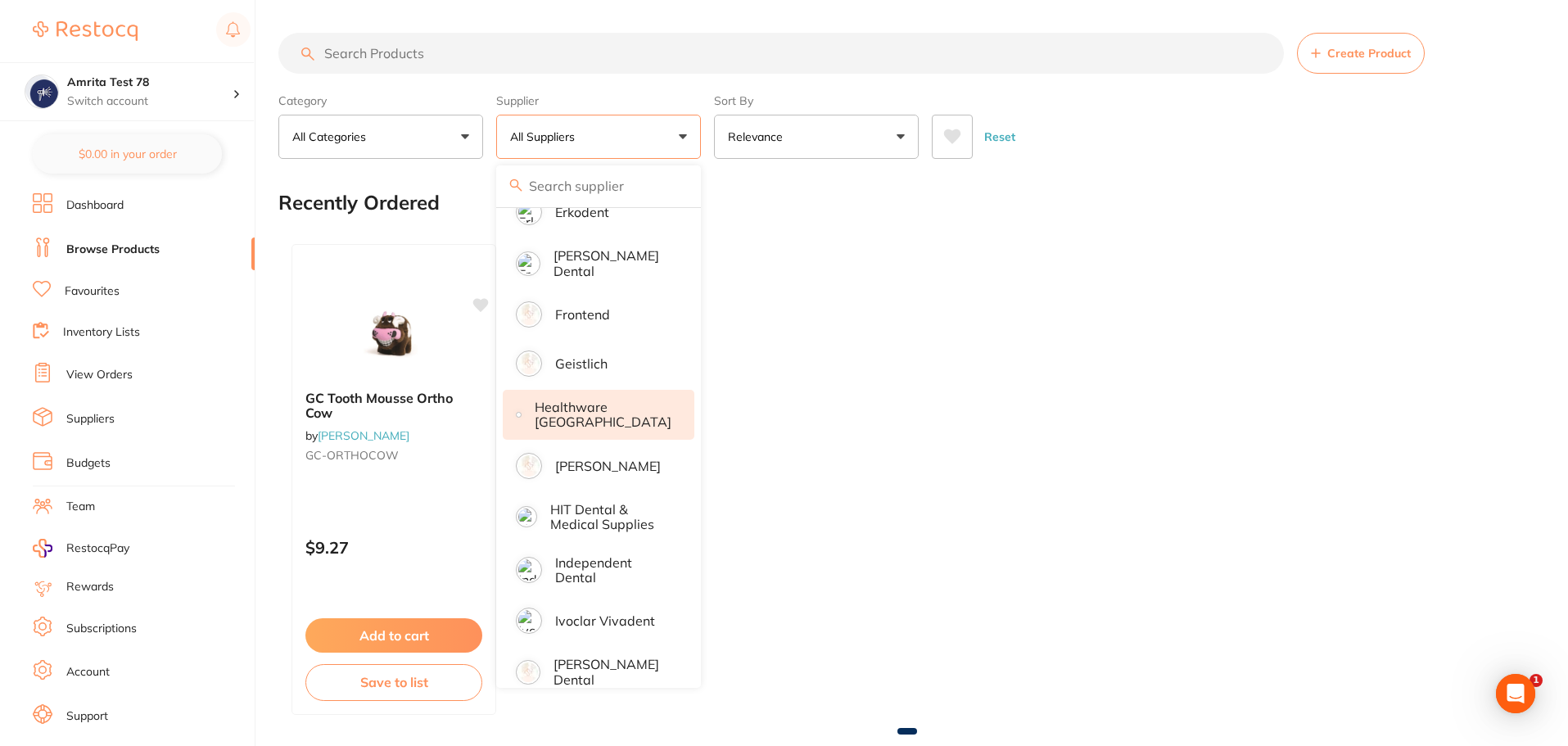
click at [596, 423] on li "Healthware [GEOGRAPHIC_DATA]" at bounding box center [598, 414] width 191 height 50
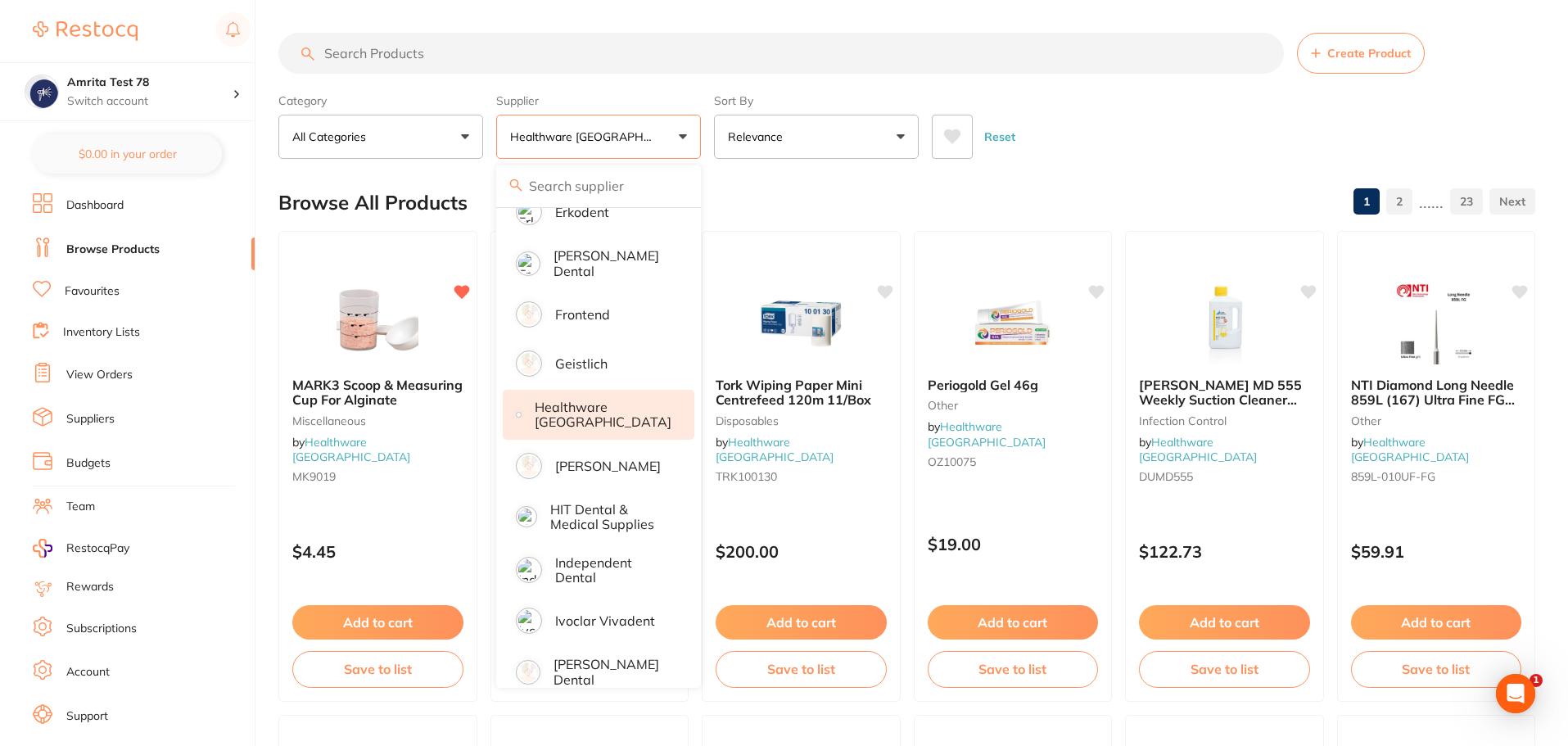
click at [707, 147] on div "Category All Categories All Categories Crown & Bridge Disposables Endodontics E…" at bounding box center [907, 123] width 1257 height 72
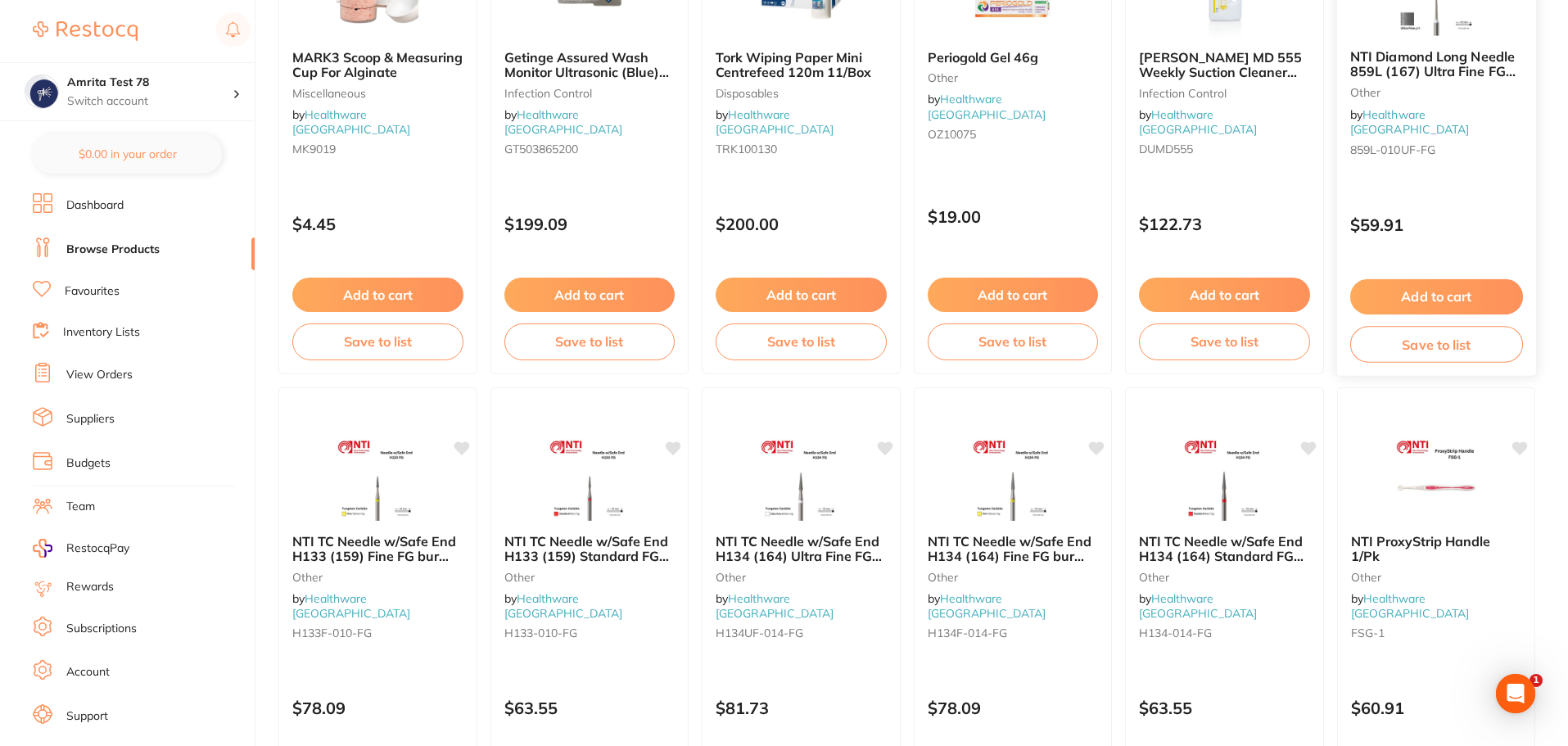
scroll to position [0, 0]
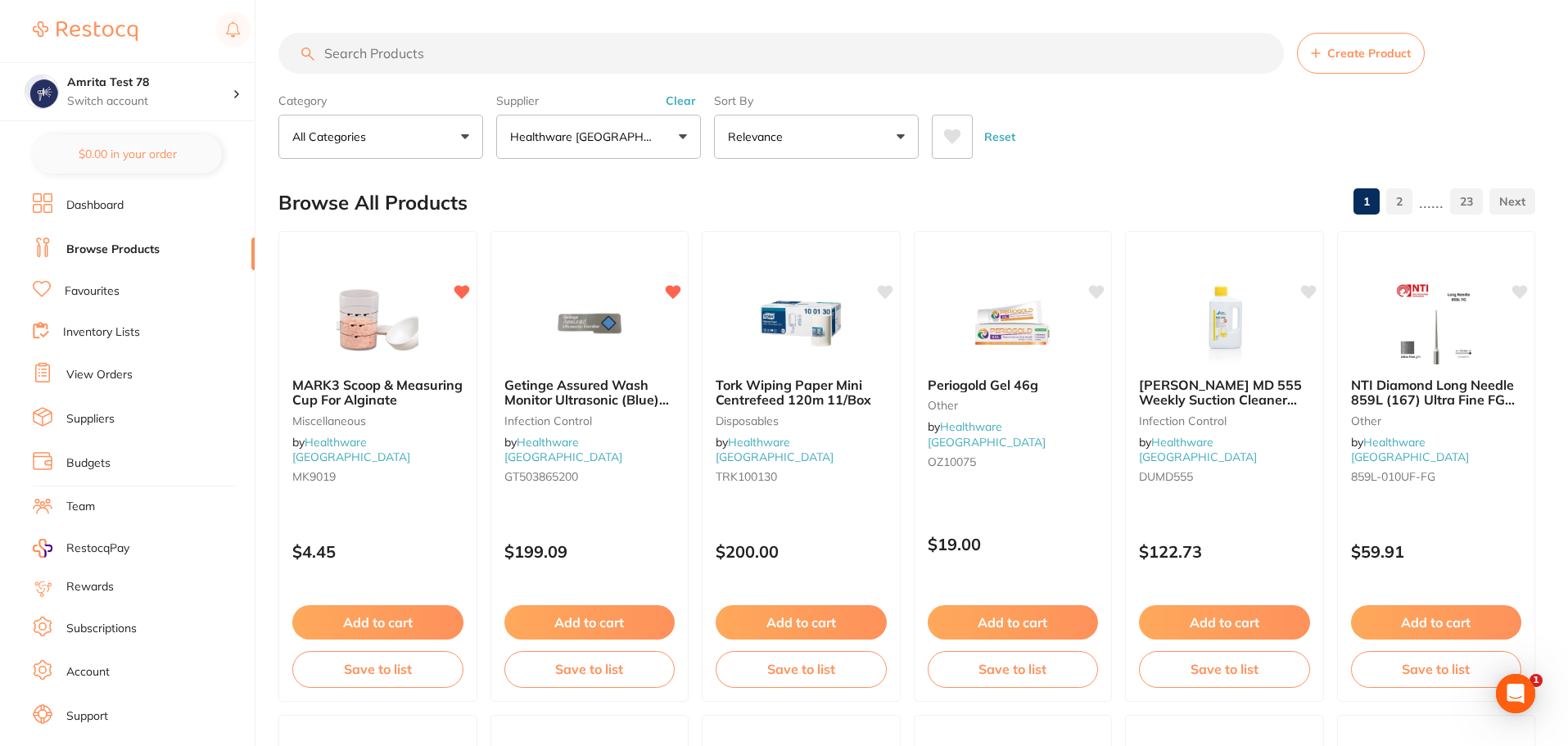
click at [883, 145] on button "Relevance" at bounding box center [816, 137] width 204 height 44
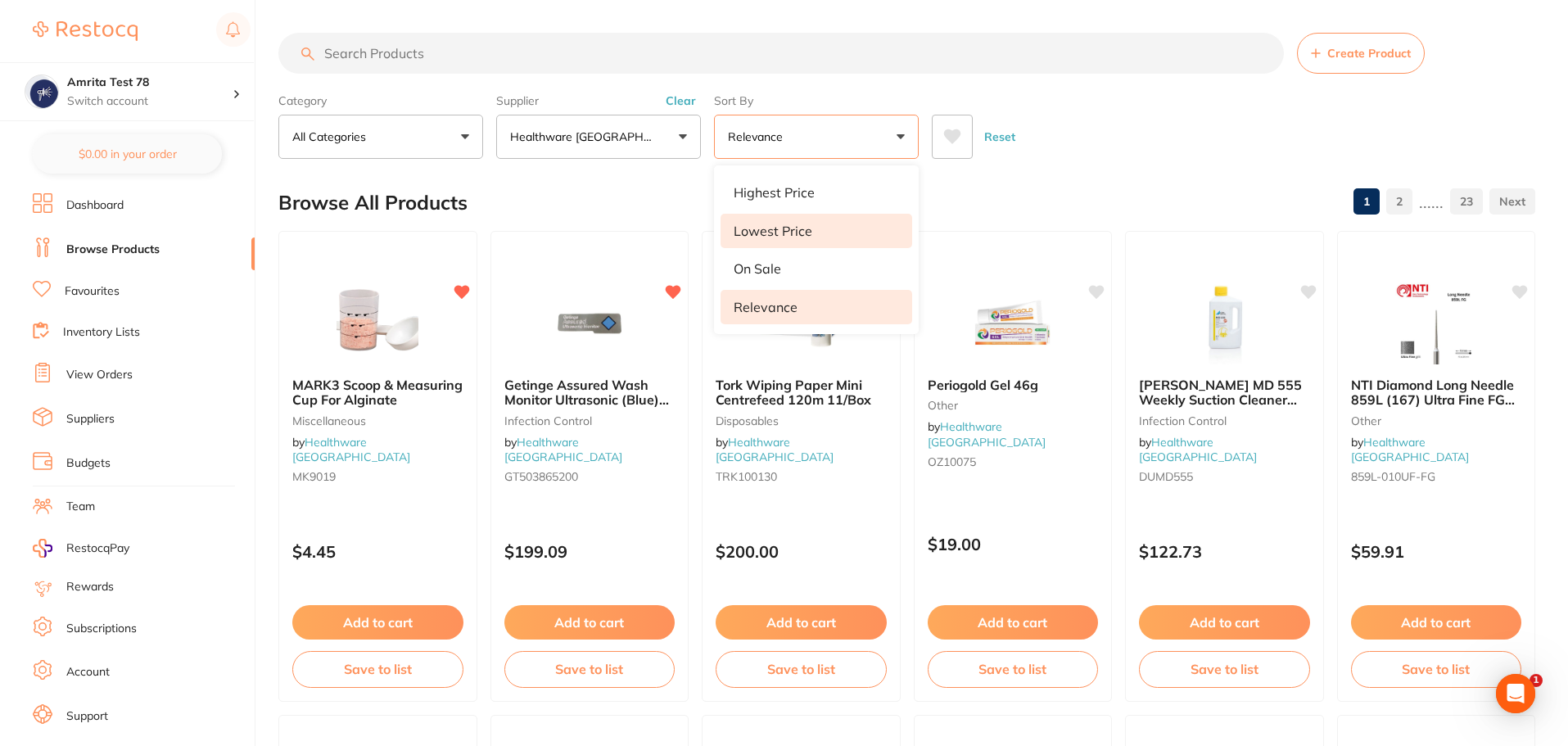
click at [812, 220] on li "Lowest Price" at bounding box center [816, 230] width 191 height 34
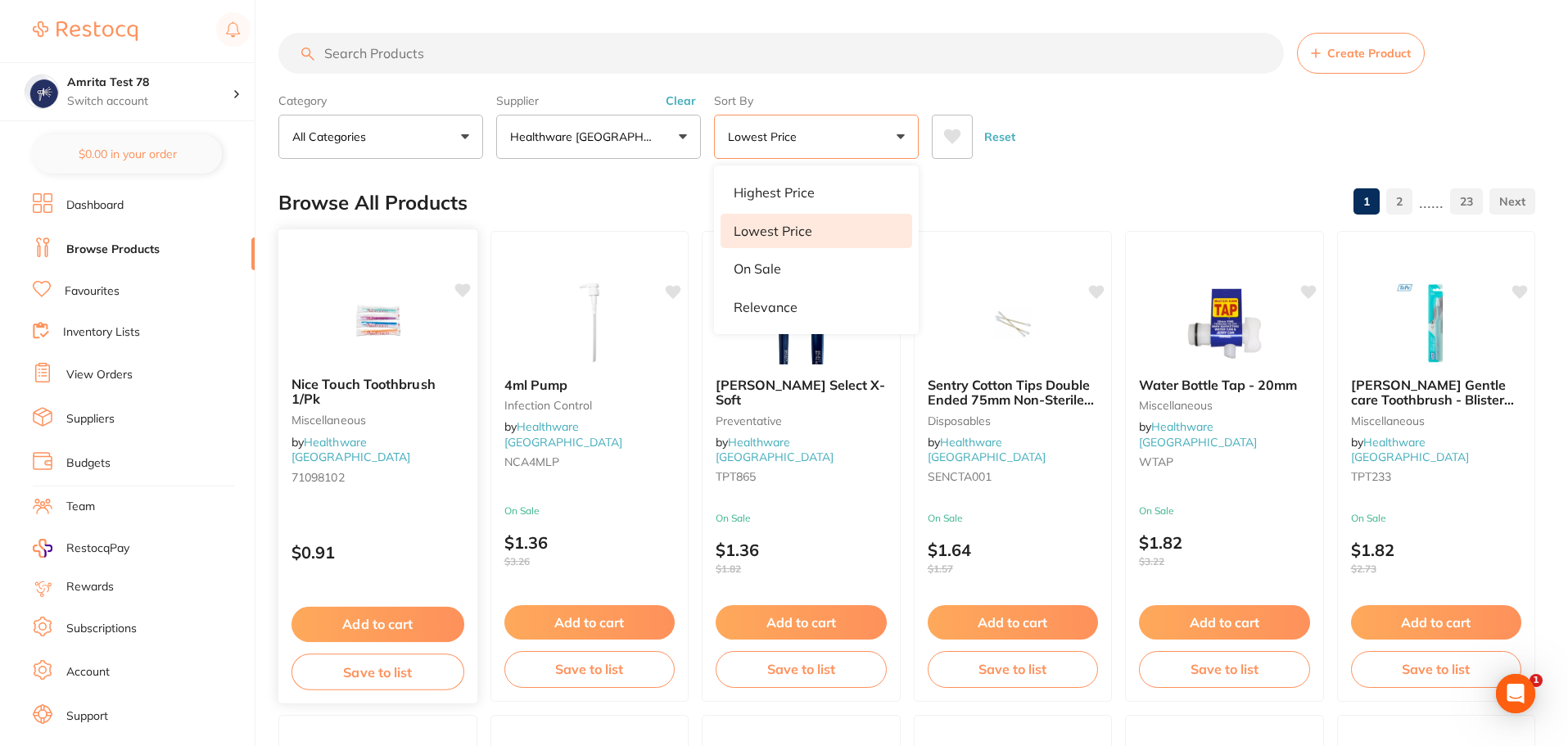
click at [394, 626] on button "Add to cart" at bounding box center [378, 624] width 173 height 35
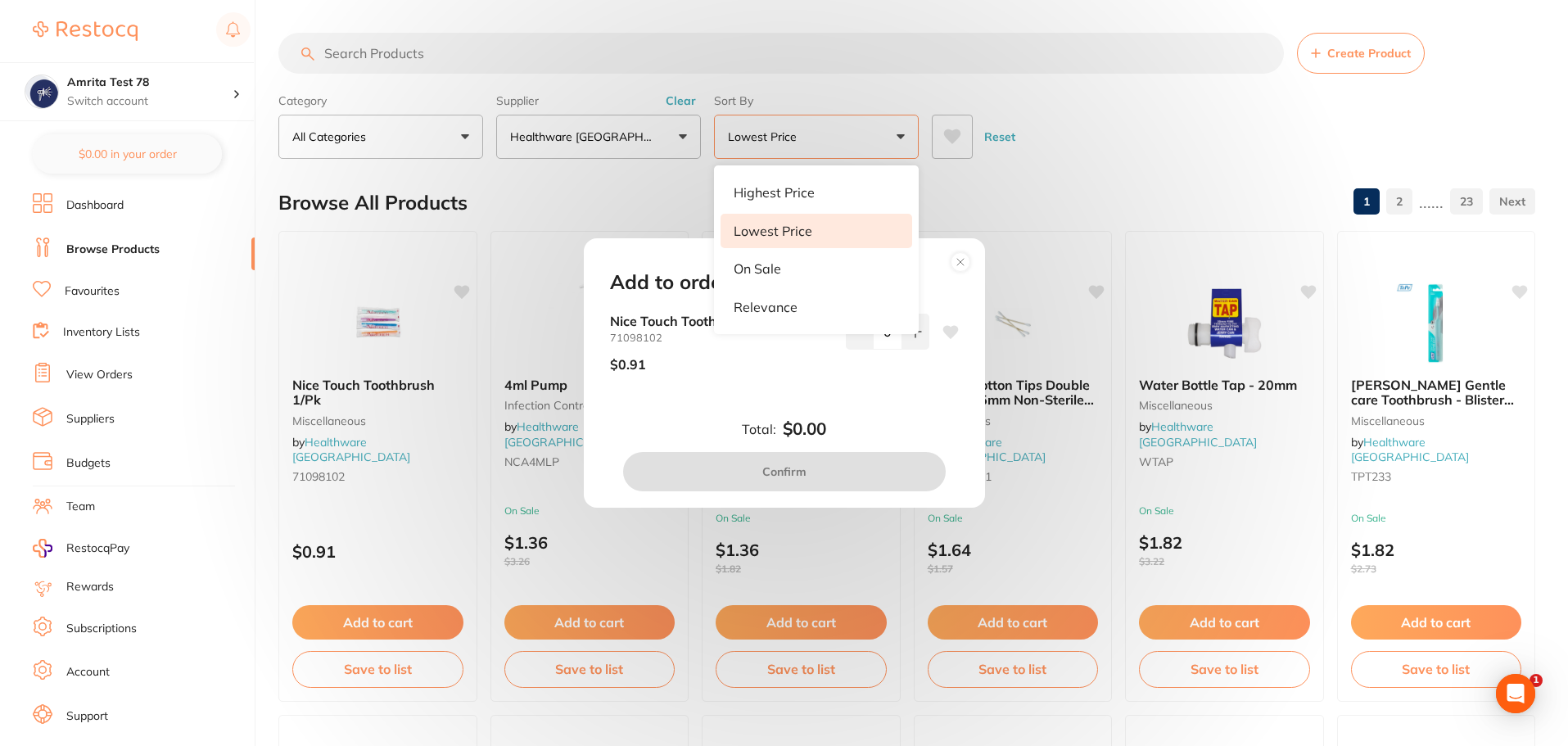
click at [923, 178] on div "Add to order Nice Touch Toothbrush 1/Pk 71098102 $0.91 0 Total: $0.00 Confirm" at bounding box center [784, 373] width 1568 height 746
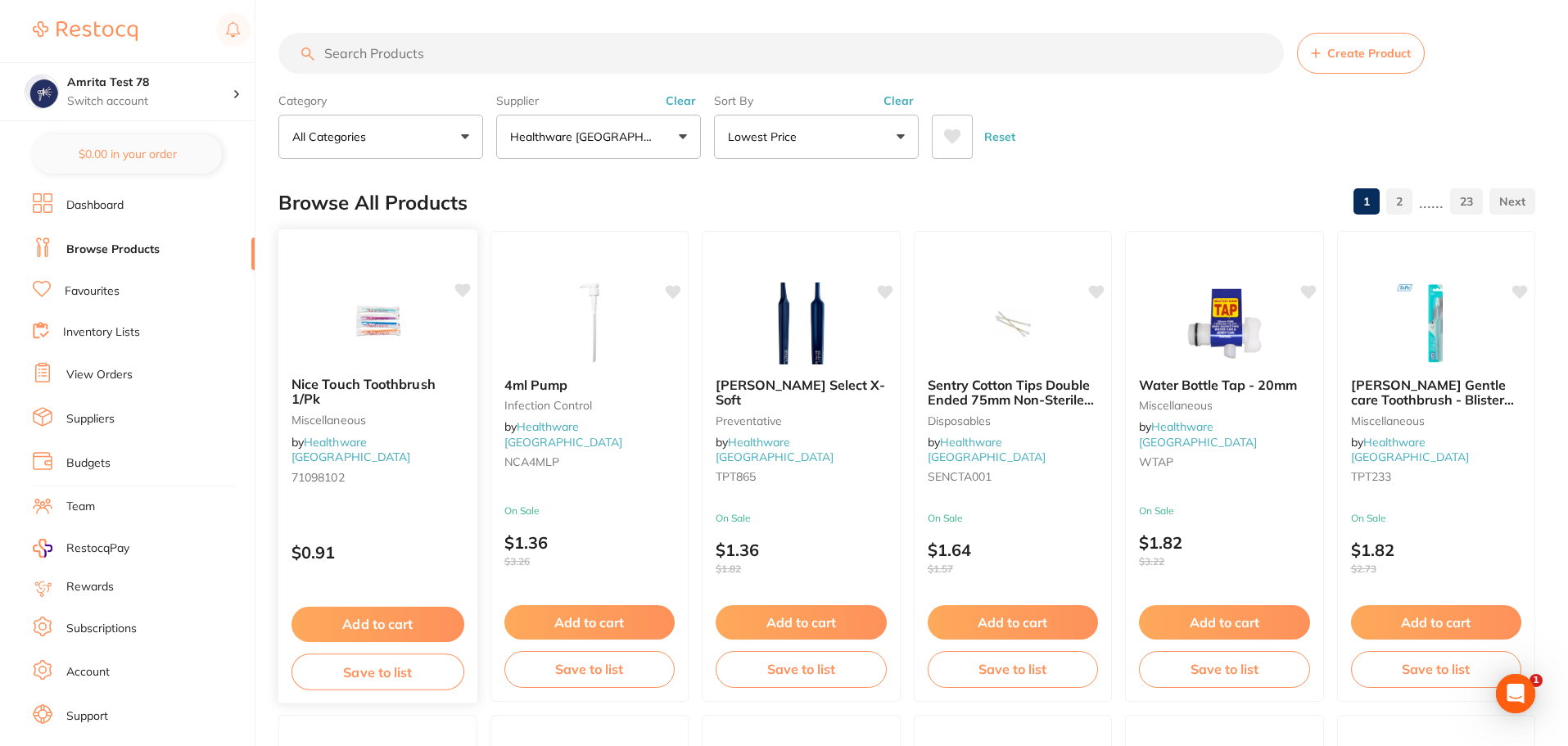
click at [339, 614] on button "Add to cart" at bounding box center [378, 624] width 173 height 35
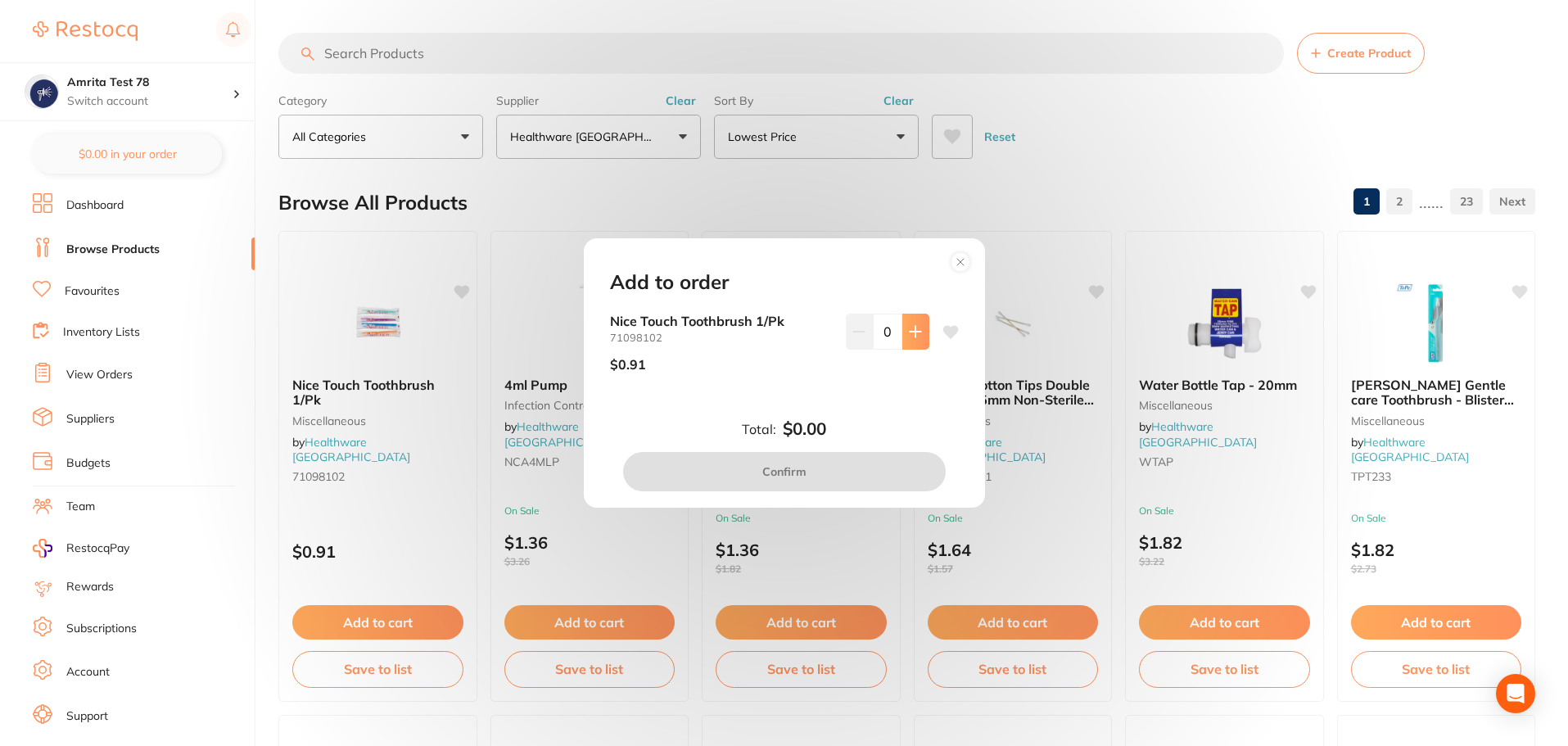
click at [903, 335] on button at bounding box center [916, 332] width 27 height 36
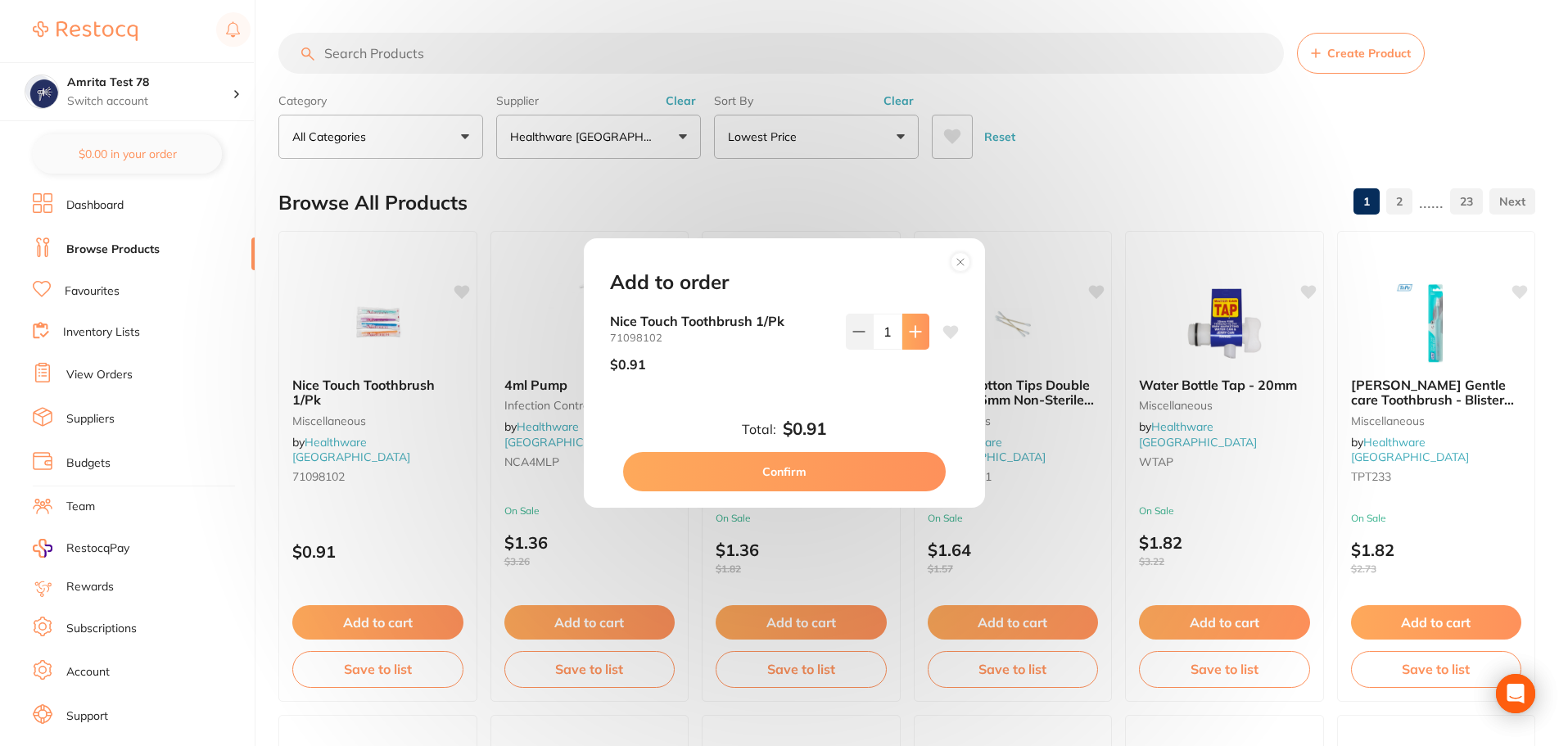
type input "1"
click at [855, 478] on button "Confirm" at bounding box center [784, 472] width 323 height 40
checkbox input "false"
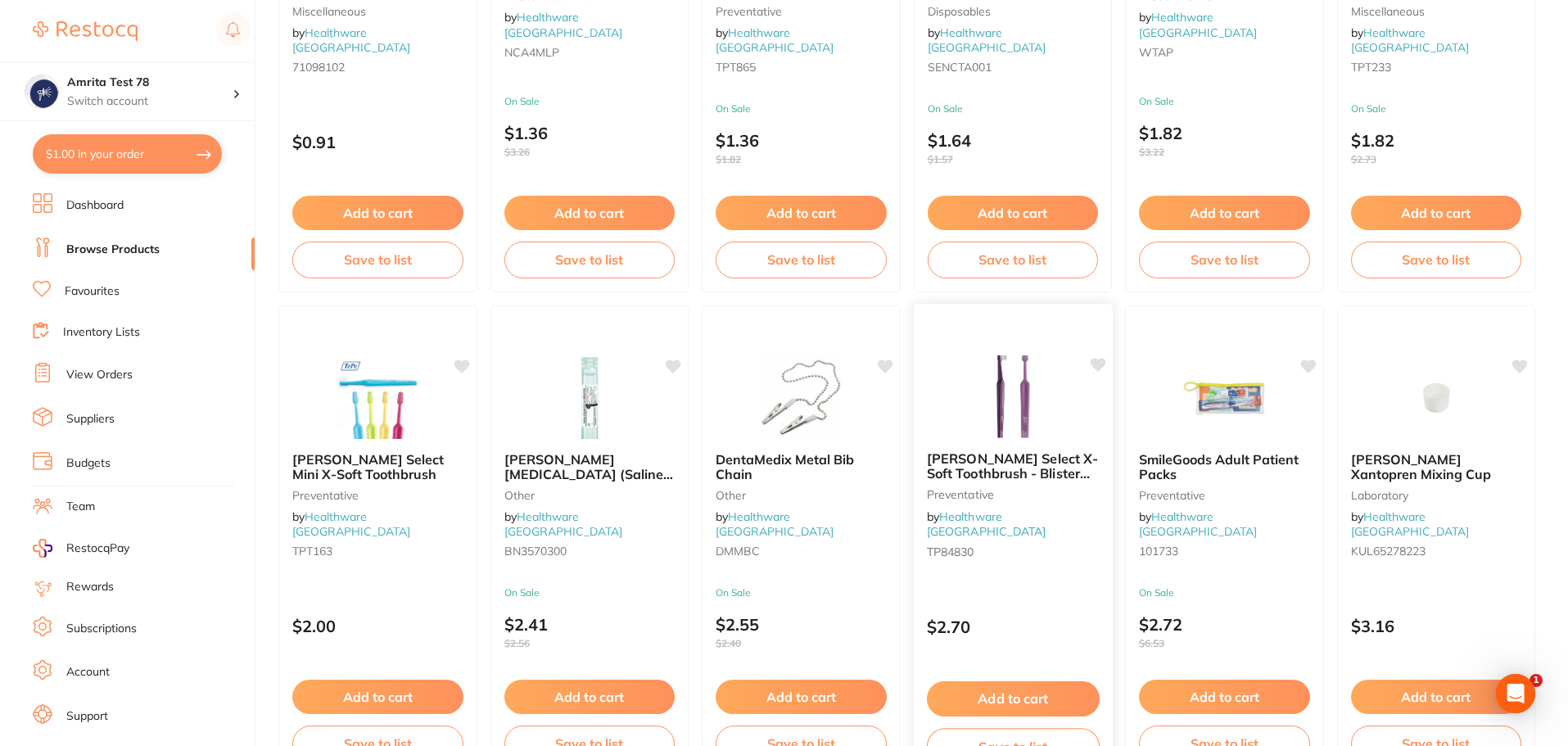
scroll to position [901, 0]
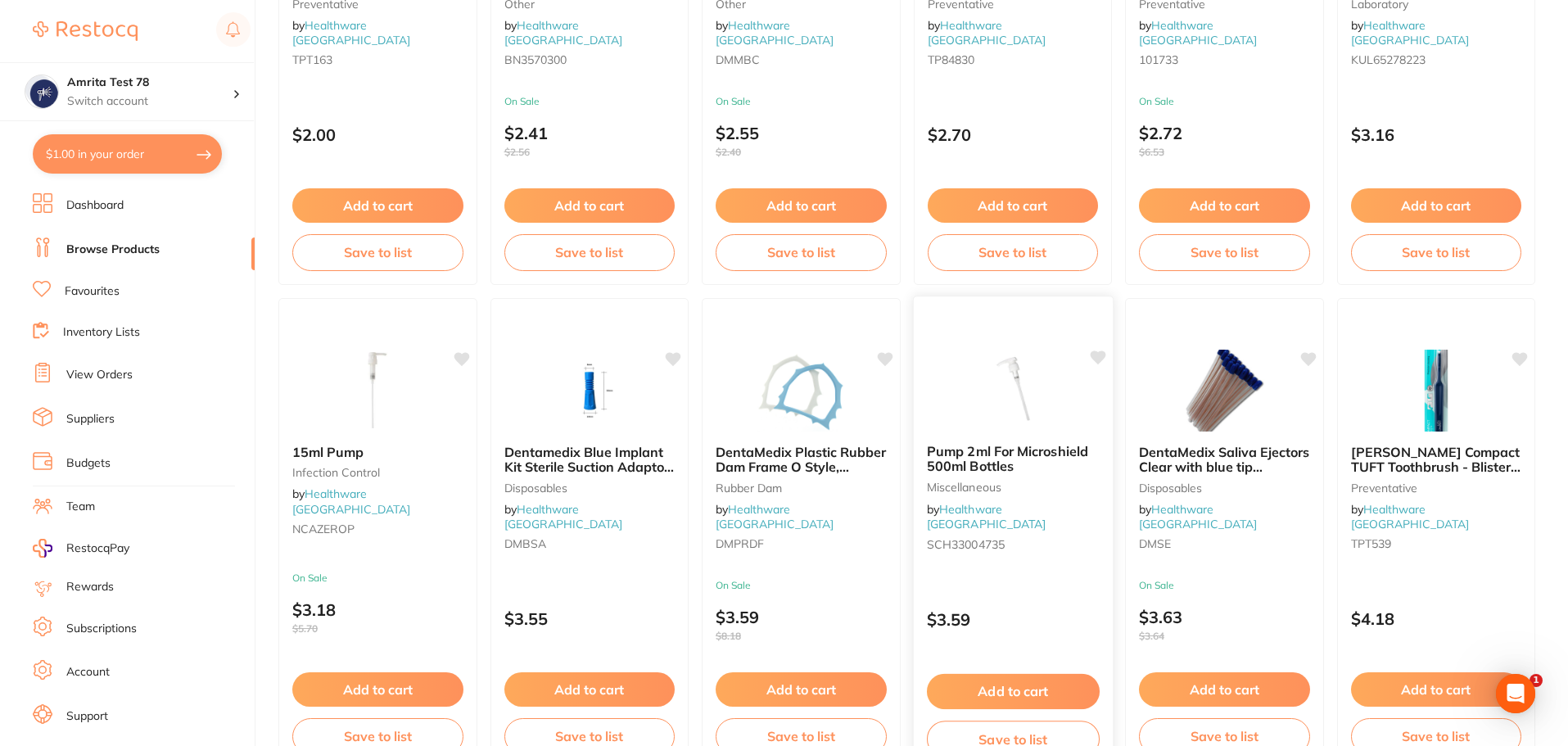
click at [1041, 678] on button "Add to cart" at bounding box center [1013, 692] width 173 height 35
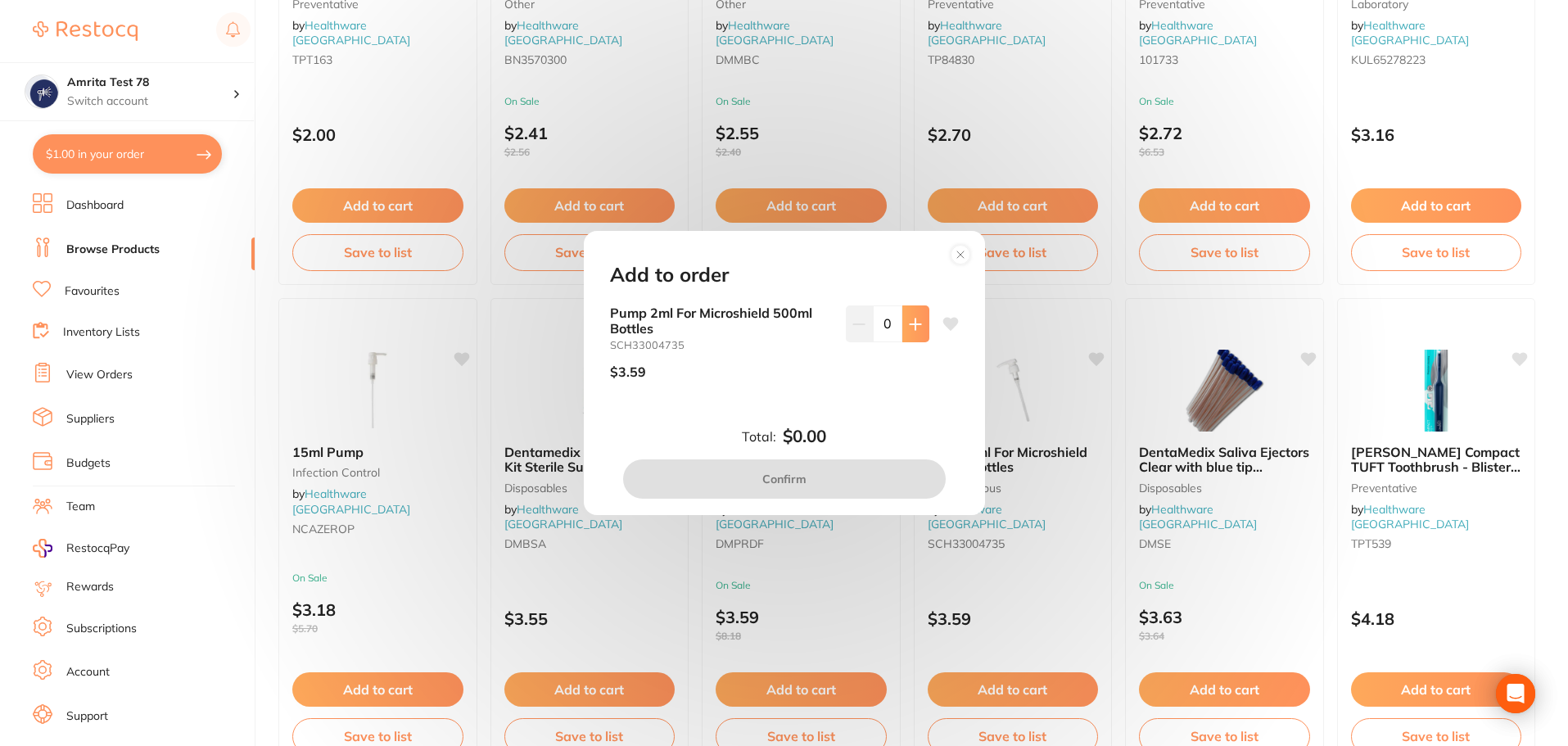
click at [903, 327] on button at bounding box center [916, 324] width 27 height 36
type input "1"
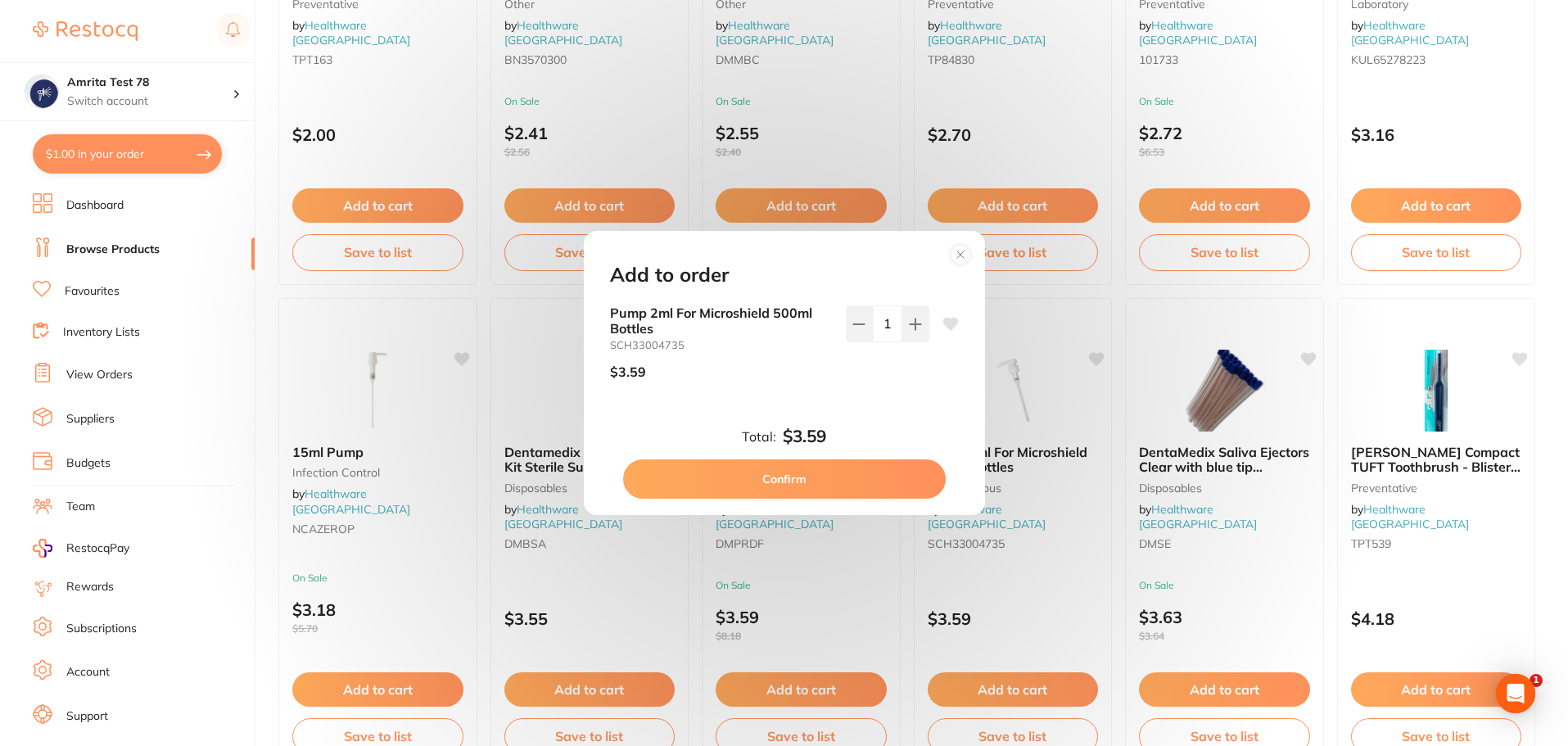
scroll to position [0, 0]
click at [861, 478] on button "Confirm" at bounding box center [784, 479] width 323 height 40
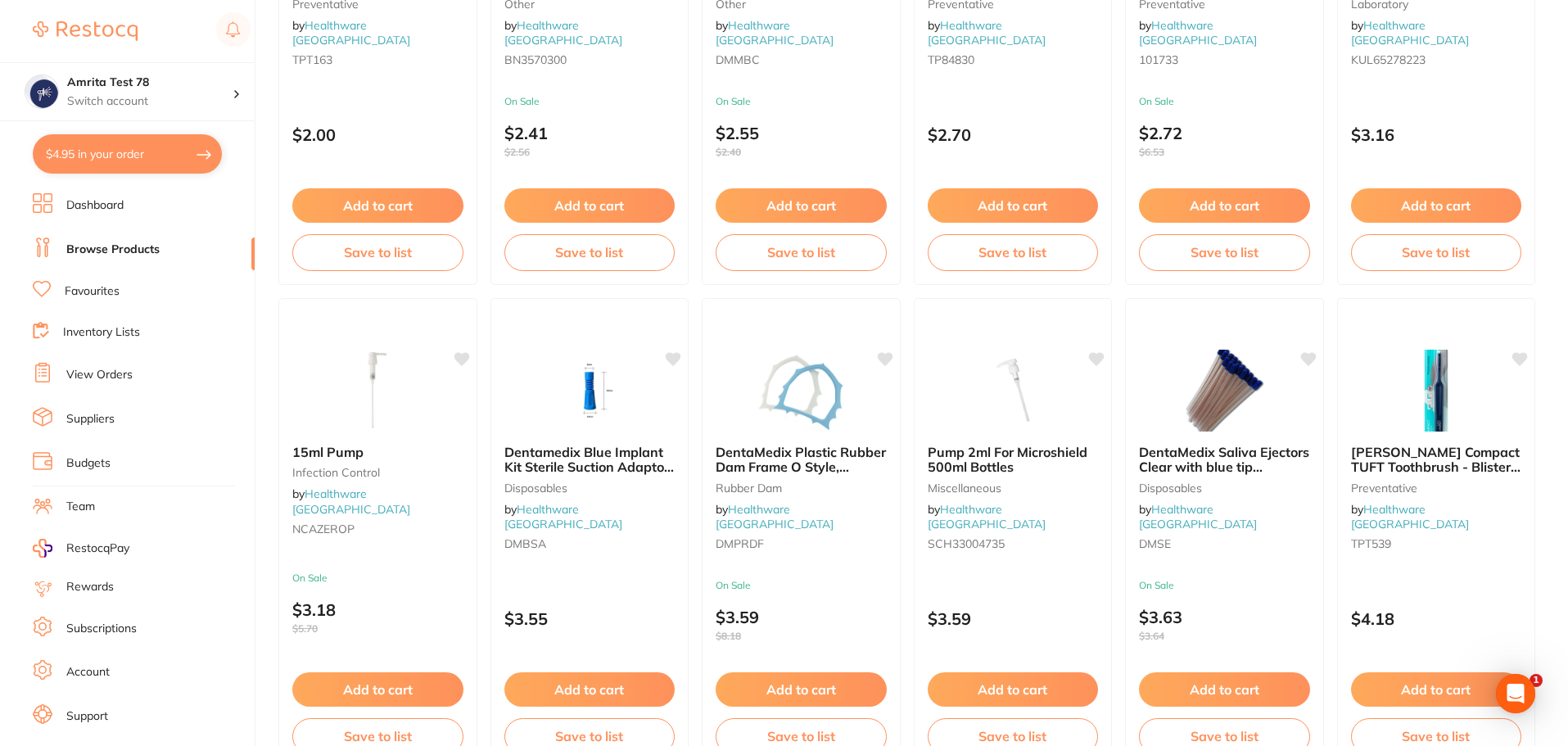
click at [184, 162] on button "$4.95 in your order" at bounding box center [127, 153] width 189 height 40
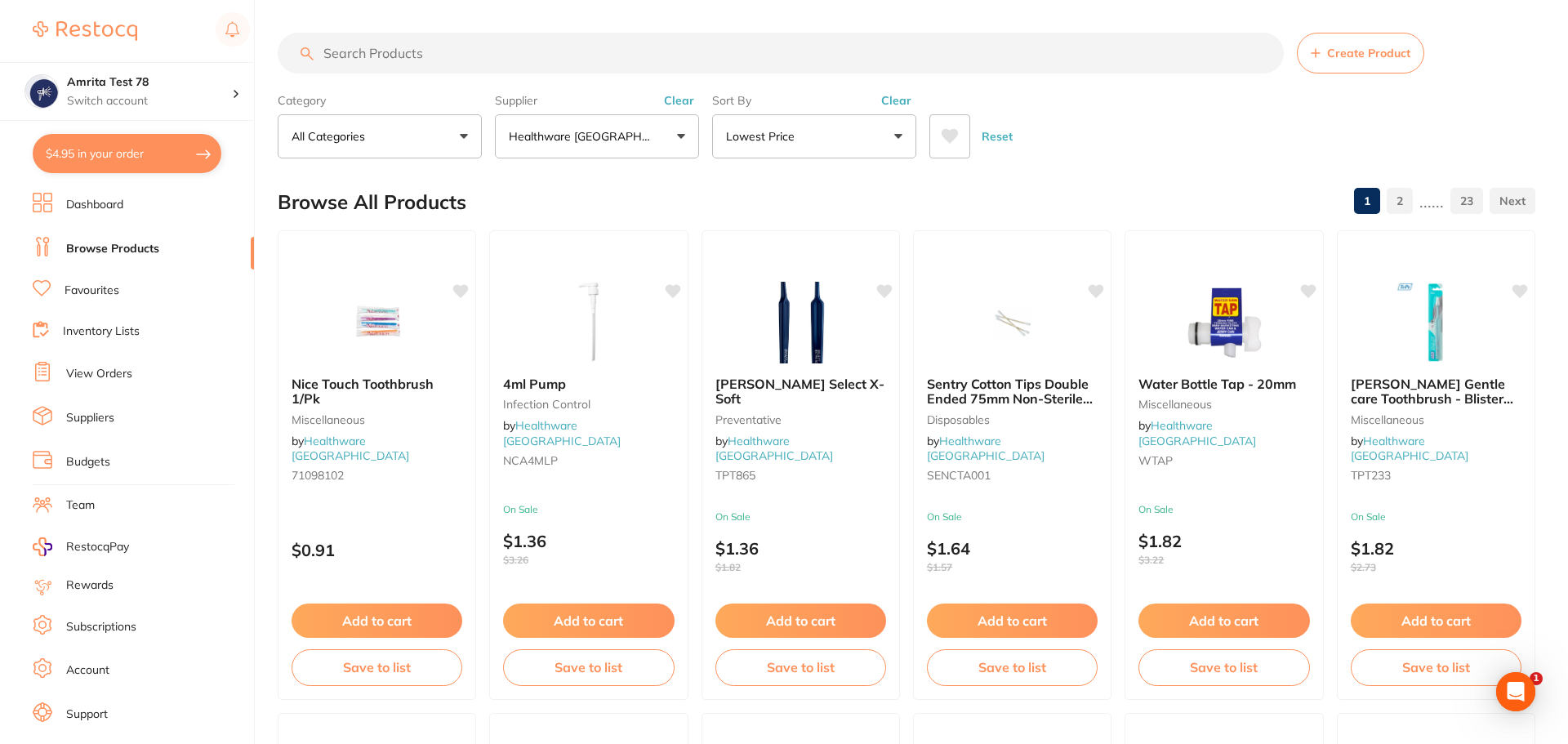
checkbox input "true"
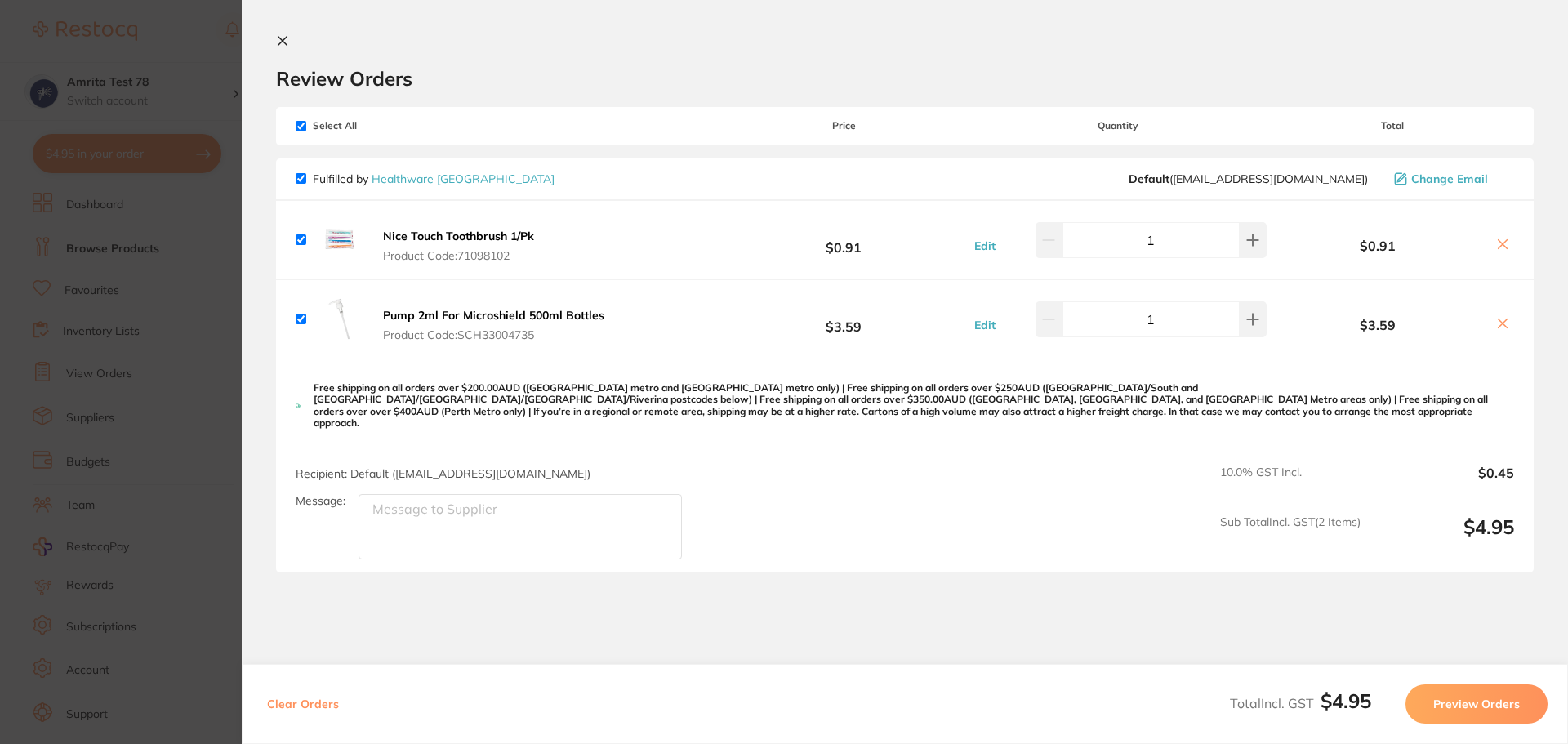
click at [1442, 696] on button "Preview Orders" at bounding box center [1477, 704] width 142 height 40
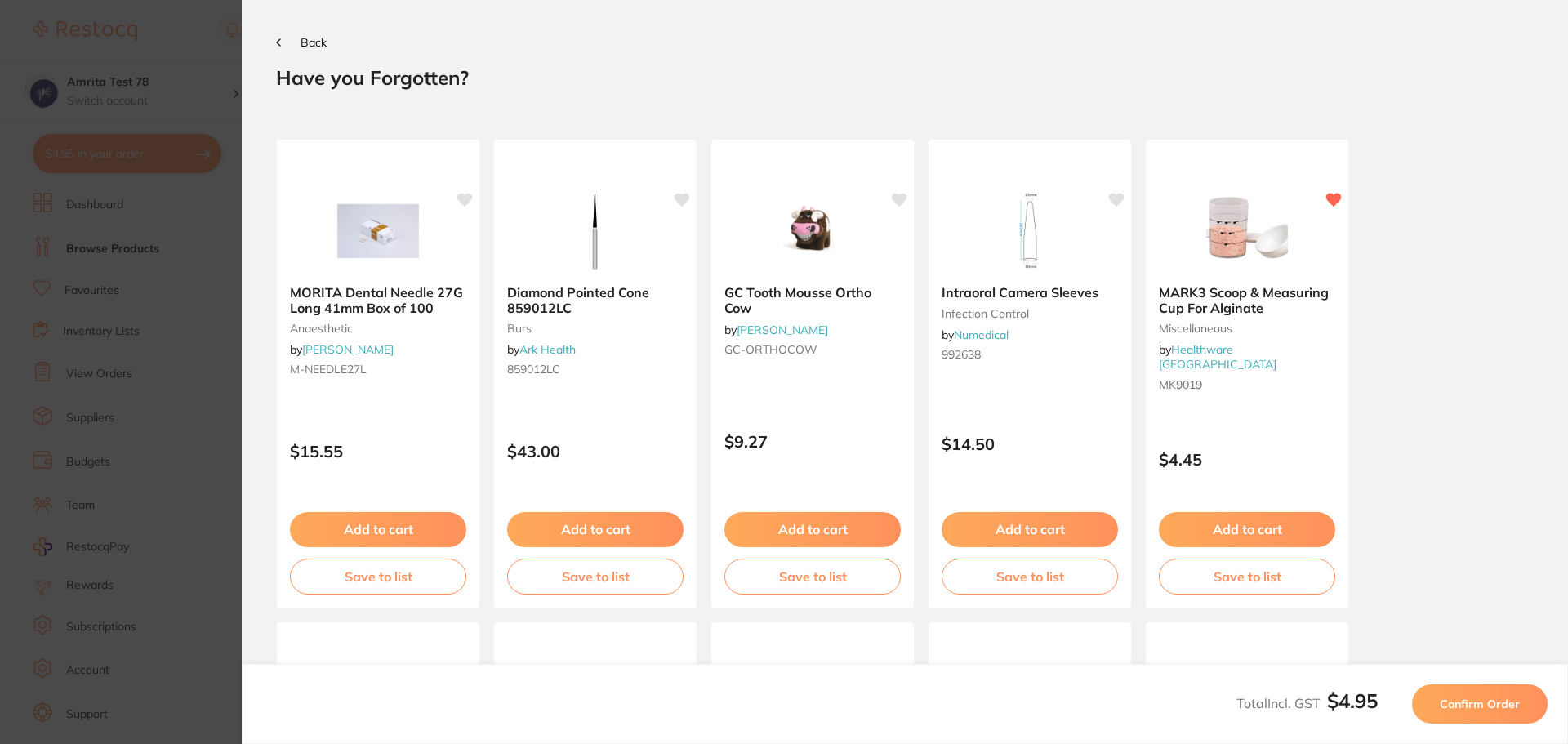
click at [1442, 696] on button "Confirm Order" at bounding box center [1479, 704] width 135 height 40
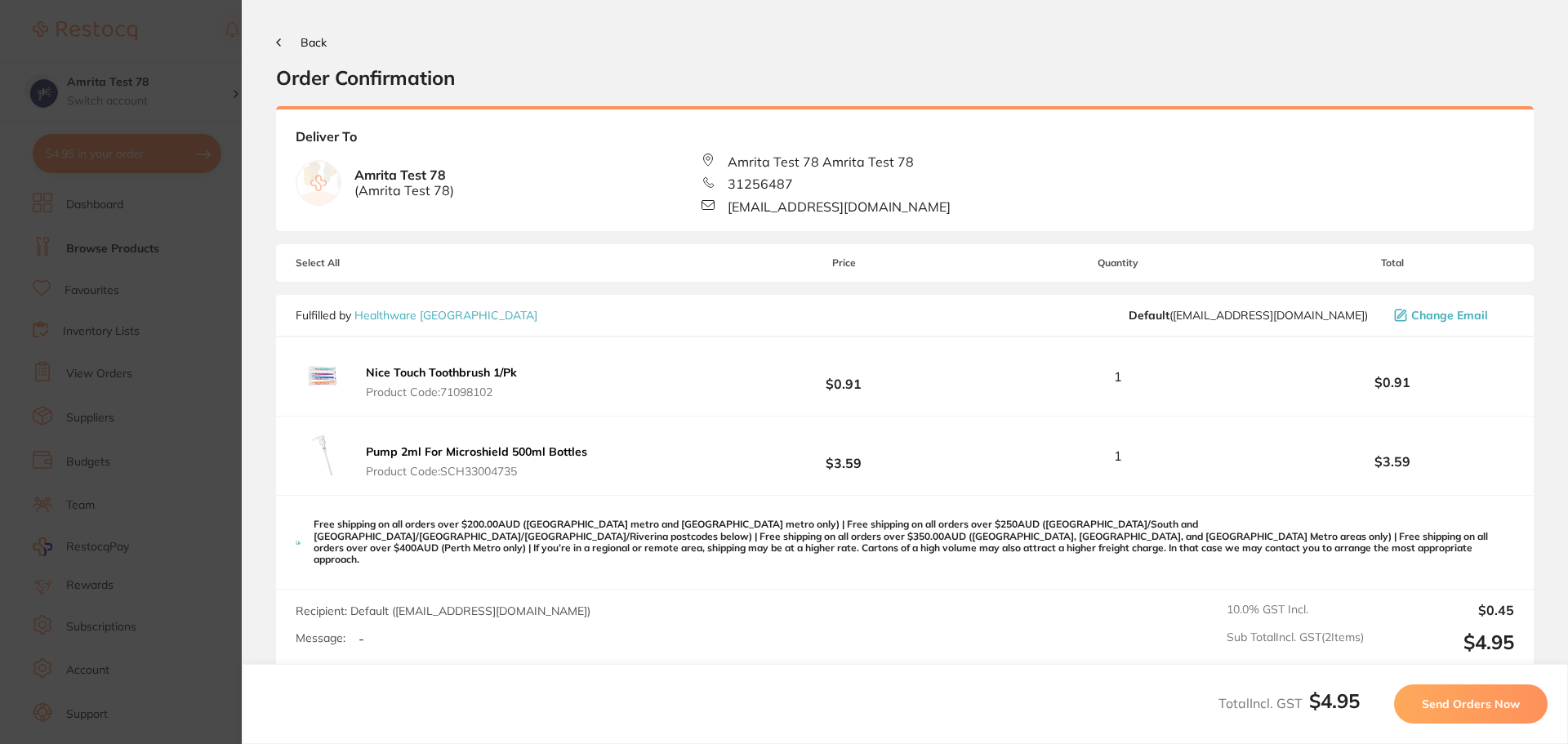
click at [1442, 696] on button "Send Orders Now" at bounding box center [1470, 704] width 154 height 40
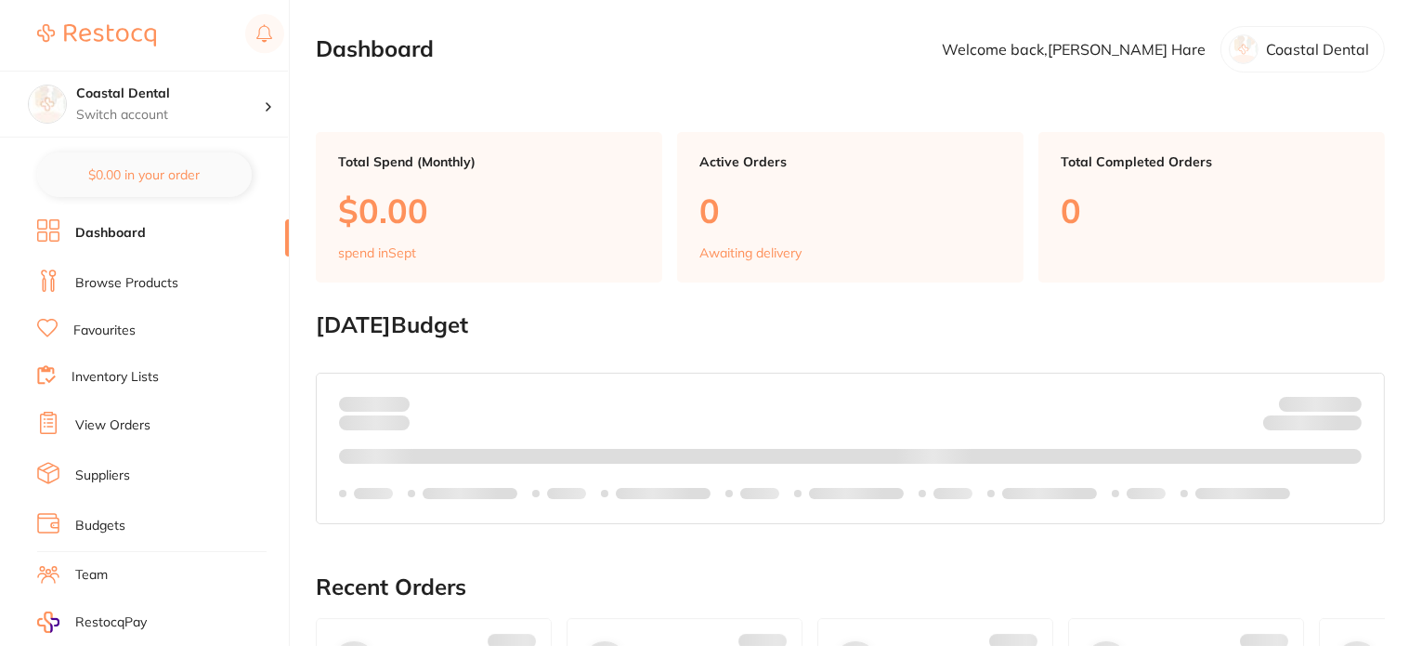
click at [161, 280] on link "Browse Products" at bounding box center [126, 283] width 103 height 19
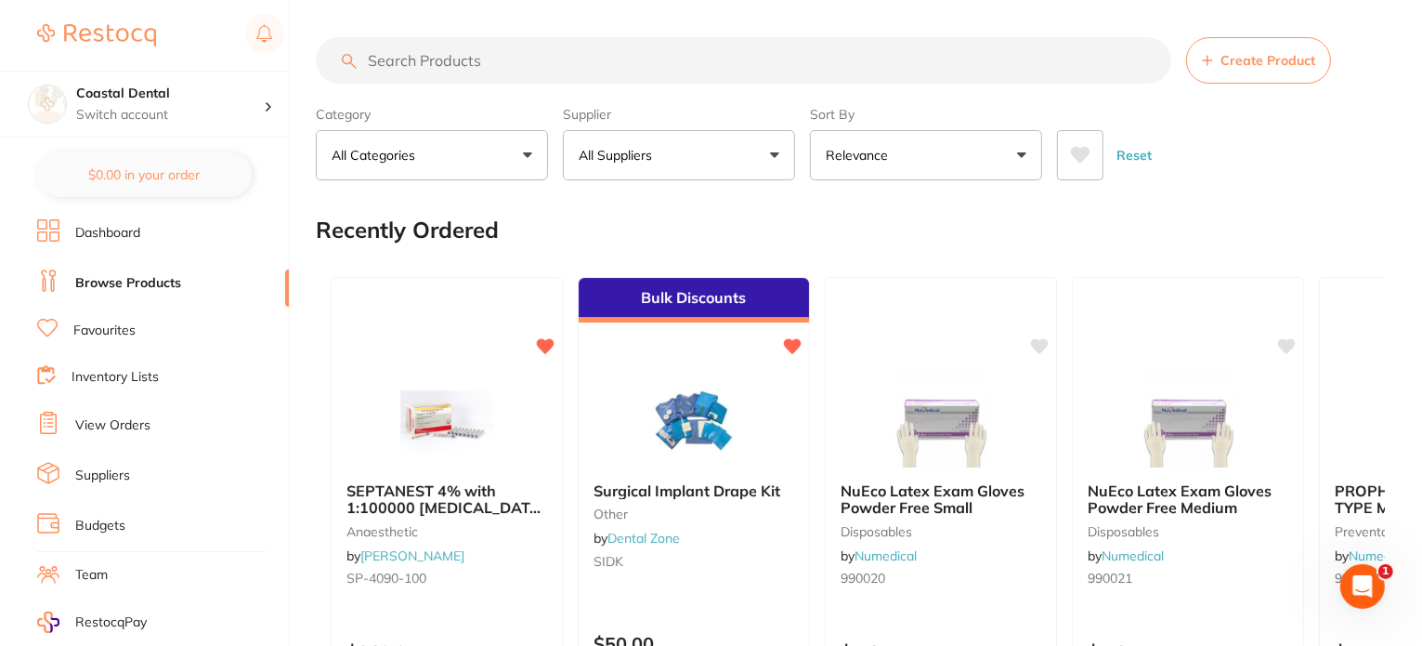
click at [1081, 163] on icon at bounding box center [1080, 155] width 20 height 19
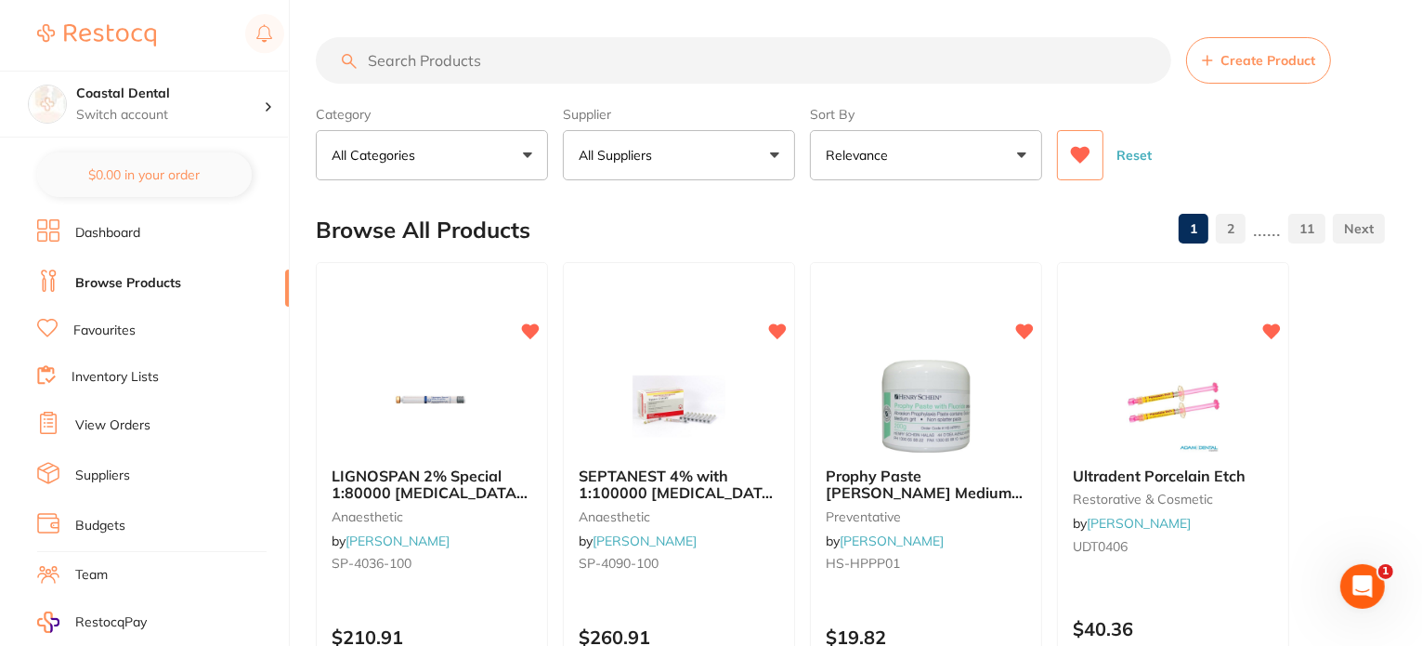
click at [1143, 153] on button "Reset" at bounding box center [1134, 155] width 46 height 50
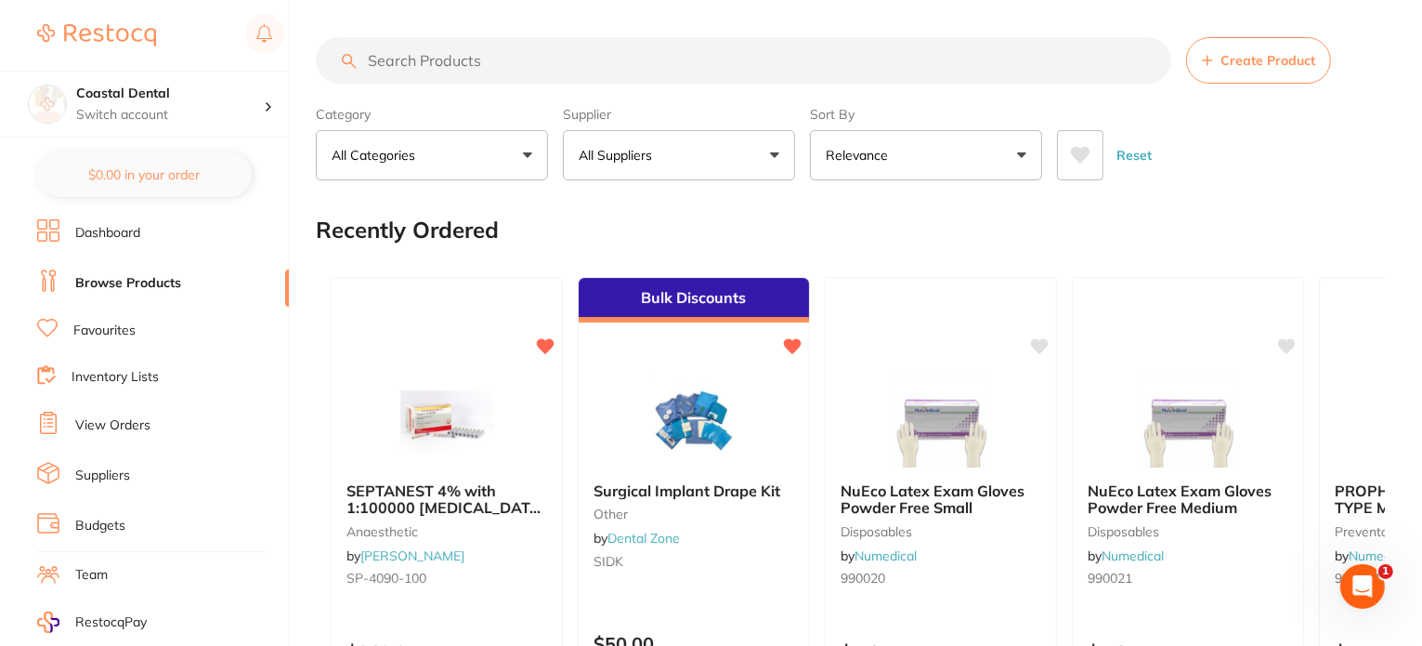
click at [699, 163] on button "All Suppliers" at bounding box center [679, 155] width 232 height 50
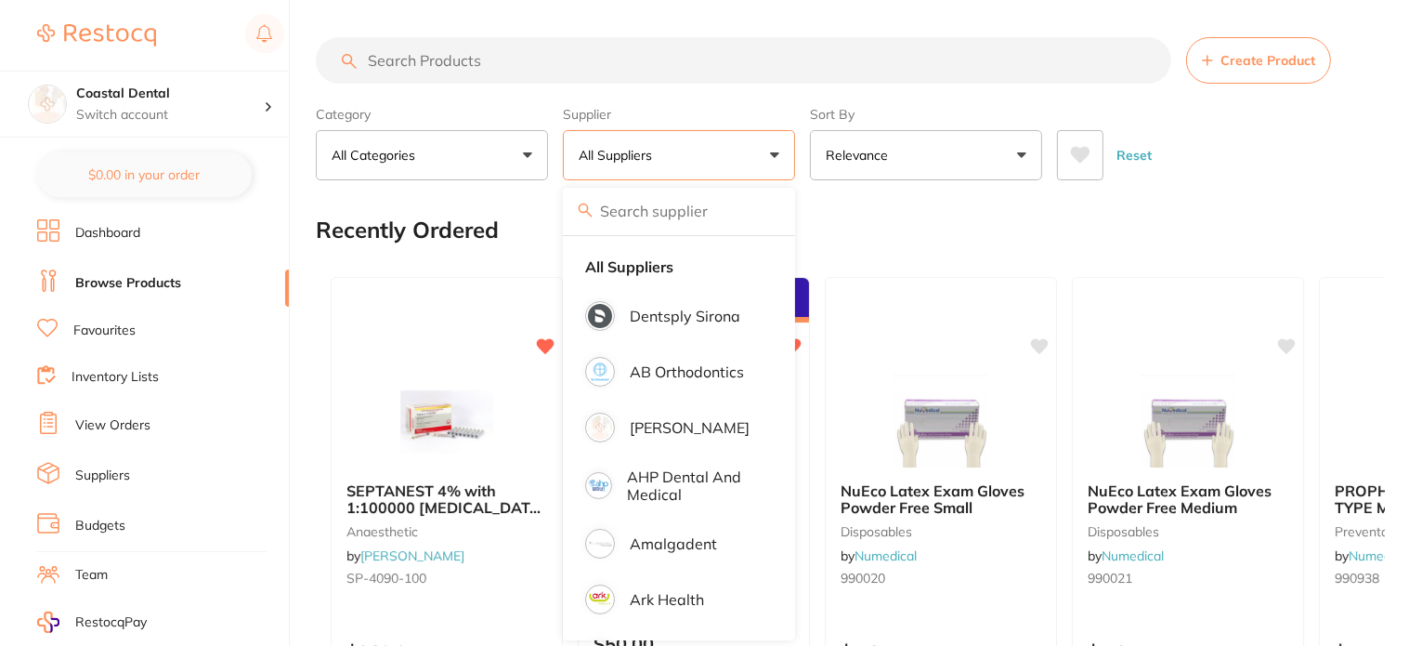
click at [684, 177] on button "All Suppliers" at bounding box center [679, 155] width 232 height 50
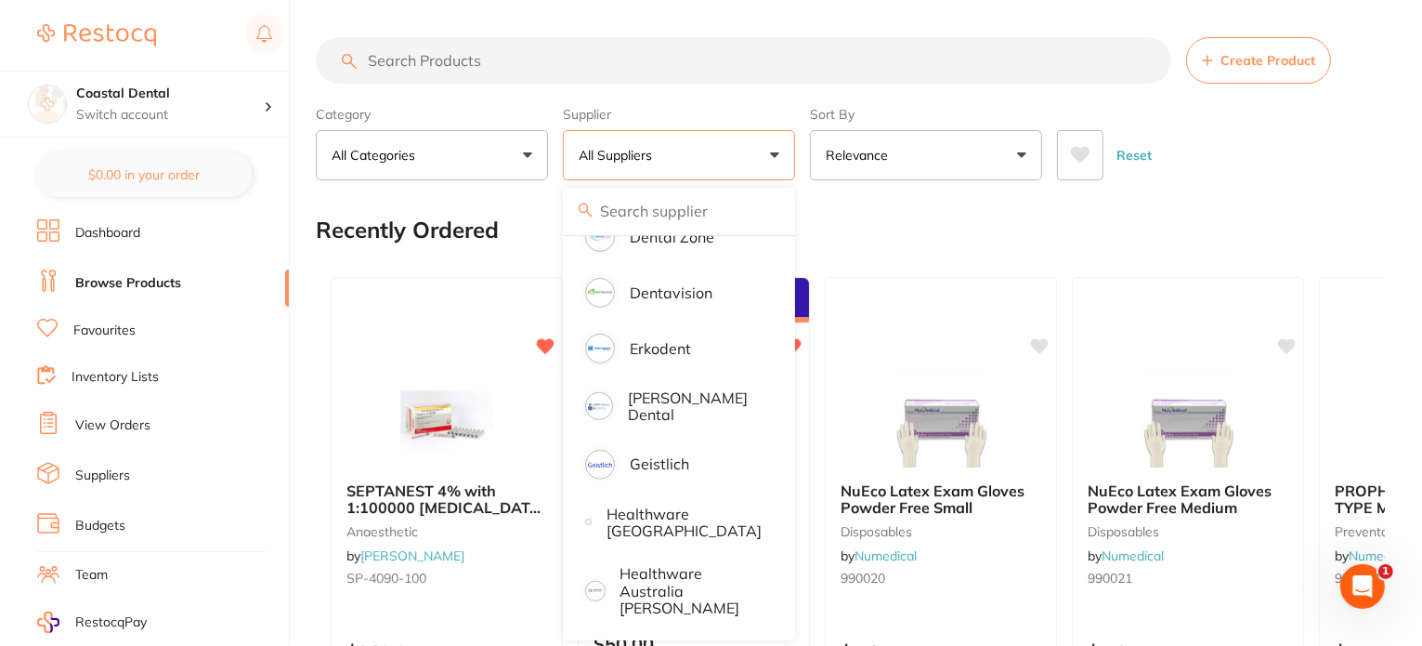
scroll to position [743, 0]
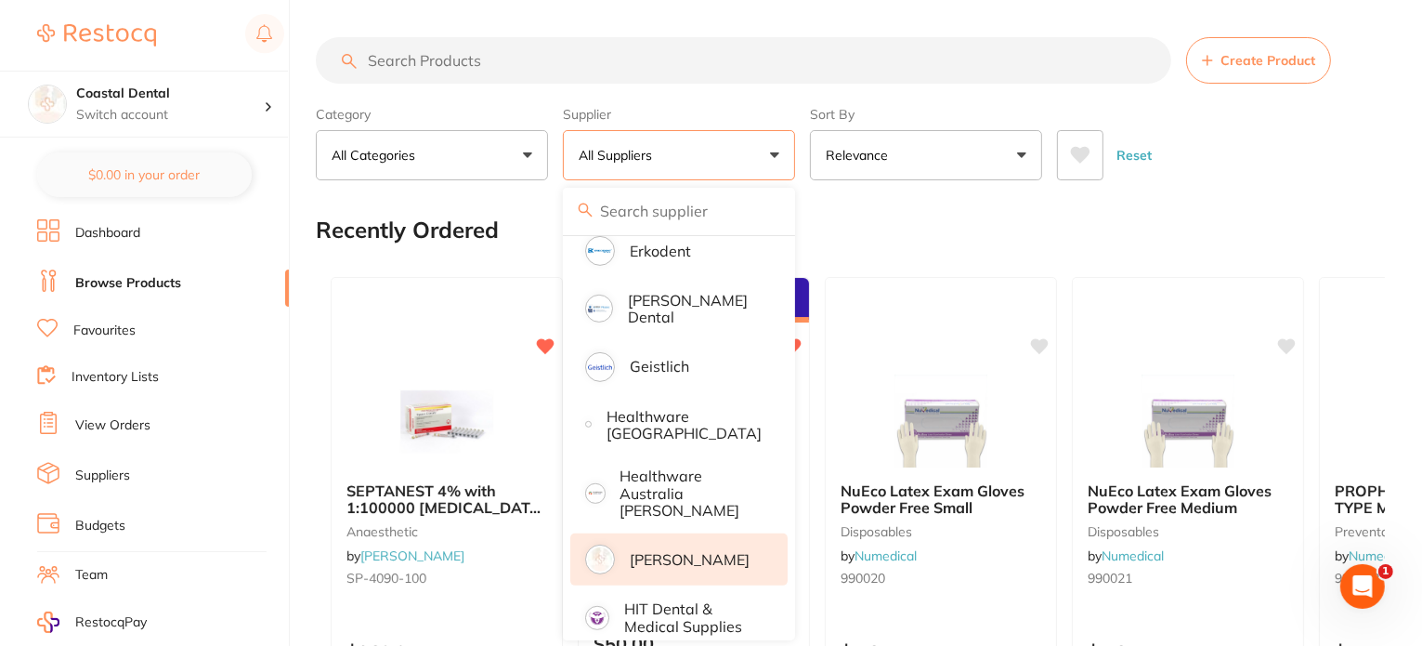
click at [699, 551] on p "[PERSON_NAME]" at bounding box center [690, 559] width 120 height 17
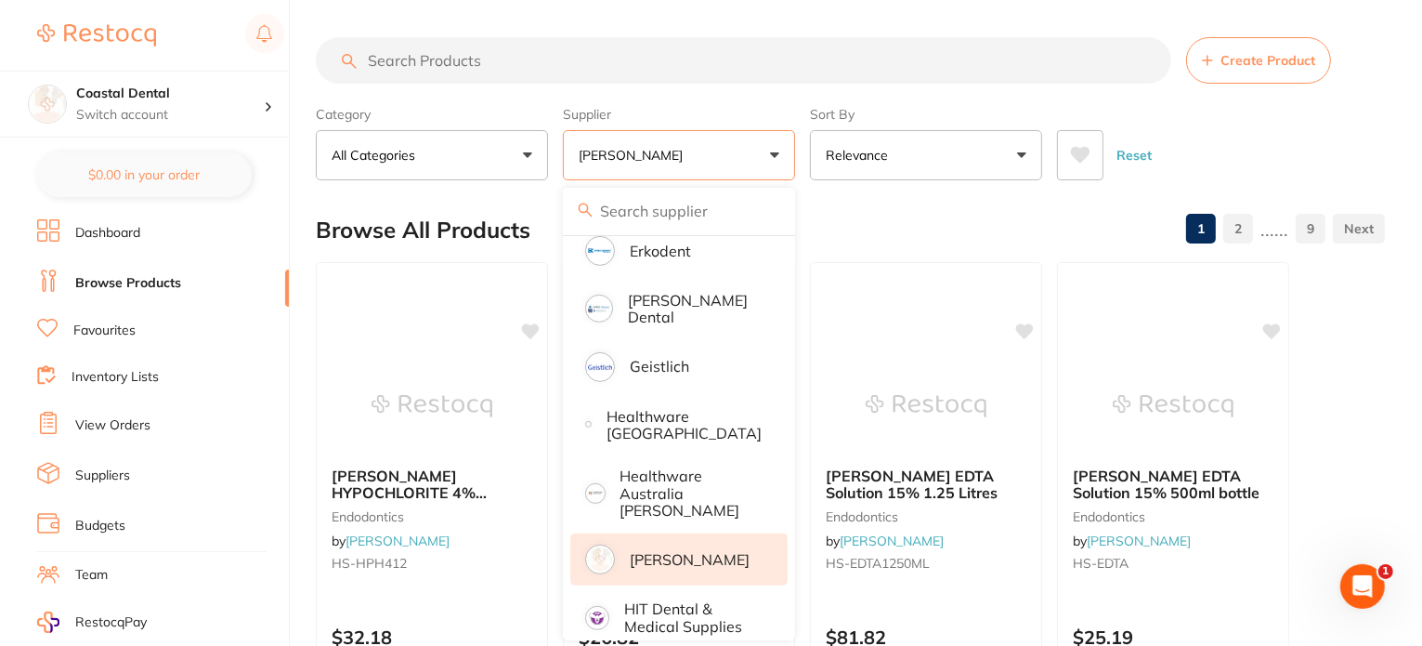
scroll to position [0, 0]
click at [804, 155] on div "Category All Categories All Categories anaesthetic articulating burs CAD/CAM cr…" at bounding box center [850, 139] width 1069 height 82
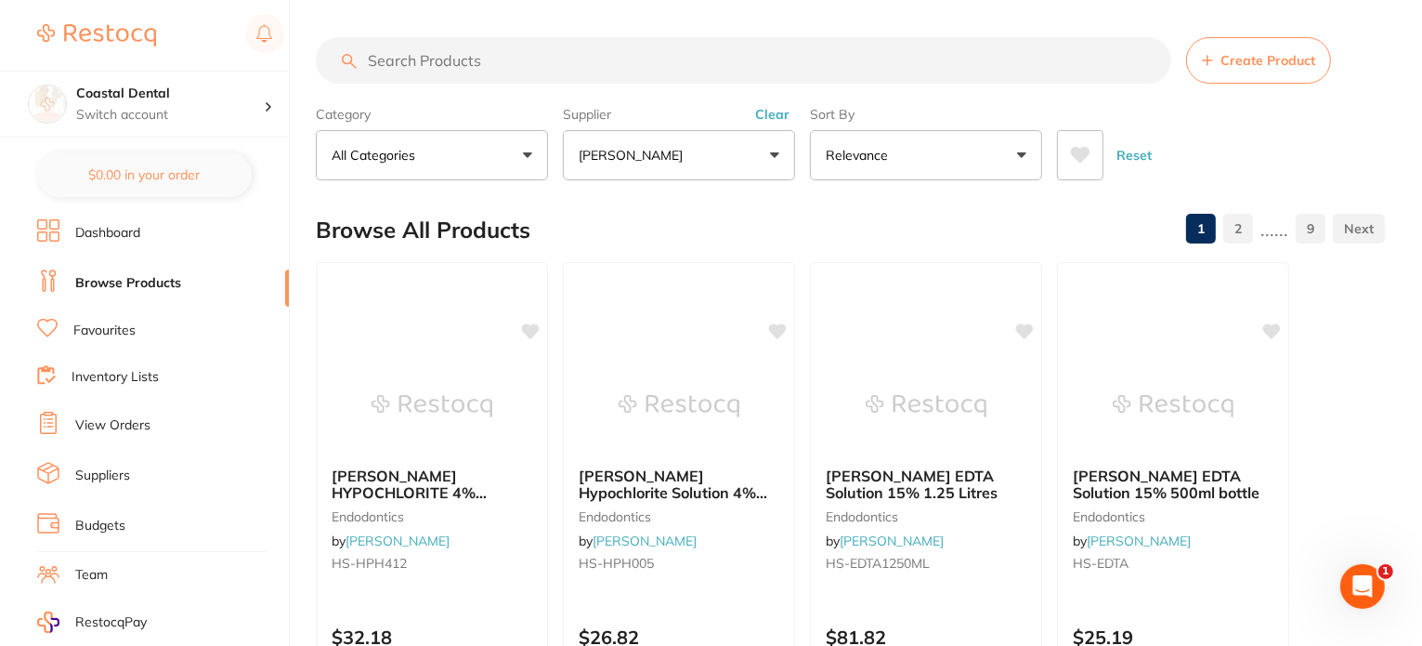
click at [1082, 157] on icon at bounding box center [1081, 155] width 20 height 17
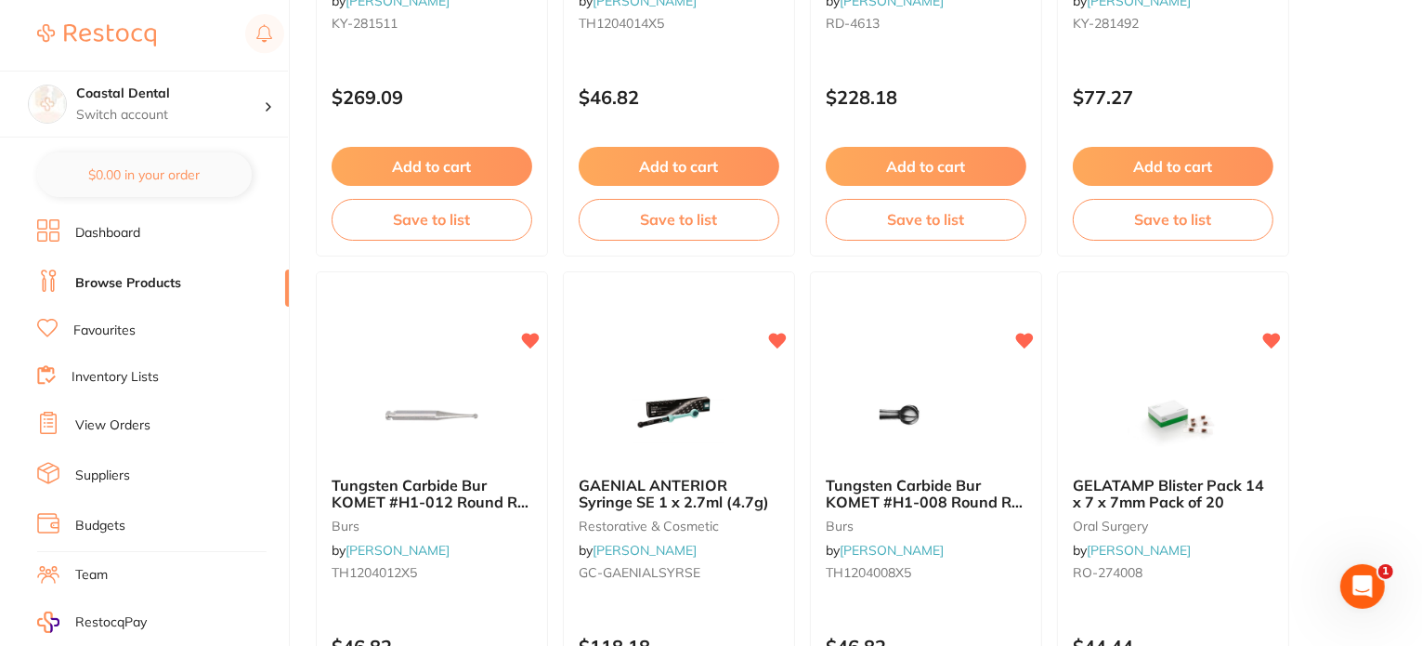
scroll to position [3902, 0]
